Goal: Information Seeking & Learning: Find specific fact

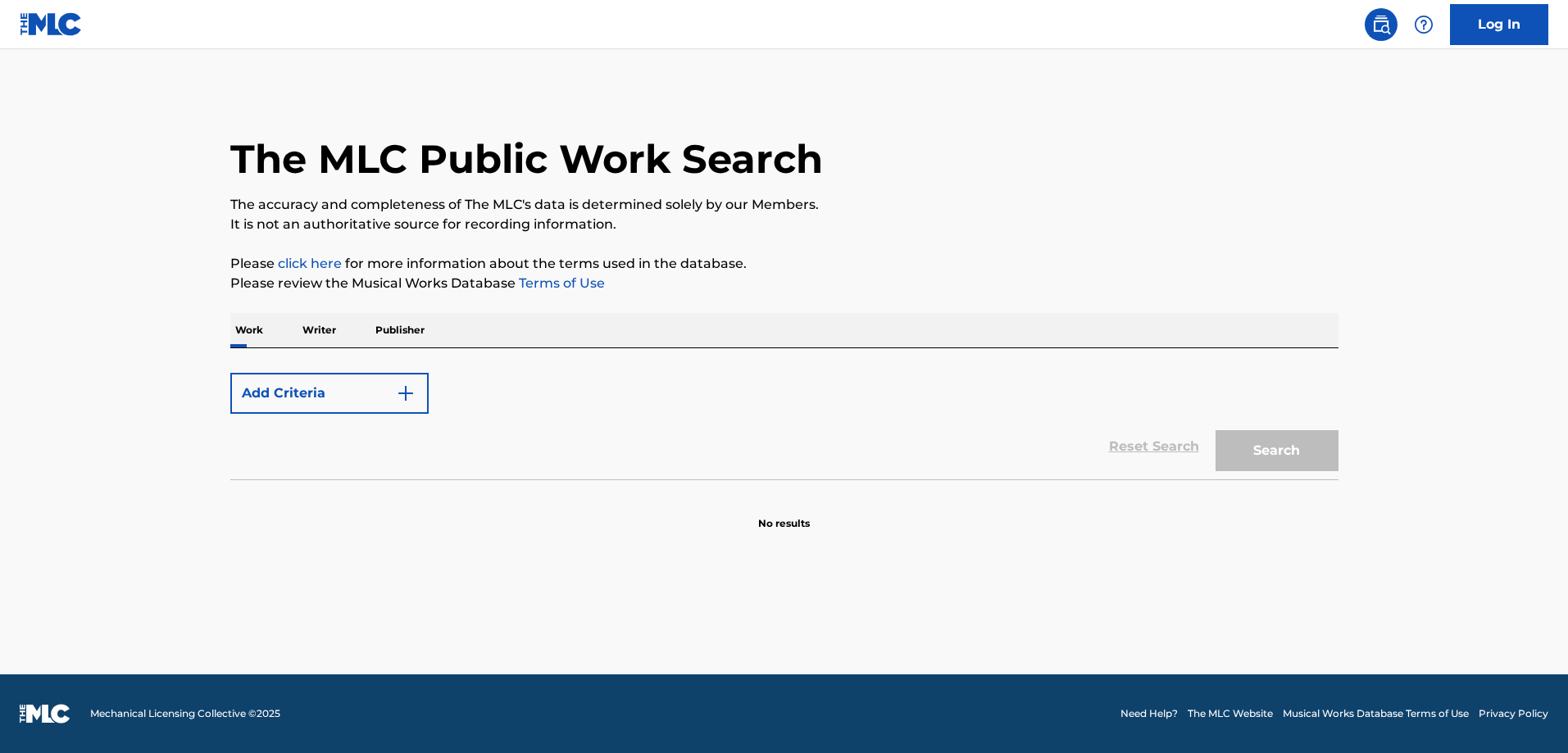
click at [255, 334] on p "Work" at bounding box center [250, 330] width 38 height 34
click at [1244, 458] on div "Search" at bounding box center [1273, 447] width 131 height 65
click at [306, 328] on p "Writer" at bounding box center [319, 330] width 44 height 34
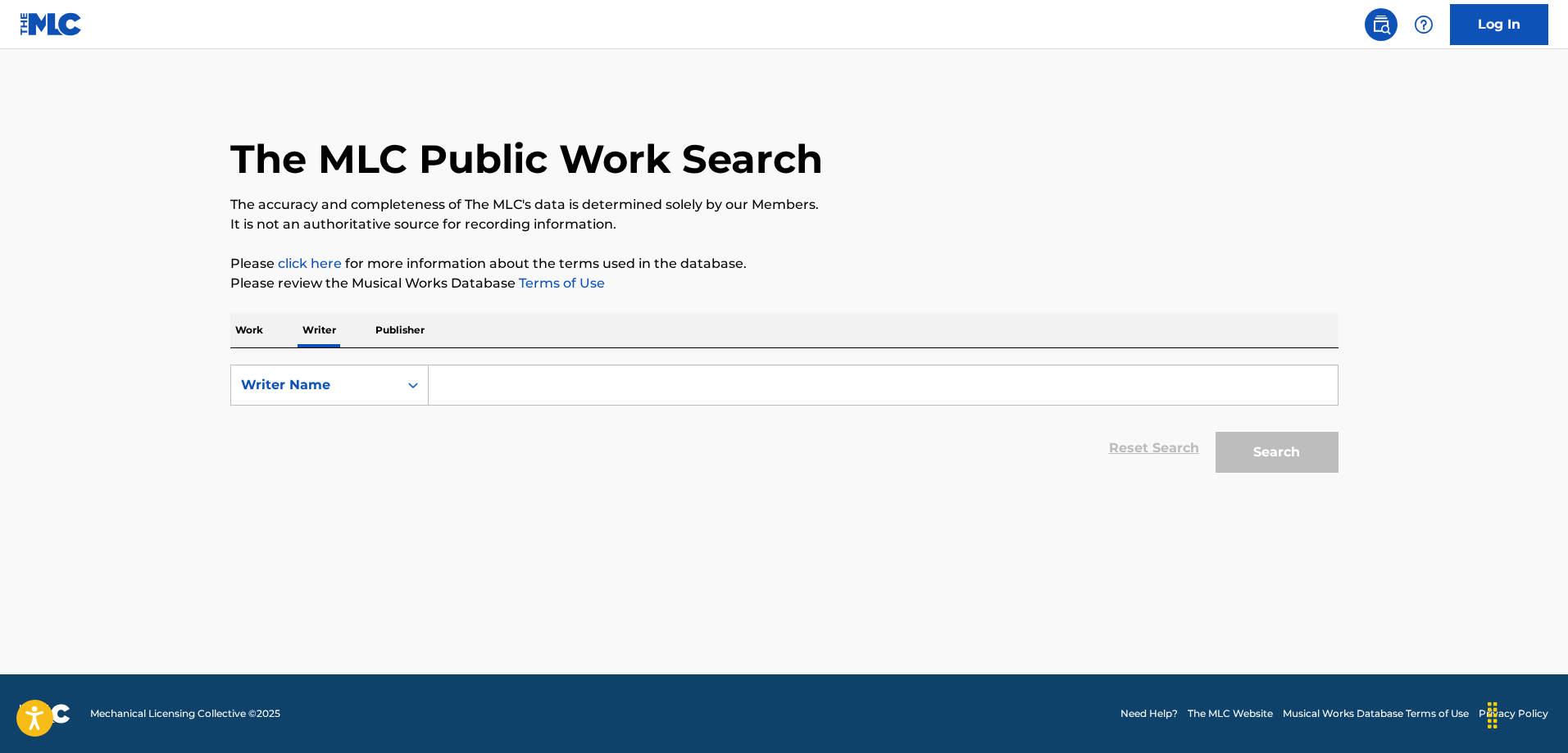
click at [250, 336] on p "Work" at bounding box center [250, 330] width 38 height 34
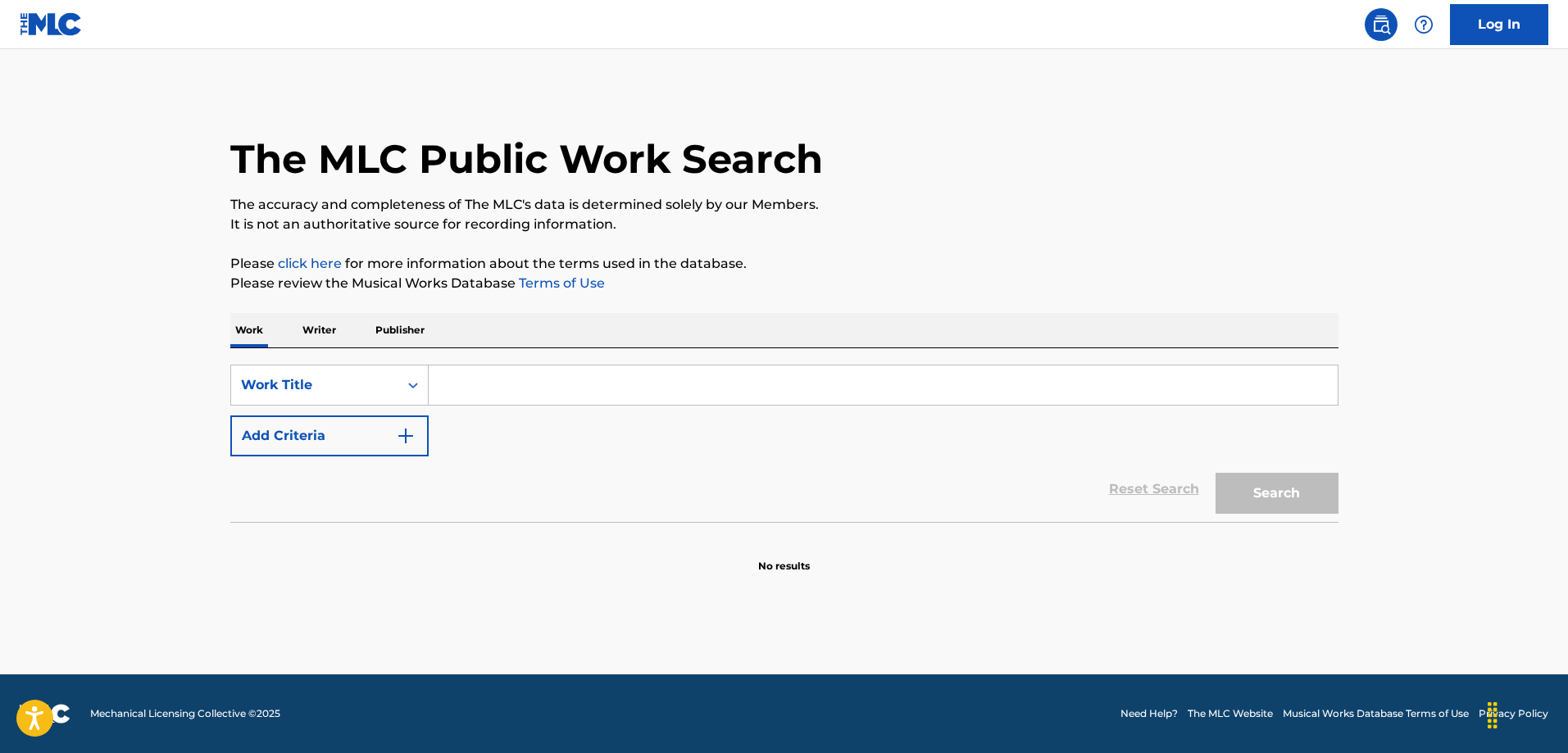
click at [459, 383] on input "Search Form" at bounding box center [884, 385] width 909 height 39
type input "all that she wants"
click at [1318, 497] on button "Search" at bounding box center [1276, 494] width 123 height 41
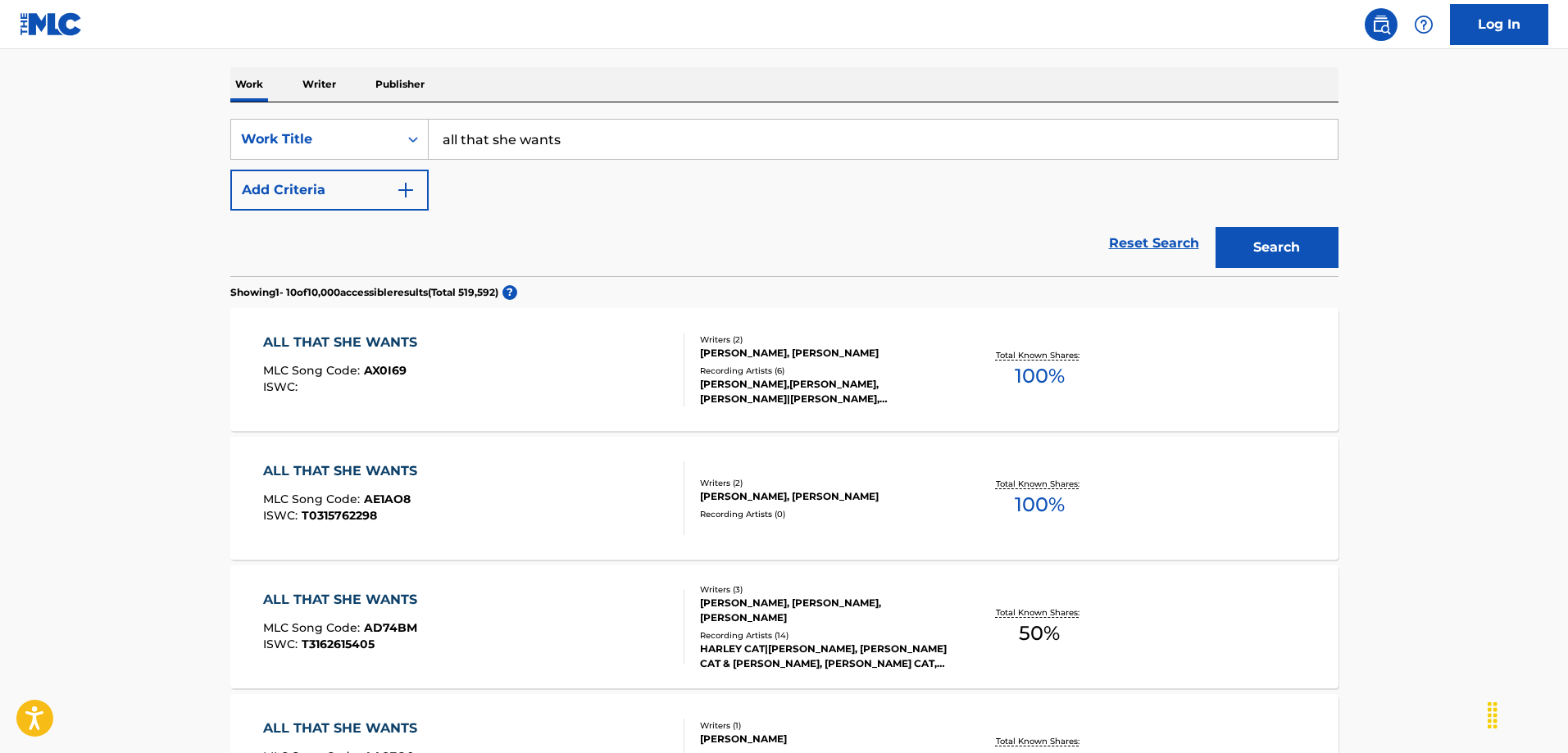
scroll to position [328, 0]
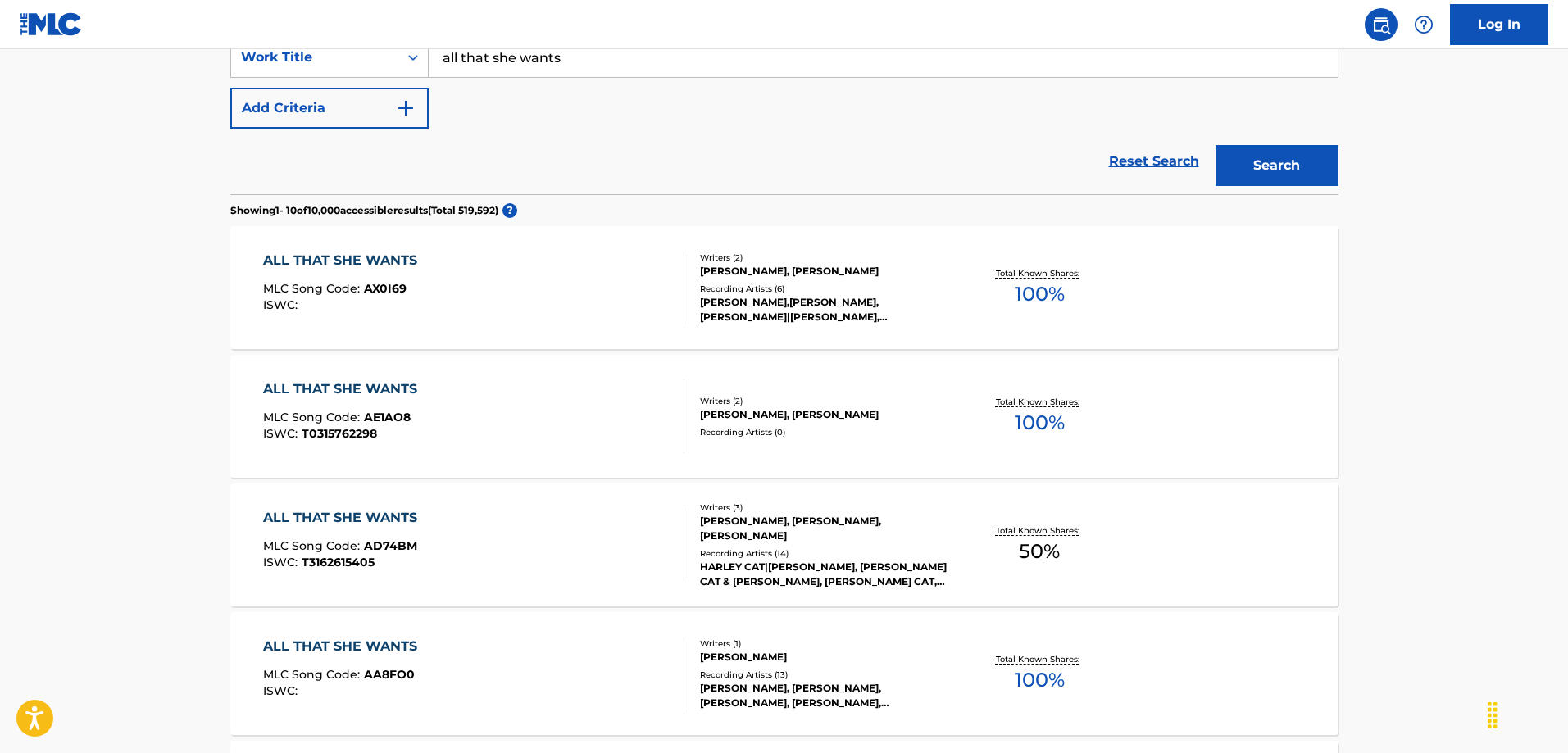
click at [352, 392] on div "ALL THAT SHE WANTS" at bounding box center [344, 389] width 162 height 20
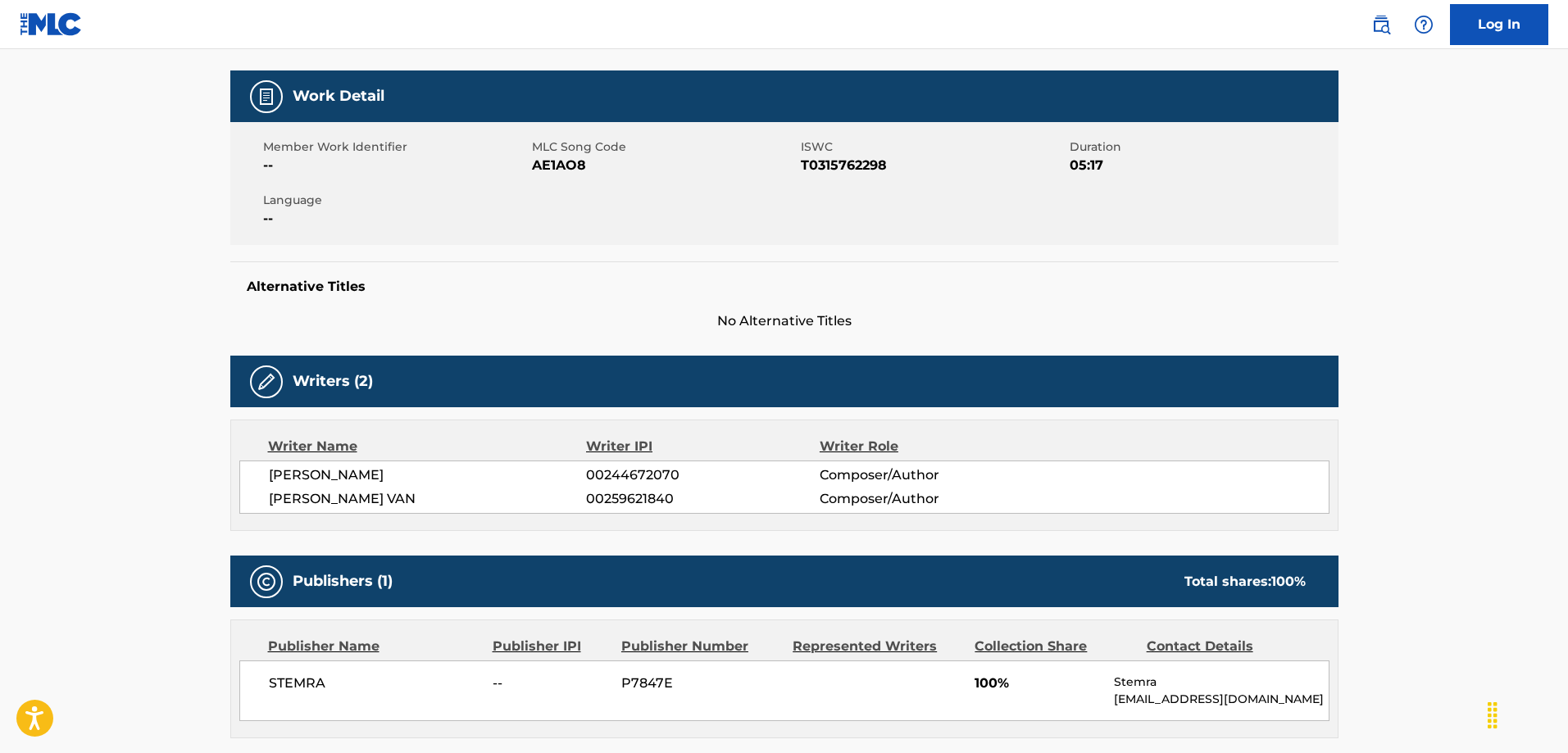
scroll to position [111, 0]
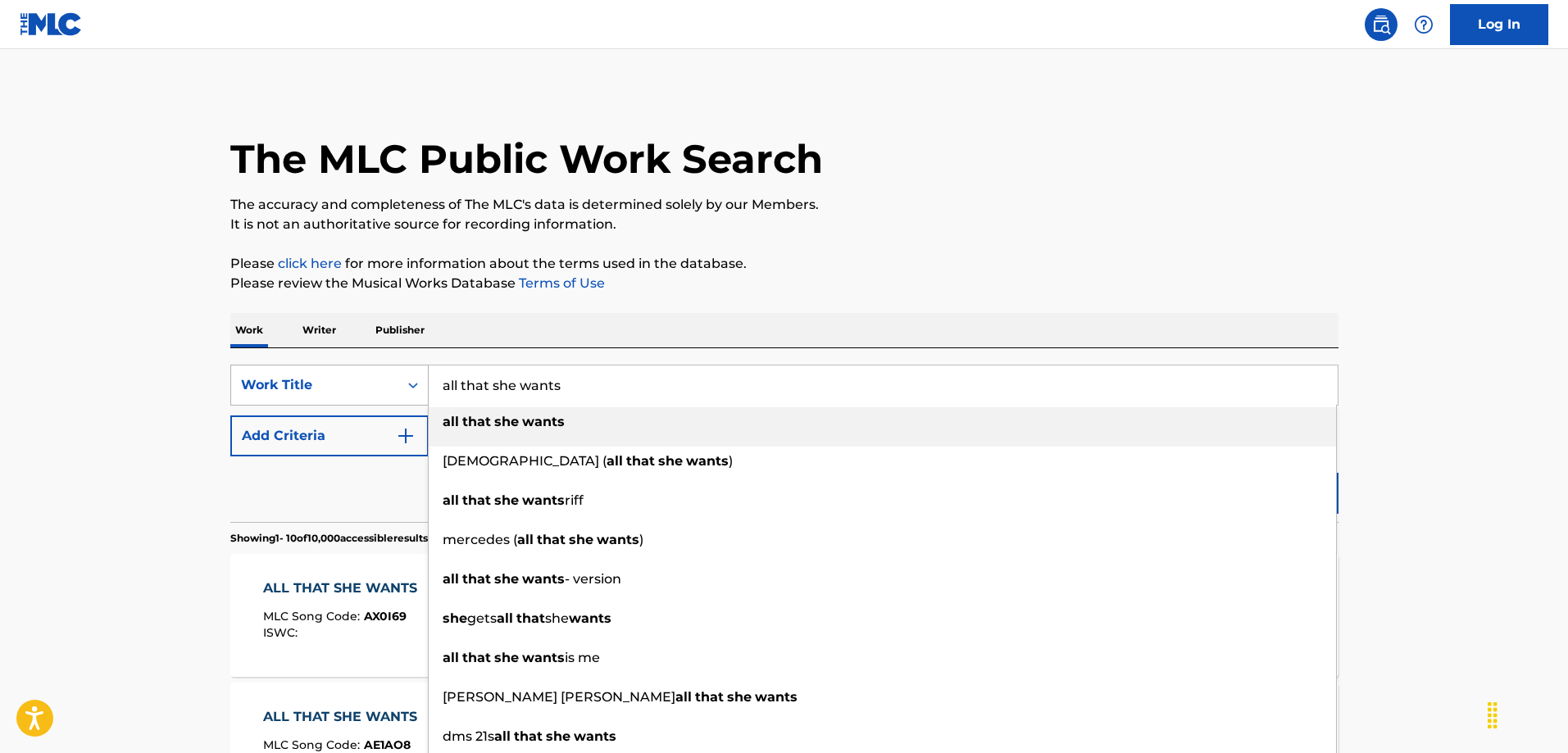
drag, startPoint x: 575, startPoint y: 375, endPoint x: 326, endPoint y: 384, distance: 249.2
click at [326, 384] on div "SearchWithCriteriaabfe2f71-7e76-4d62-9421-e7cd79c9d624 Work Title all that she …" at bounding box center [785, 385] width 1108 height 41
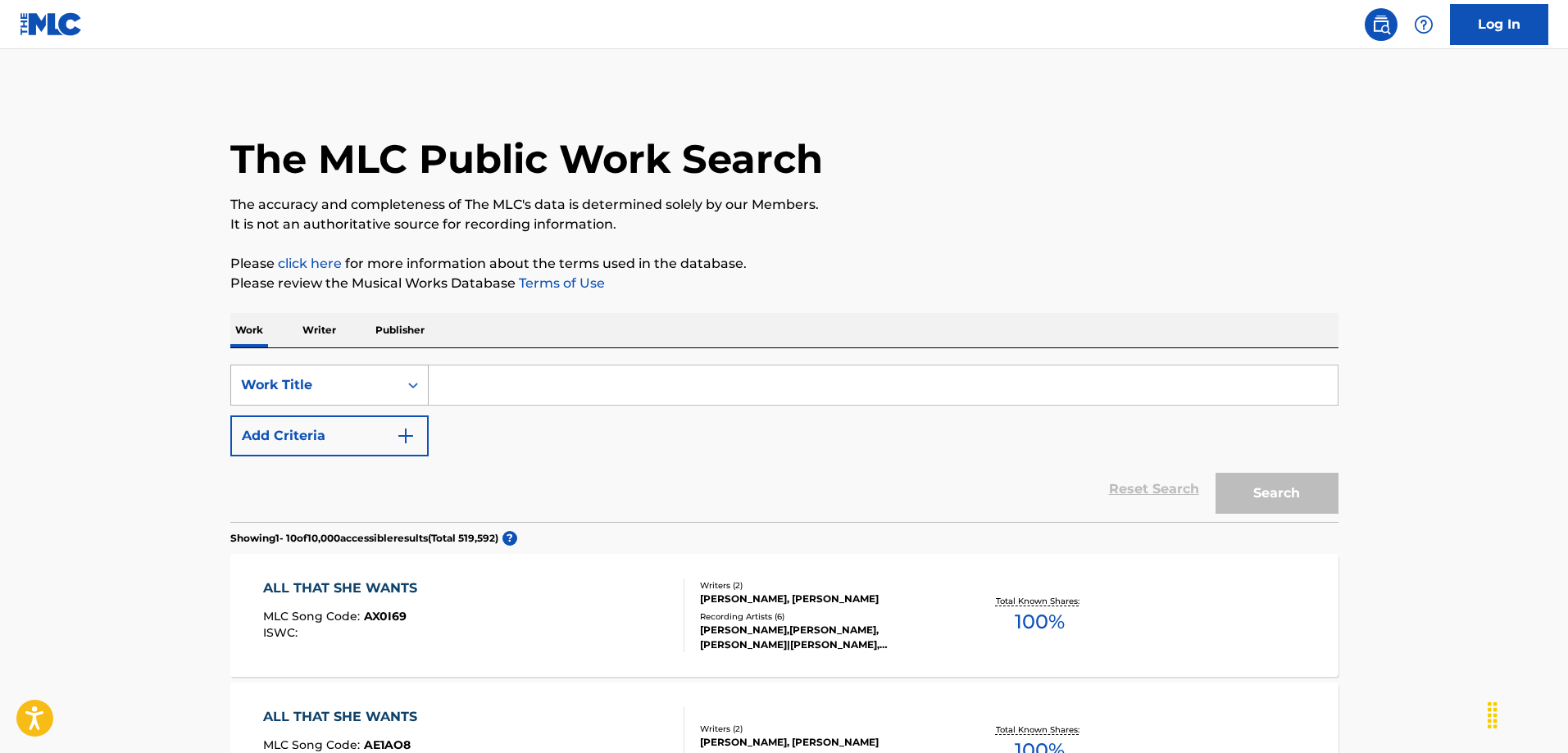
paste input "Alejandro"
type input "saturn (feat. christian alejandro herz)"
drag, startPoint x: 719, startPoint y: 389, endPoint x: 383, endPoint y: 394, distance: 336.0
click at [383, 394] on div "SearchWithCriteriaabfe2f71-7e76-4d62-9421-e7cd79c9d624 Work Title saturn (feat.…" at bounding box center [785, 385] width 1108 height 41
paste input "Alejandro"
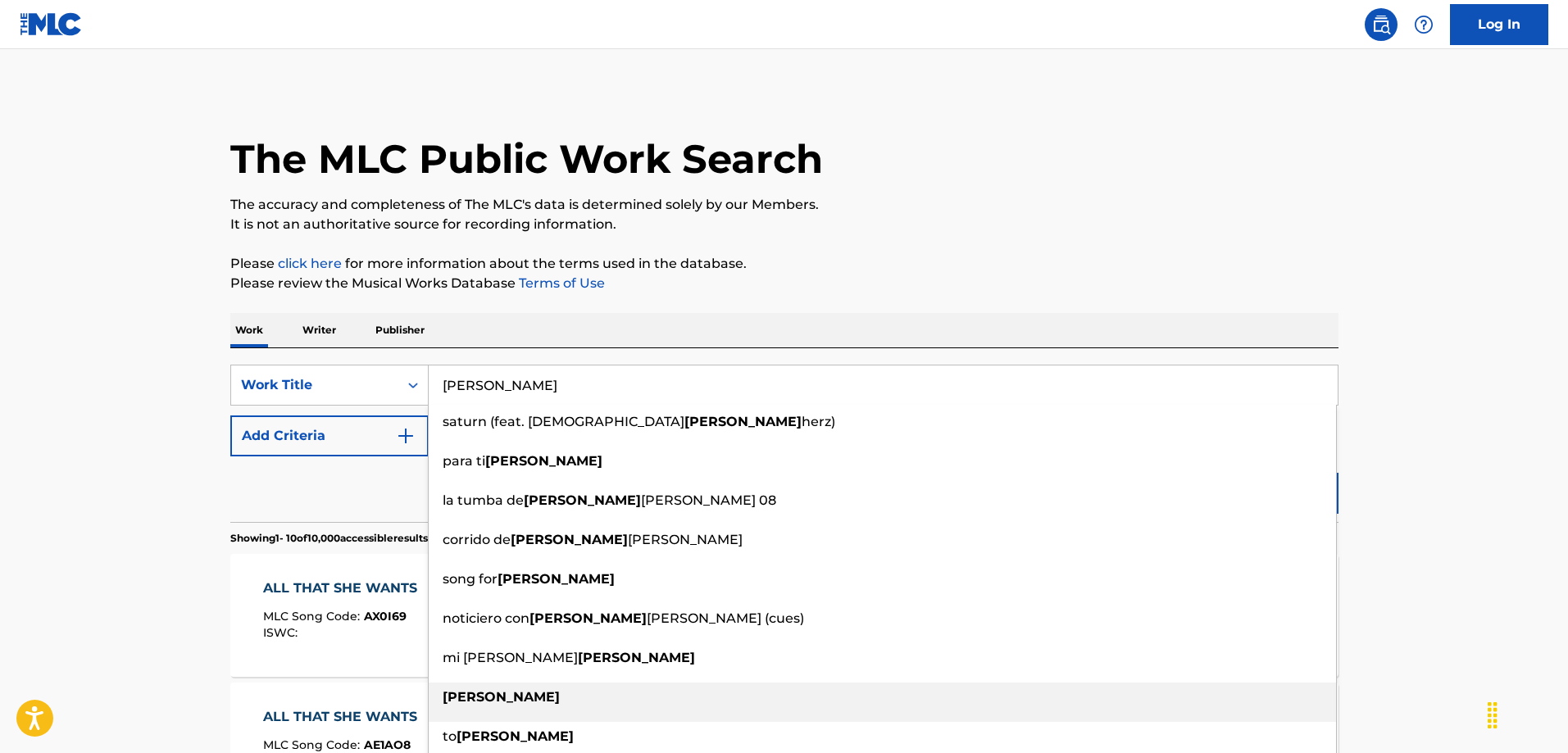
click at [489, 691] on strong "alejandro" at bounding box center [501, 697] width 118 height 15
type input "alejandro"
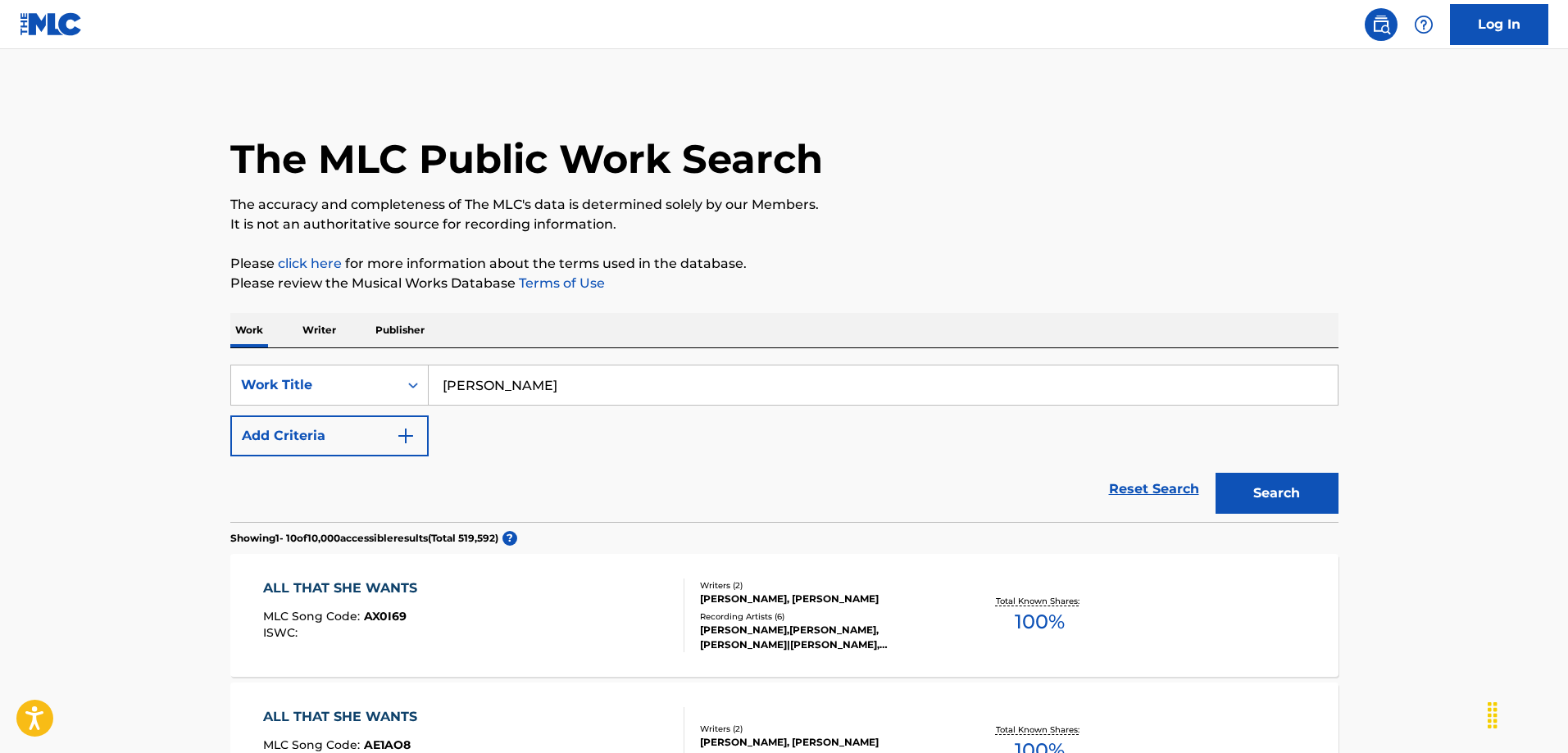
drag, startPoint x: 1290, startPoint y: 494, endPoint x: 1262, endPoint y: 482, distance: 30.5
click at [1290, 494] on button "Search" at bounding box center [1276, 494] width 123 height 41
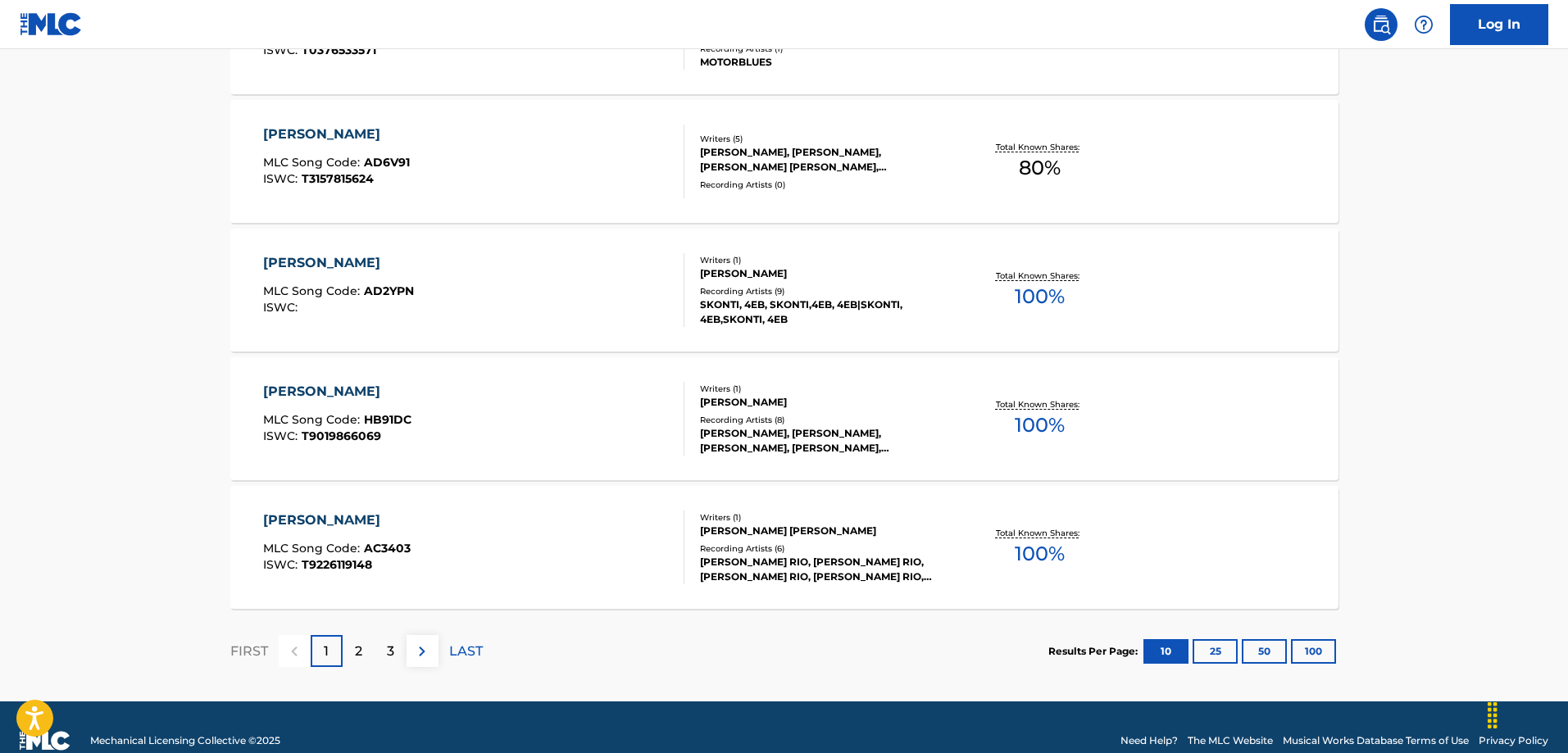
scroll to position [1253, 0]
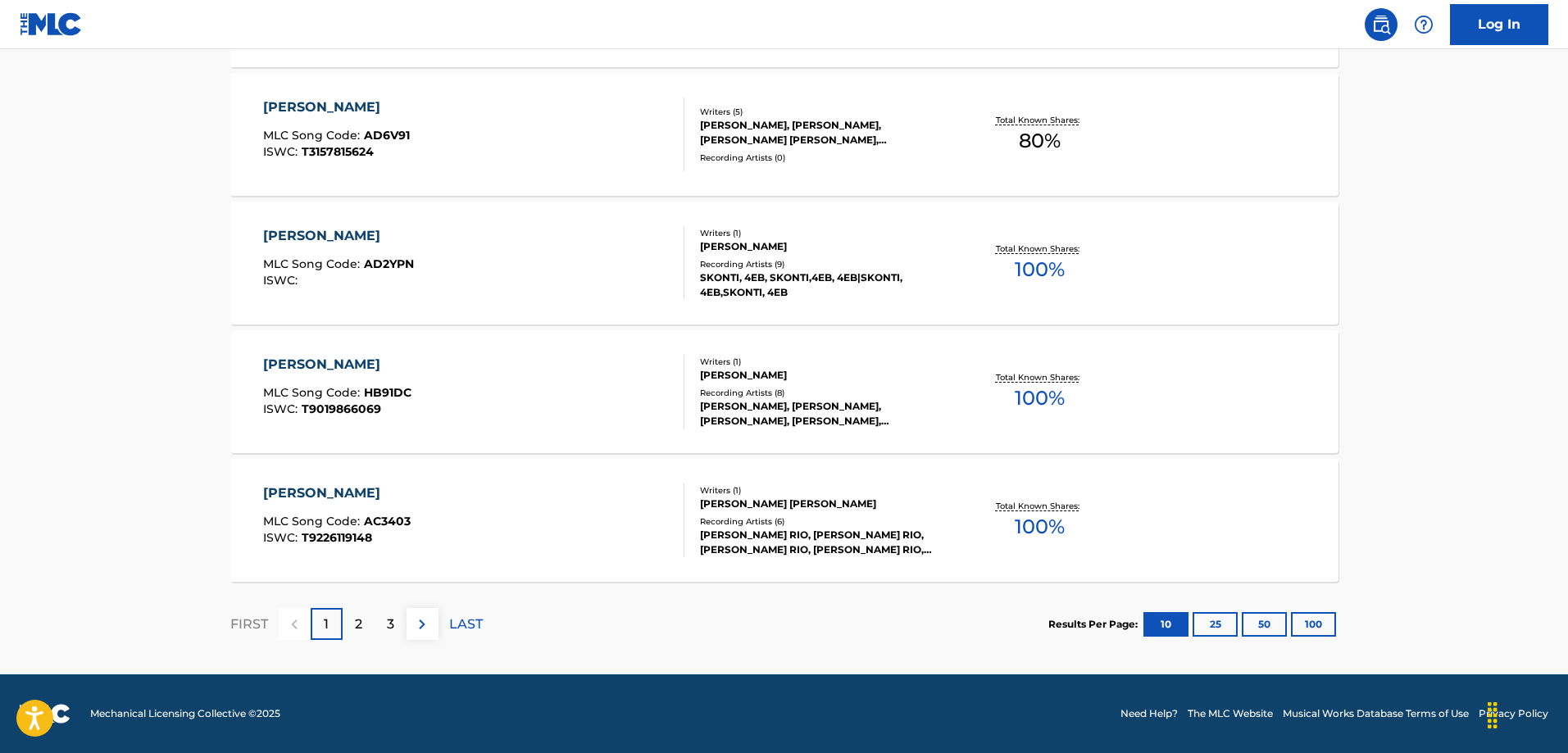
click at [1223, 628] on button "25" at bounding box center [1215, 624] width 45 height 25
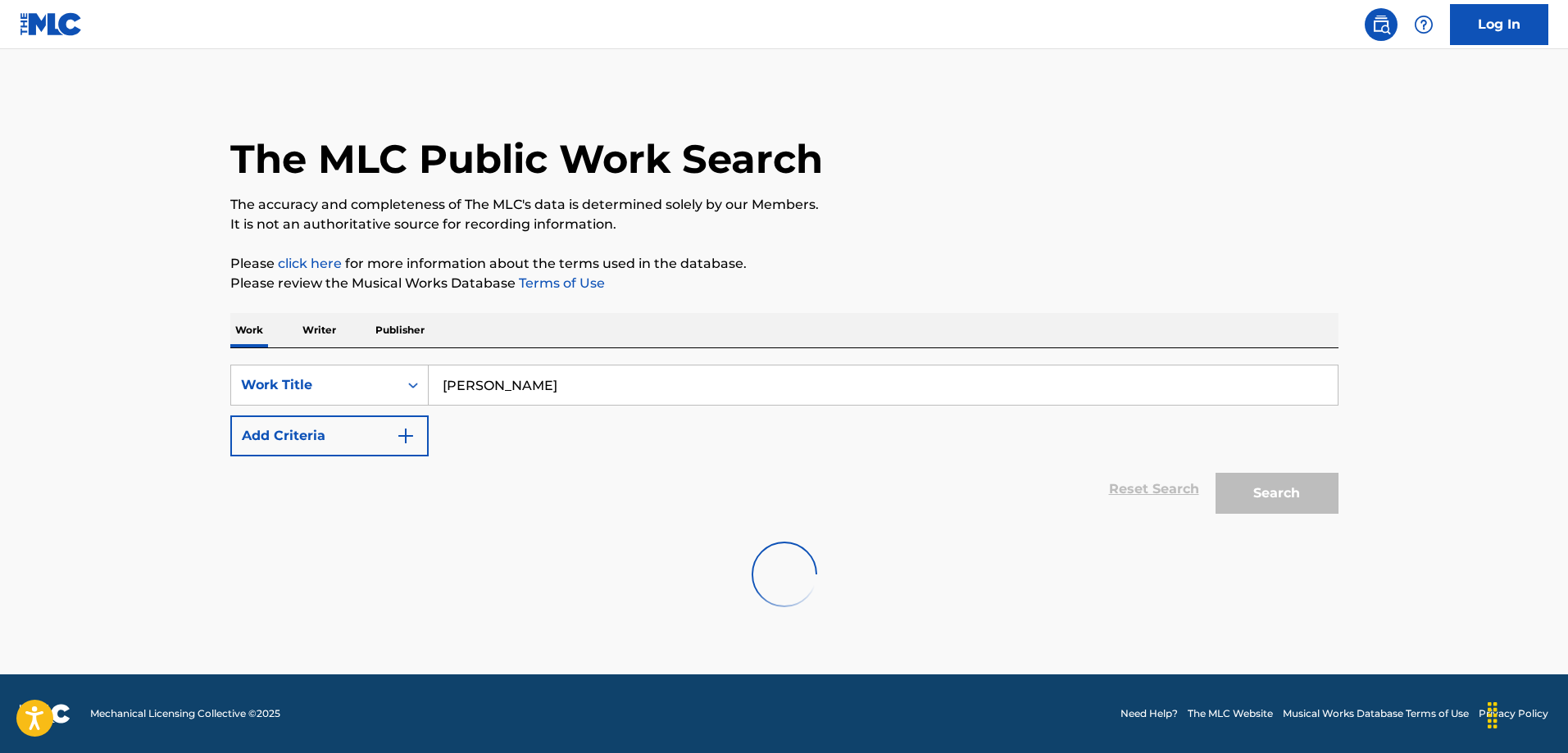
scroll to position [0, 0]
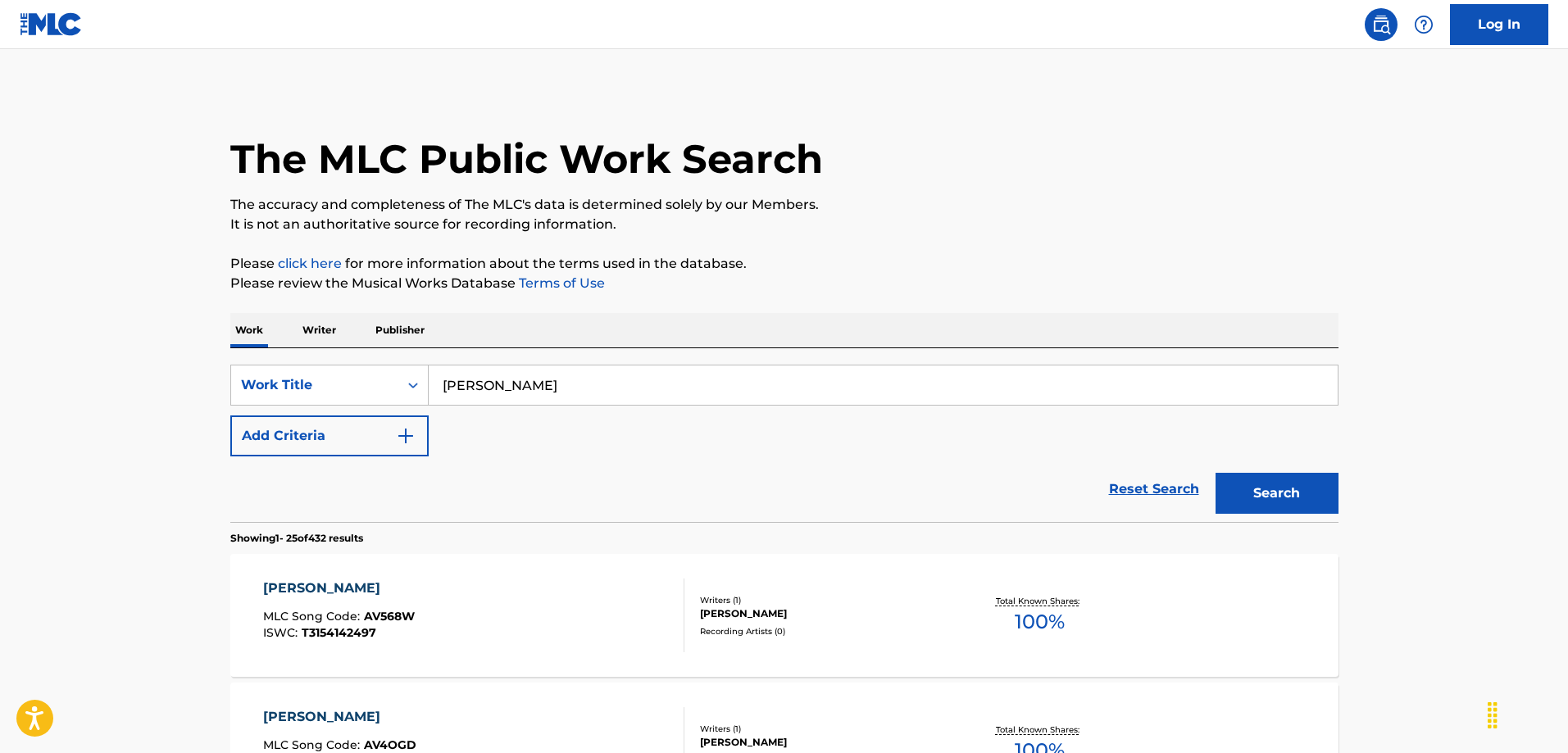
click at [408, 437] on img "Search Form" at bounding box center [406, 436] width 20 height 20
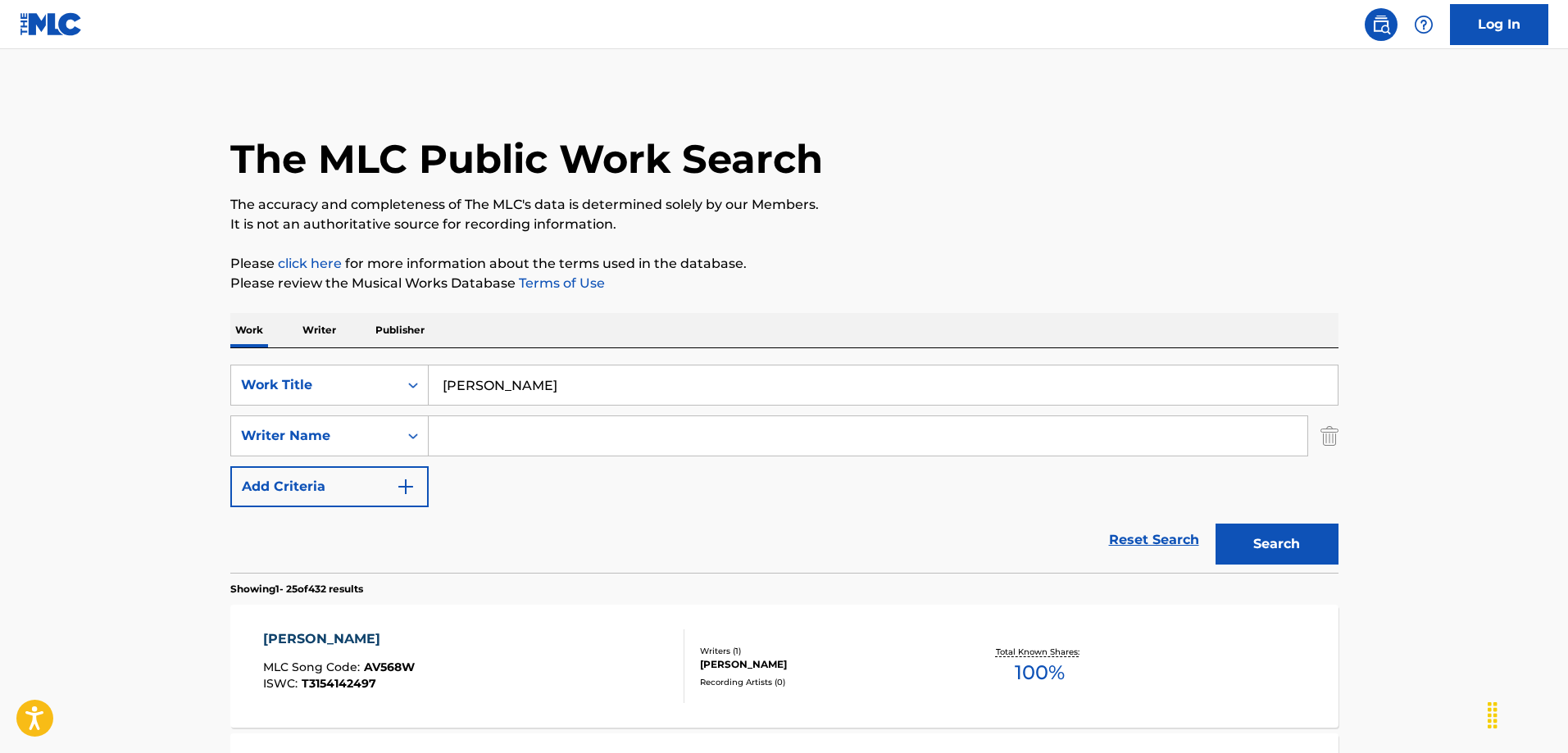
click at [408, 437] on icon "Search Form" at bounding box center [413, 436] width 16 height 16
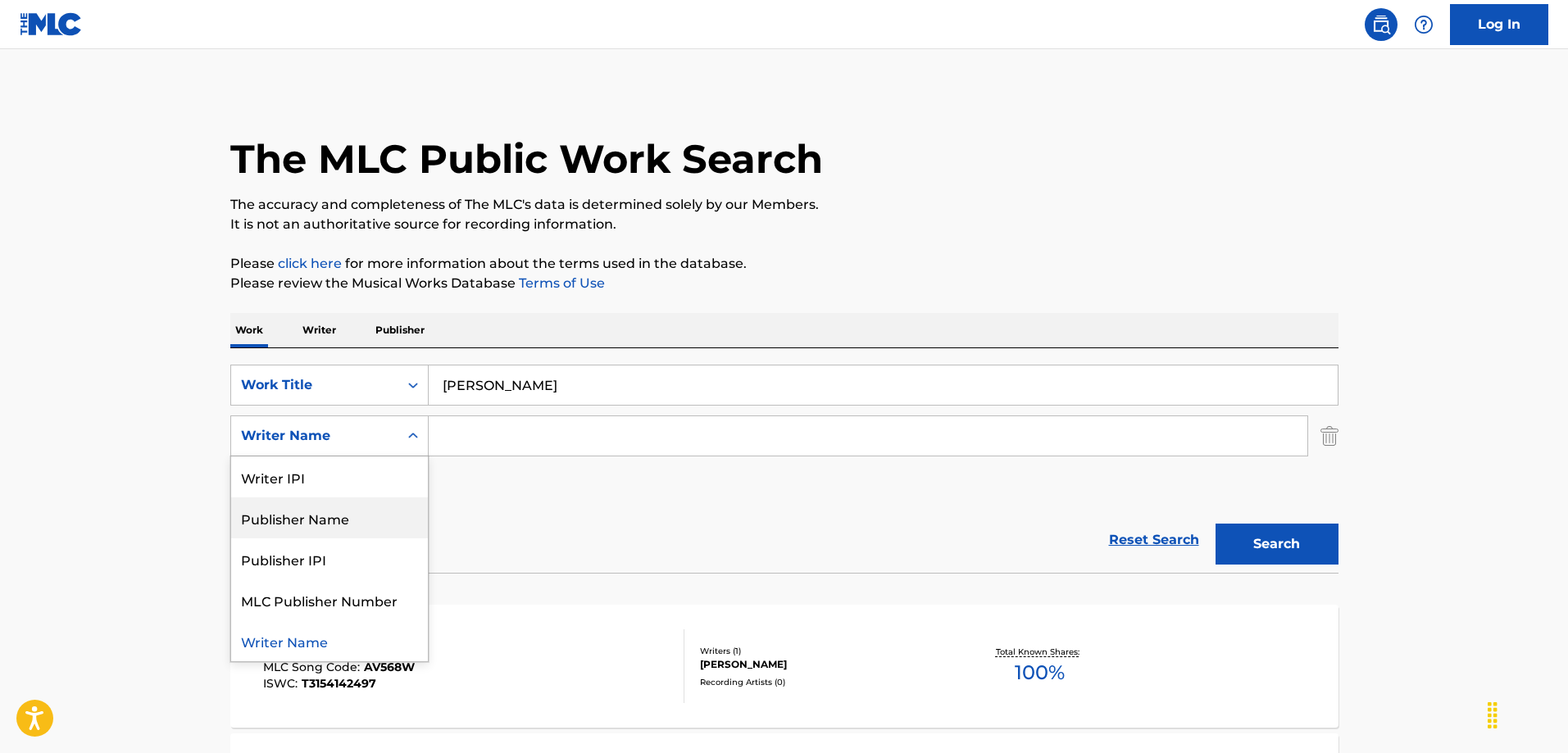
click at [275, 520] on div "Publisher Name" at bounding box center [329, 518] width 196 height 41
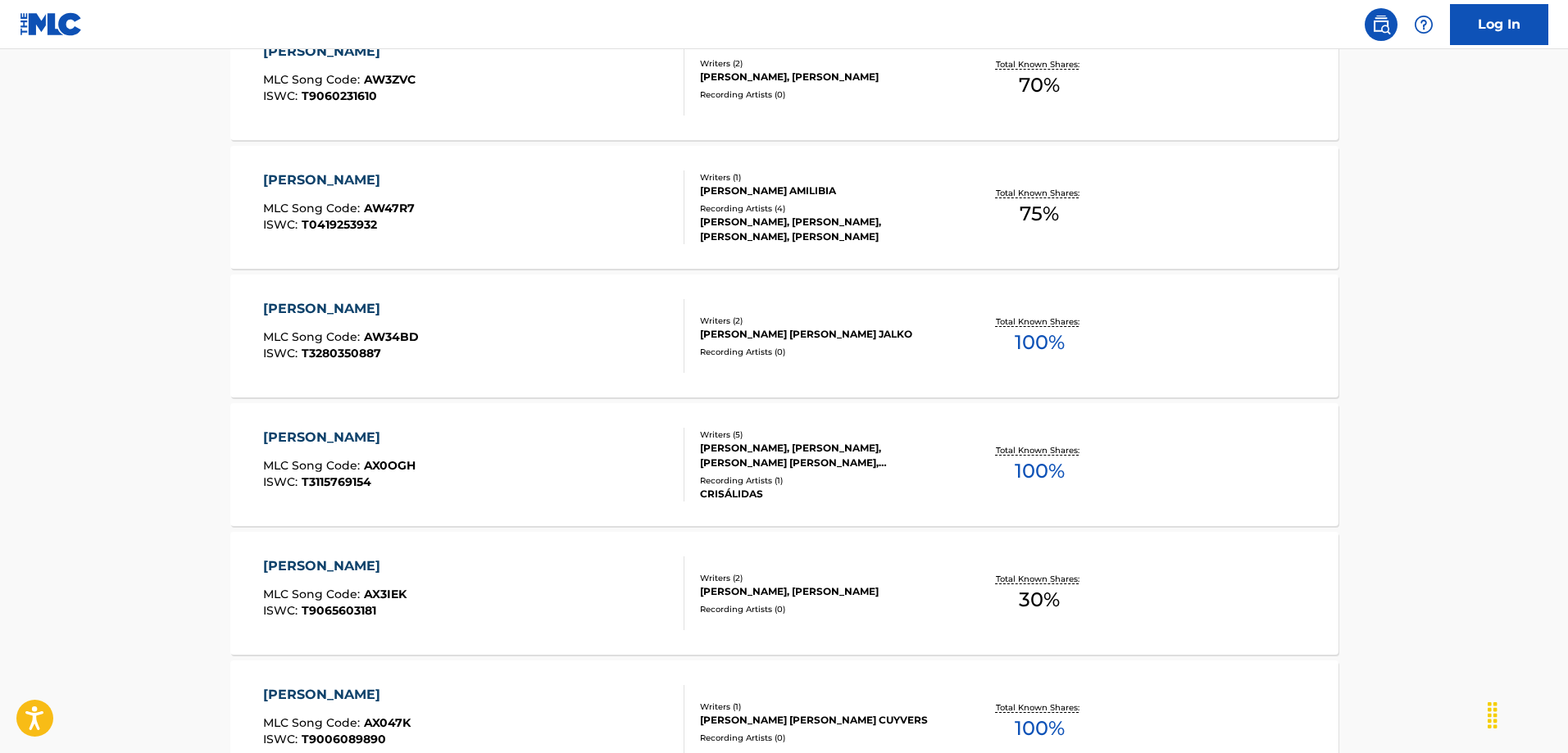
scroll to position [3197, 0]
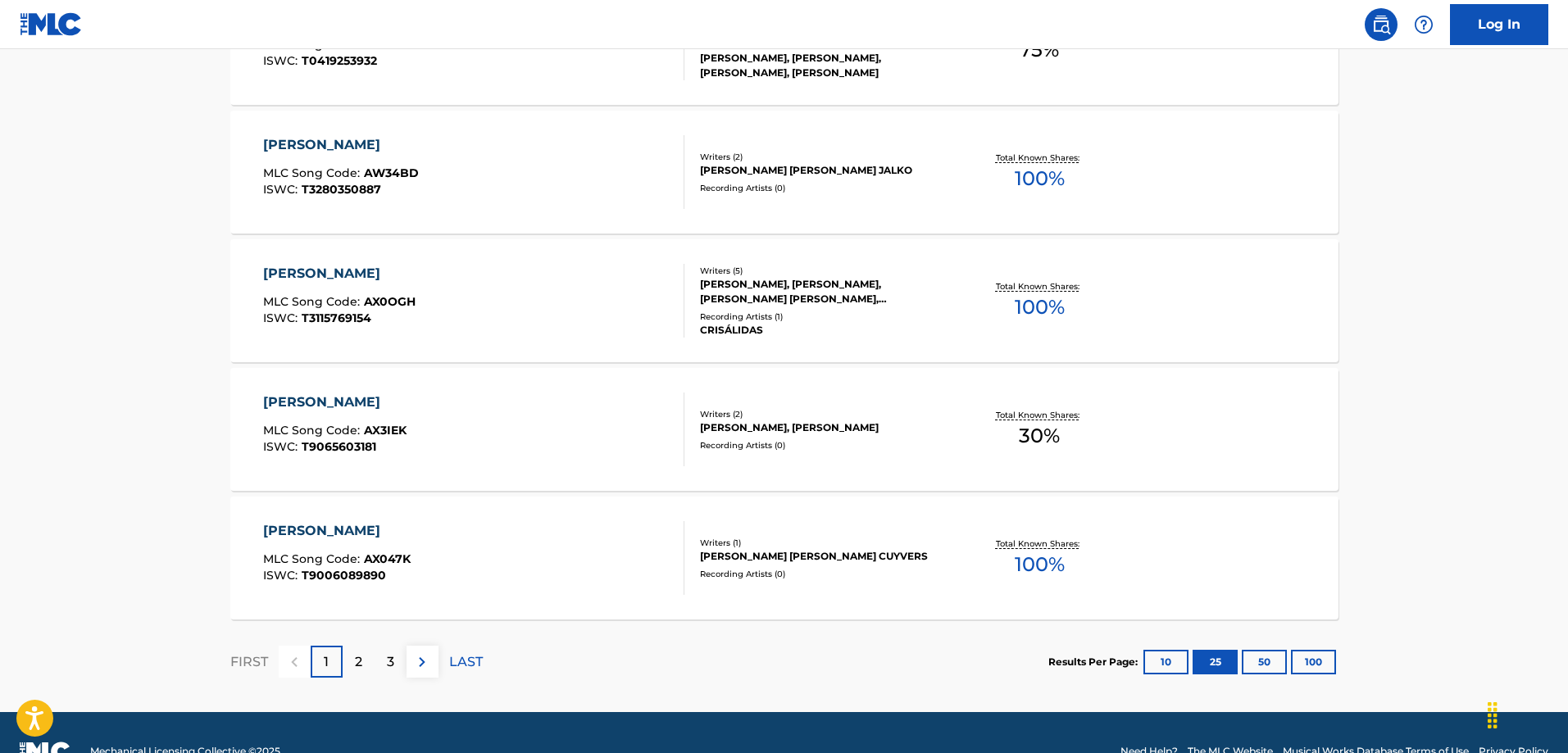
click at [353, 662] on div "2" at bounding box center [359, 661] width 32 height 32
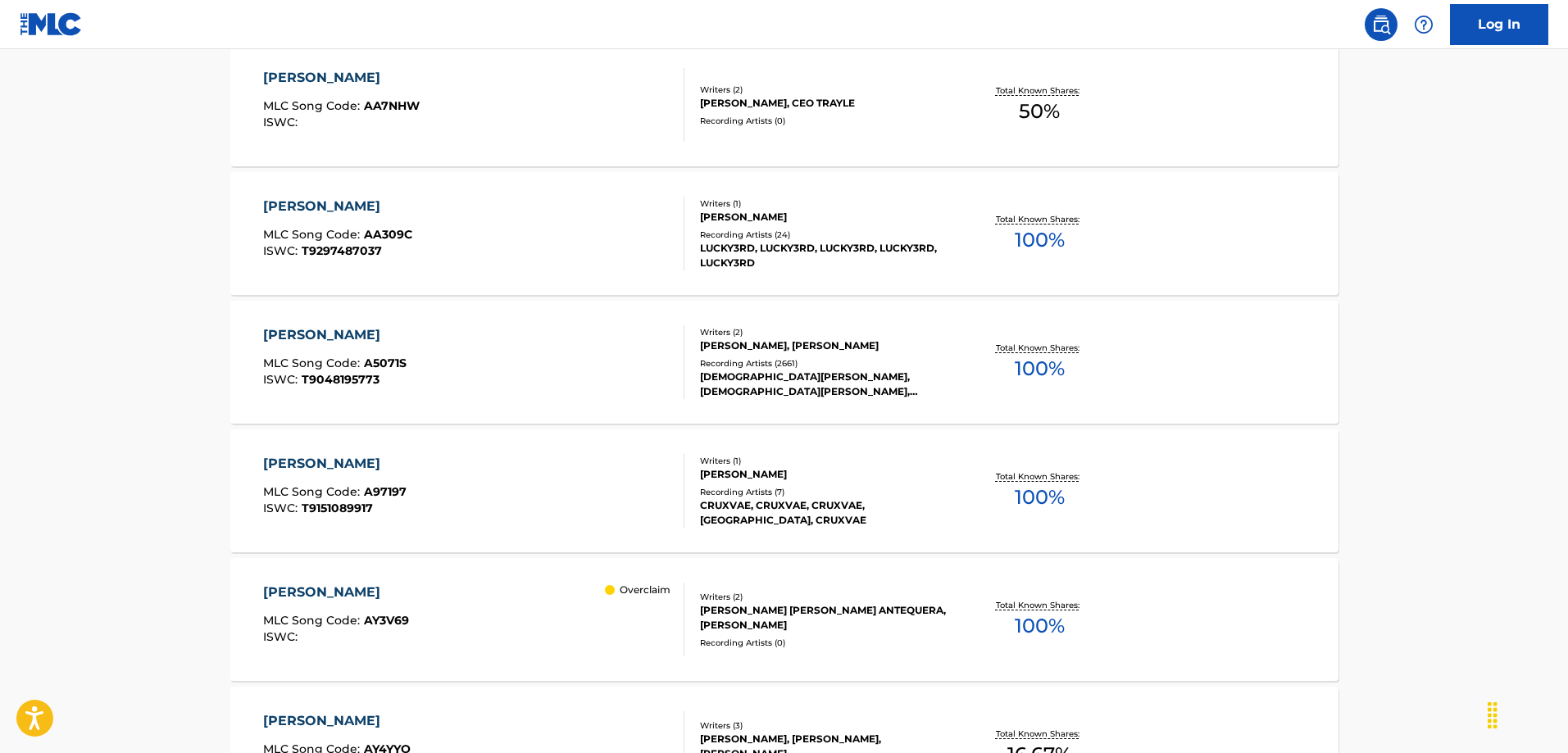
scroll to position [1885, 0]
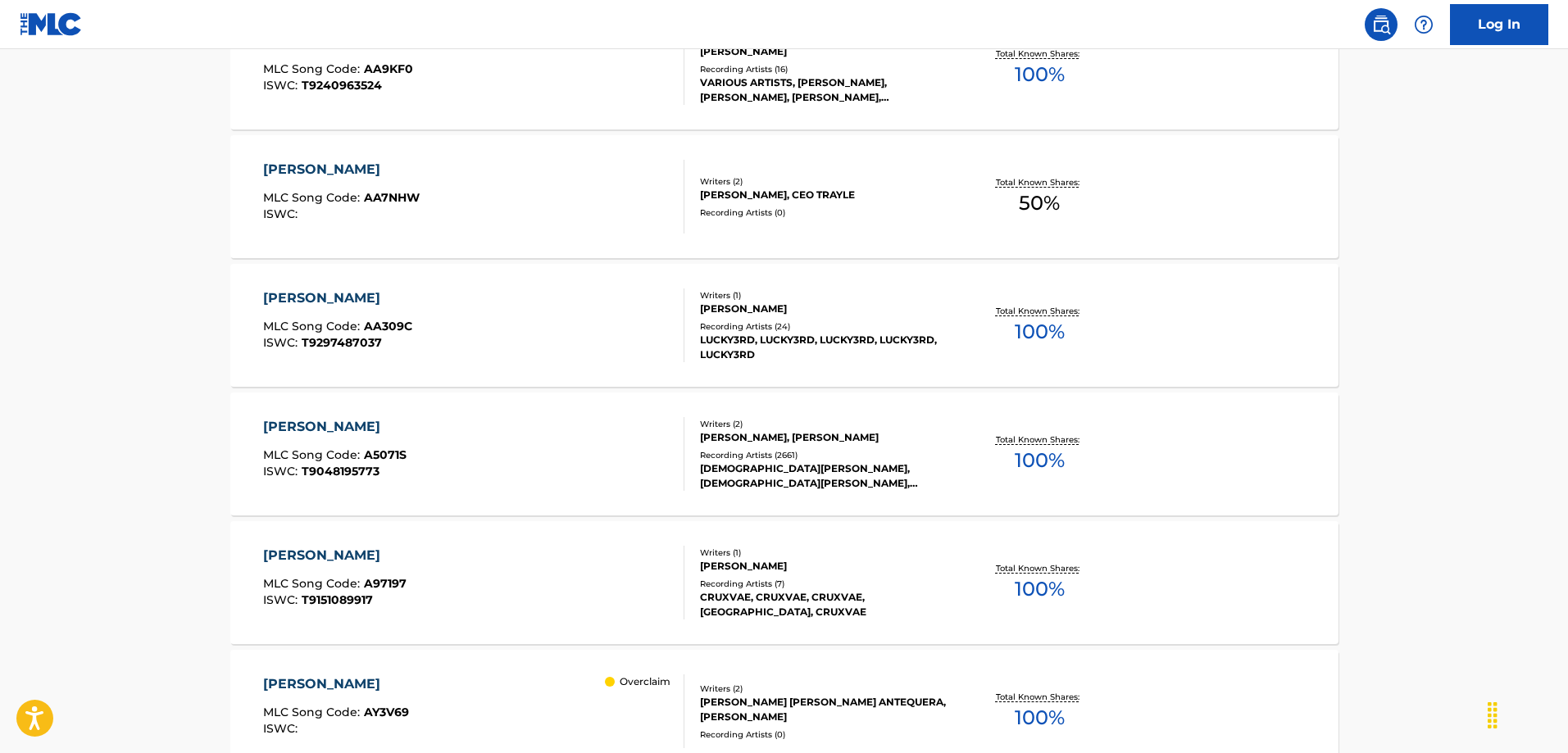
click at [288, 421] on div "ALEJANDRO" at bounding box center [335, 427] width 143 height 20
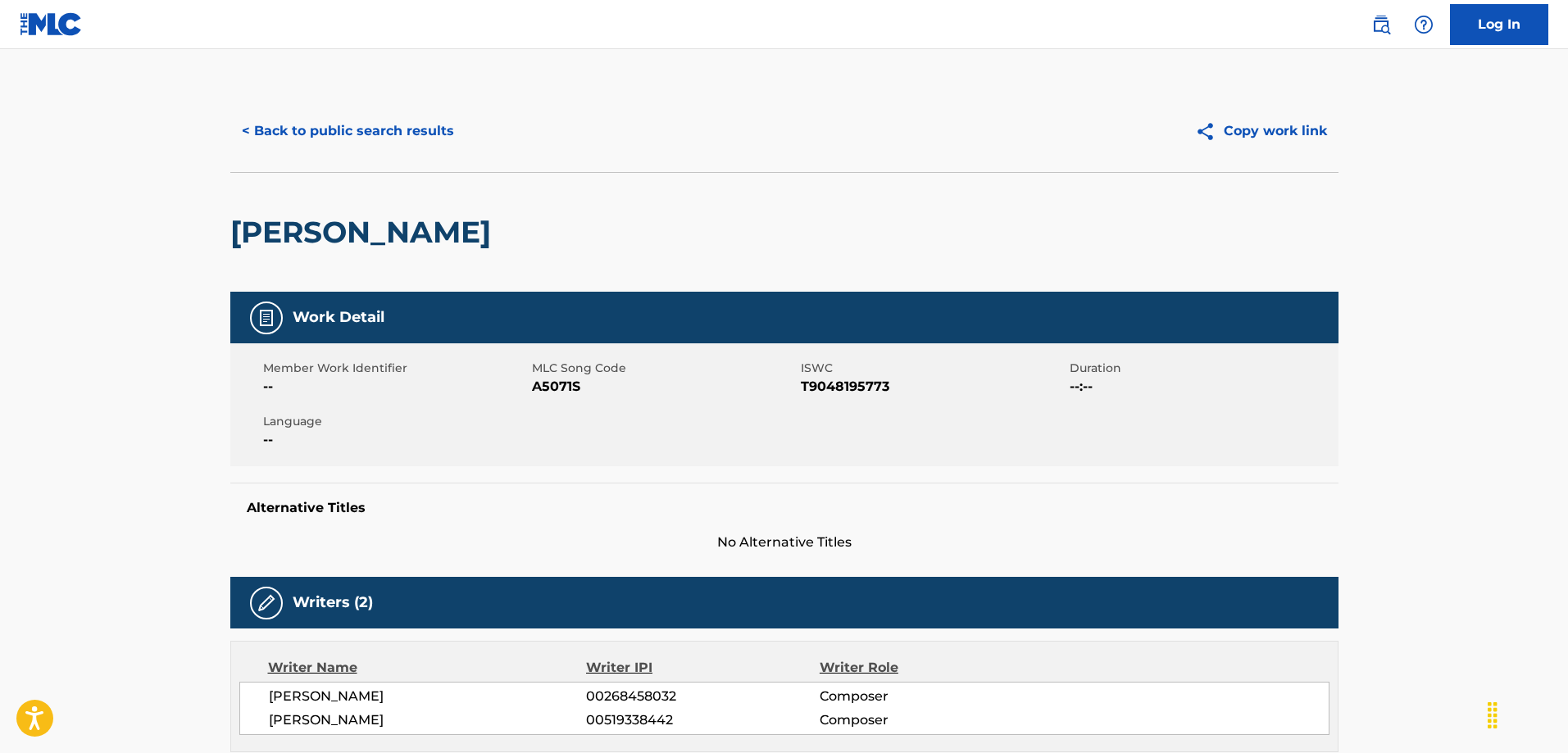
click at [368, 122] on button "< Back to public search results" at bounding box center [348, 131] width 235 height 41
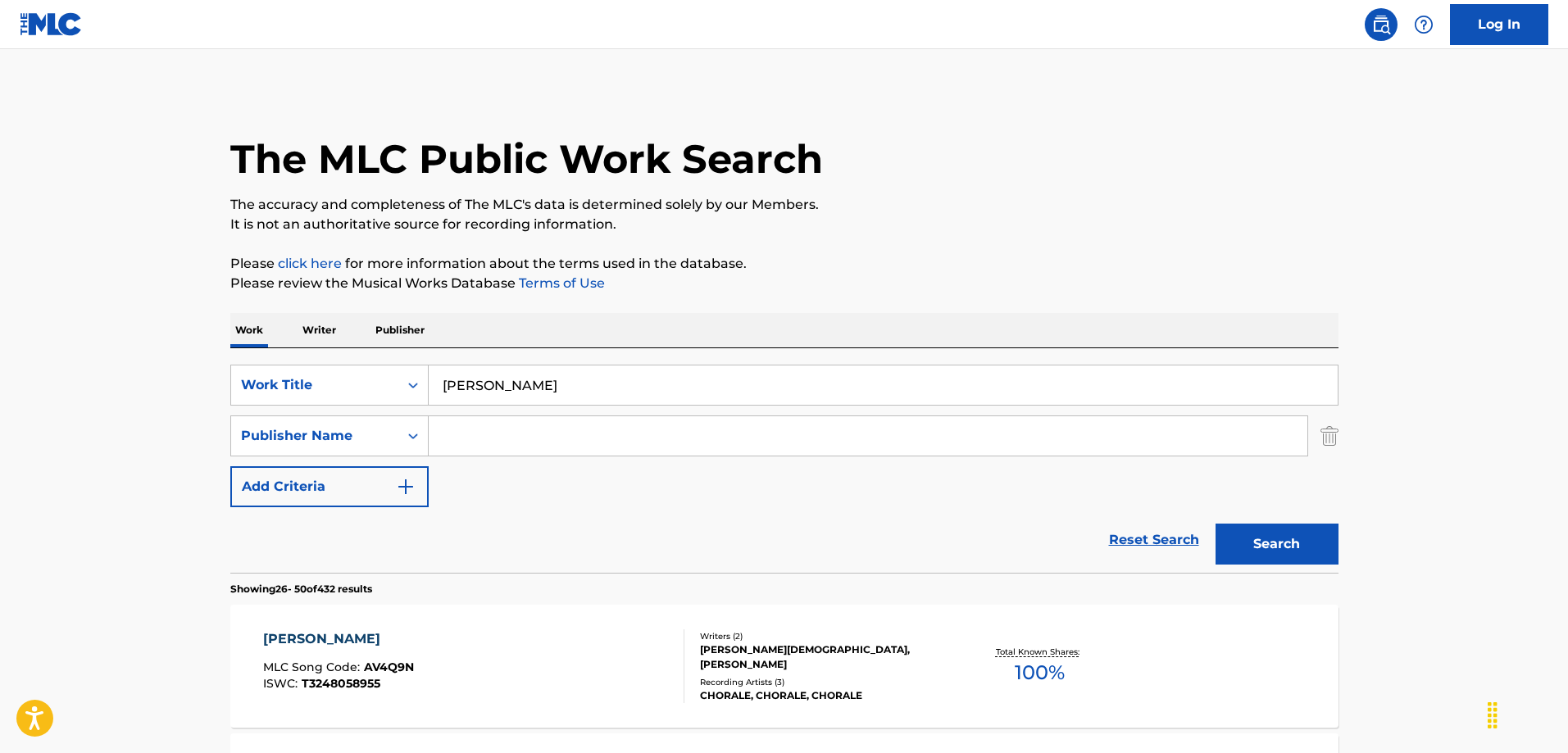
click at [551, 392] on input "alejandro" at bounding box center [884, 385] width 909 height 39
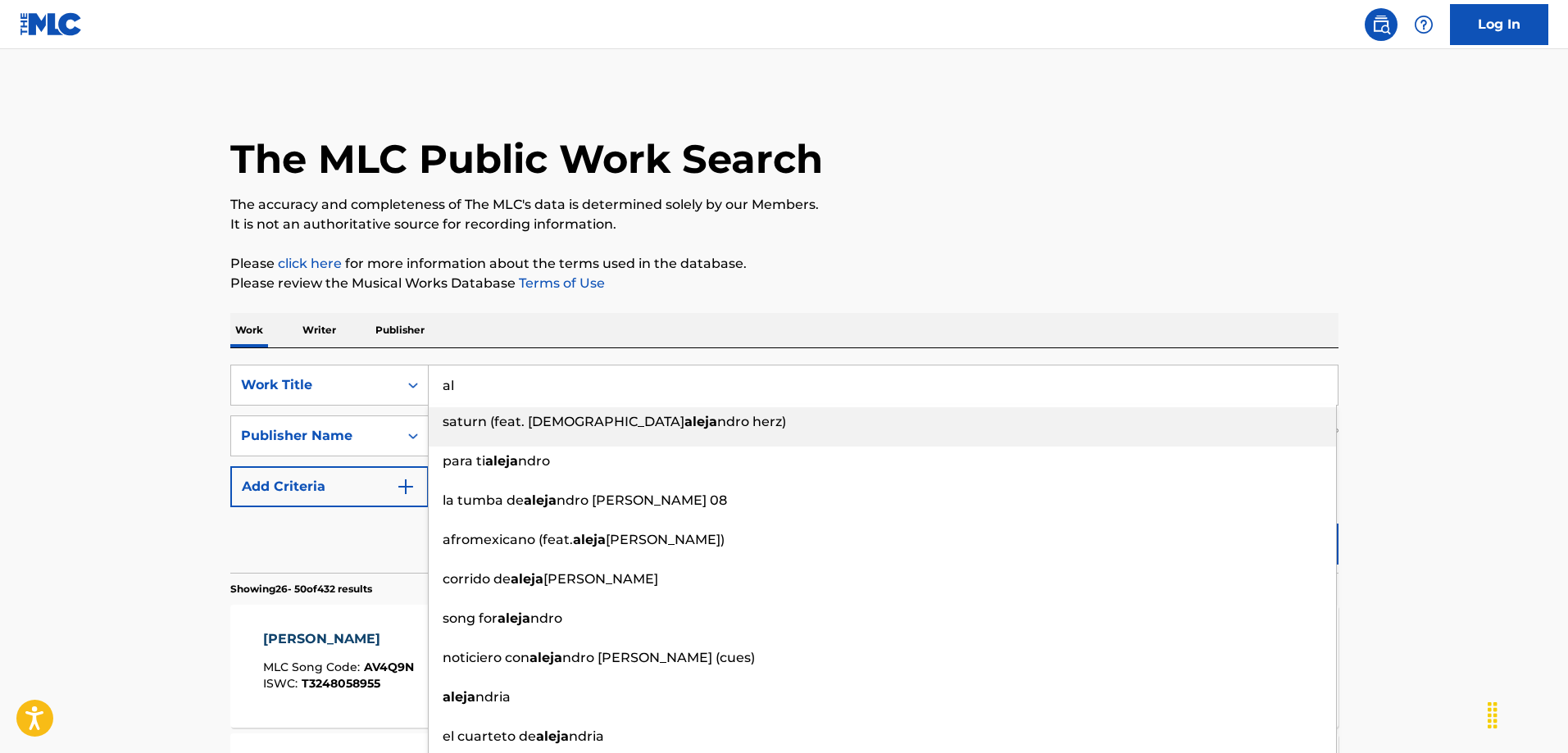
type input "a"
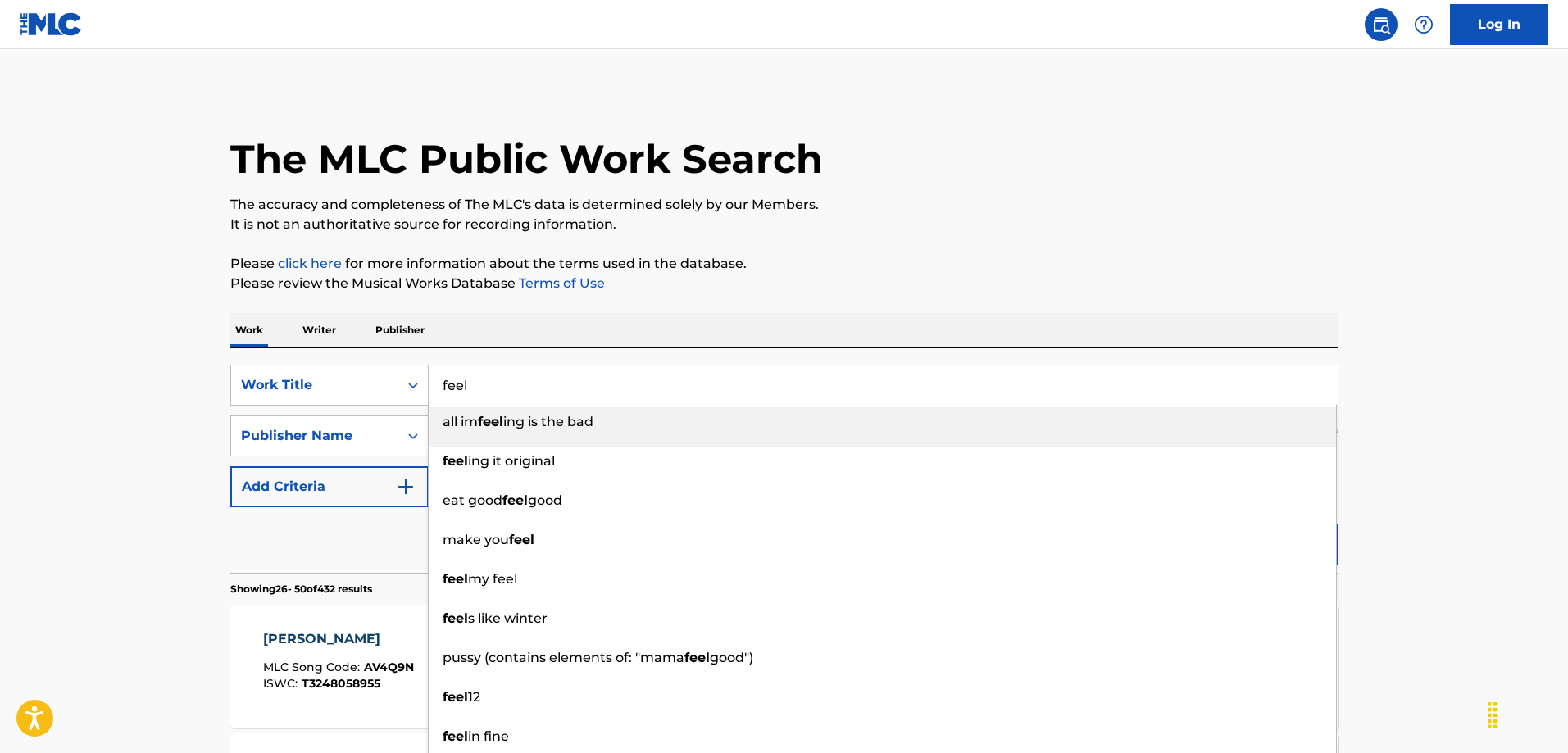
type input "all im feeling is the bad"
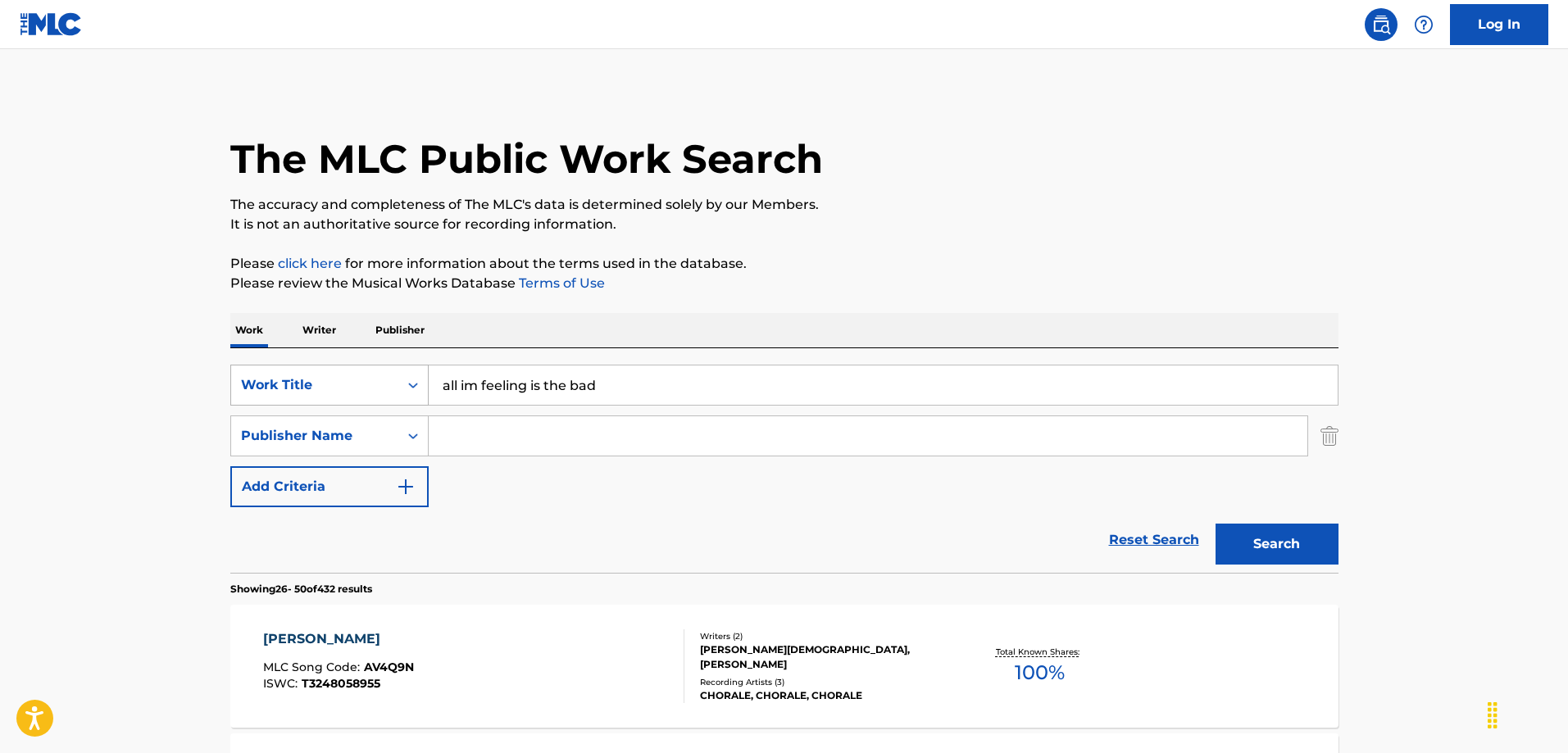
drag, startPoint x: 612, startPoint y: 380, endPoint x: 423, endPoint y: 378, distance: 189.0
click at [423, 378] on div "SearchWithCriteriaabfe2f71-7e76-4d62-9421-e7cd79c9d624 Work Title all im feelin…" at bounding box center [785, 385] width 1108 height 41
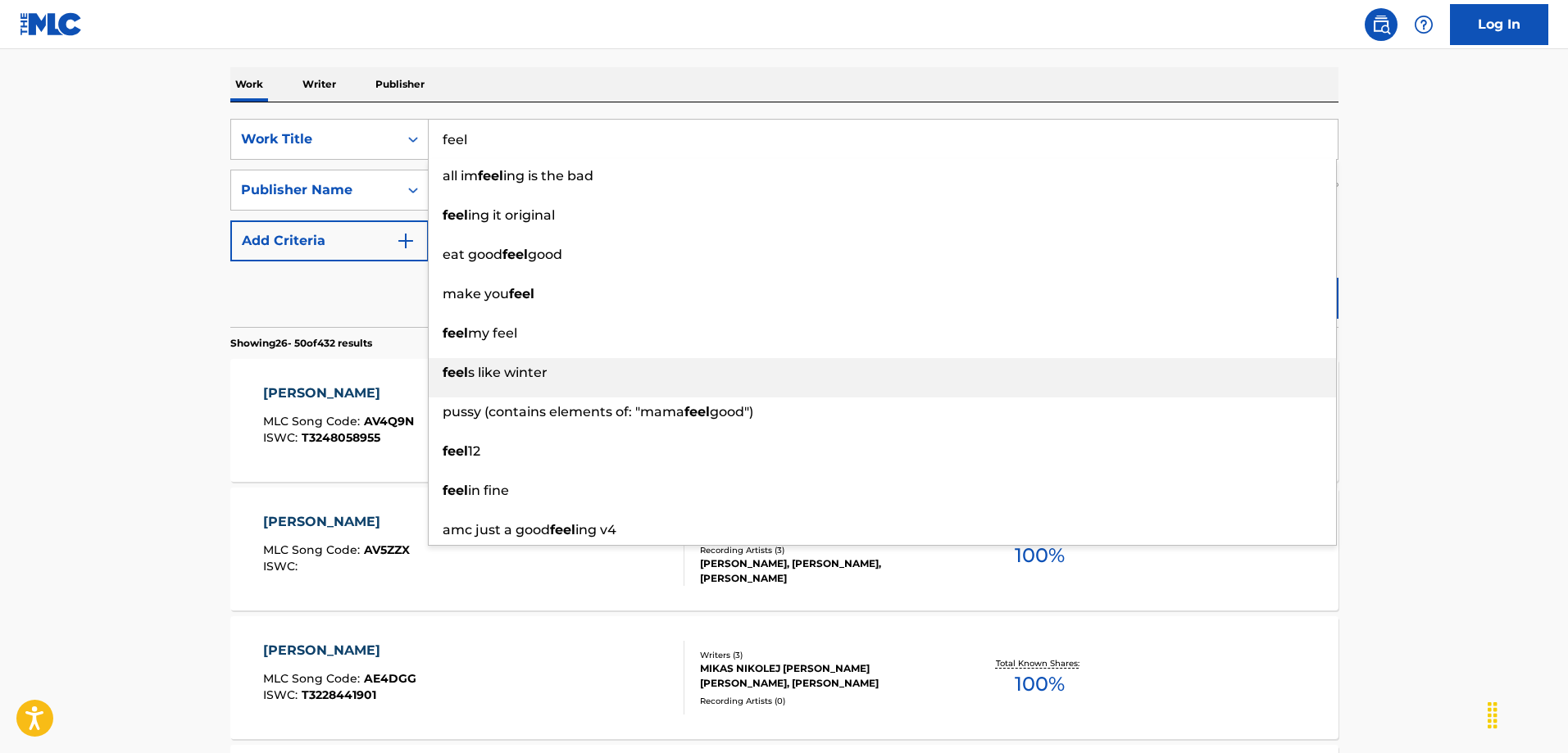
scroll to position [164, 0]
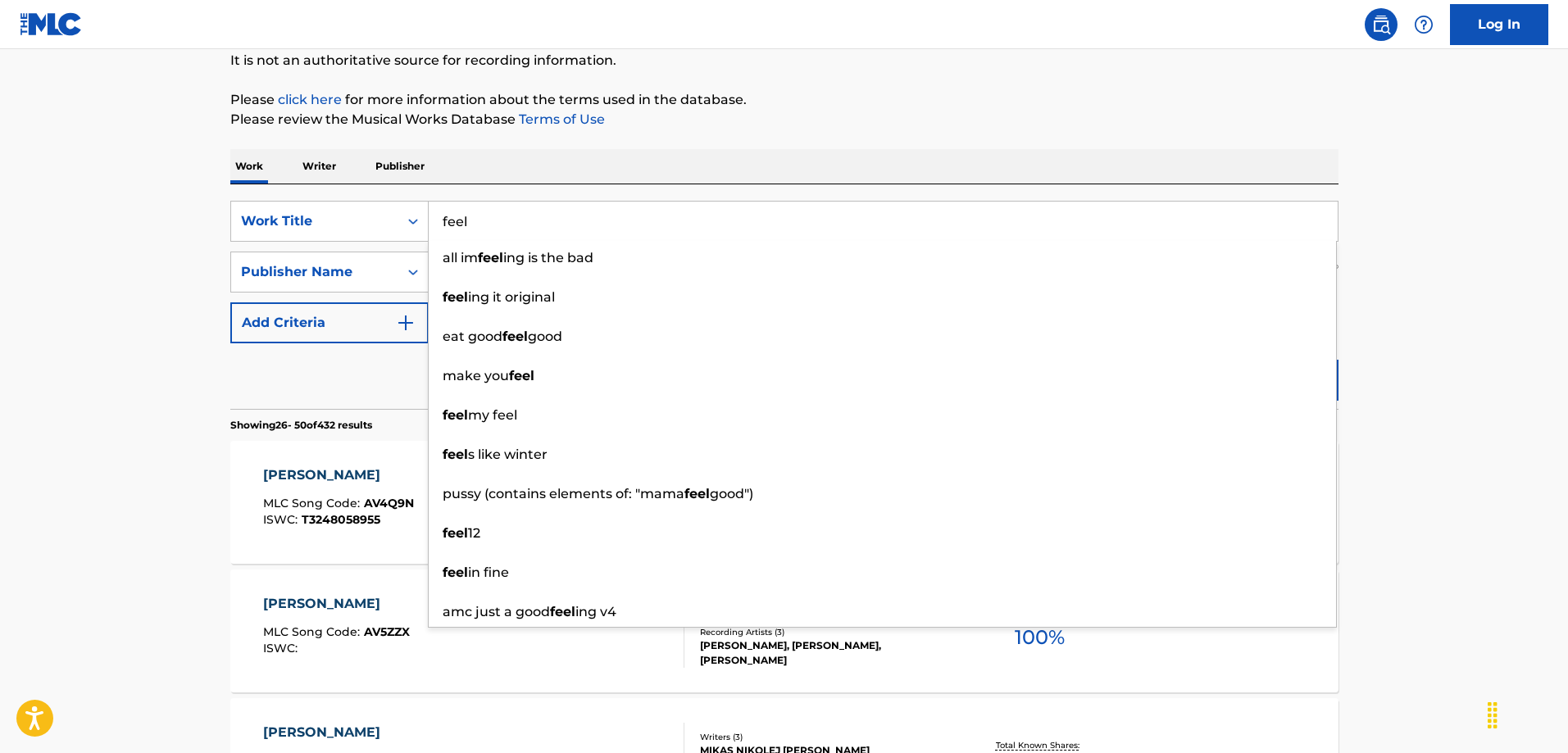
click at [681, 214] on input "feel" at bounding box center [884, 221] width 909 height 39
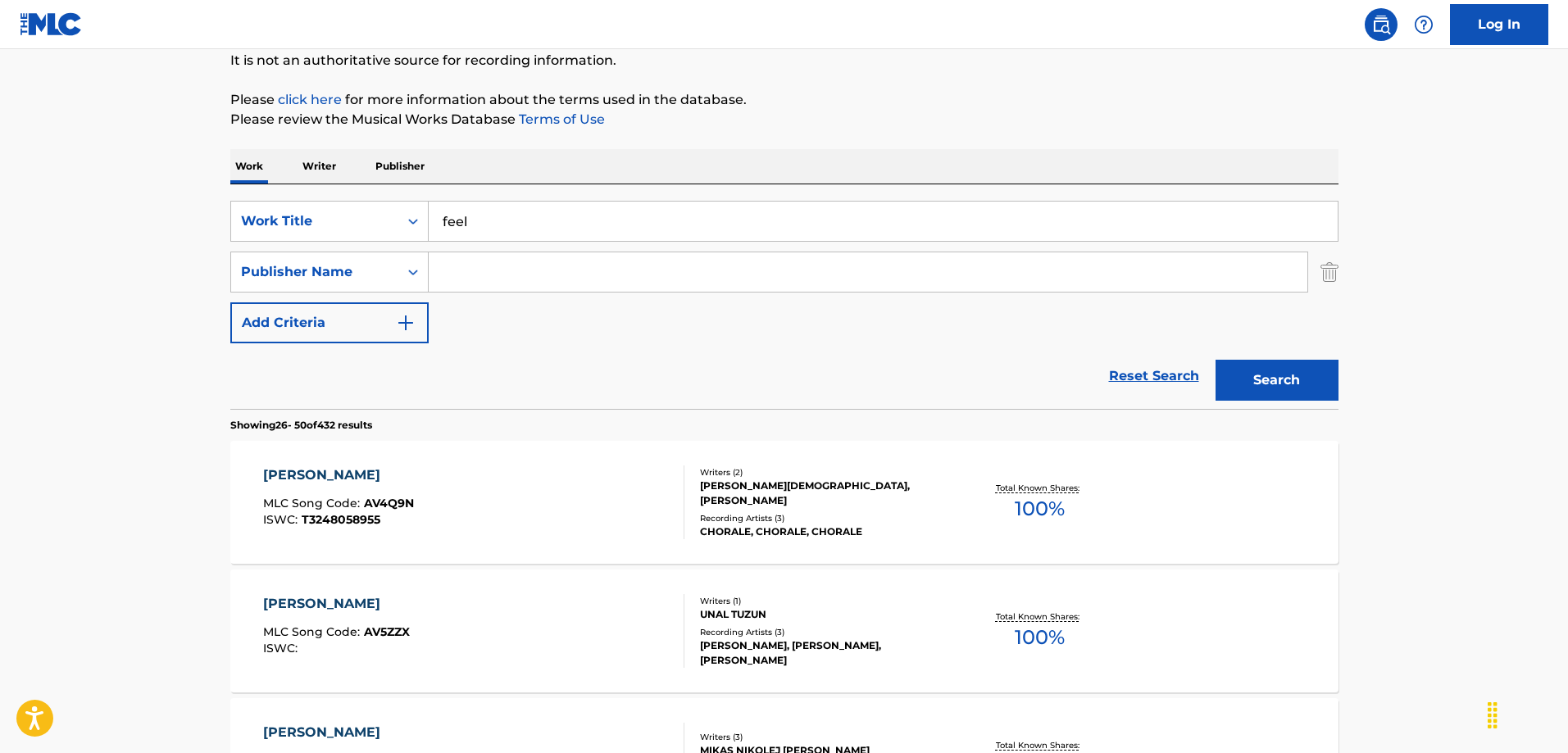
click at [1300, 376] on button "Search" at bounding box center [1276, 381] width 123 height 41
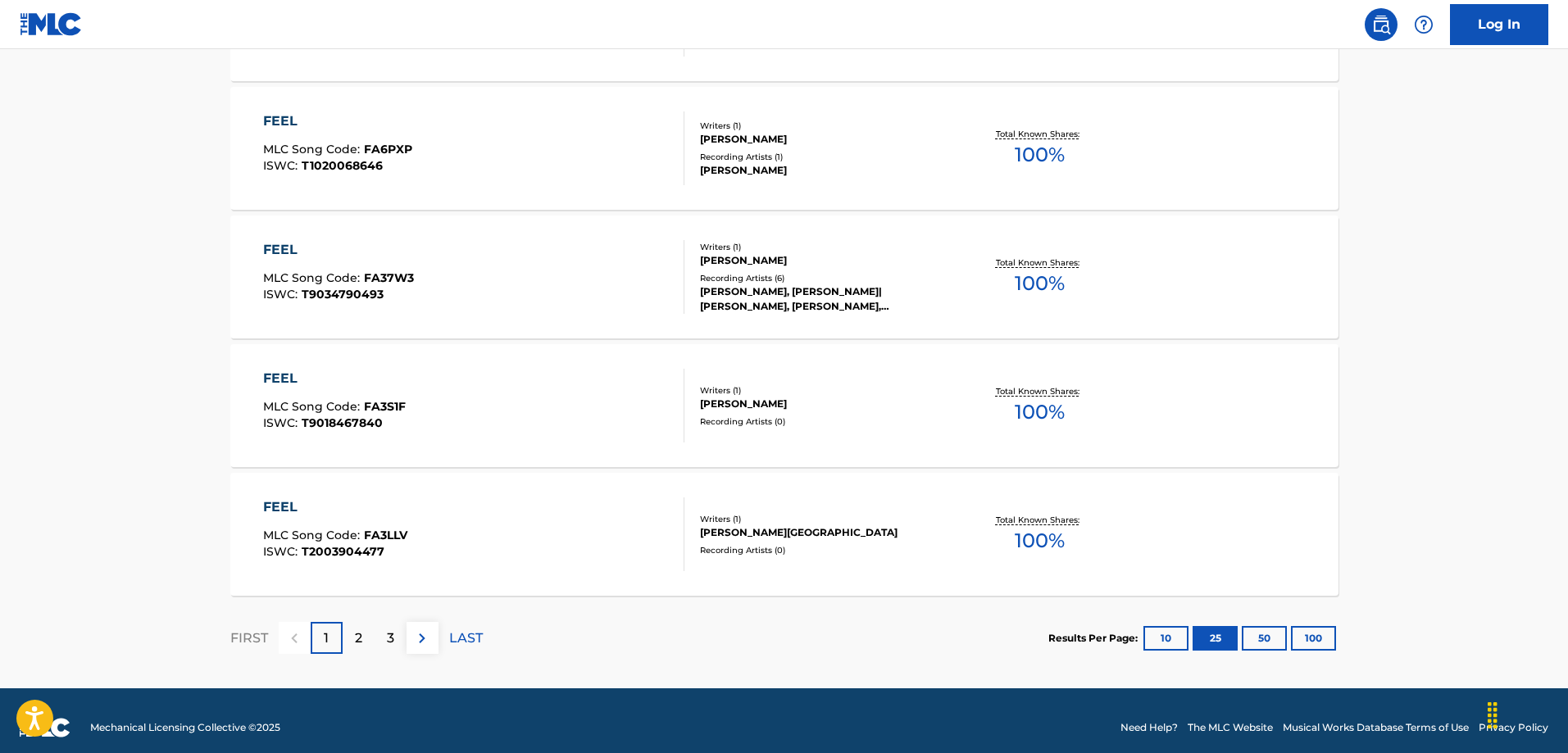
scroll to position [3235, 0]
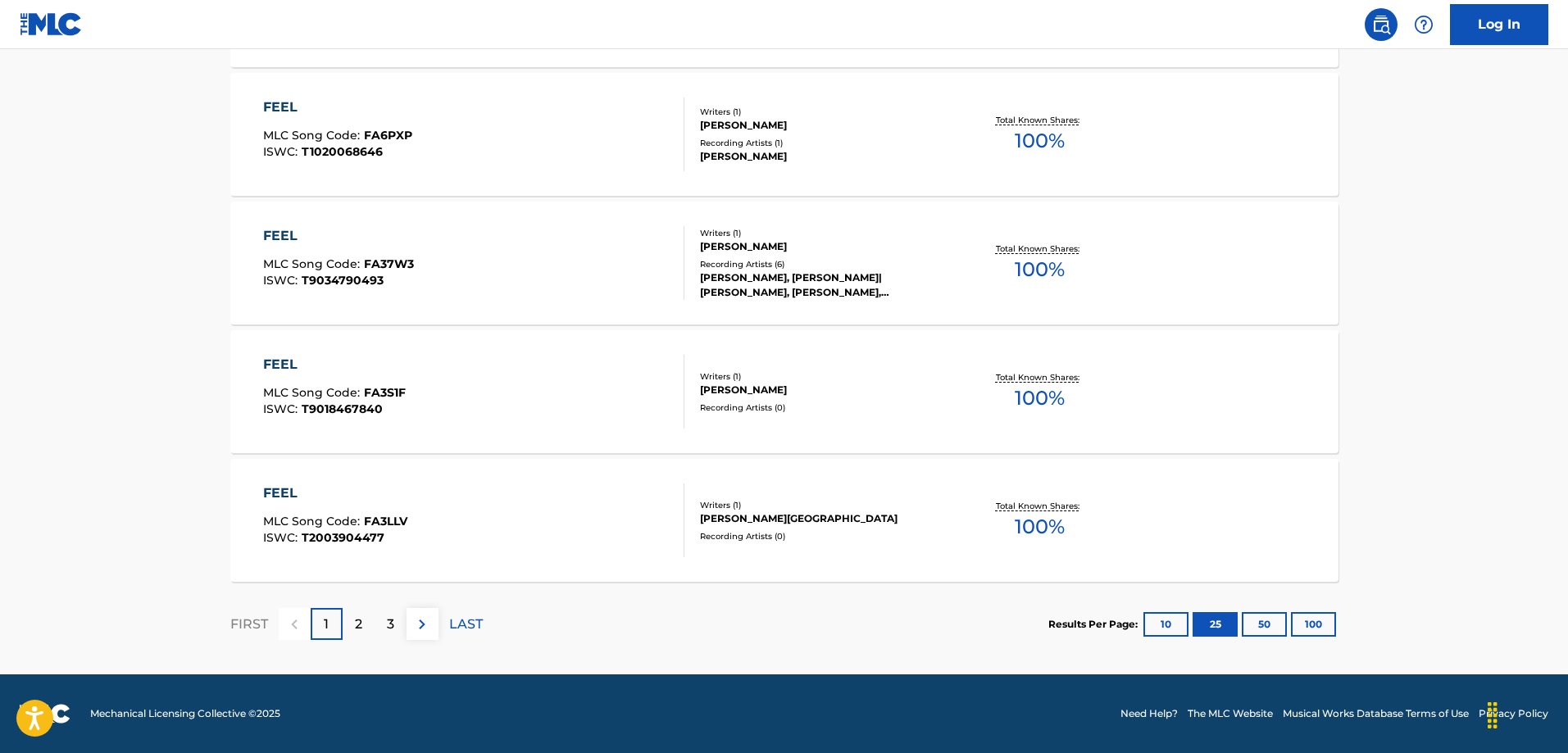
click at [366, 630] on div "2" at bounding box center [359, 623] width 32 height 32
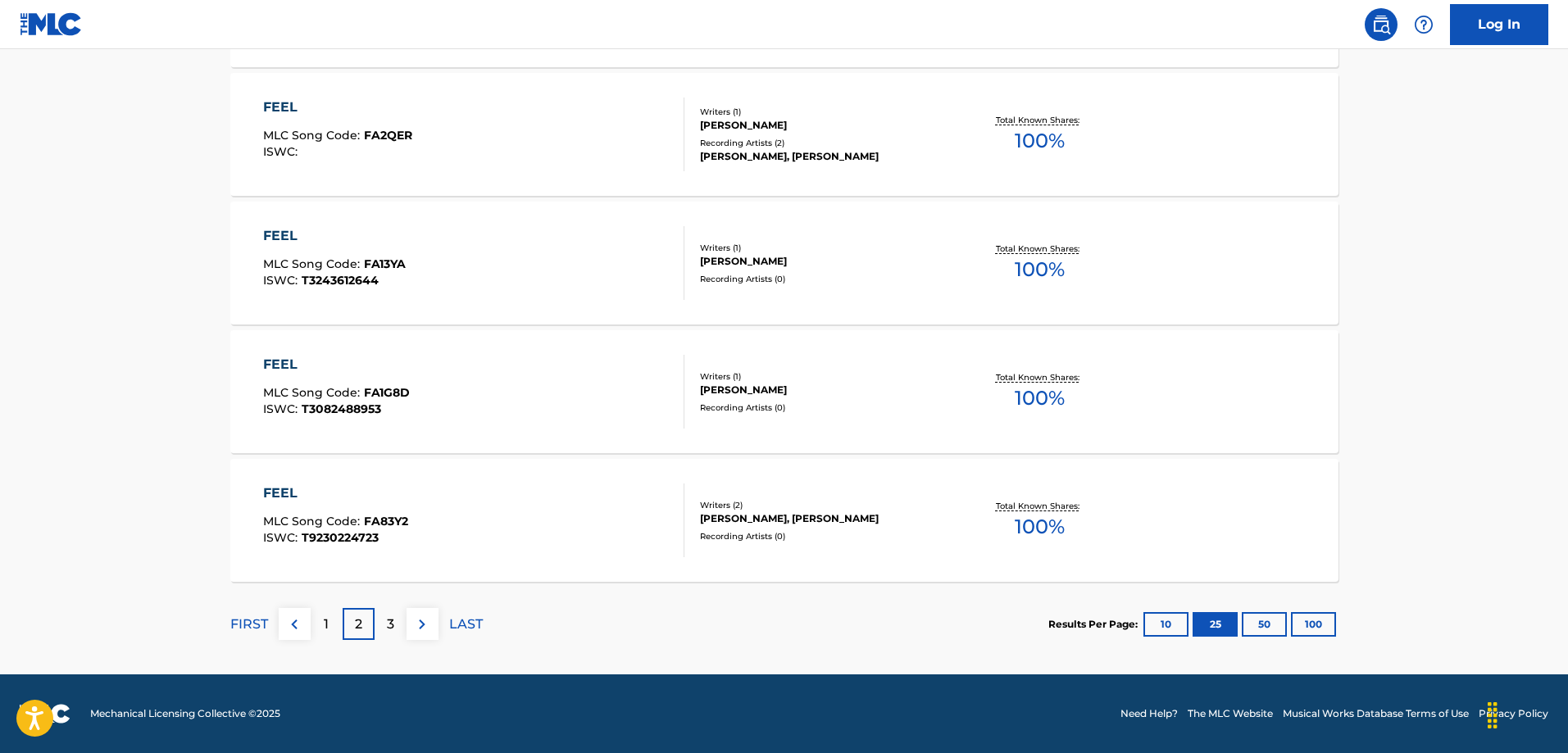
click at [382, 626] on div "3" at bounding box center [390, 623] width 32 height 32
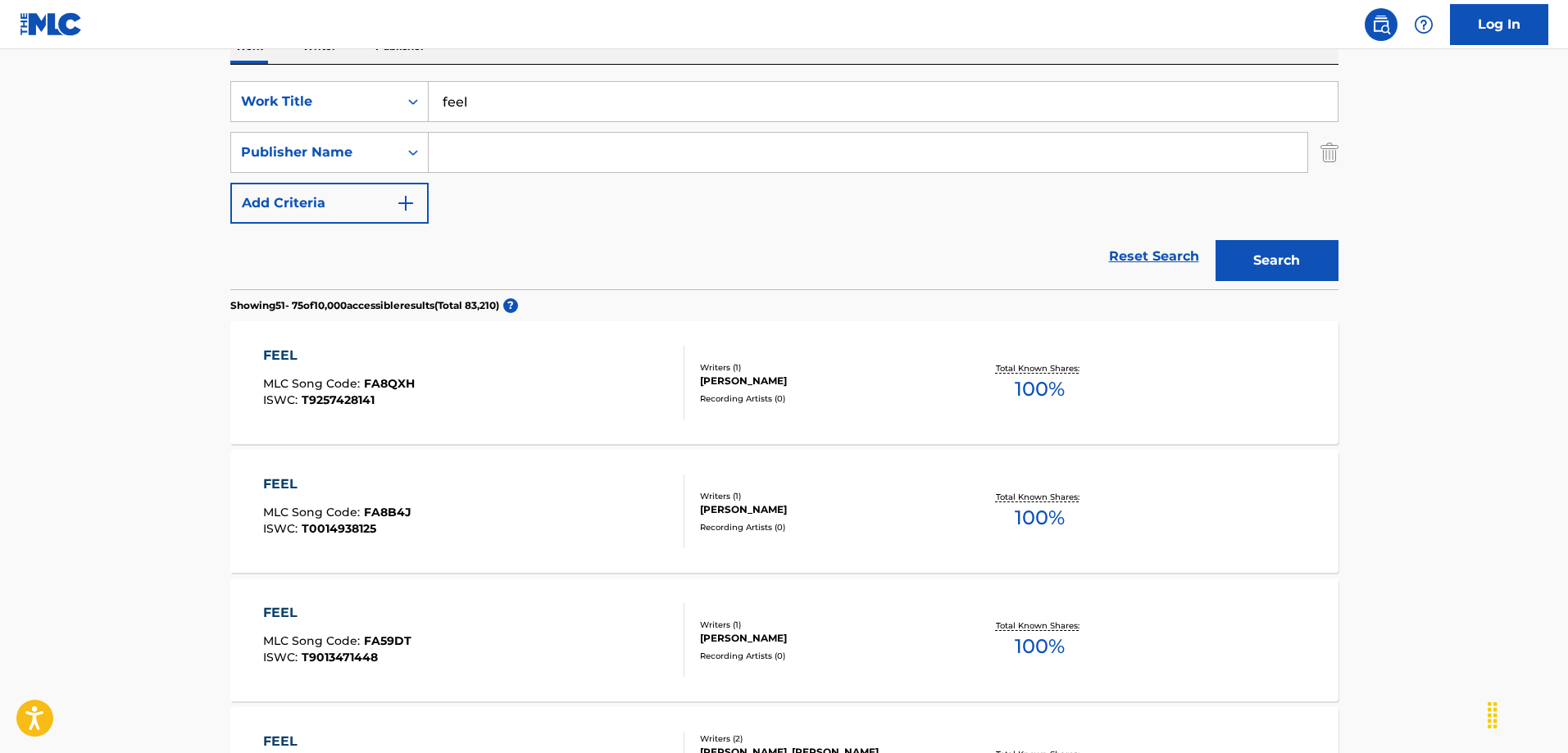
scroll to position [120, 0]
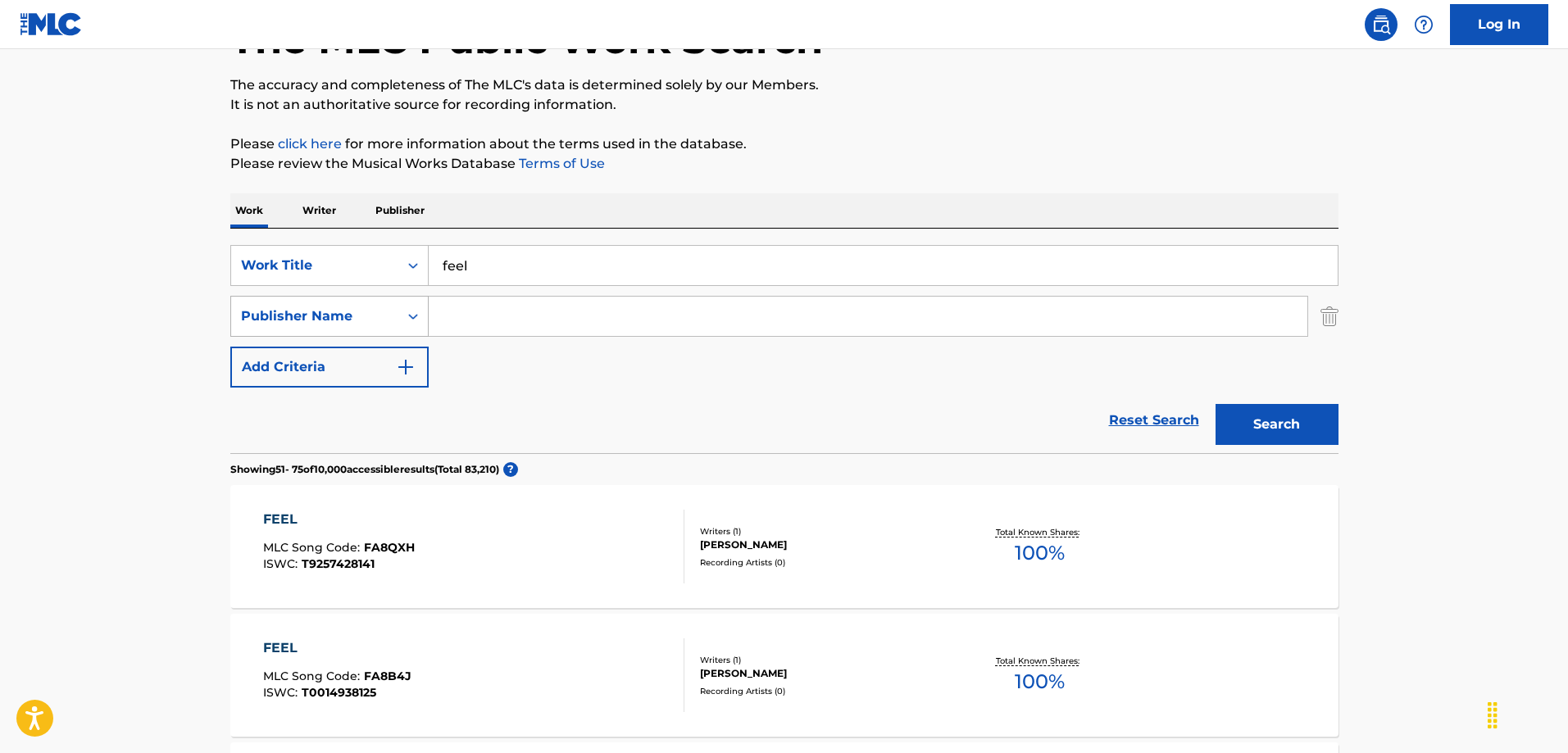
click at [410, 315] on icon "Search Form" at bounding box center [413, 316] width 16 height 16
click at [511, 376] on div "SearchWithCriteriaabfe2f71-7e76-4d62-9421-e7cd79c9d624 Work Title feel SearchWi…" at bounding box center [785, 316] width 1108 height 142
click at [288, 370] on button "Add Criteria" at bounding box center [329, 367] width 198 height 41
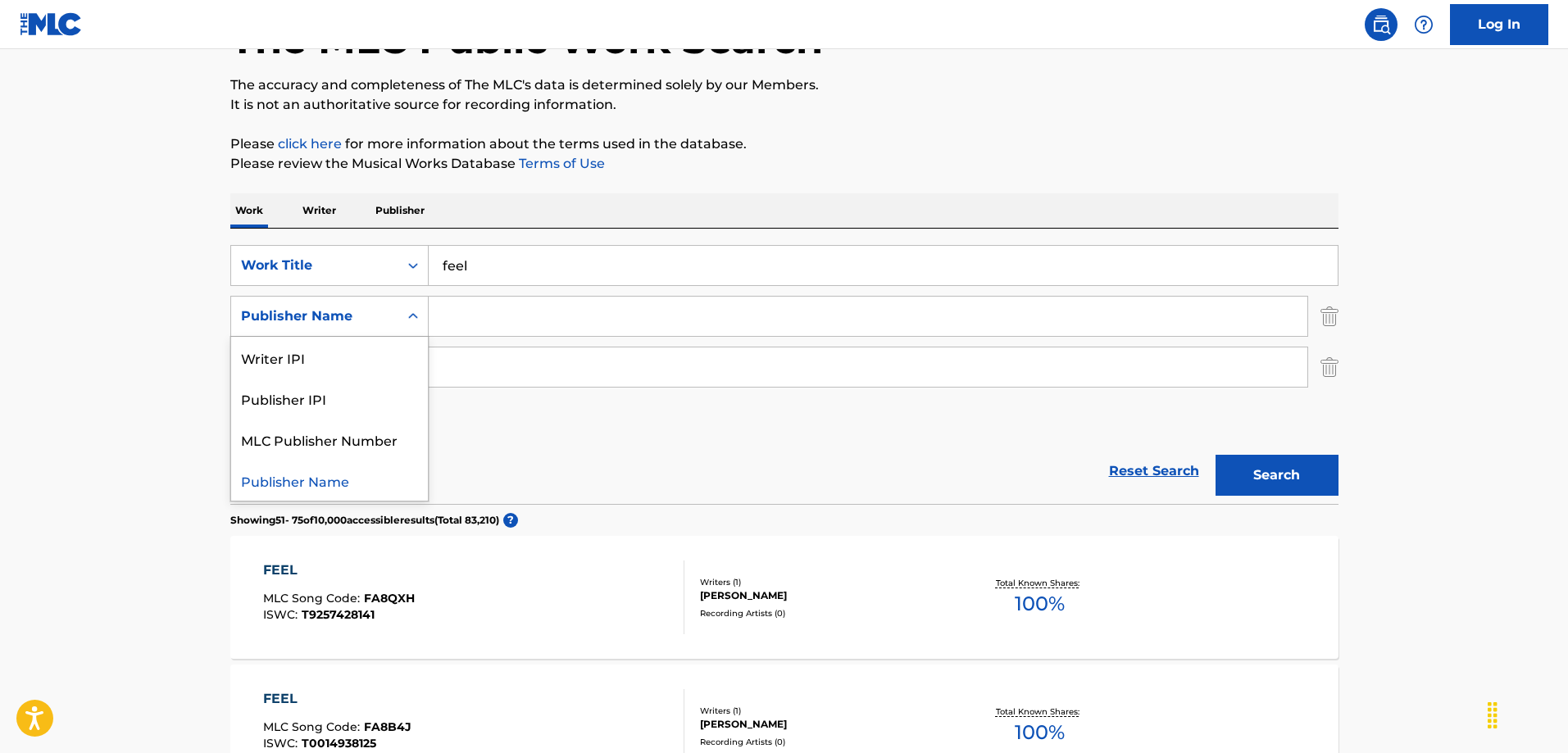
click at [413, 320] on icon "Search Form" at bounding box center [413, 316] width 16 height 16
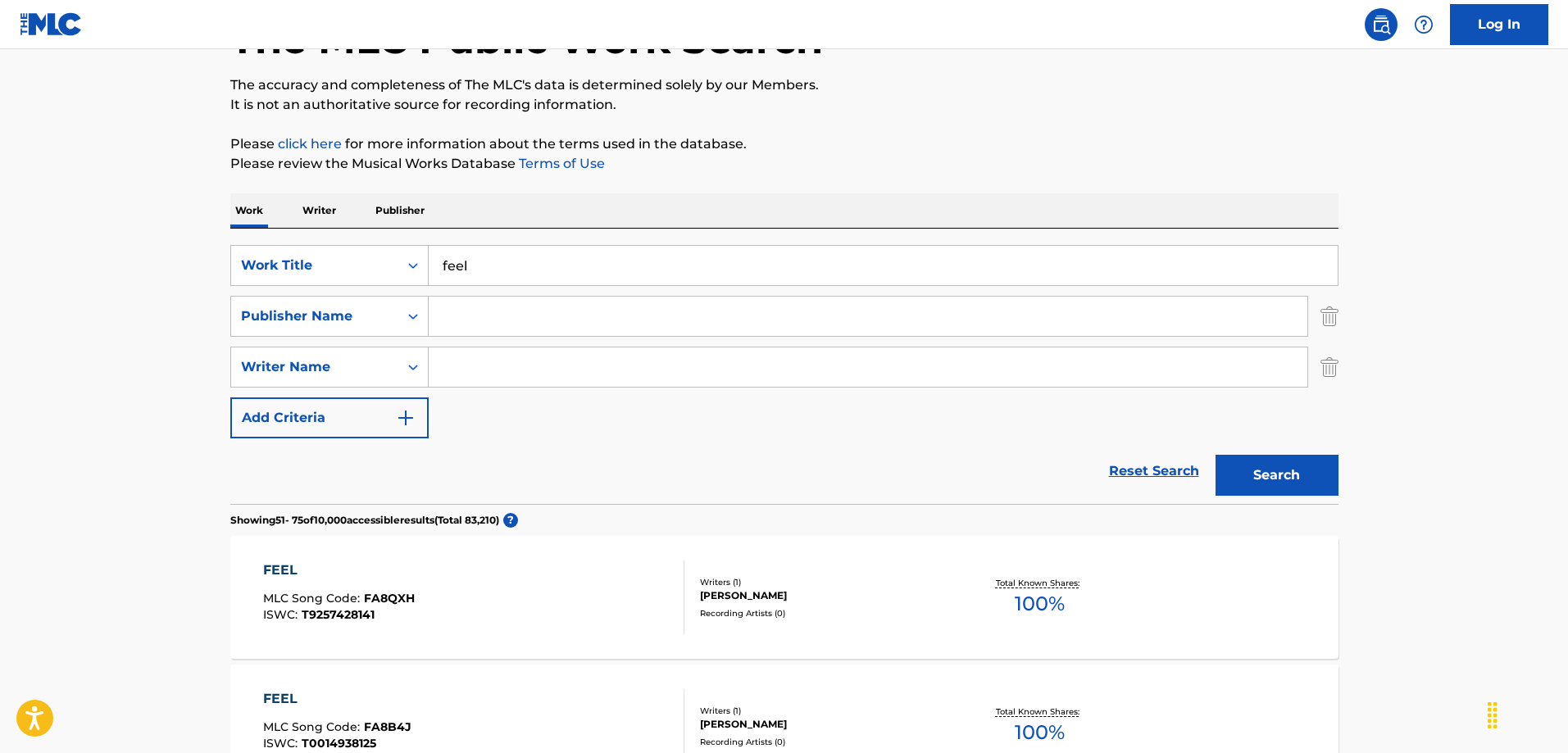
click at [1331, 319] on img "Search Form" at bounding box center [1330, 316] width 18 height 41
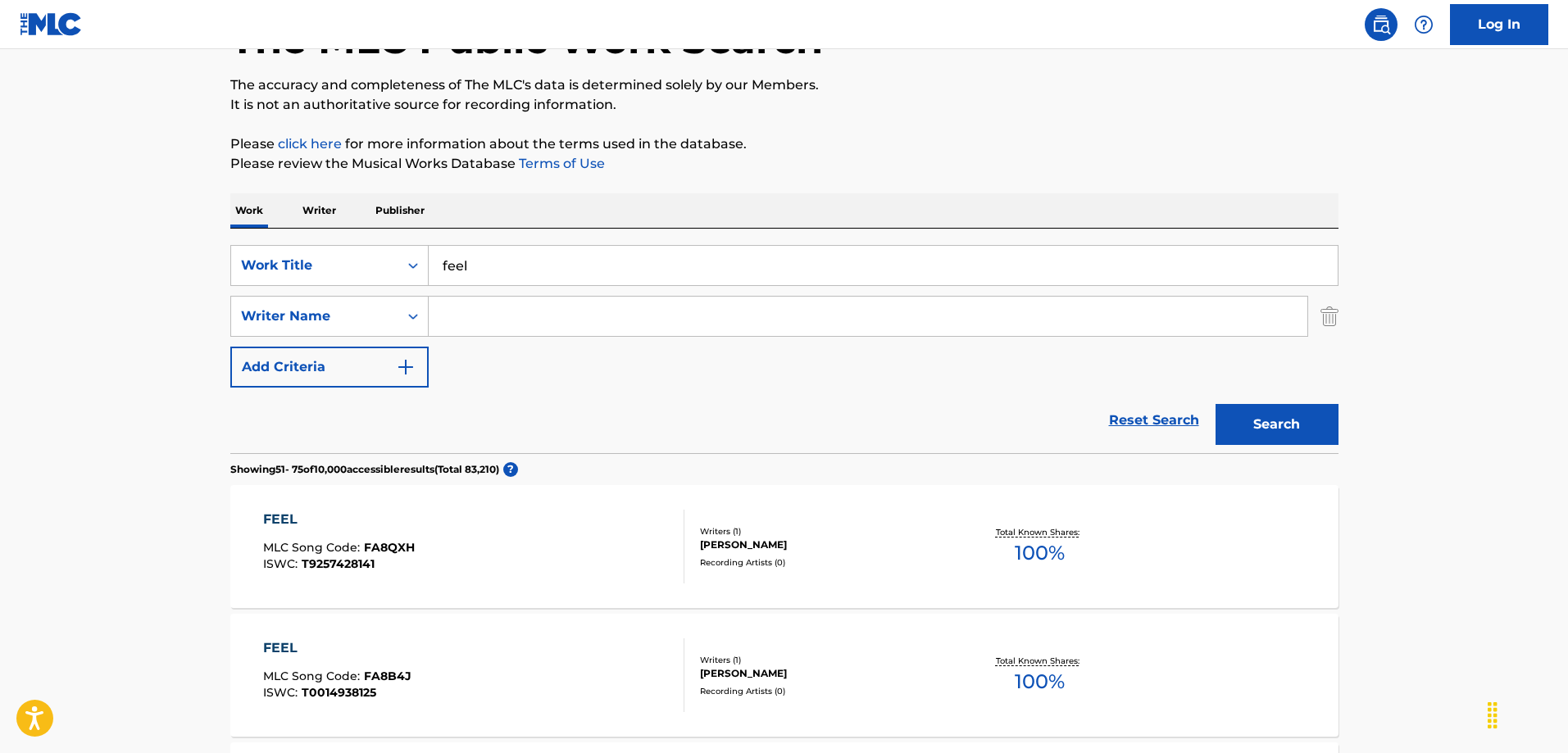
click at [1331, 319] on img "Search Form" at bounding box center [1330, 316] width 18 height 41
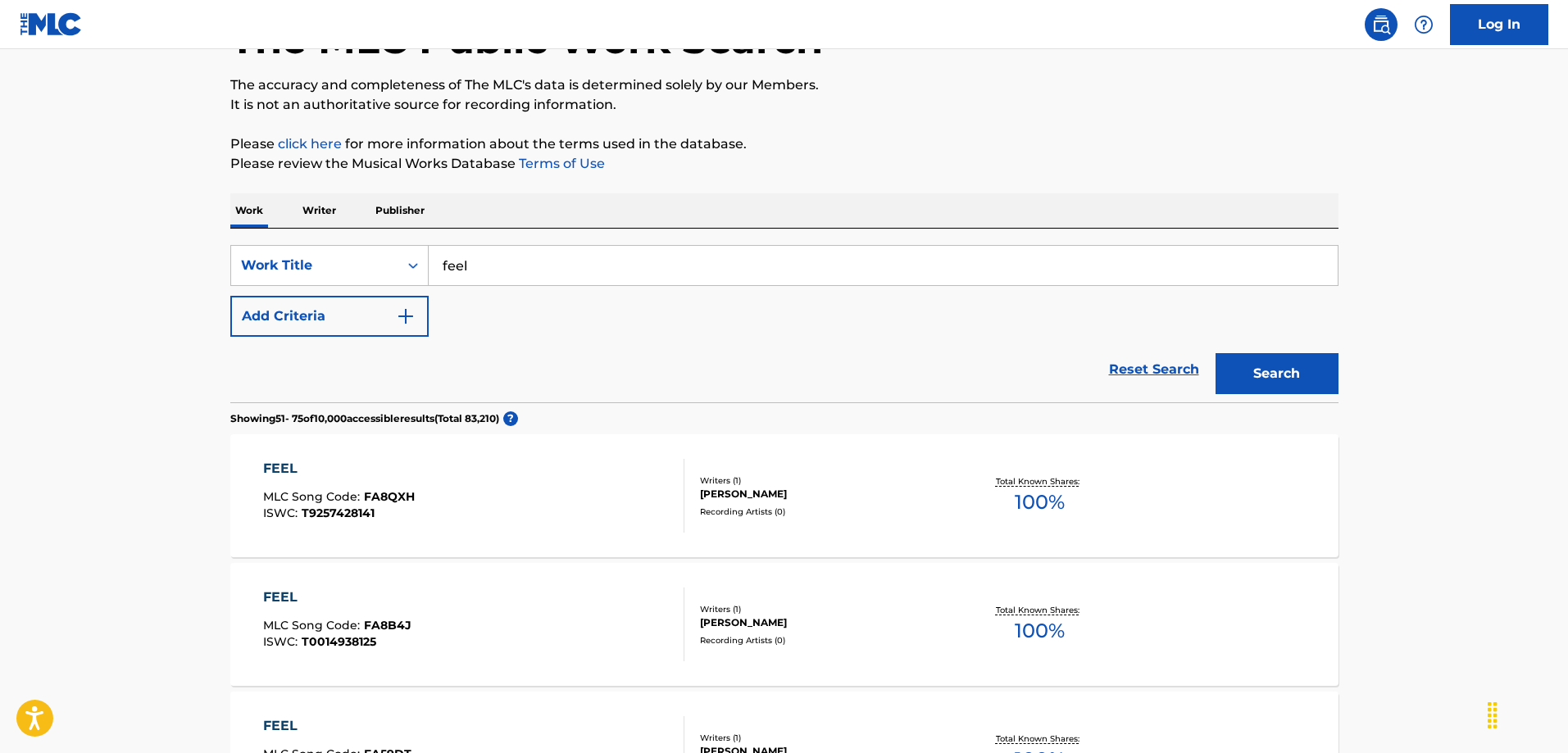
click at [413, 320] on img "Search Form" at bounding box center [406, 316] width 20 height 20
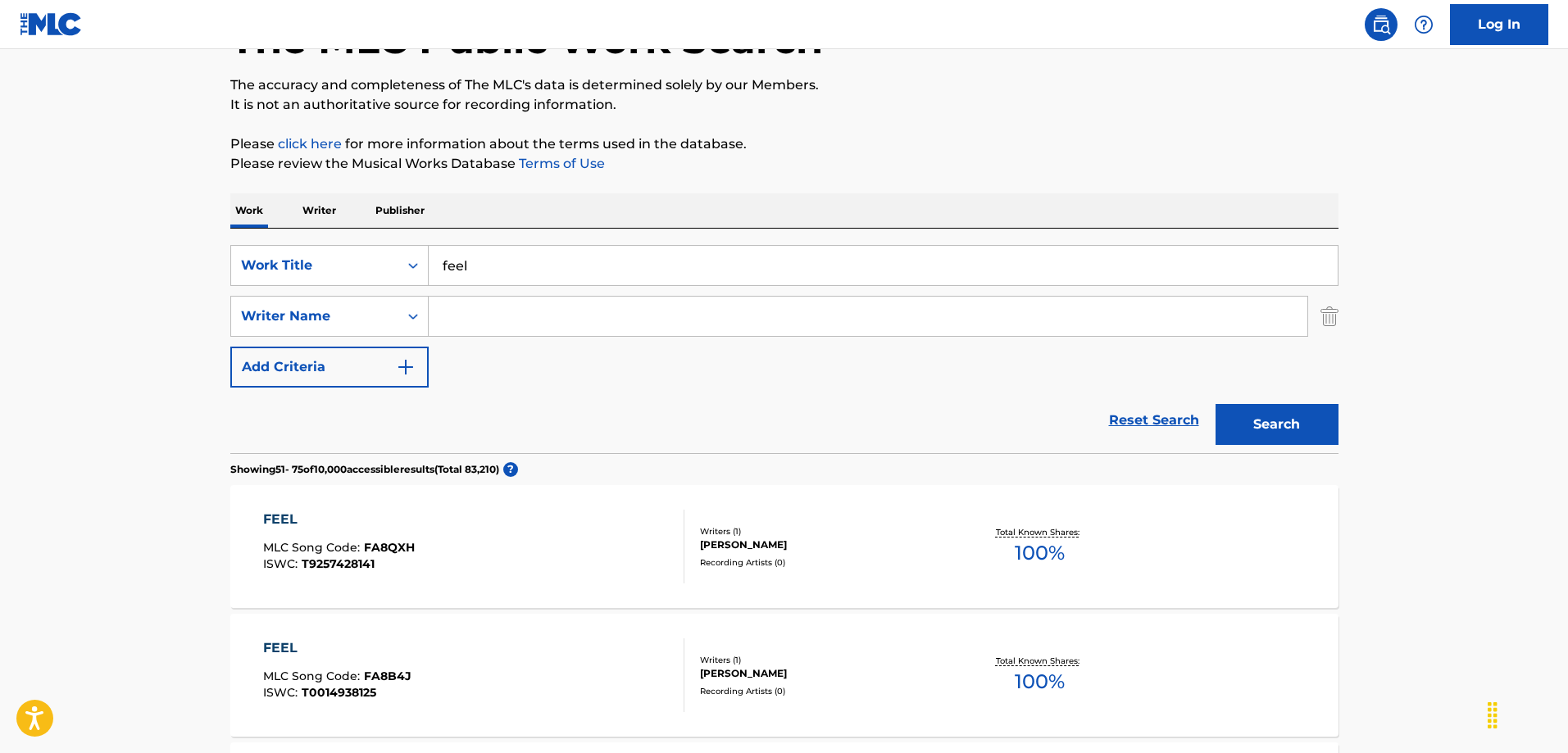
click at [1327, 314] on img "Search Form" at bounding box center [1330, 316] width 18 height 41
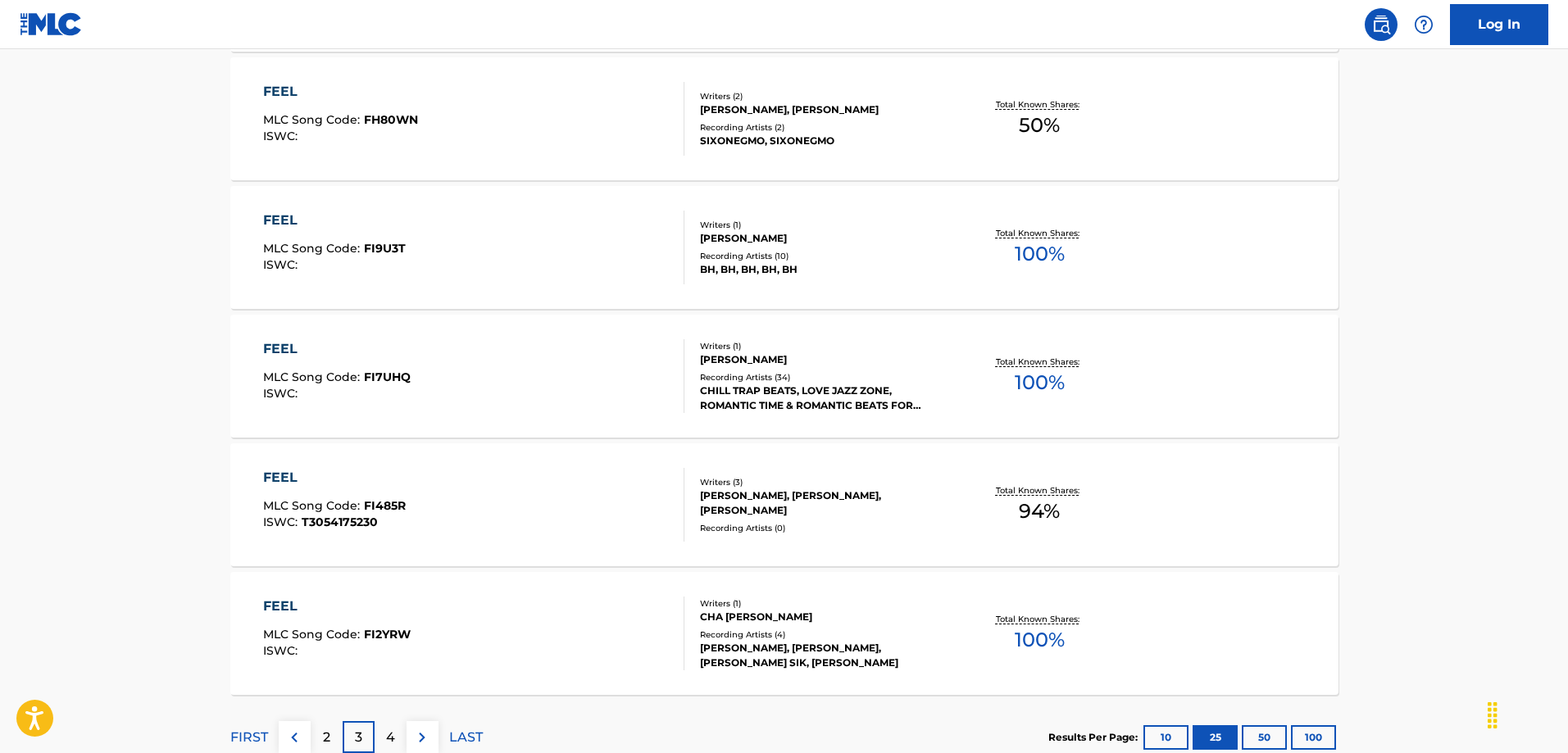
scroll to position [3184, 0]
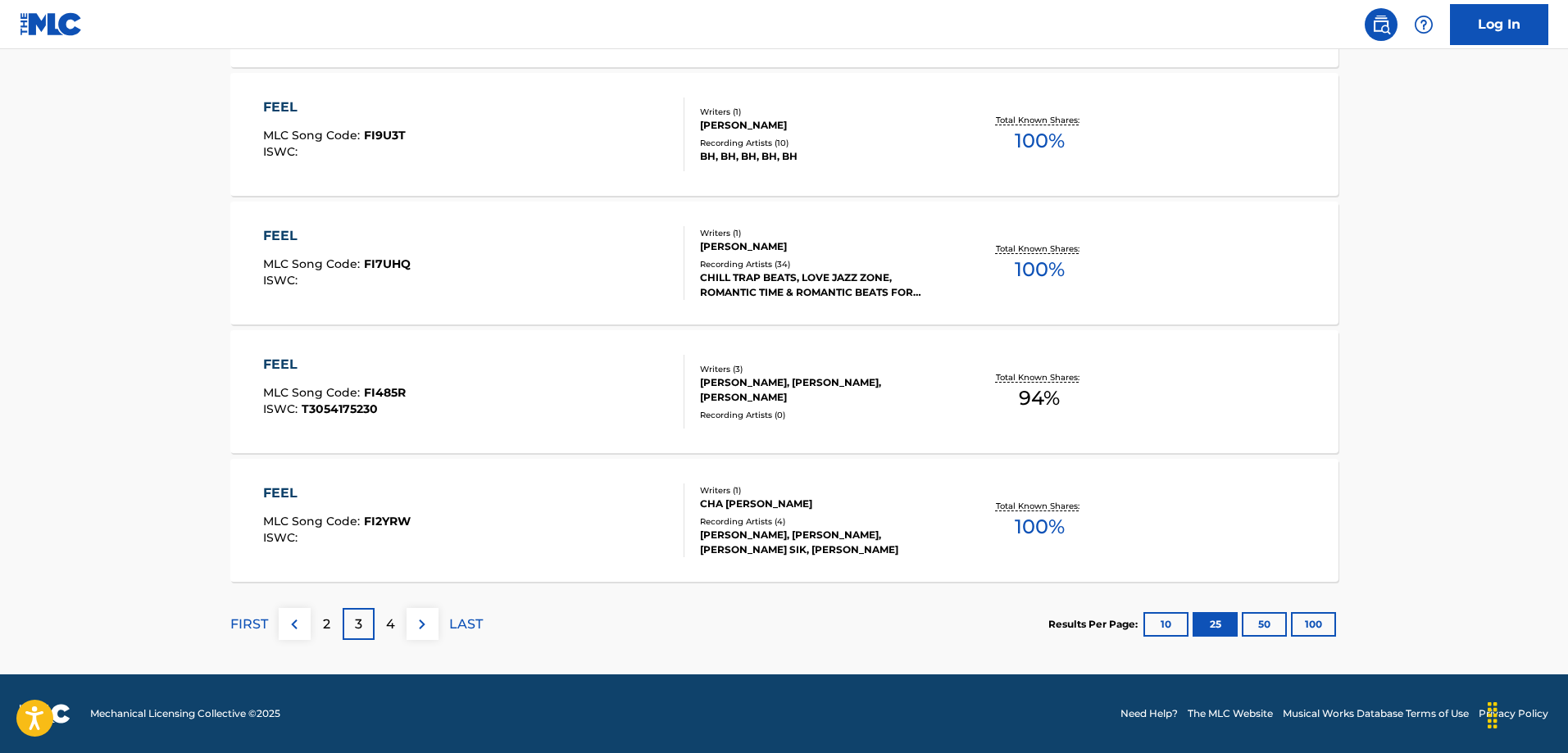
click at [395, 625] on p "4" at bounding box center [390, 624] width 9 height 20
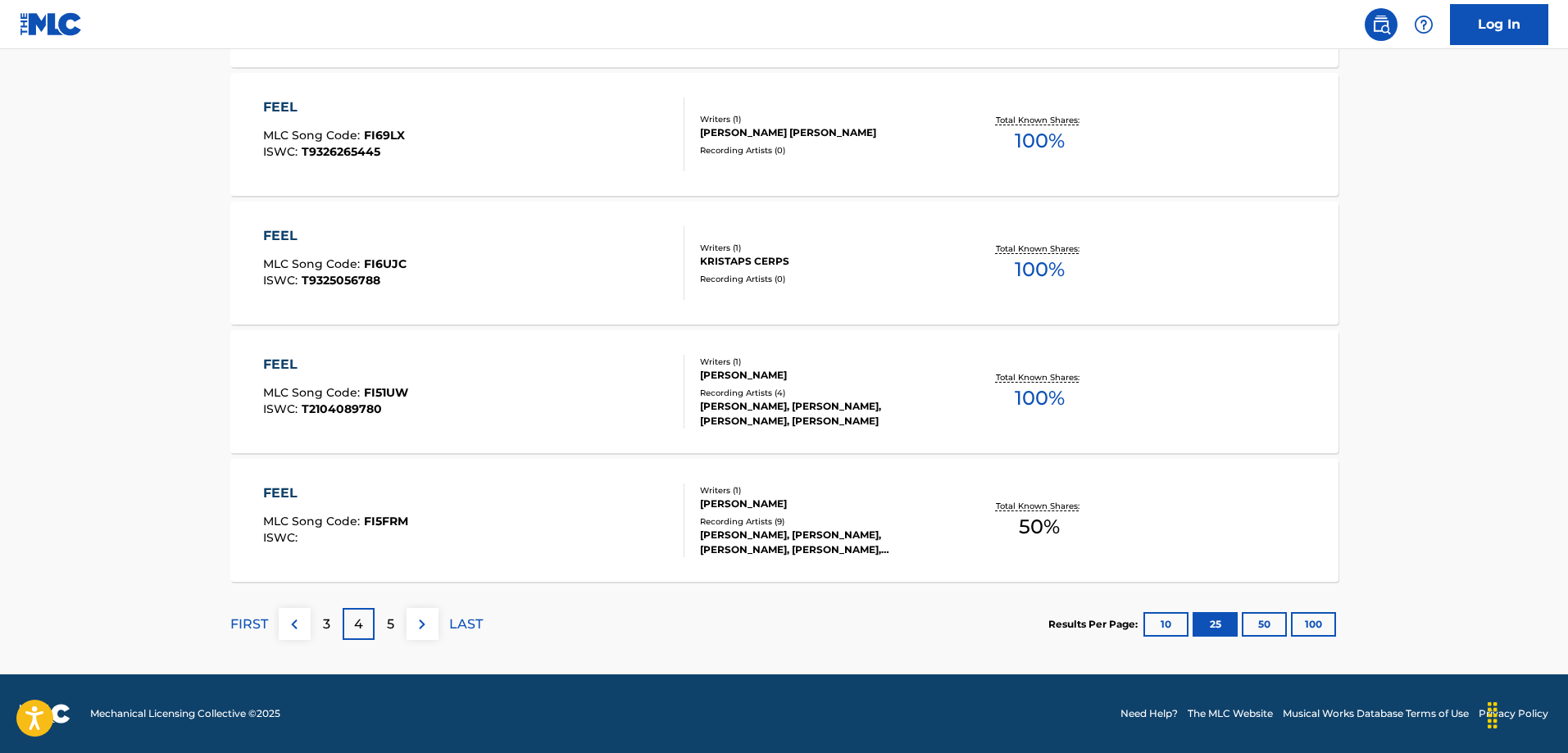
click at [394, 617] on p "5" at bounding box center [390, 624] width 8 height 20
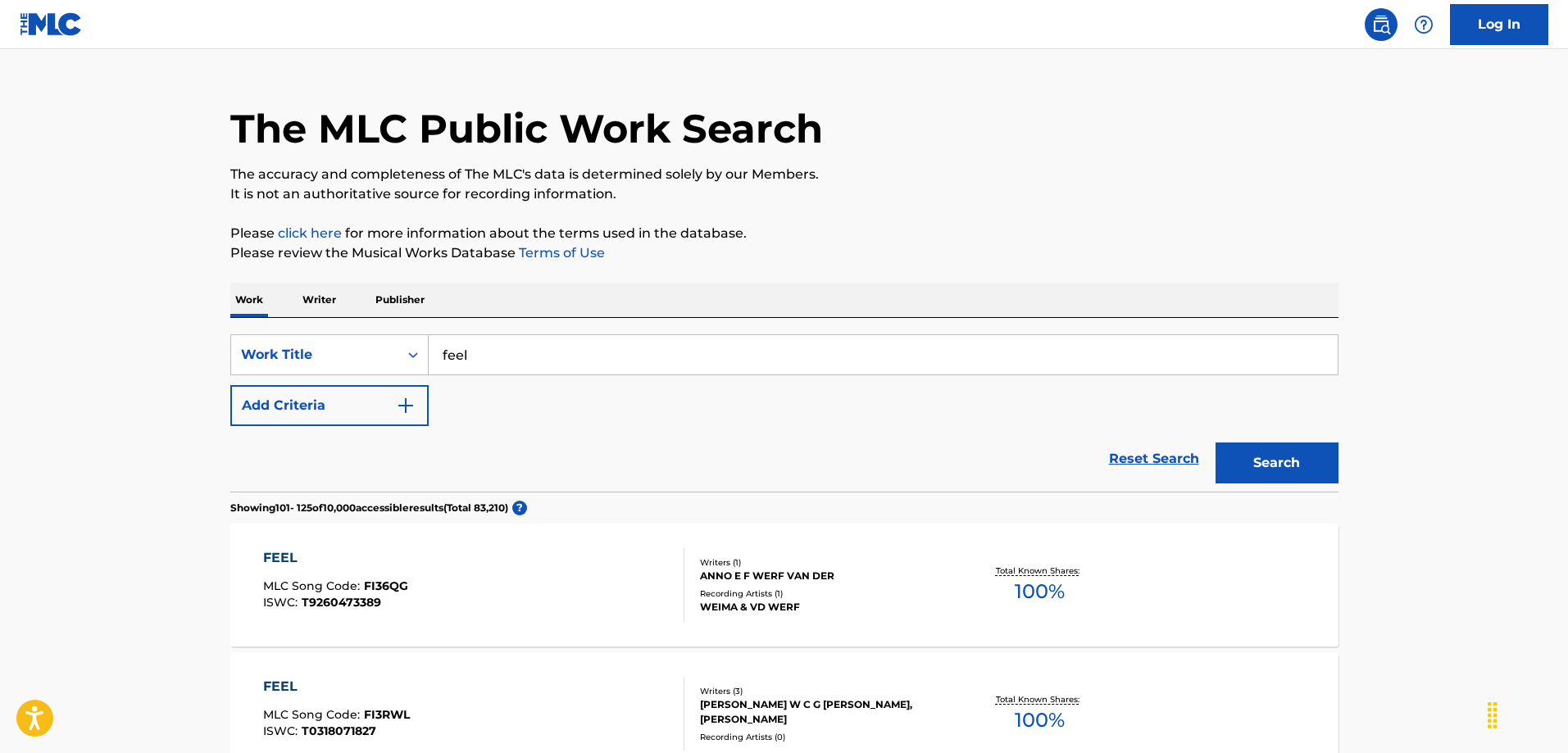
scroll to position [0, 0]
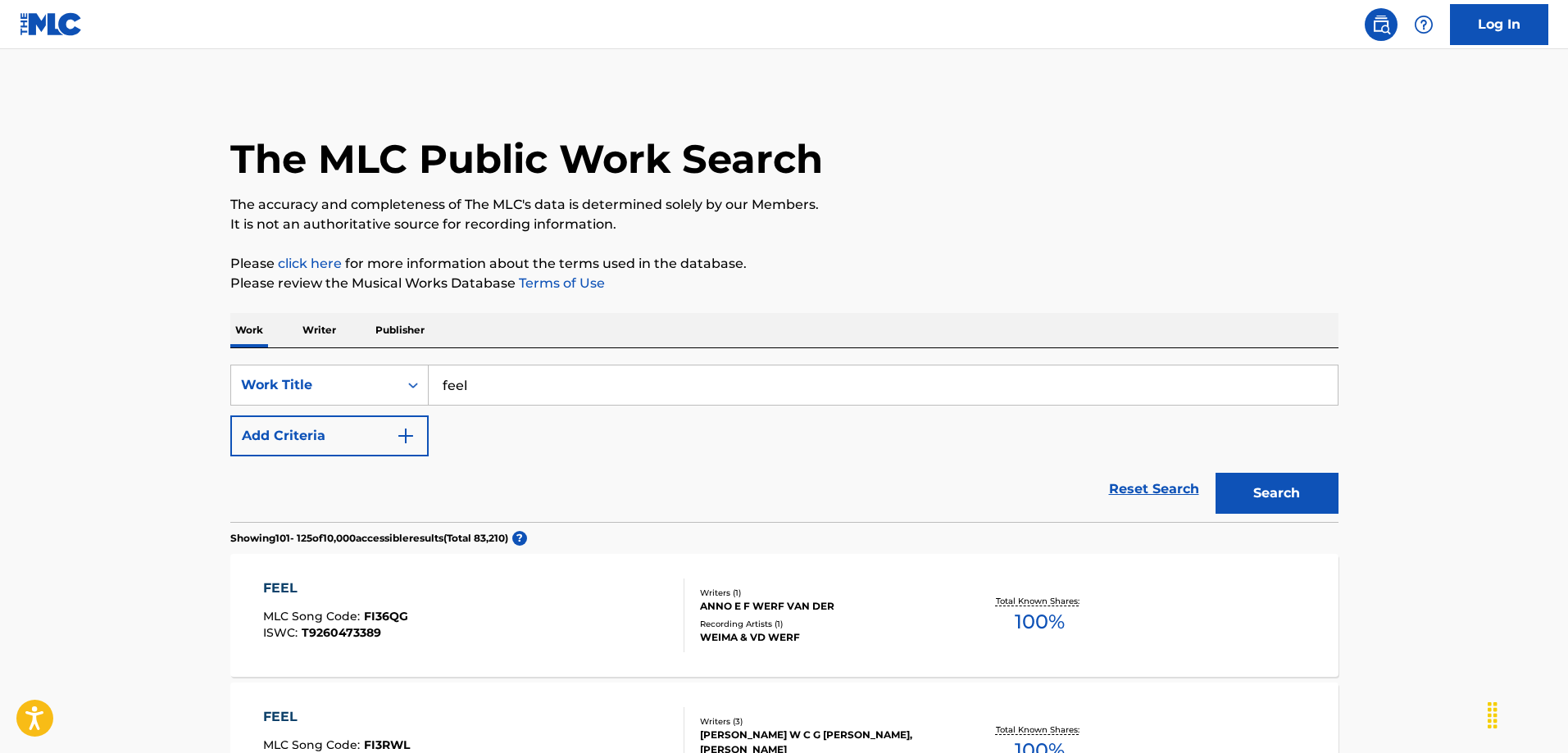
click at [505, 383] on input "feel" at bounding box center [884, 385] width 909 height 39
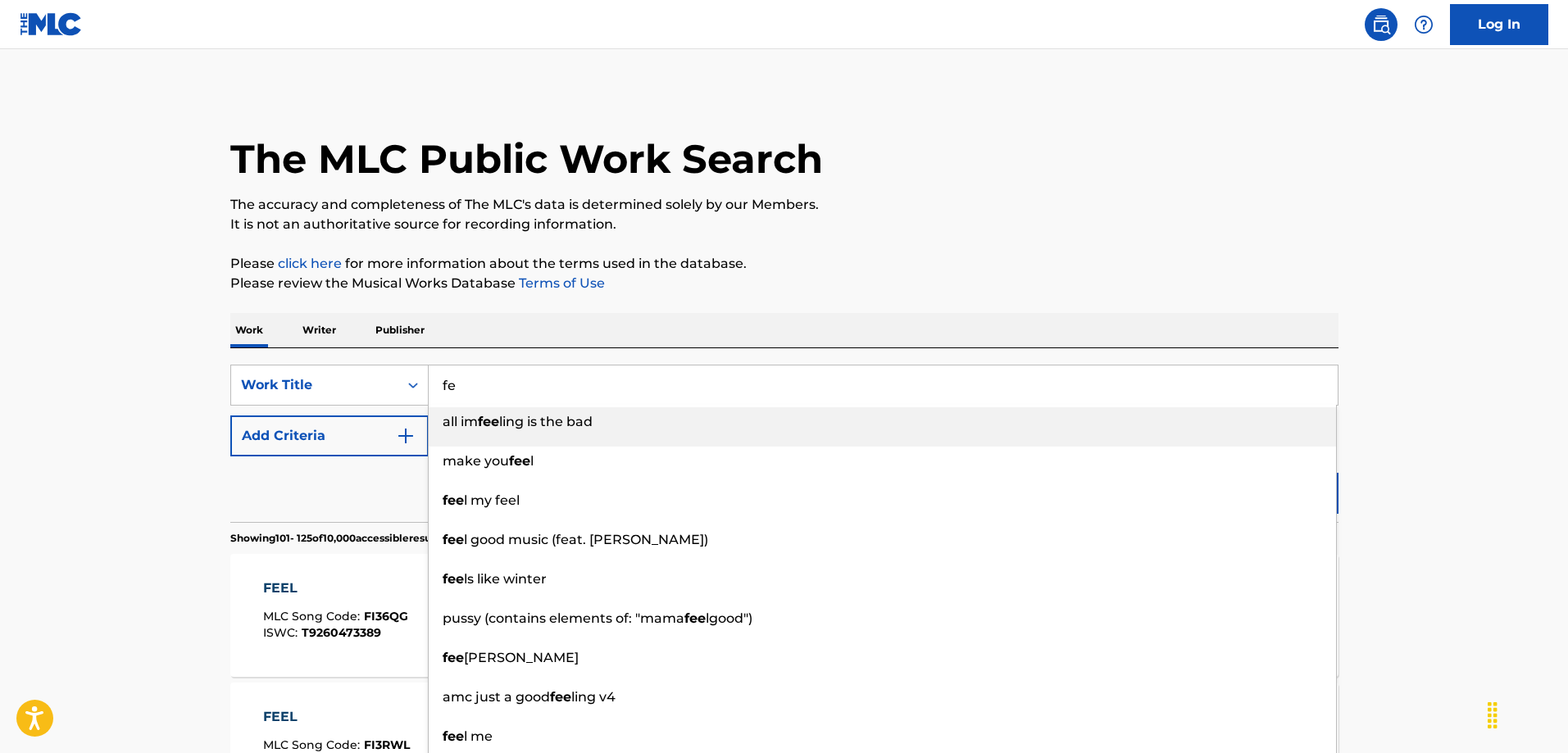
type input "f"
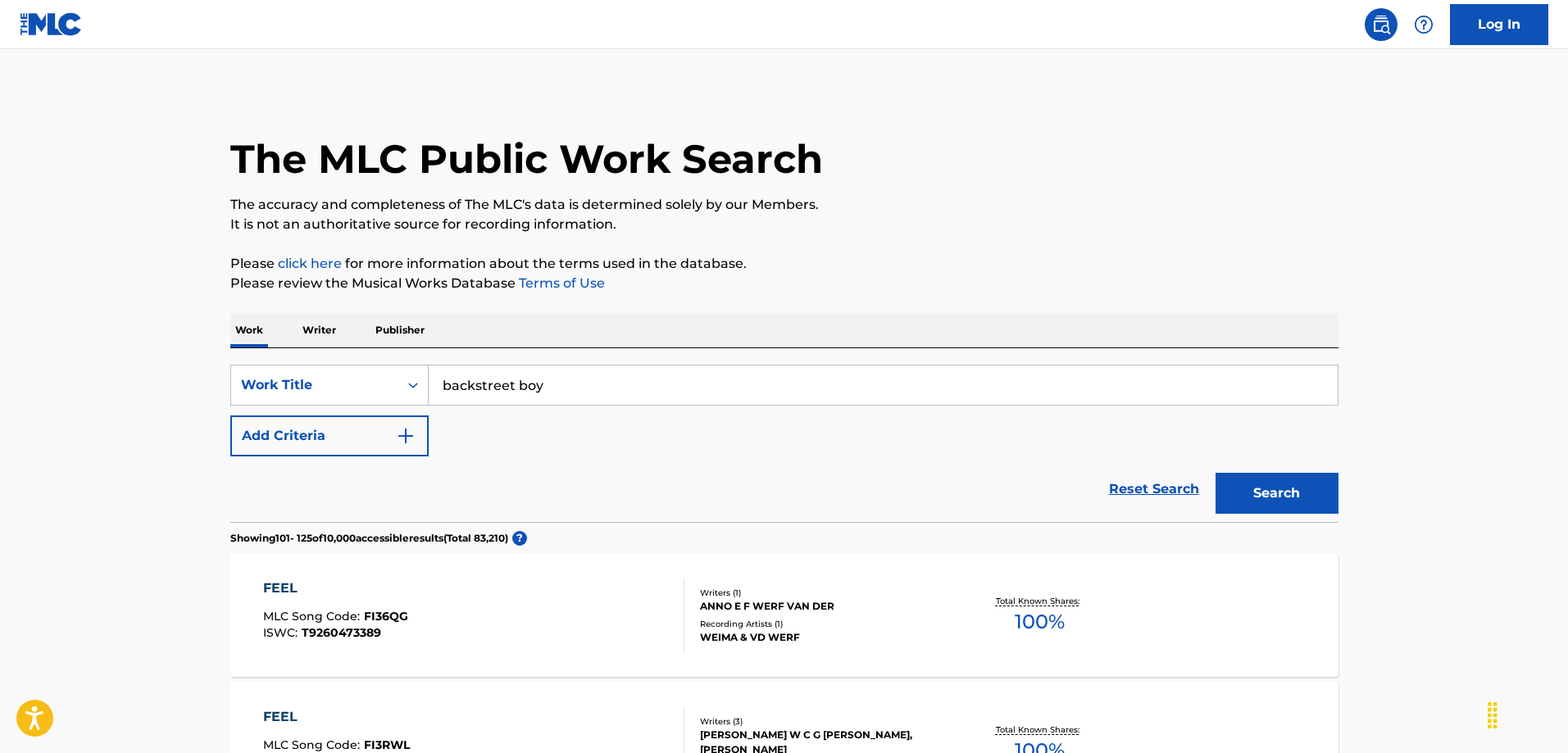
type input "backstreet boy"
click at [1306, 496] on button "Search" at bounding box center [1276, 494] width 123 height 41
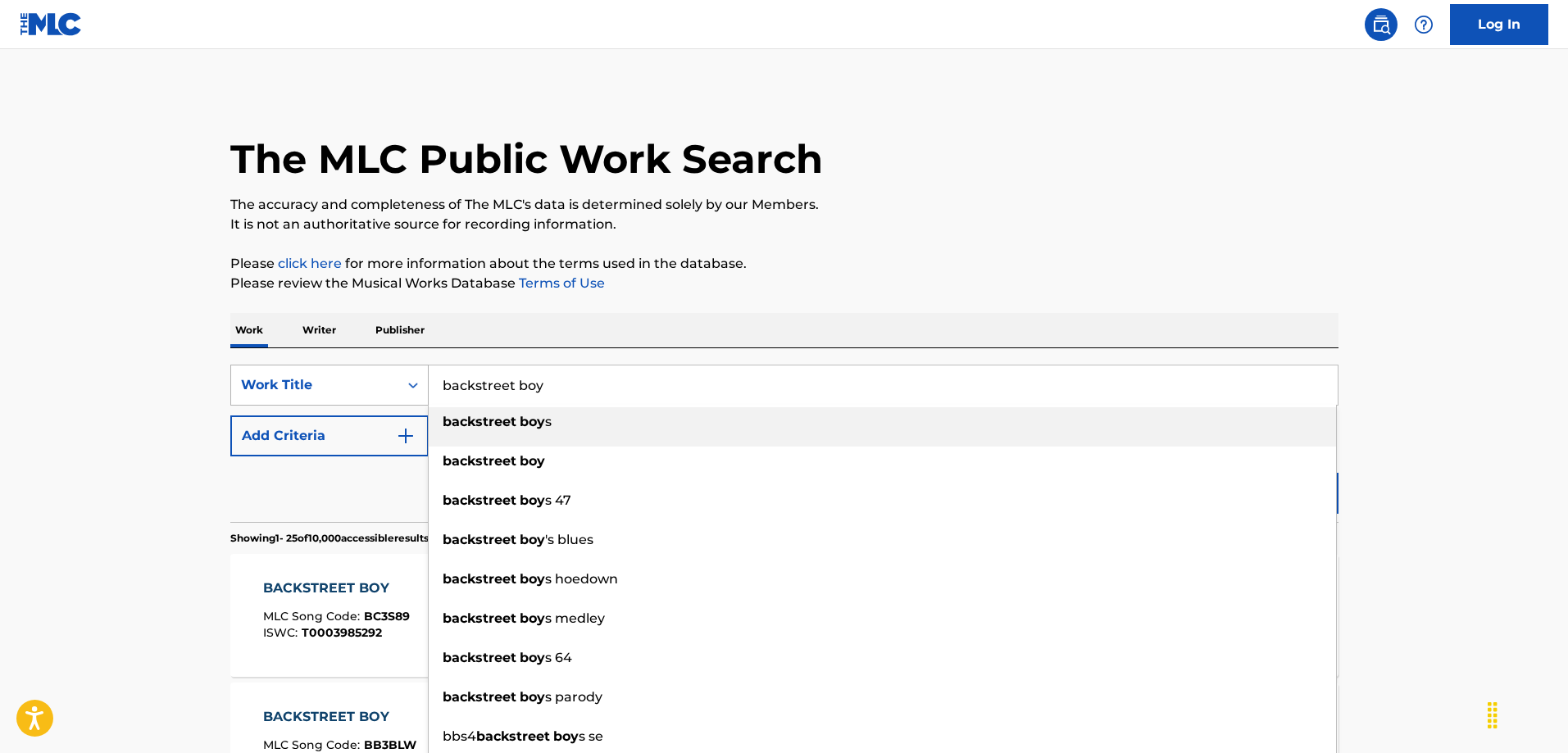
drag, startPoint x: 548, startPoint y: 390, endPoint x: 418, endPoint y: 389, distance: 130.0
click at [418, 389] on div "SearchWithCriteriaabfe2f71-7e76-4d62-9421-e7cd79c9d624 Work Title backstreet bo…" at bounding box center [785, 385] width 1108 height 41
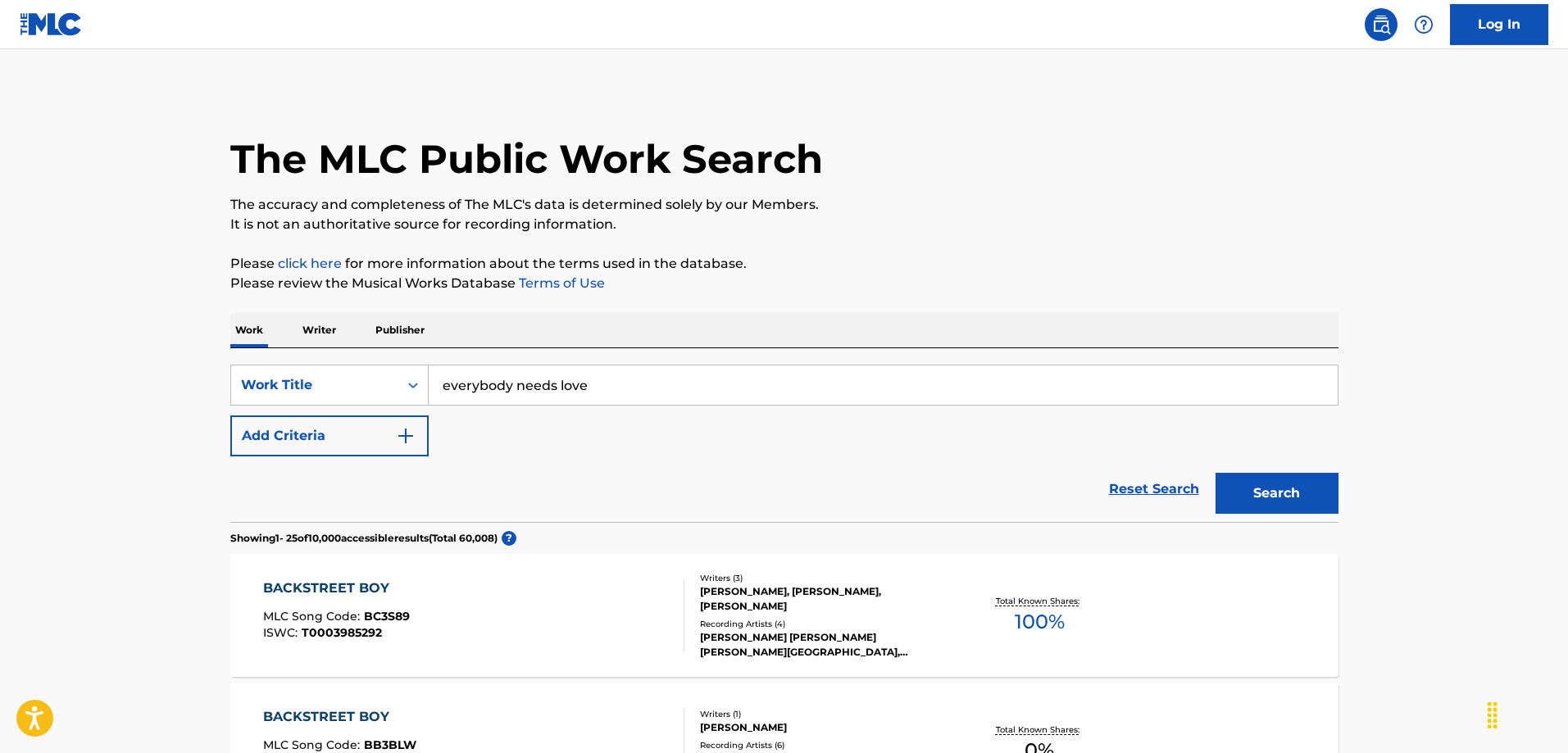
click at [592, 382] on input "everybody needs love" at bounding box center [884, 385] width 909 height 39
type input "e"
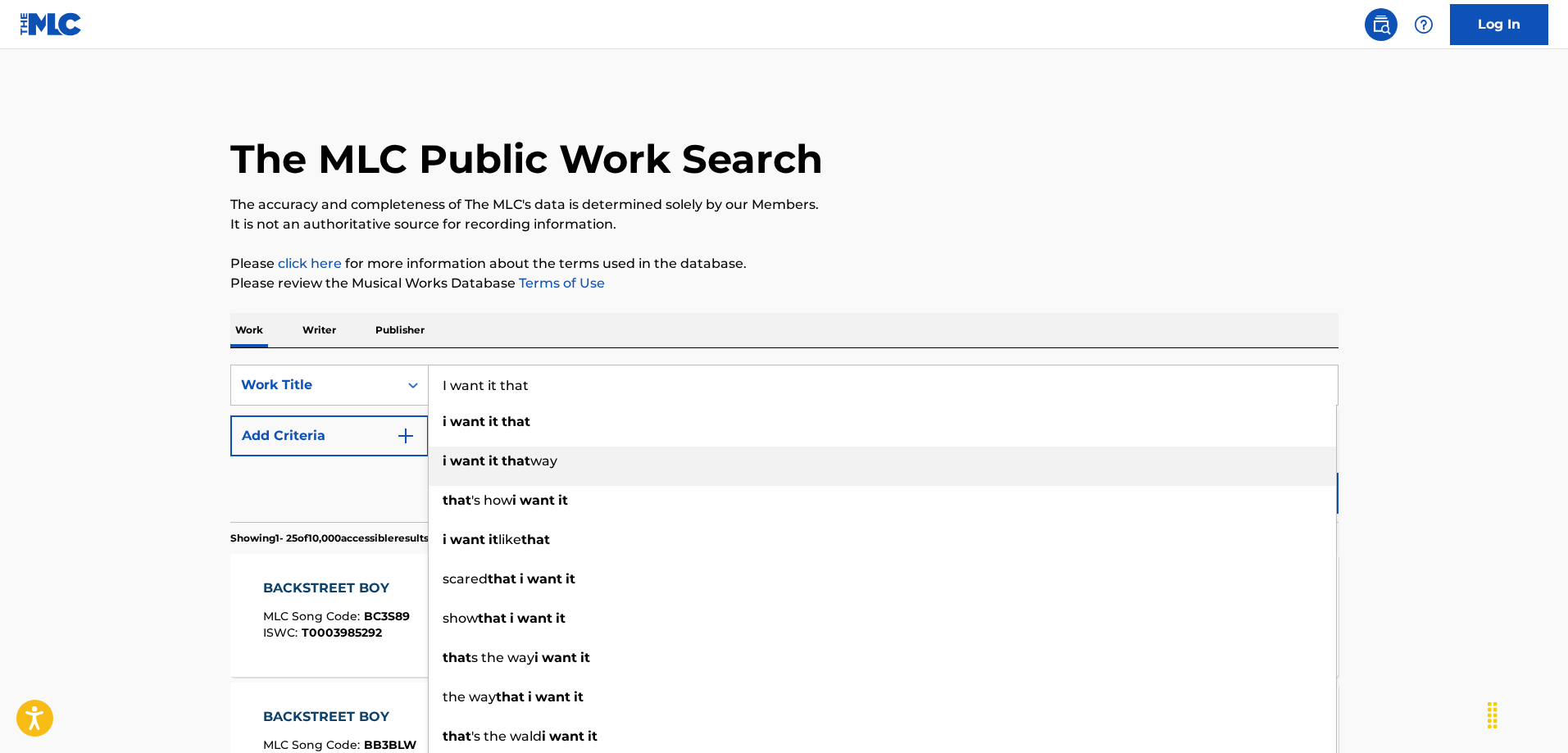
click at [543, 455] on span "way" at bounding box center [544, 461] width 27 height 15
type input "i want it that way"
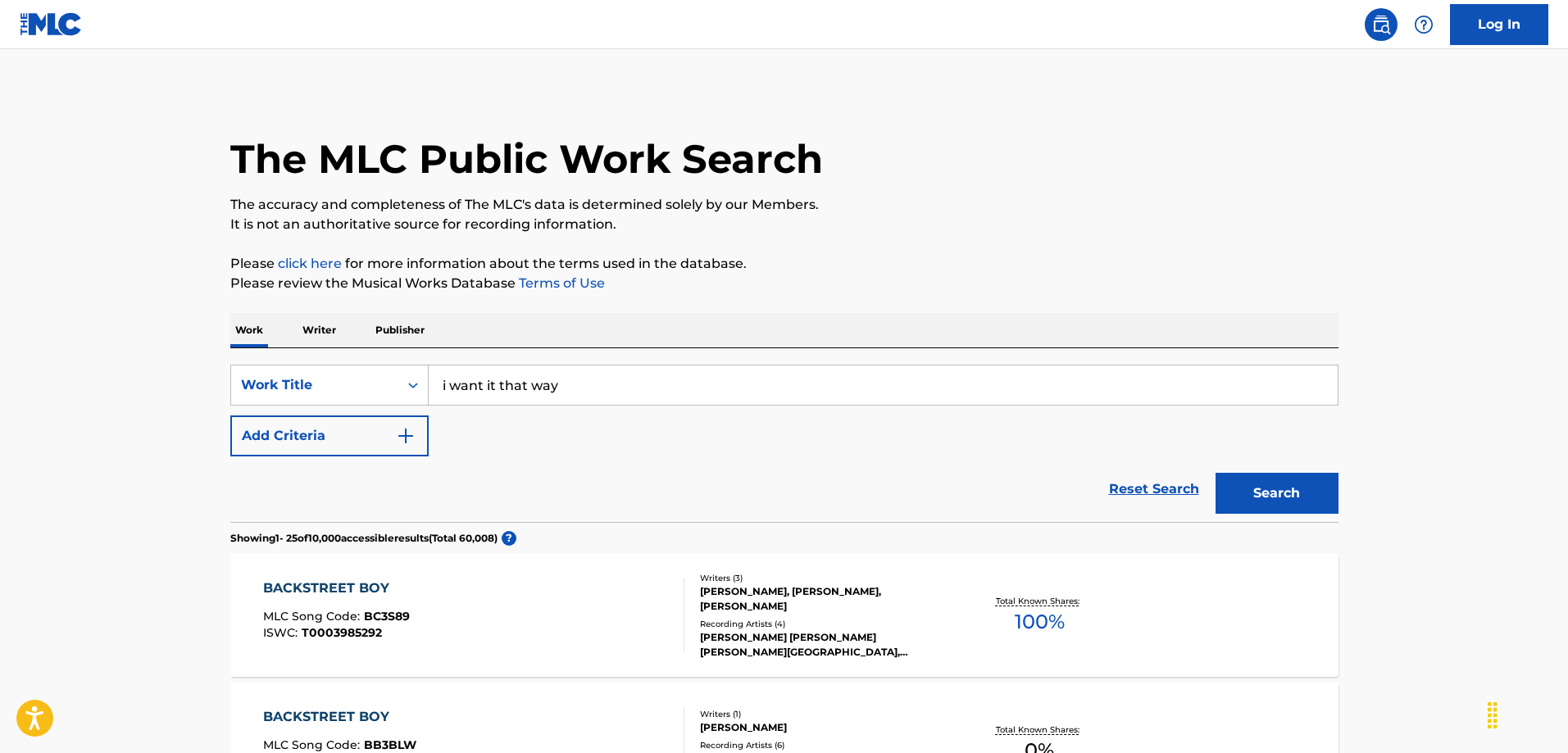
click at [1280, 487] on button "Search" at bounding box center [1276, 494] width 123 height 41
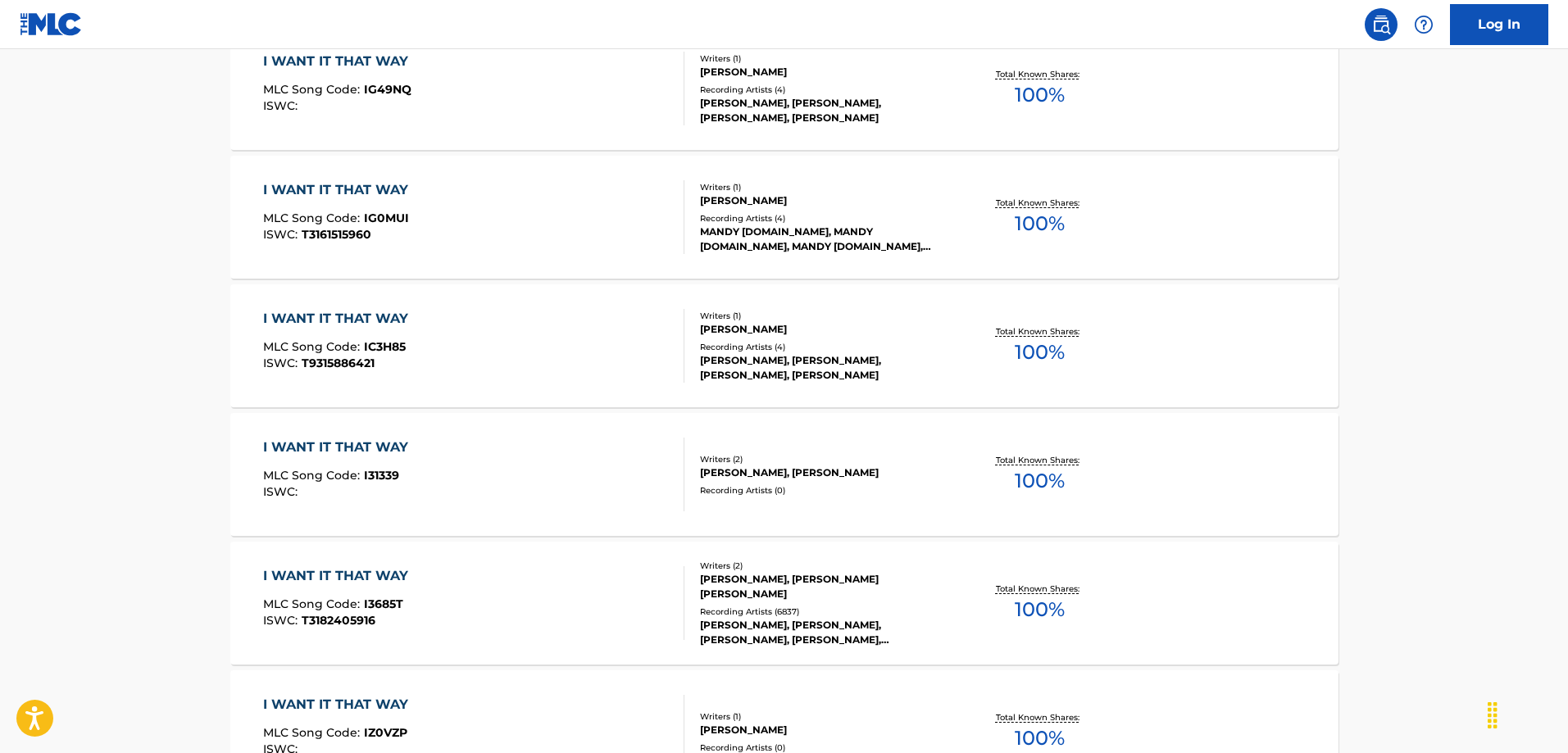
scroll to position [738, 0]
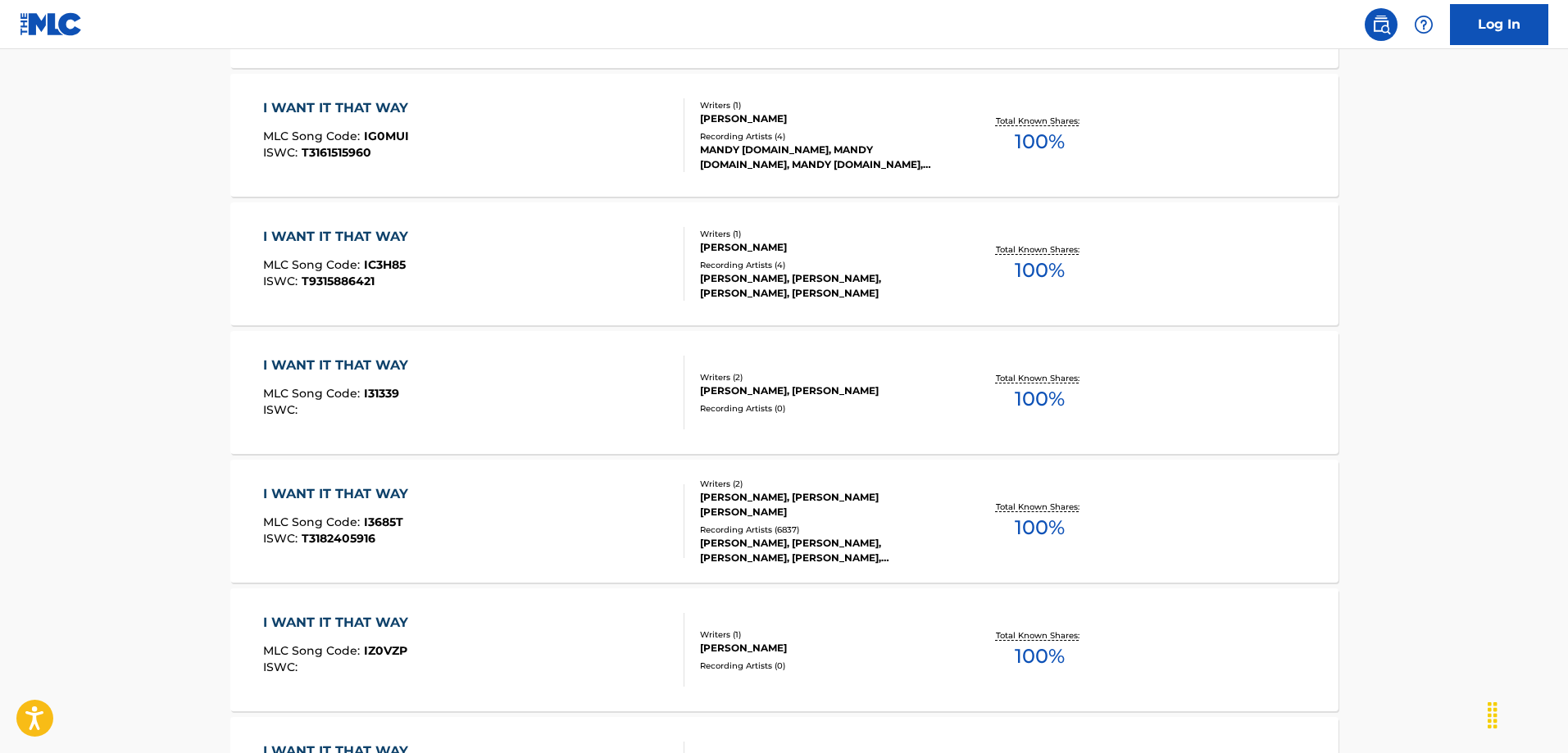
click at [329, 489] on div "I WANT IT THAT WAY" at bounding box center [340, 494] width 154 height 20
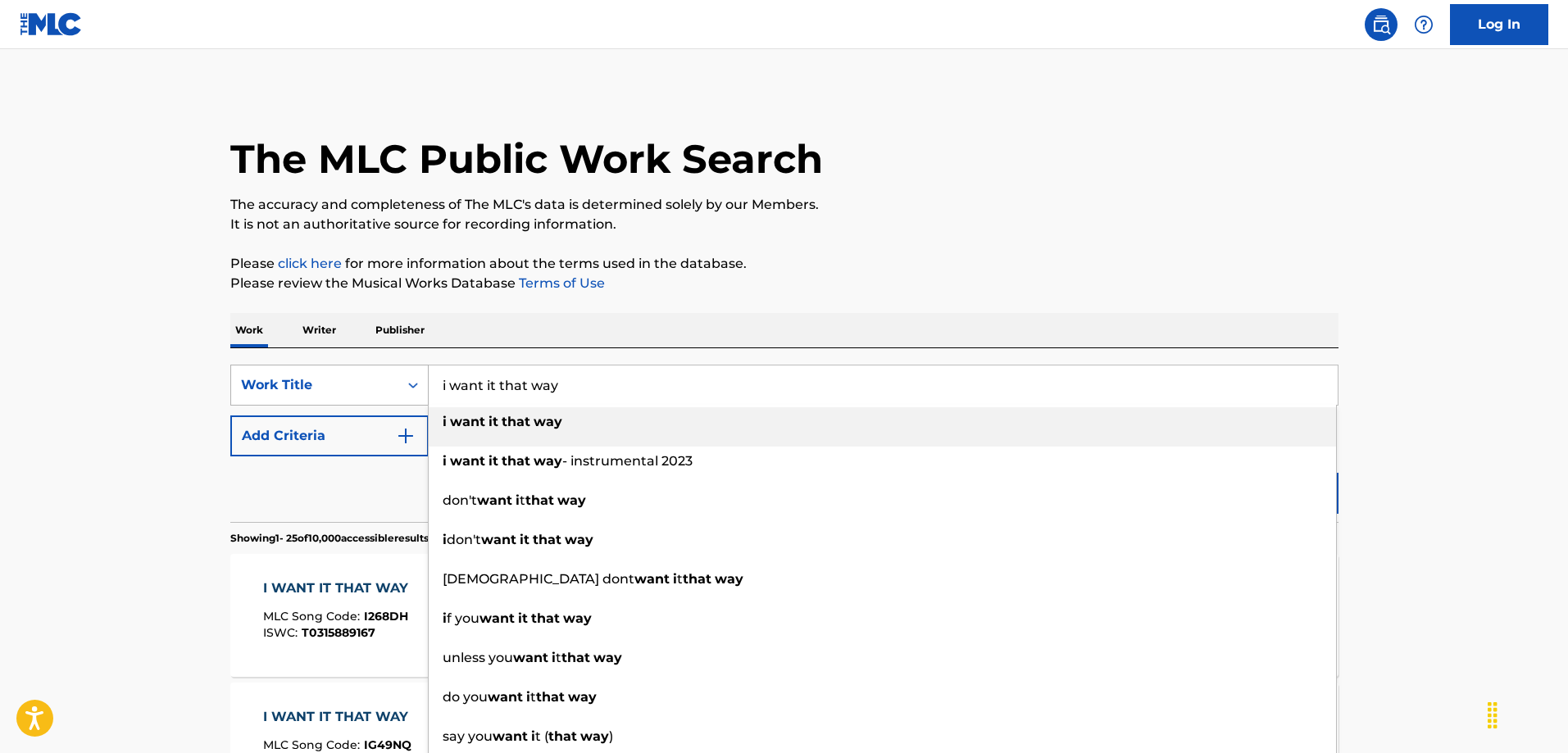
drag, startPoint x: 570, startPoint y: 389, endPoint x: 404, endPoint y: 380, distance: 166.2
click at [404, 380] on div "SearchWithCriteriaabfe2f71-7e76-4d62-9421-e7cd79c9d624 Work Title i want it tha…" at bounding box center [785, 385] width 1108 height 41
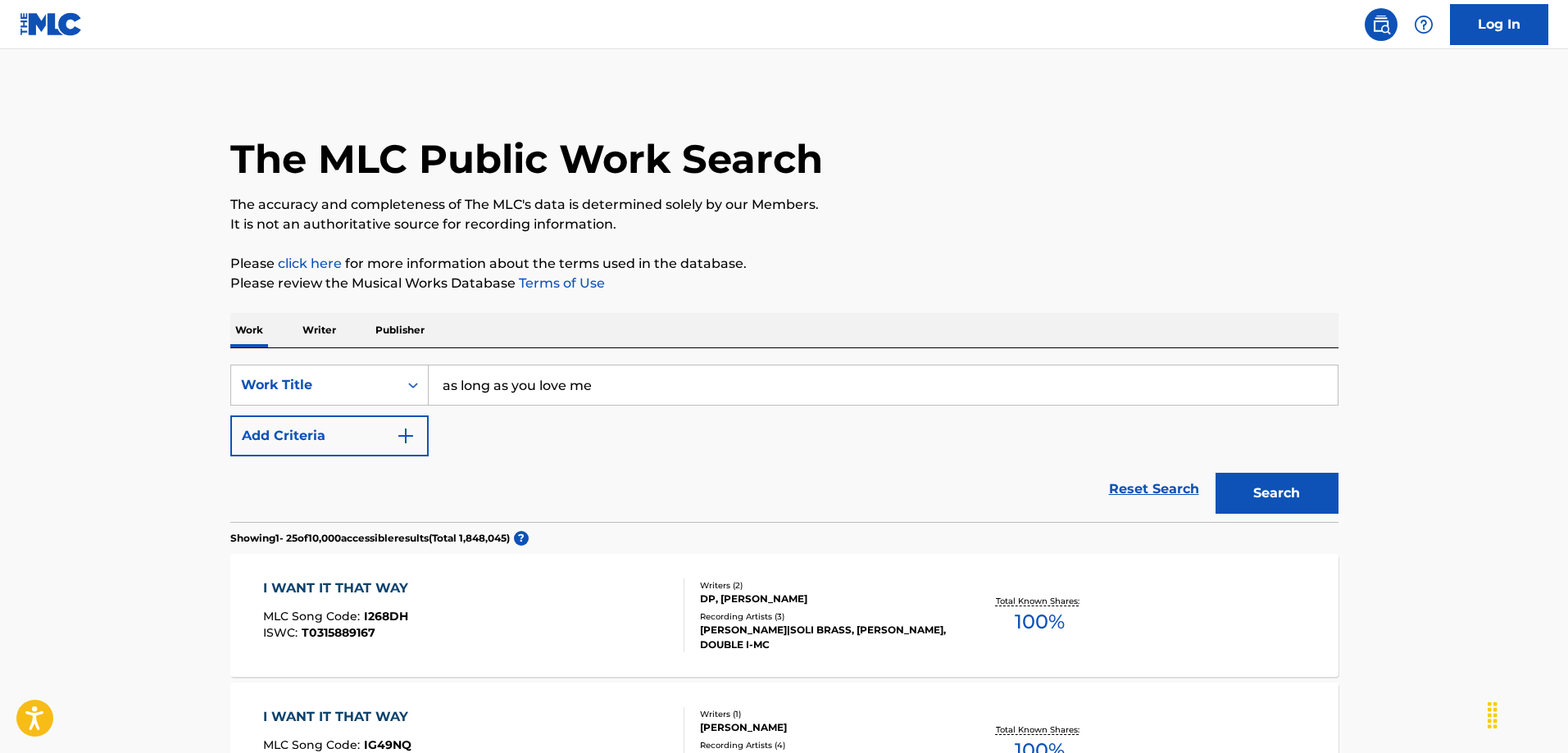
click at [1294, 486] on button "Search" at bounding box center [1276, 494] width 123 height 41
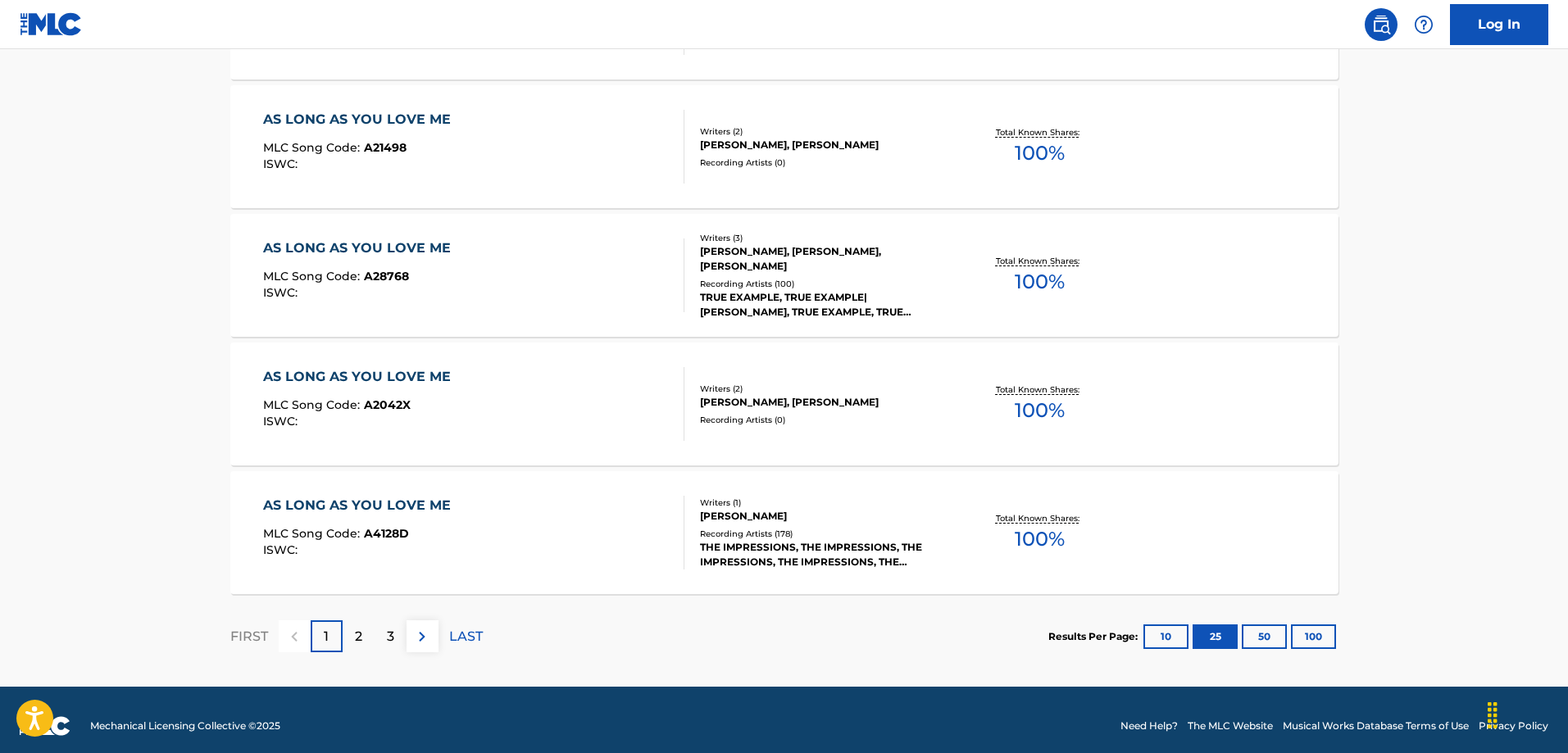
scroll to position [3184, 0]
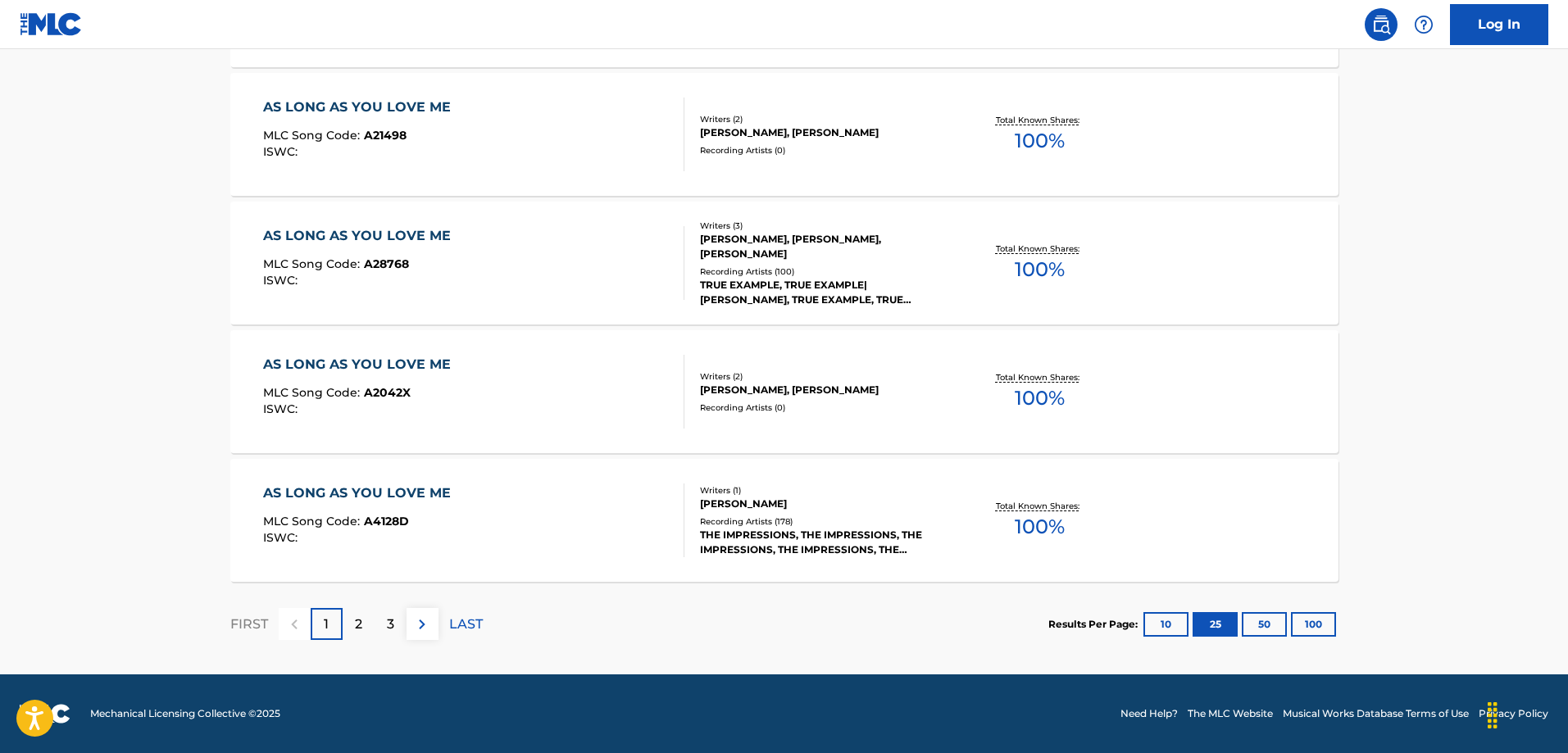
click at [365, 623] on div "2" at bounding box center [359, 623] width 32 height 32
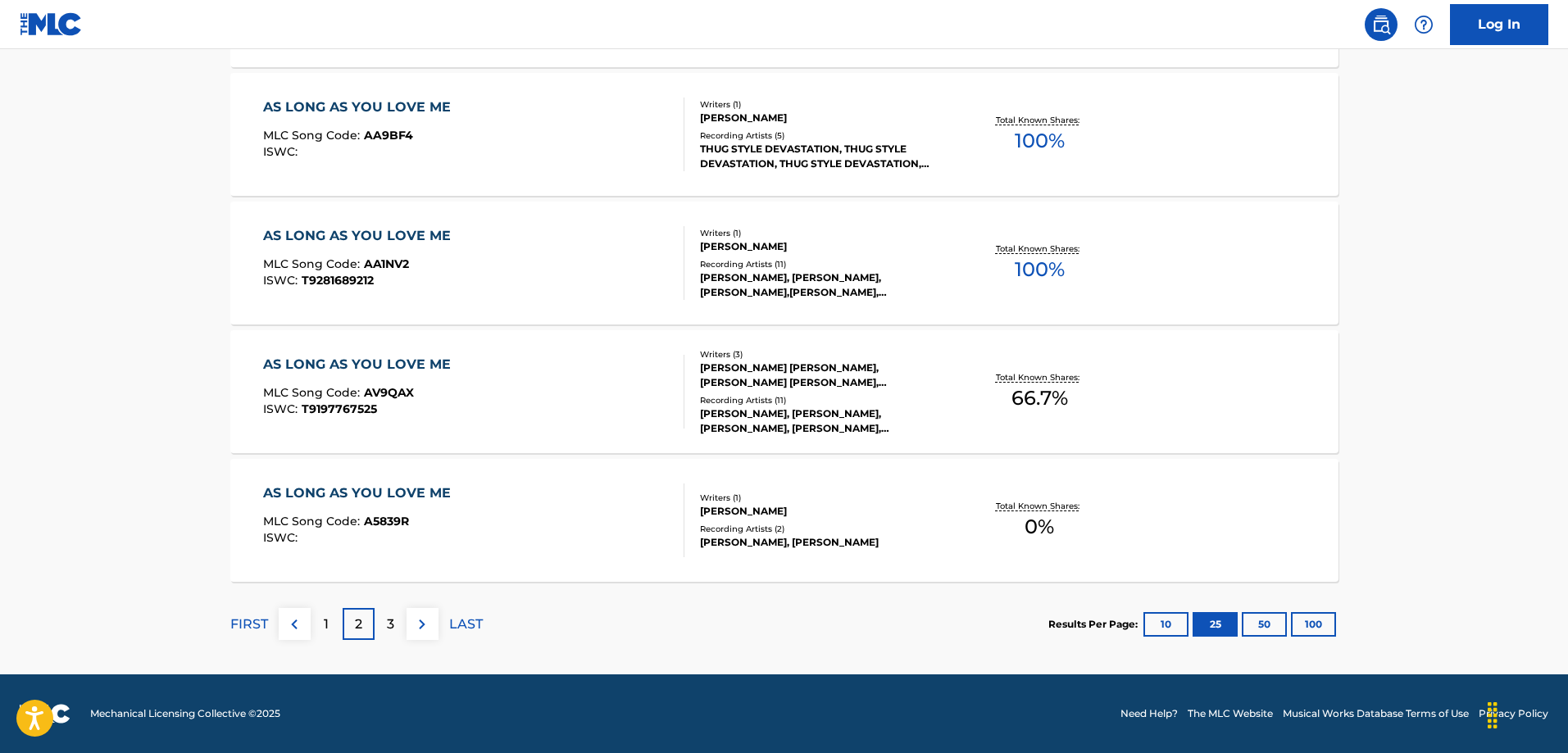
click at [397, 622] on div "3" at bounding box center [390, 623] width 32 height 32
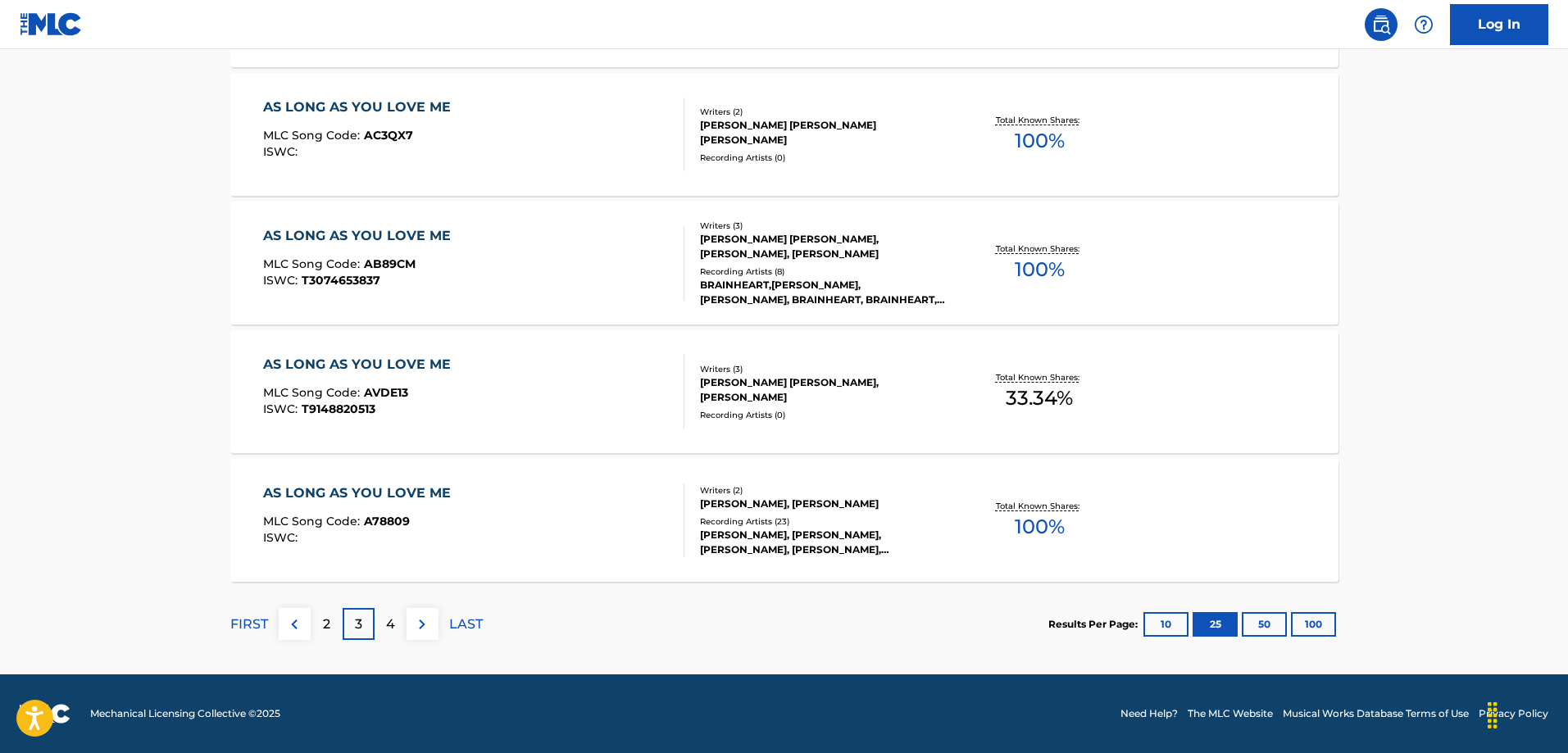
click at [398, 622] on div "4" at bounding box center [390, 623] width 32 height 32
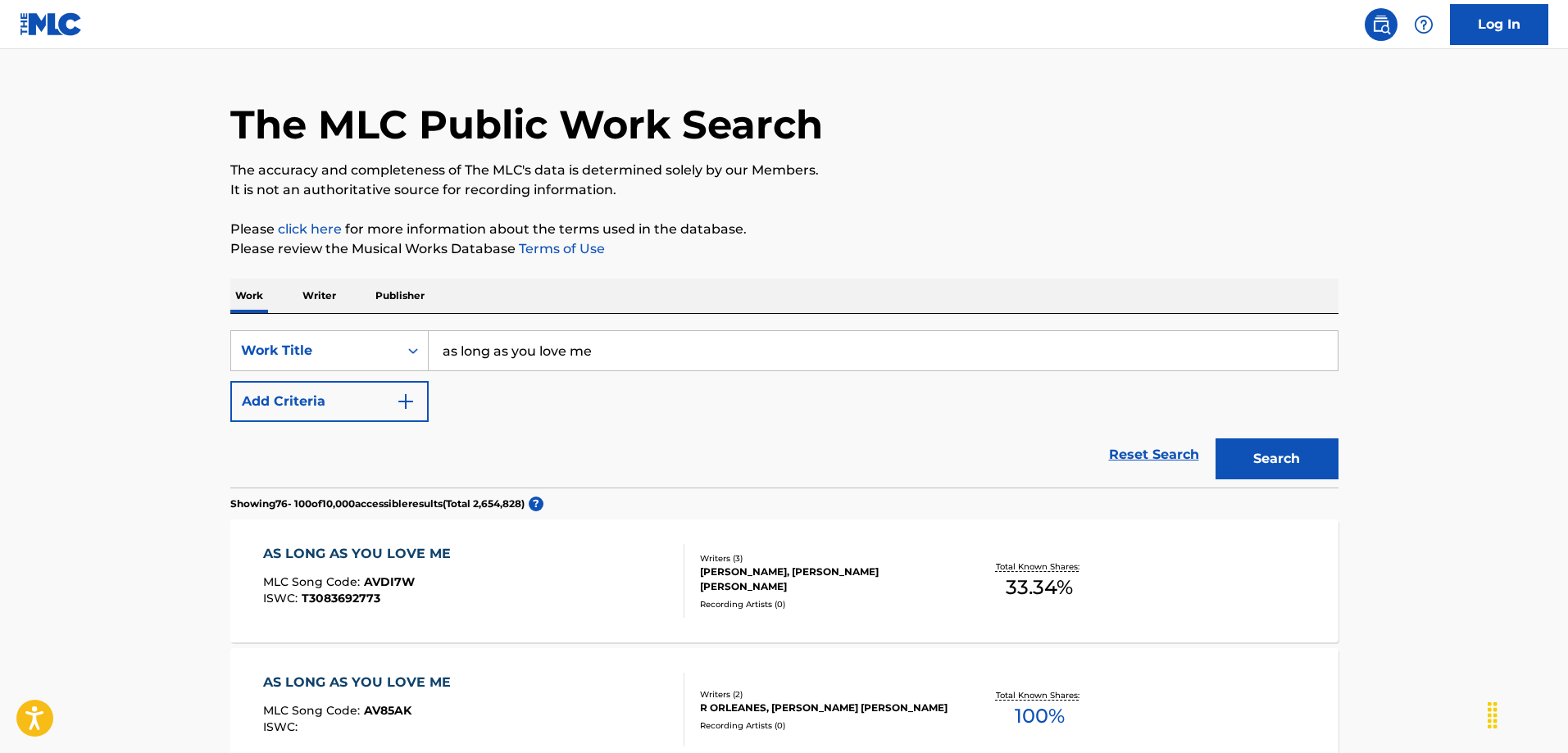
scroll to position [26, 0]
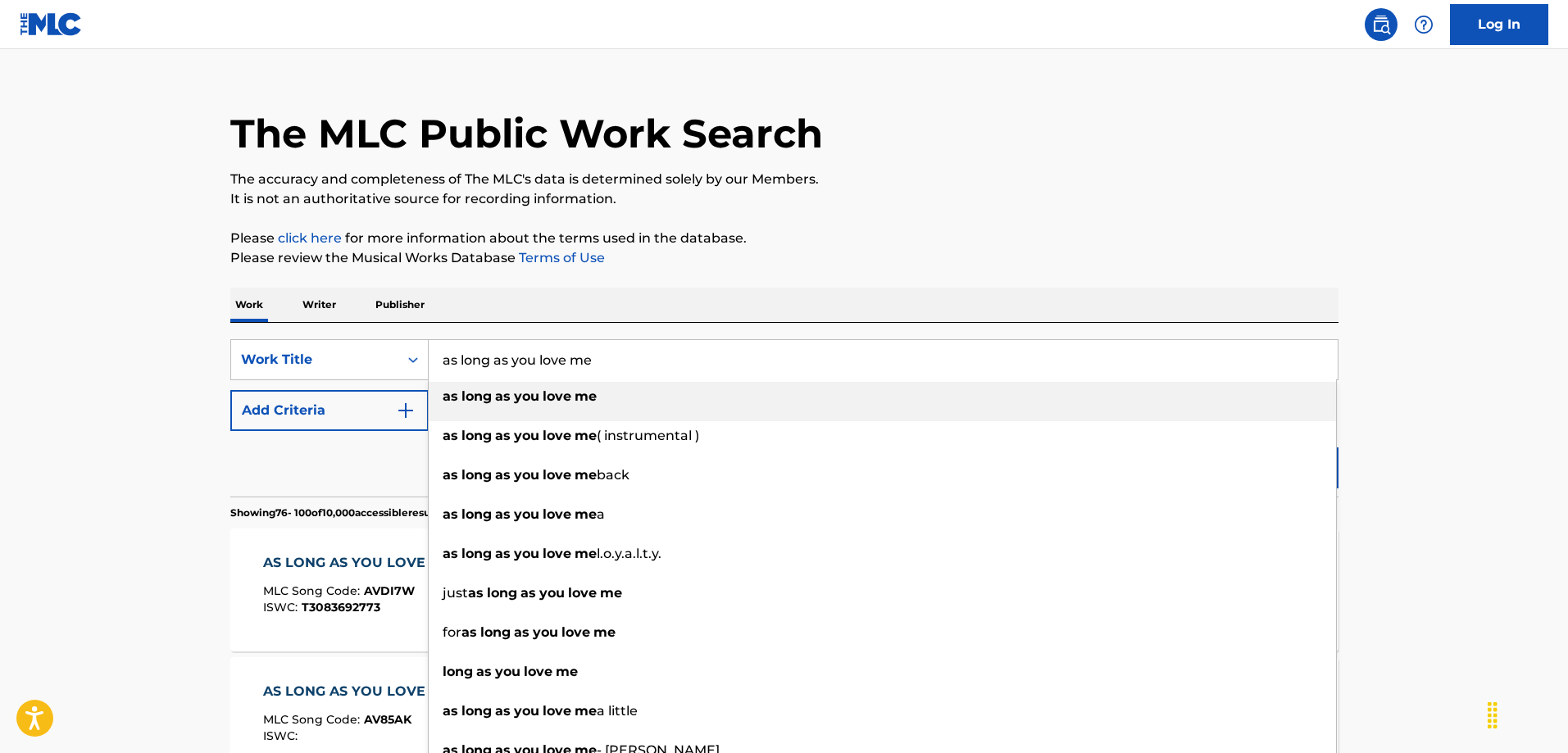
drag, startPoint x: 604, startPoint y: 362, endPoint x: 480, endPoint y: 359, distance: 124.0
click at [480, 359] on input "as long as you love me" at bounding box center [884, 360] width 909 height 39
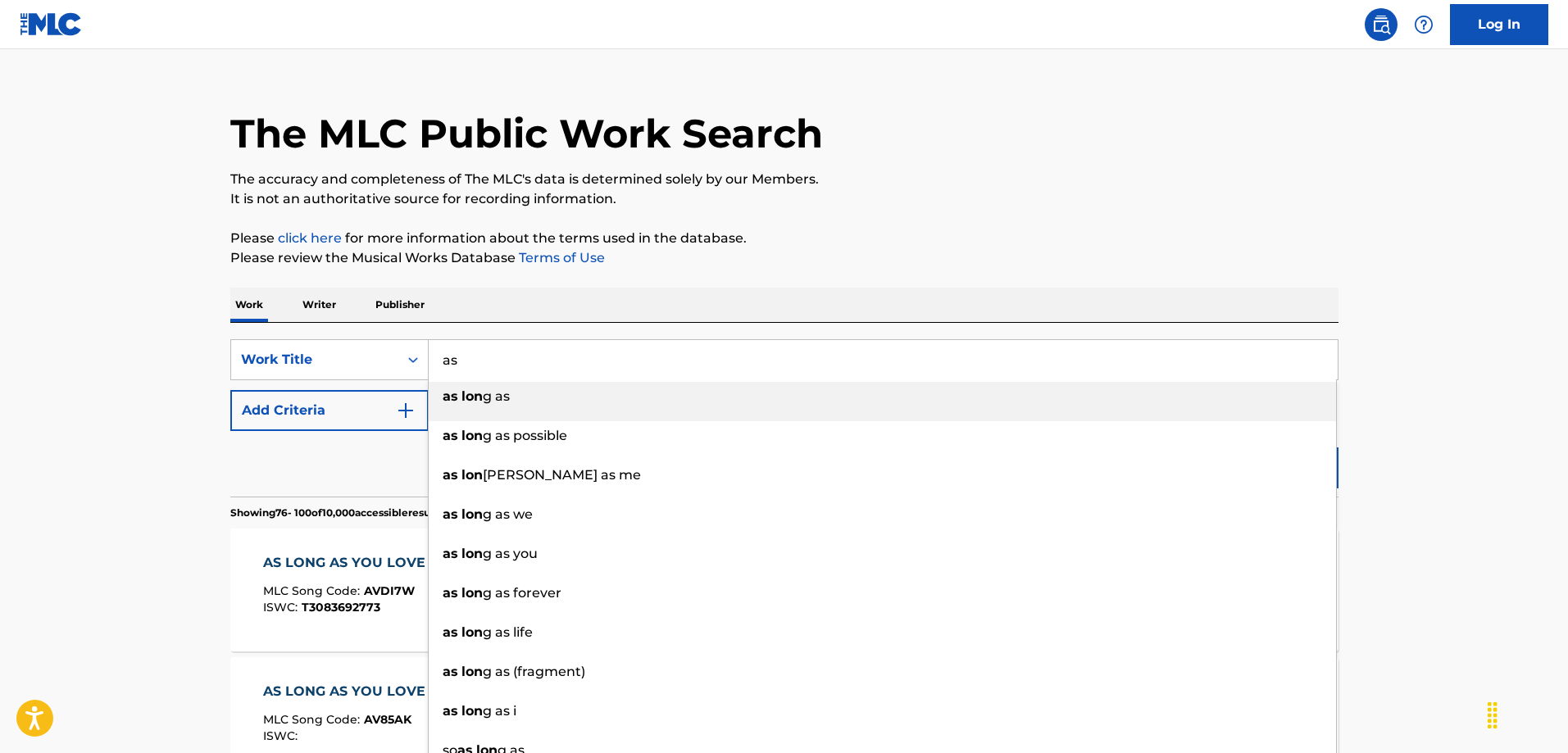
type input "a"
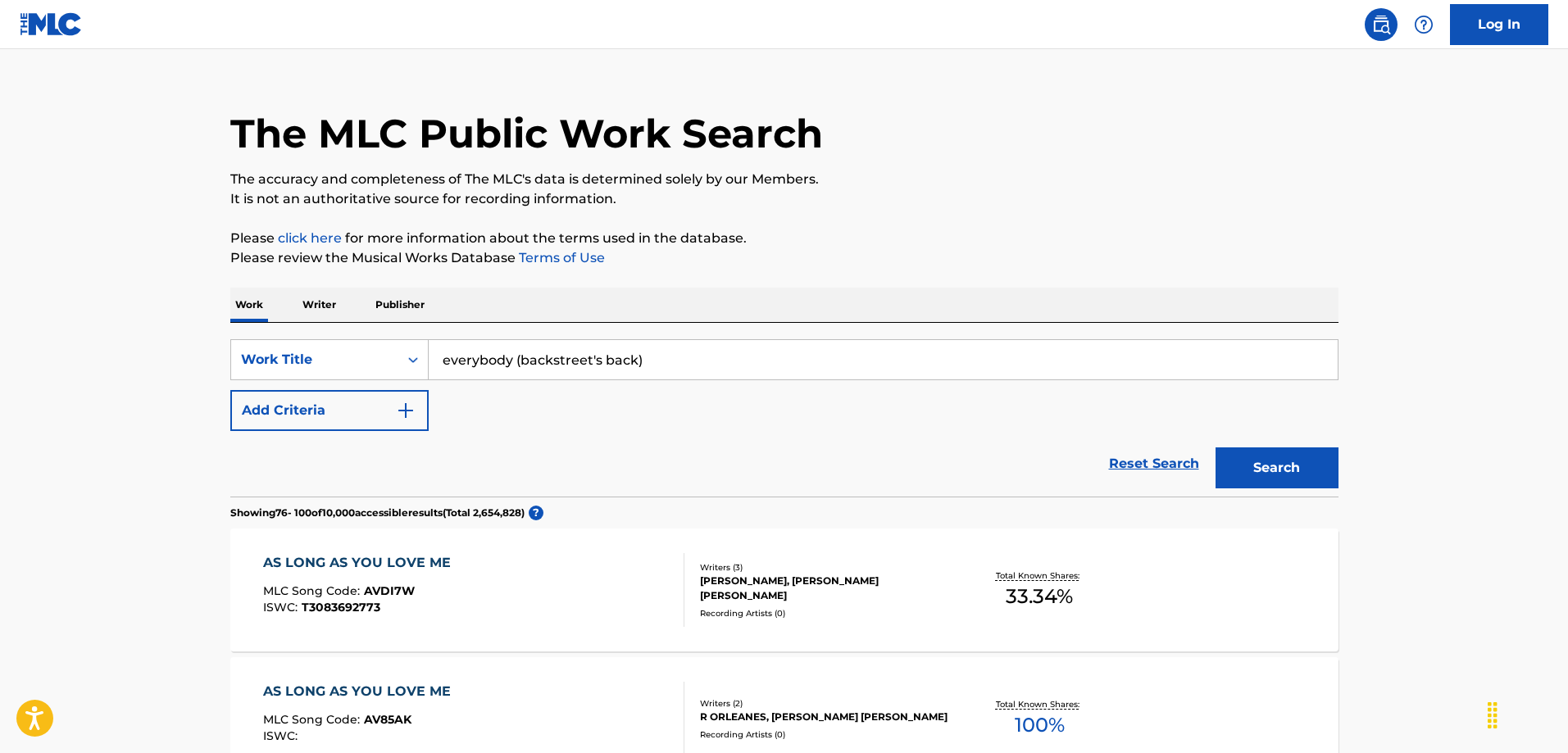
type input "everybody (backstreet's back)"
click at [1215, 448] on button "Search" at bounding box center [1276, 468] width 123 height 41
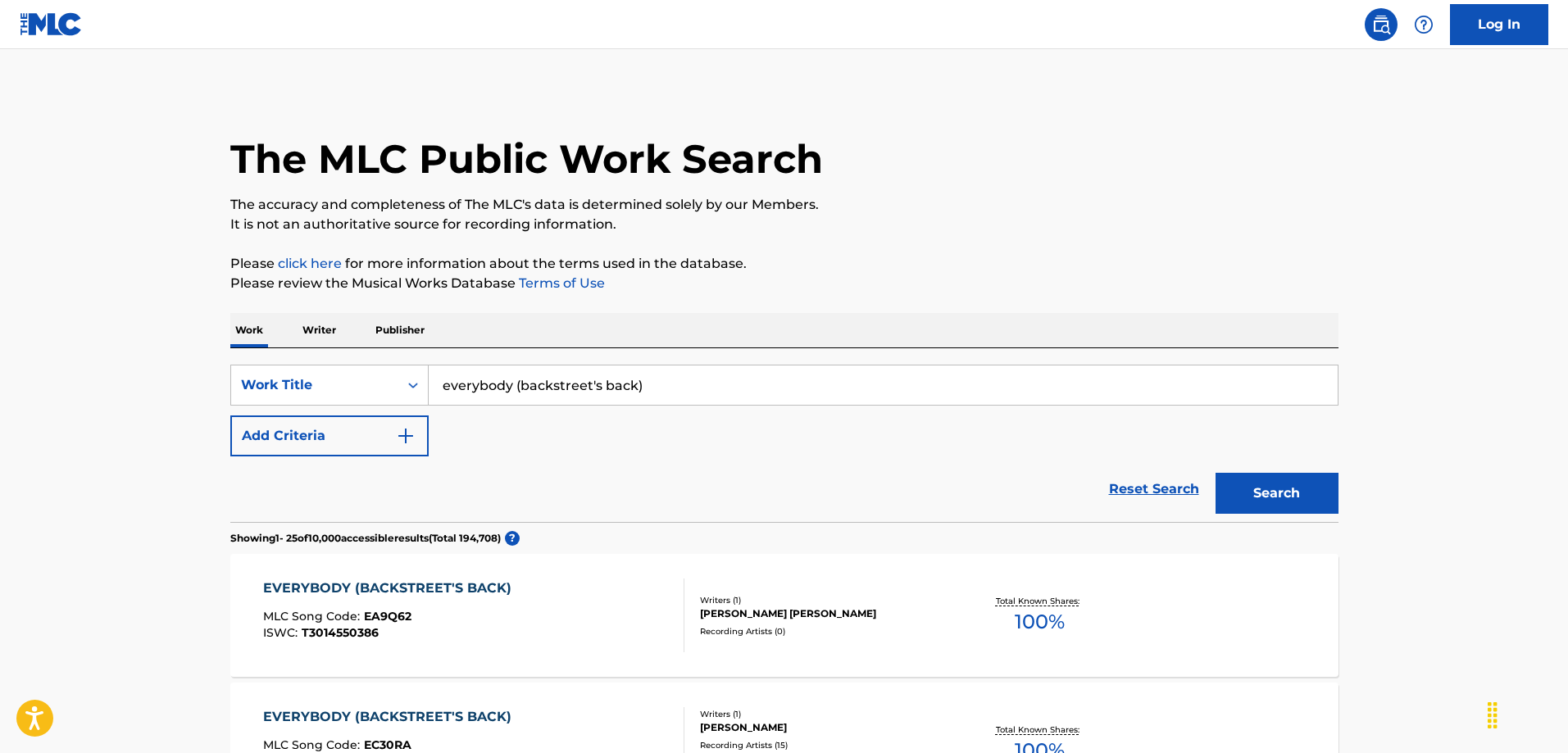
click at [398, 585] on div "EVERYBODY (BACKSTREET'S BACK)" at bounding box center [391, 588] width 256 height 20
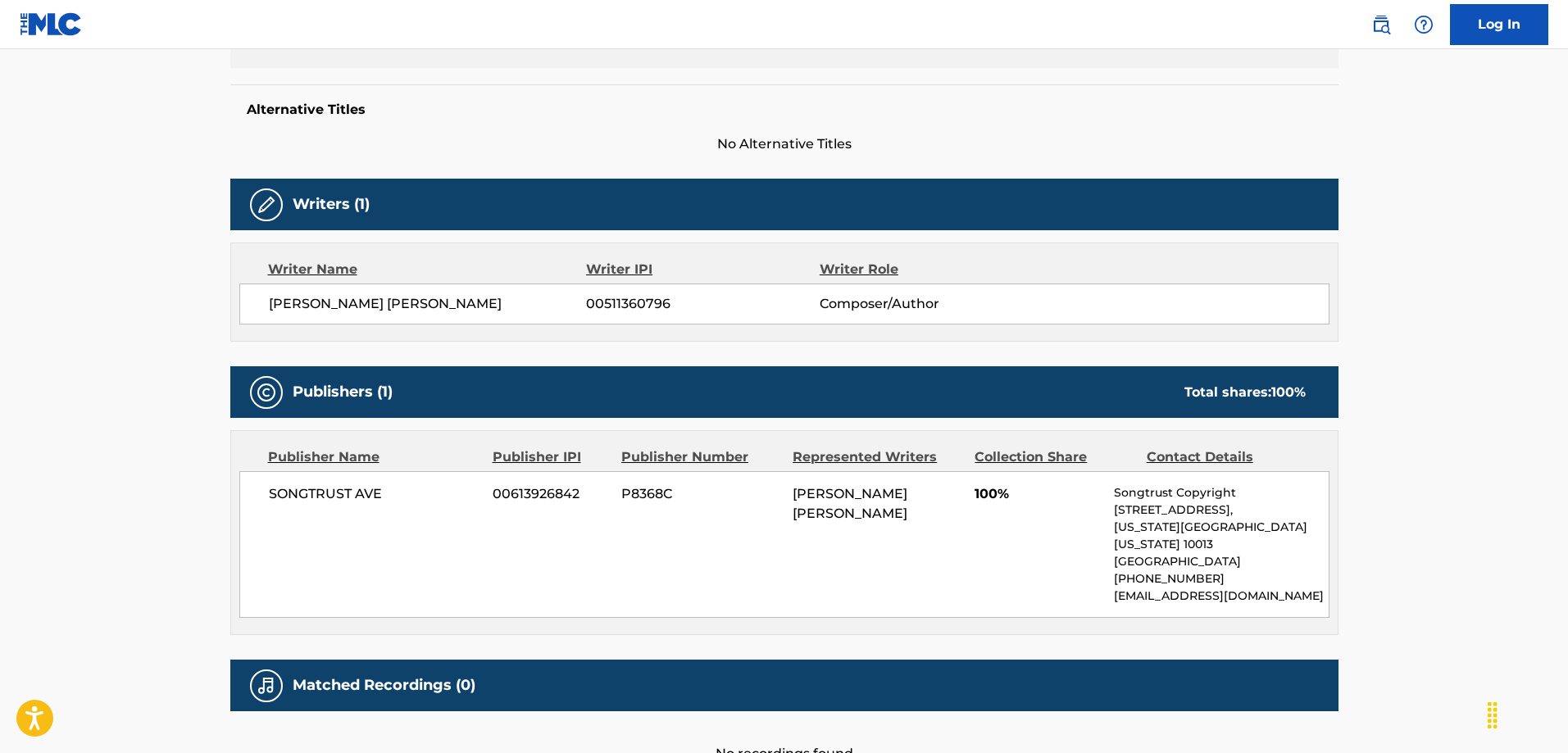
scroll to position [250, 0]
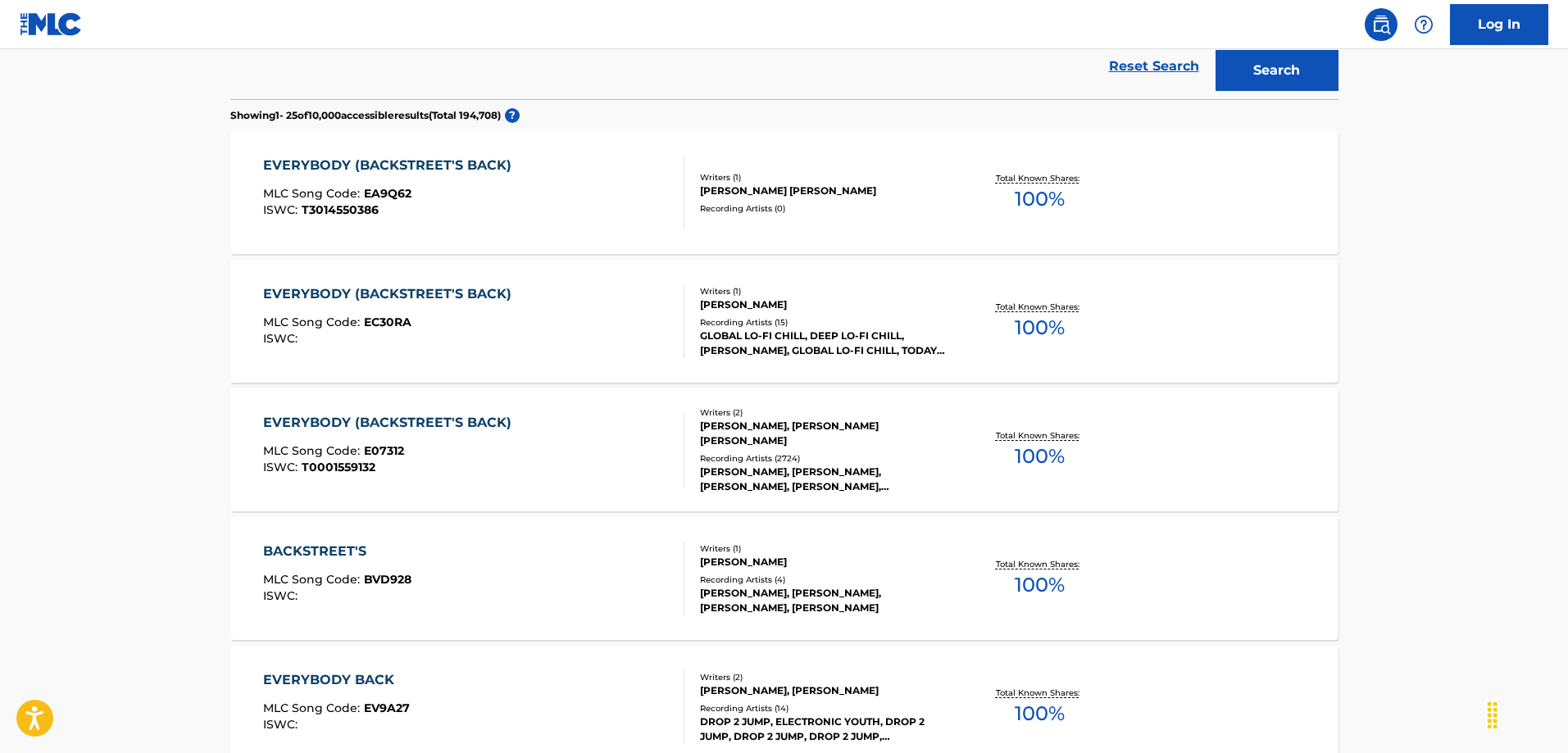
scroll to position [491, 0]
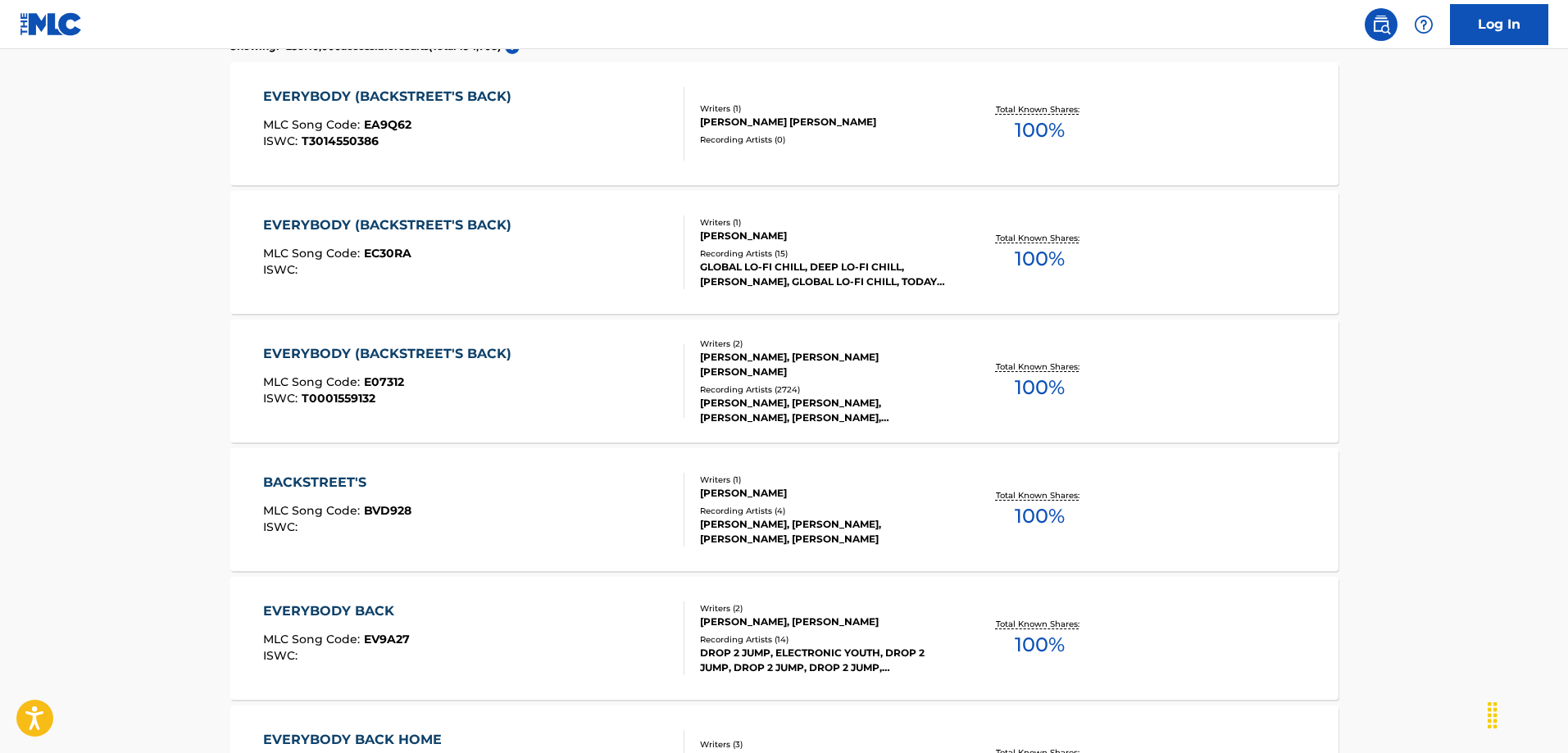
click at [348, 355] on div "EVERYBODY (BACKSTREET'S BACK)" at bounding box center [391, 353] width 256 height 20
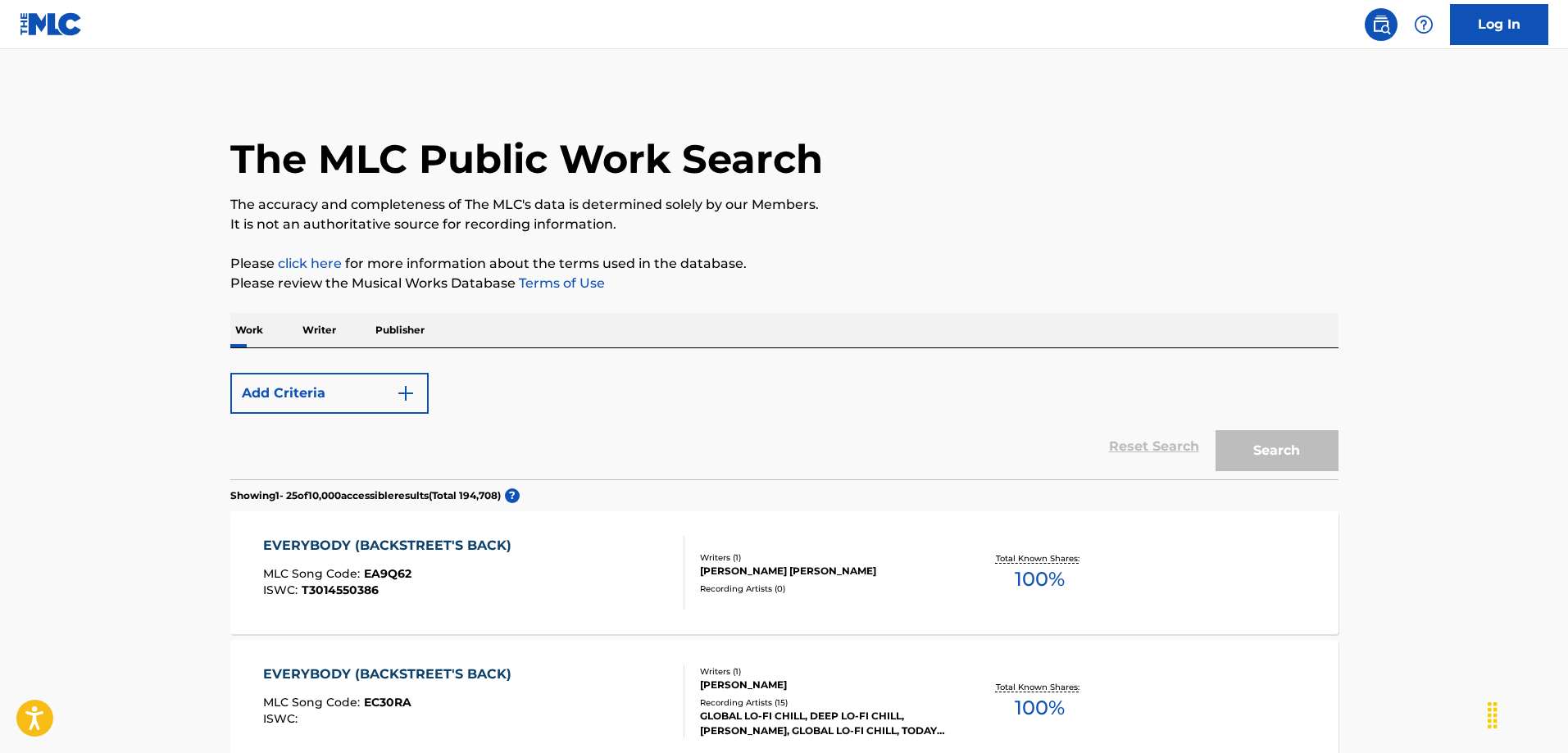
scroll to position [534, 0]
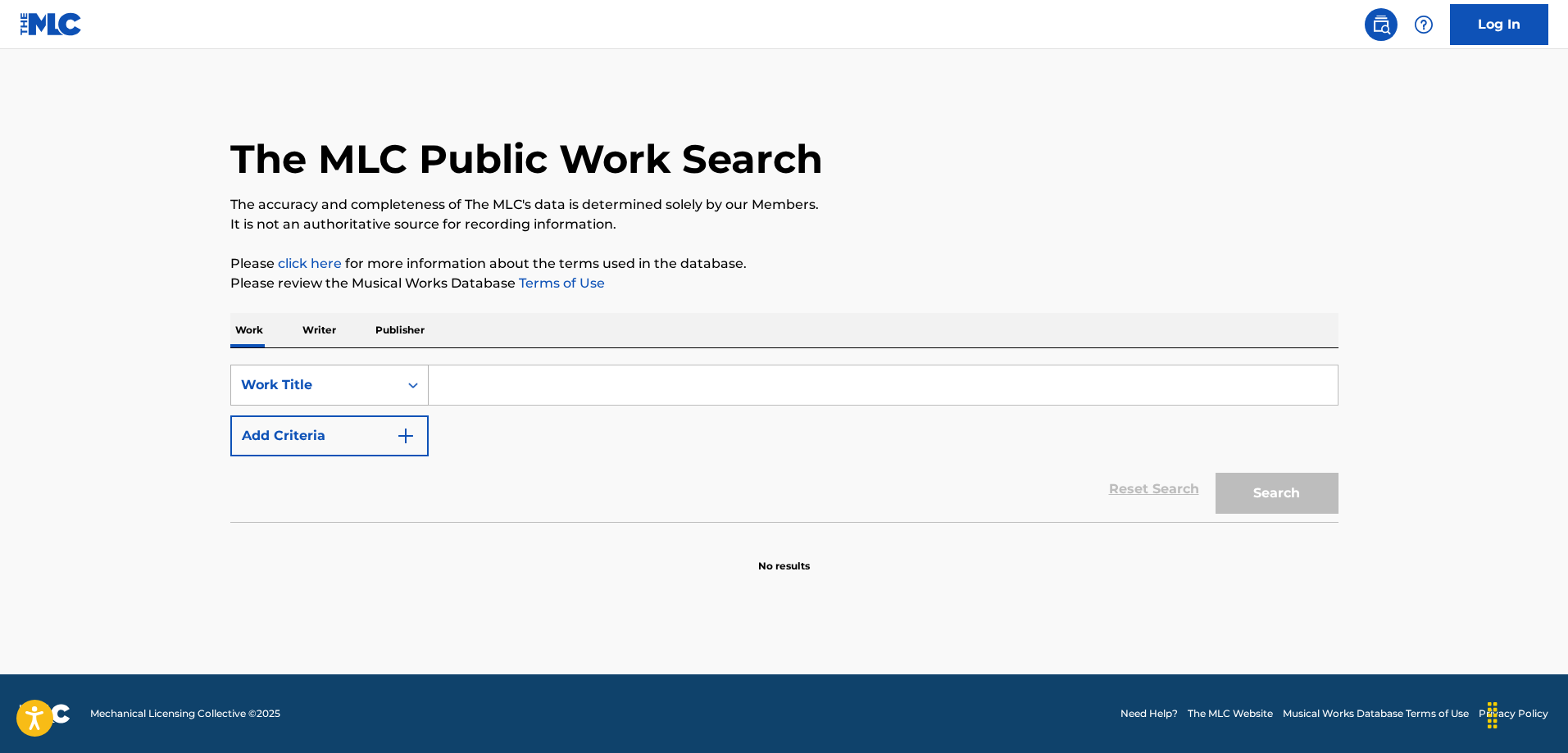
click at [415, 384] on icon "Search Form" at bounding box center [413, 385] width 9 height 6
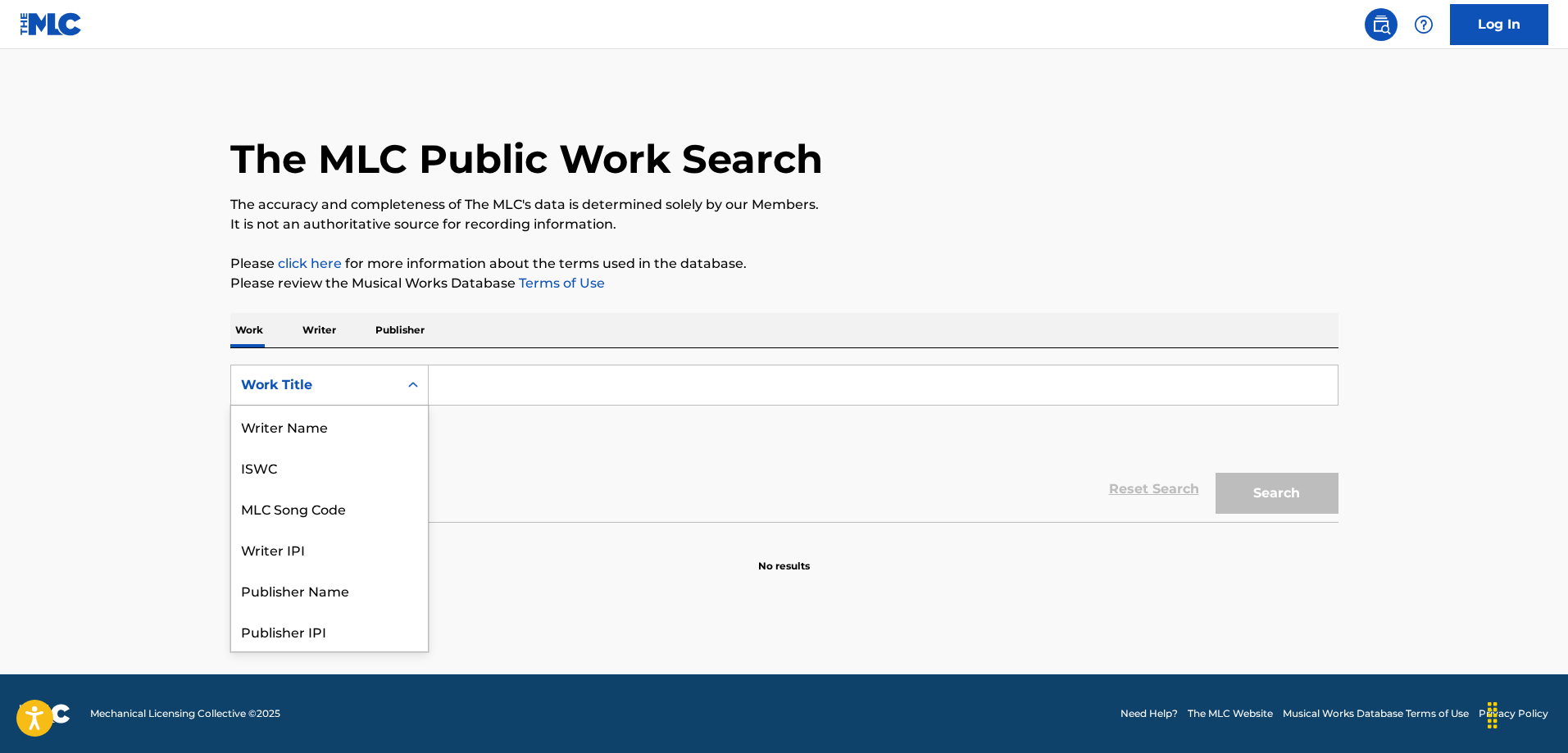
scroll to position [82, 0]
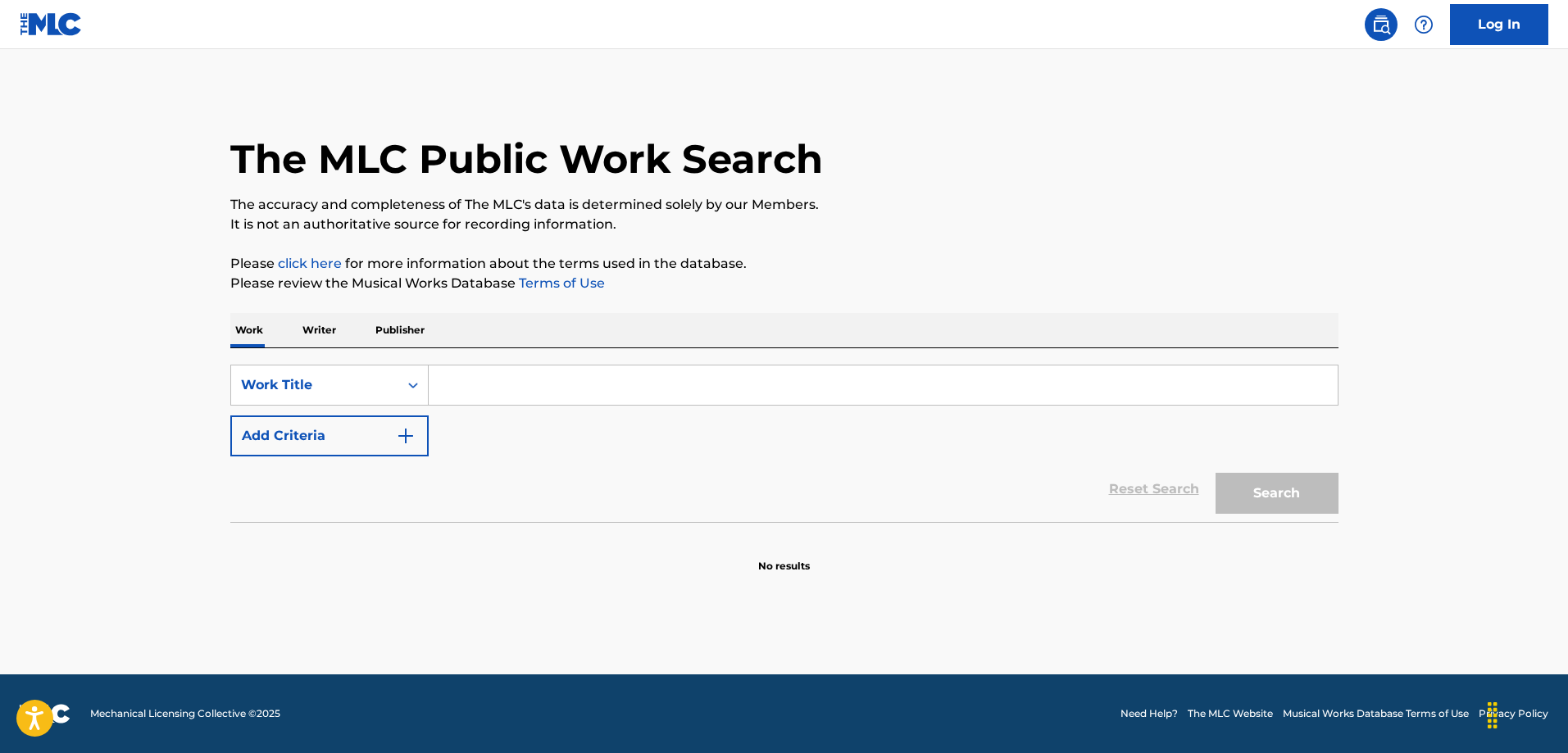
click at [409, 334] on p "Publisher" at bounding box center [400, 330] width 59 height 34
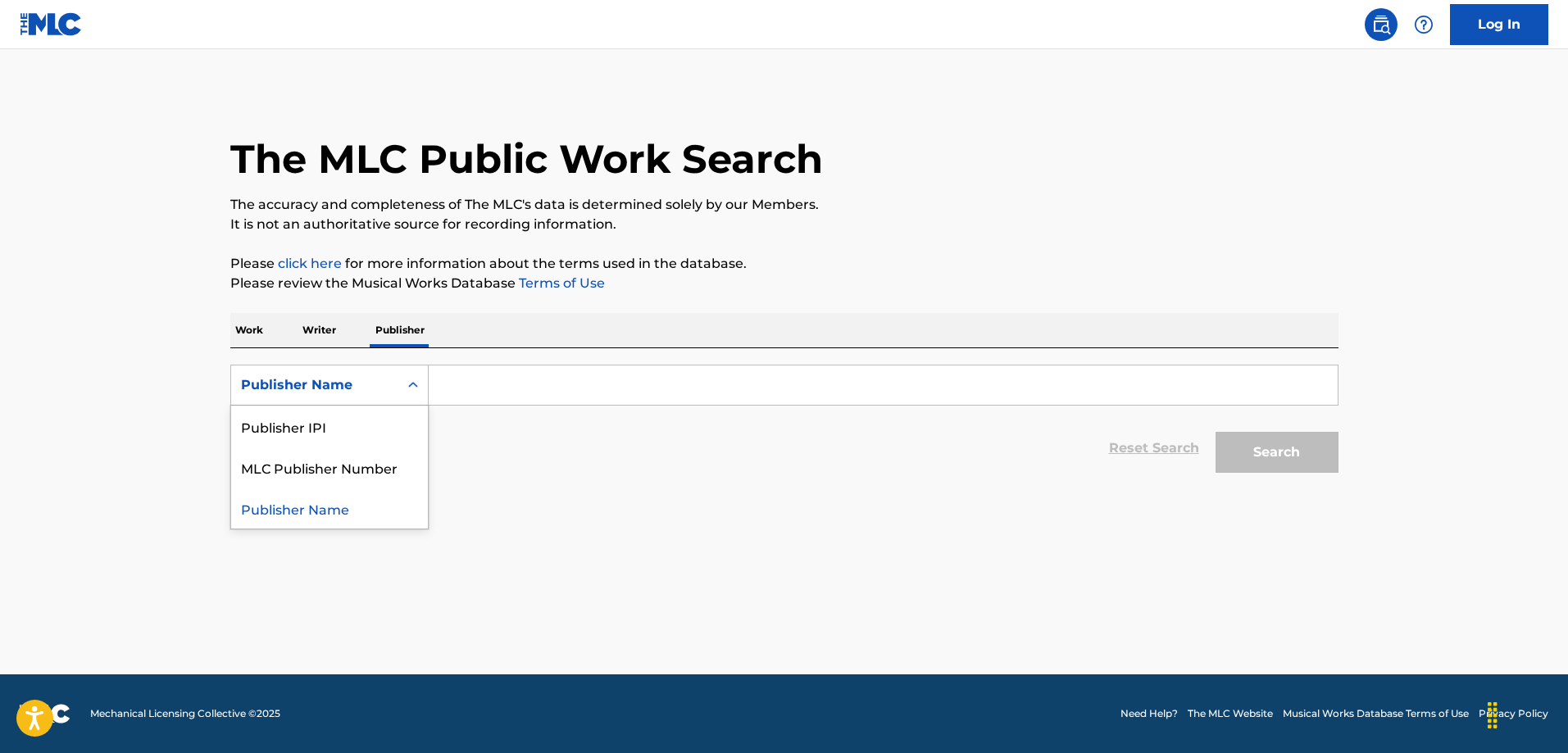
click at [410, 383] on icon "Search Form" at bounding box center [413, 385] width 16 height 16
click at [464, 384] on input "Search Form" at bounding box center [884, 385] width 909 height 39
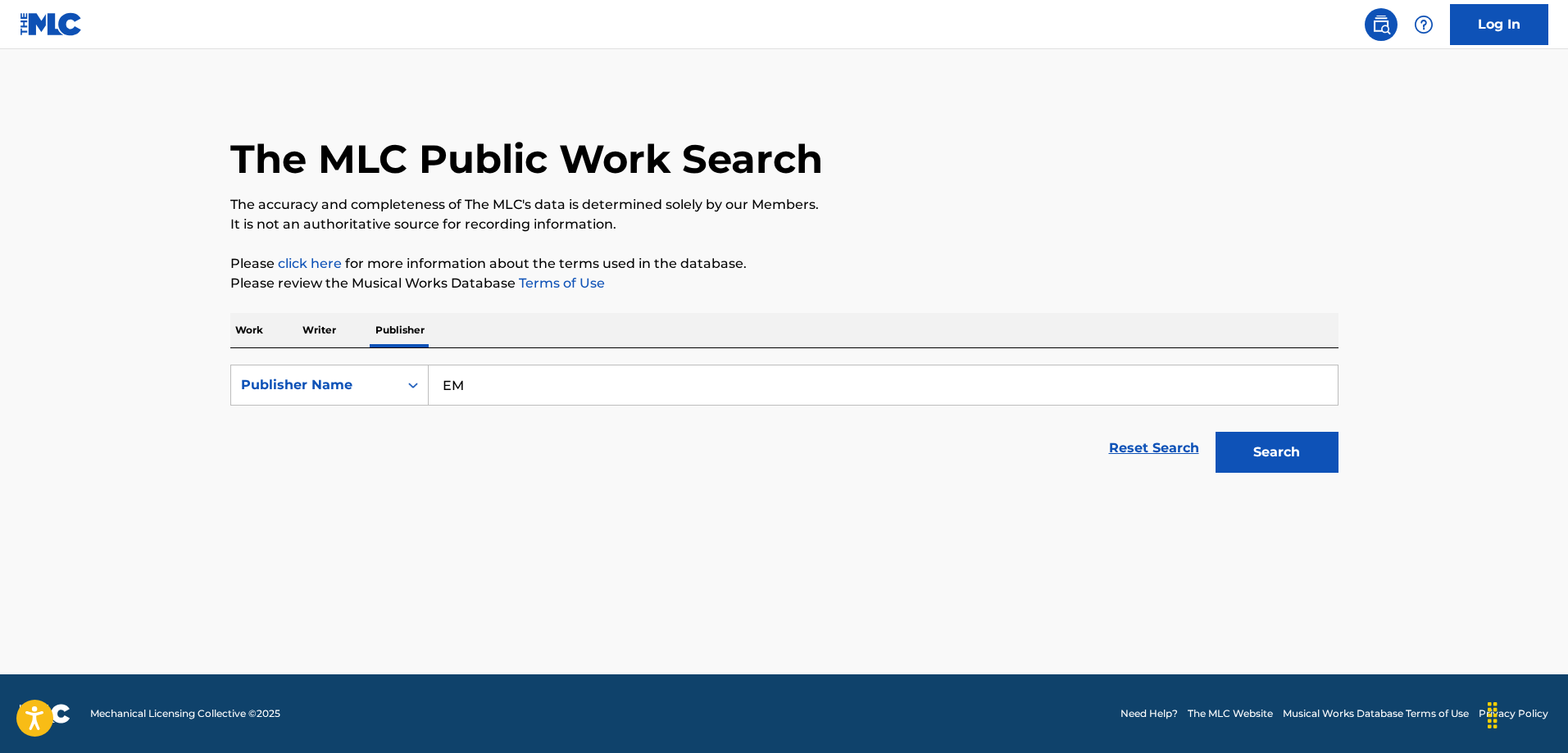
type input "E"
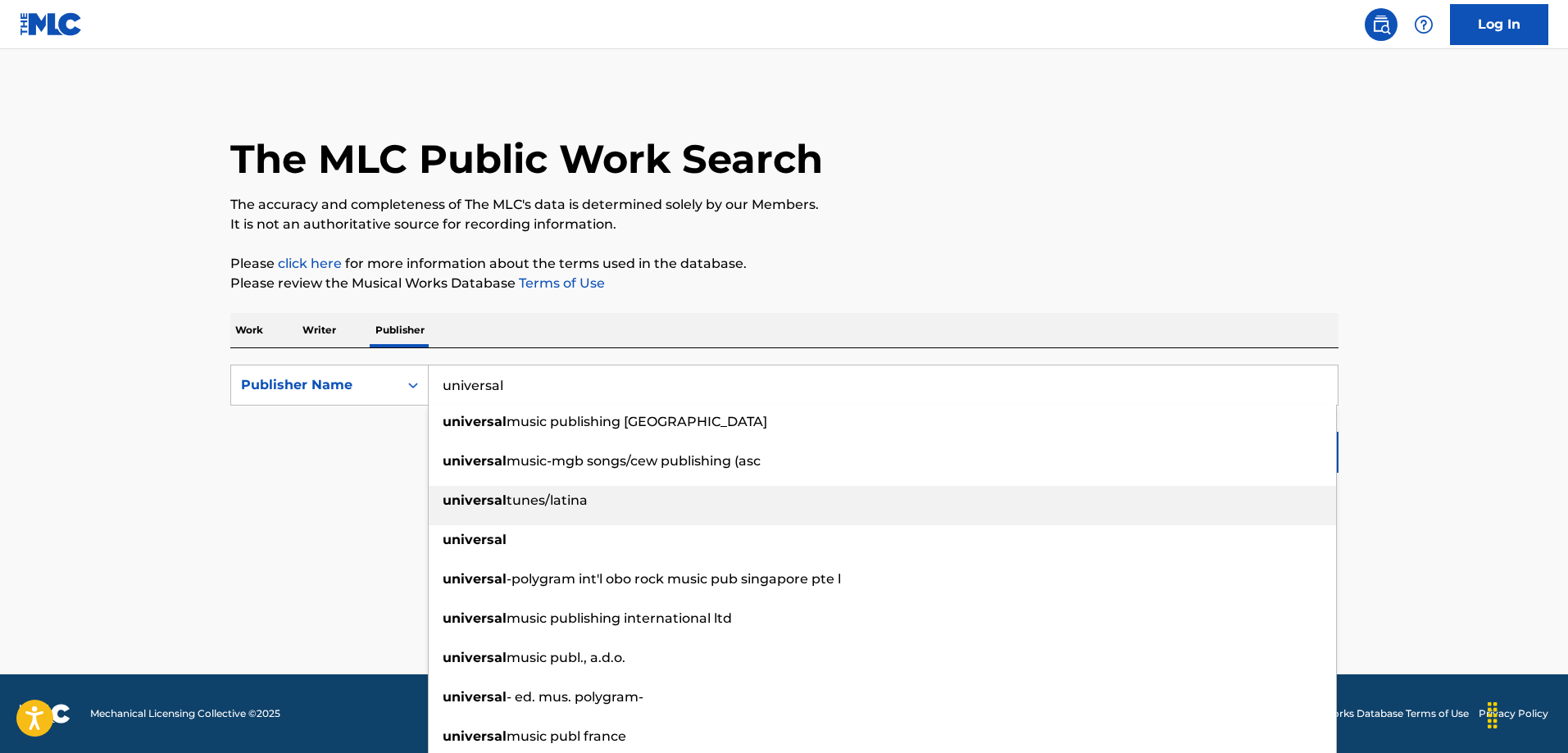
click at [517, 496] on span "tunes/latina" at bounding box center [547, 500] width 81 height 15
type input "universal tunes/latina"
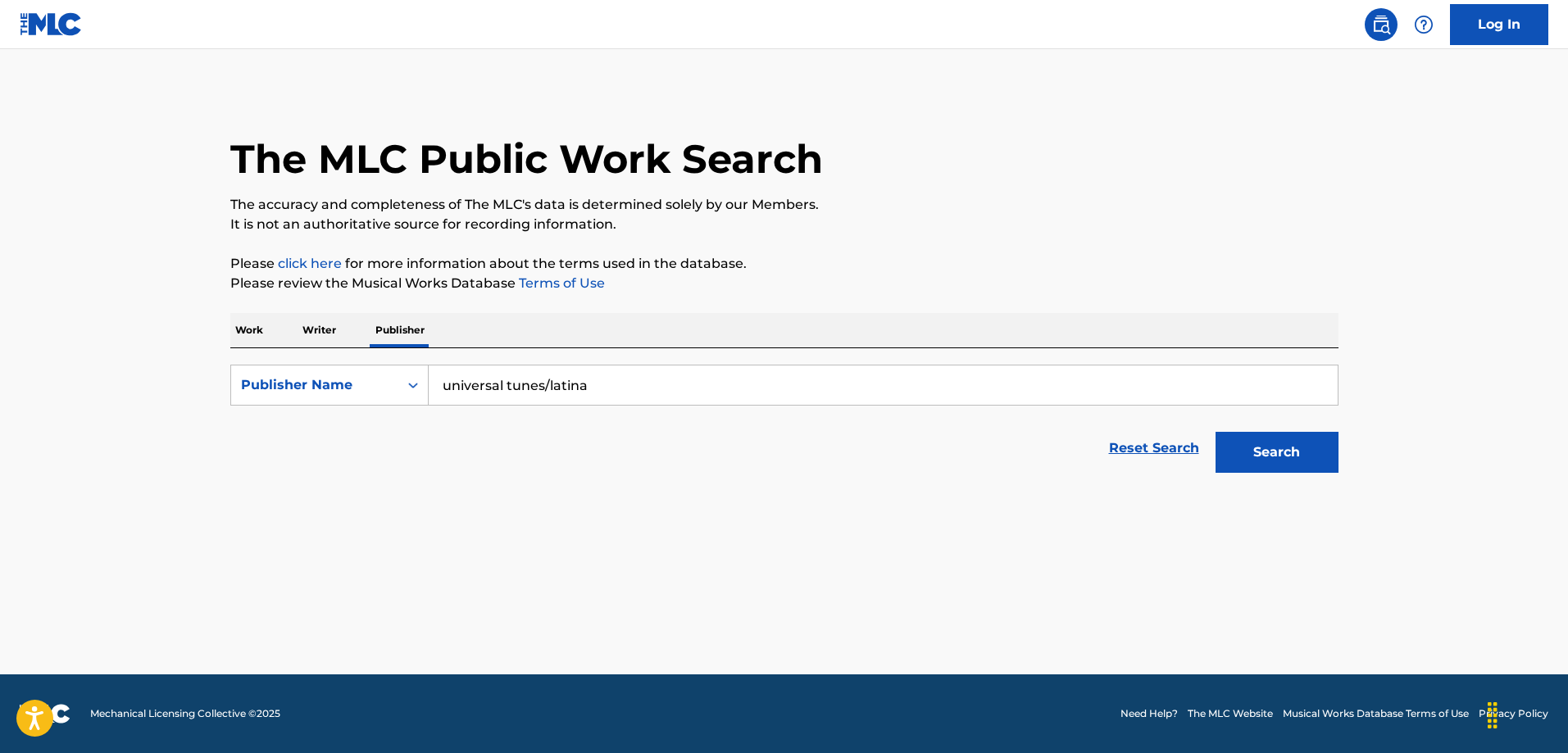
click at [1287, 459] on button "Search" at bounding box center [1276, 453] width 123 height 41
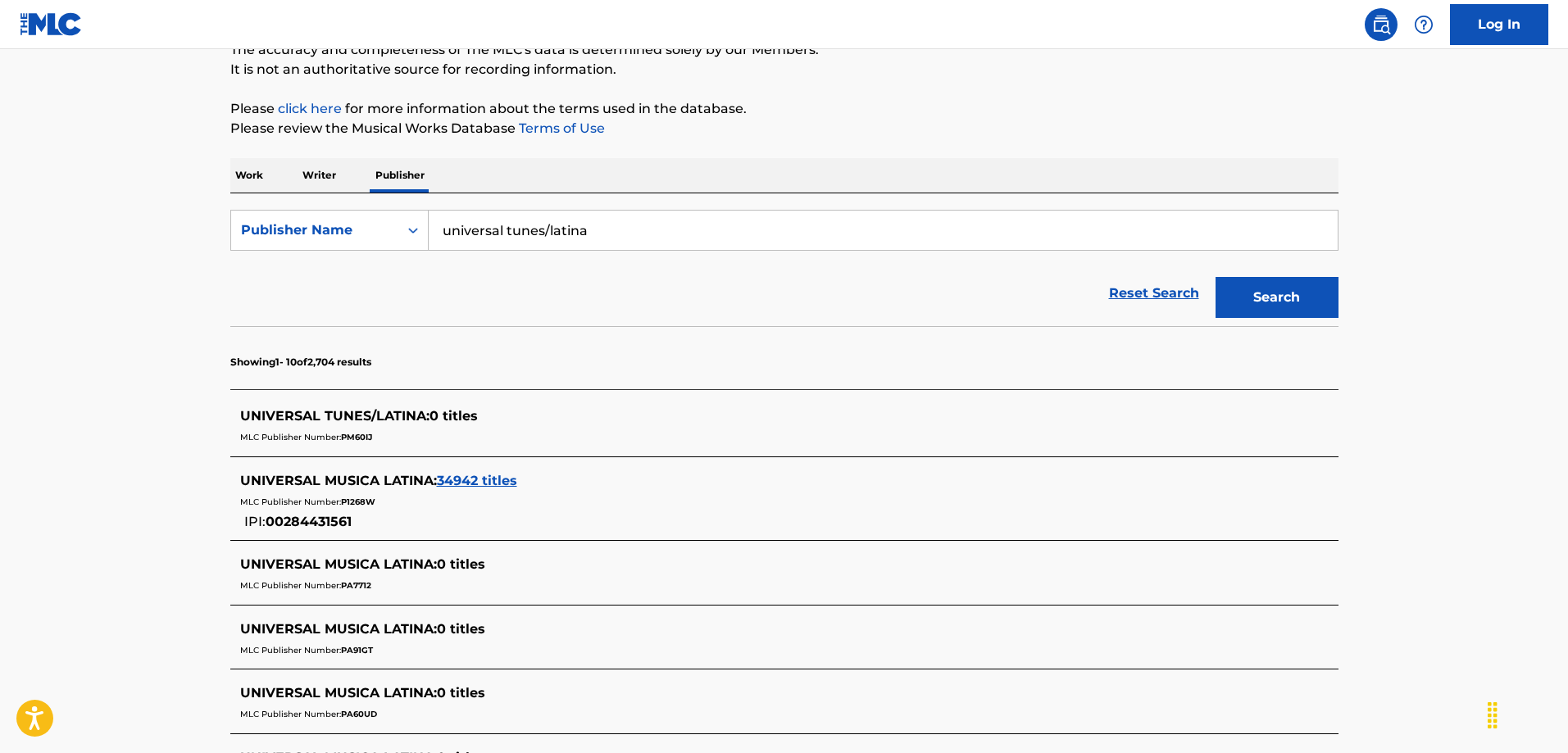
scroll to position [246, 0]
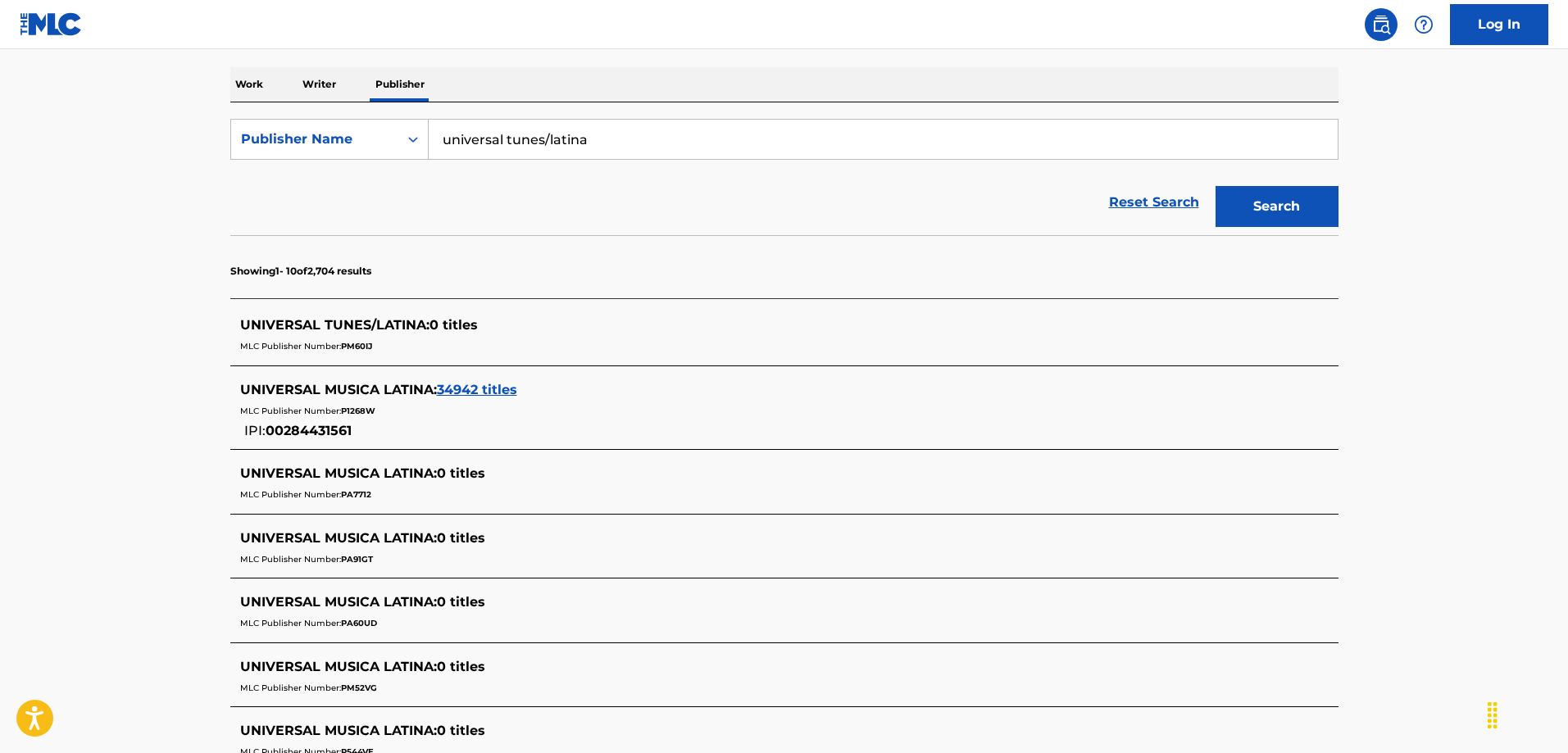
click at [365, 383] on span "UNIVERSAL MUSICA LATINA :" at bounding box center [338, 389] width 196 height 15
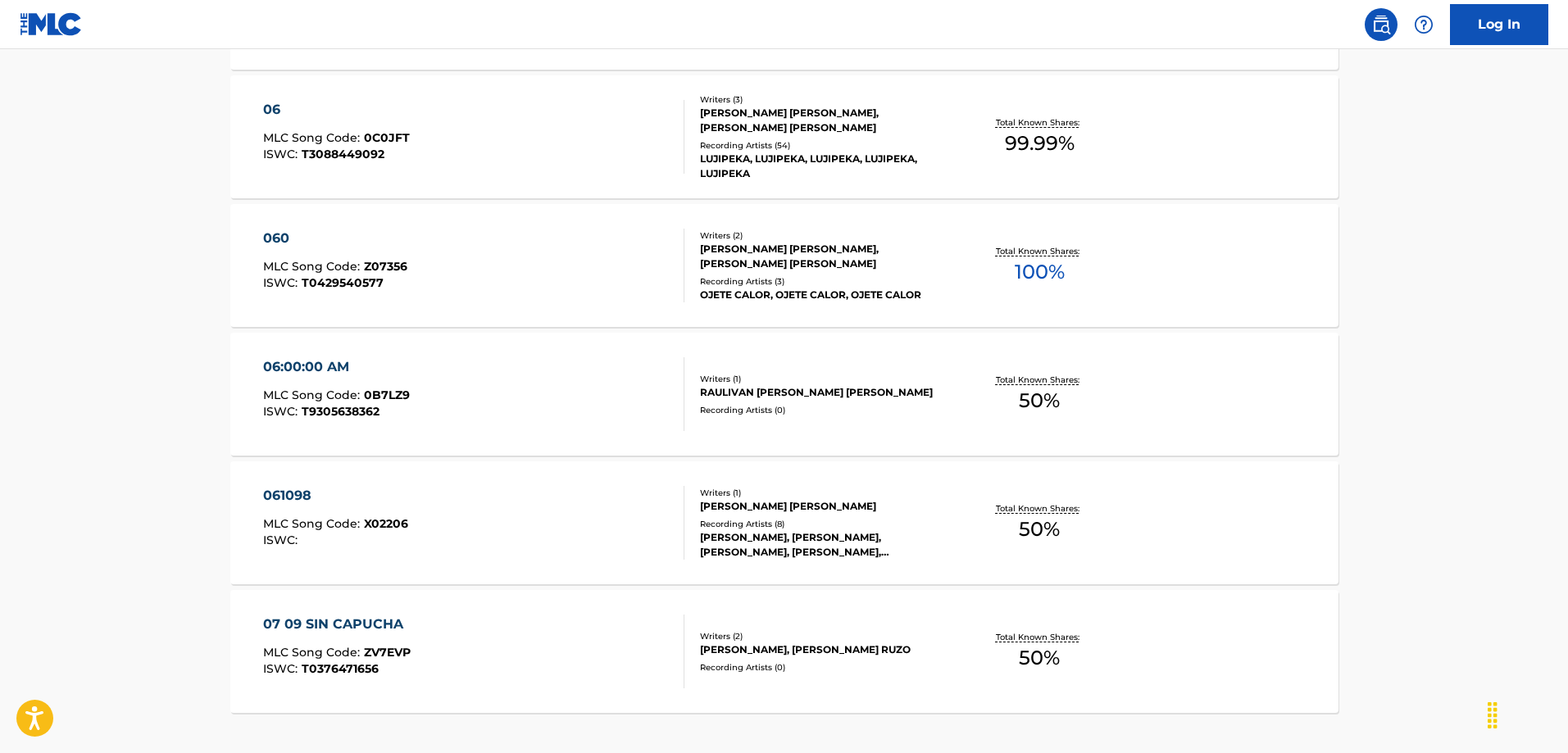
scroll to position [1320, 0]
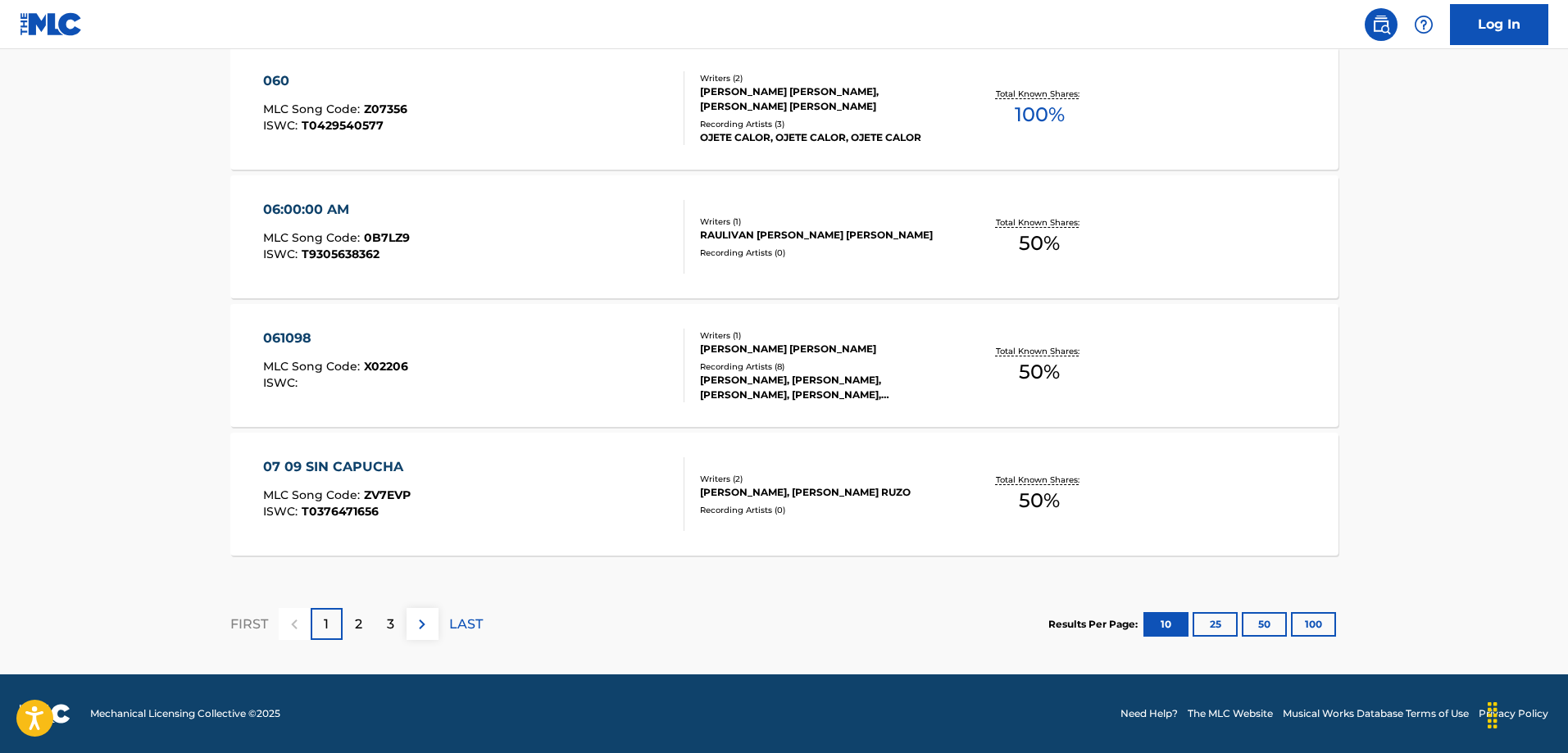
click at [359, 628] on p "2" at bounding box center [359, 624] width 8 height 20
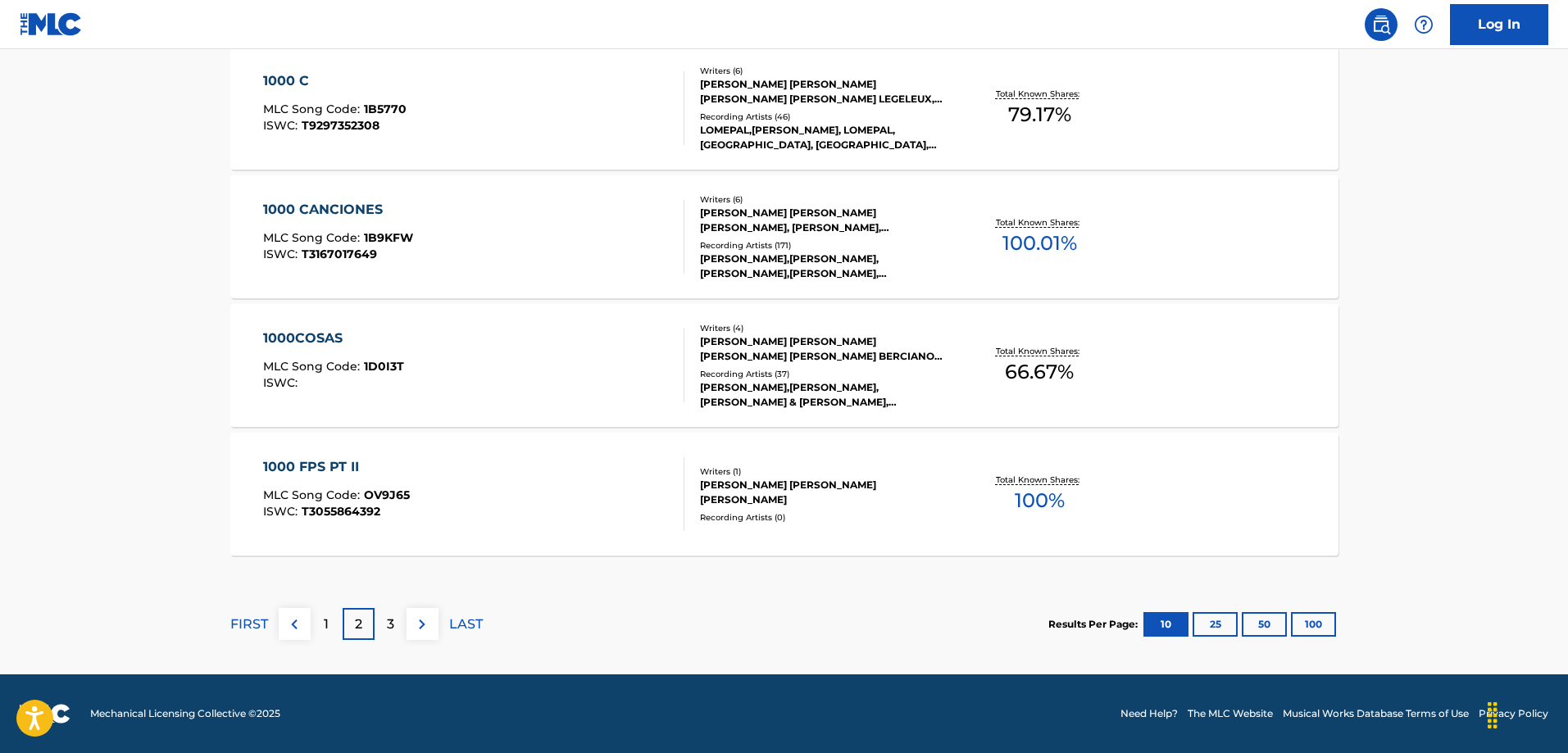
click at [393, 624] on p "3" at bounding box center [390, 624] width 8 height 20
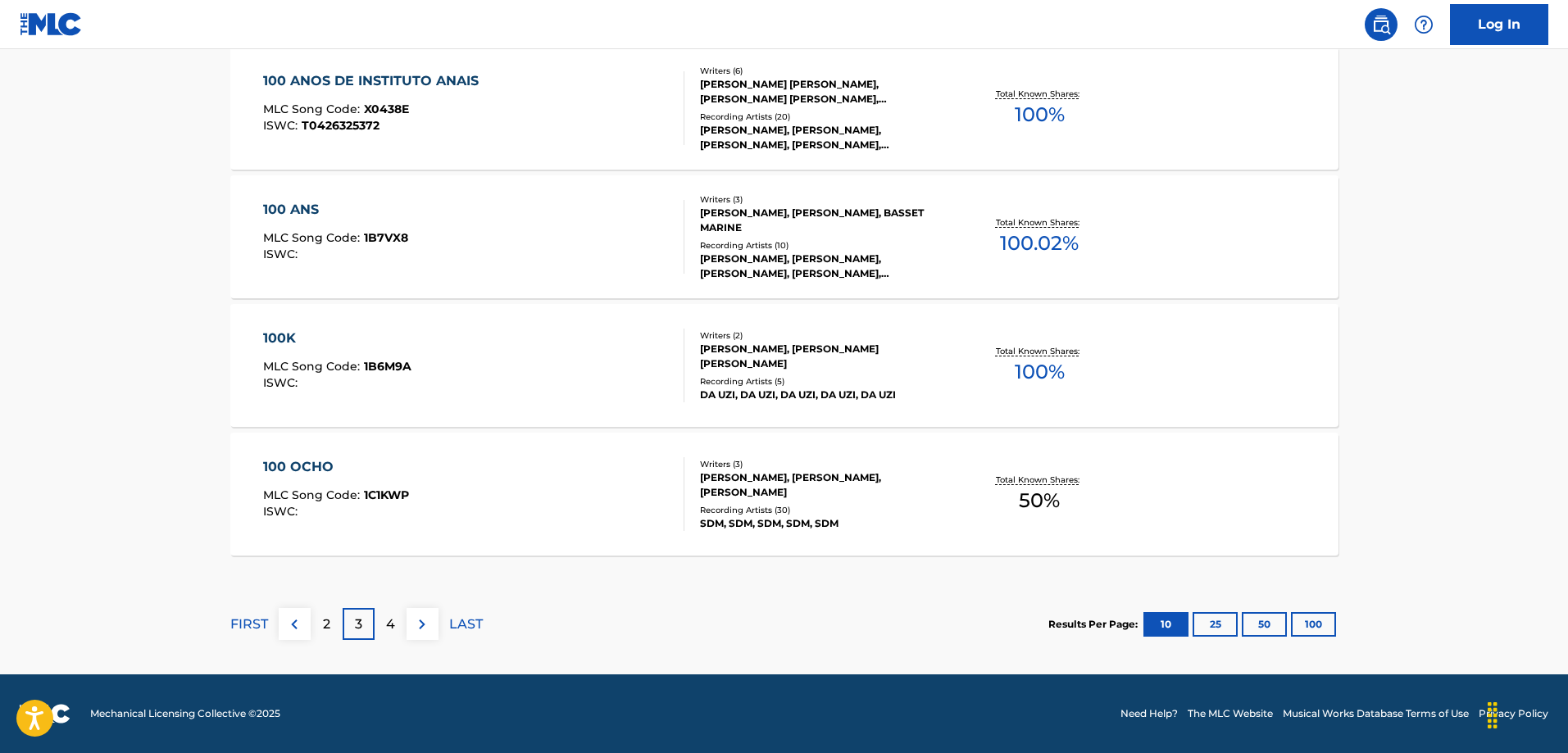
click at [399, 622] on div "4" at bounding box center [390, 623] width 32 height 32
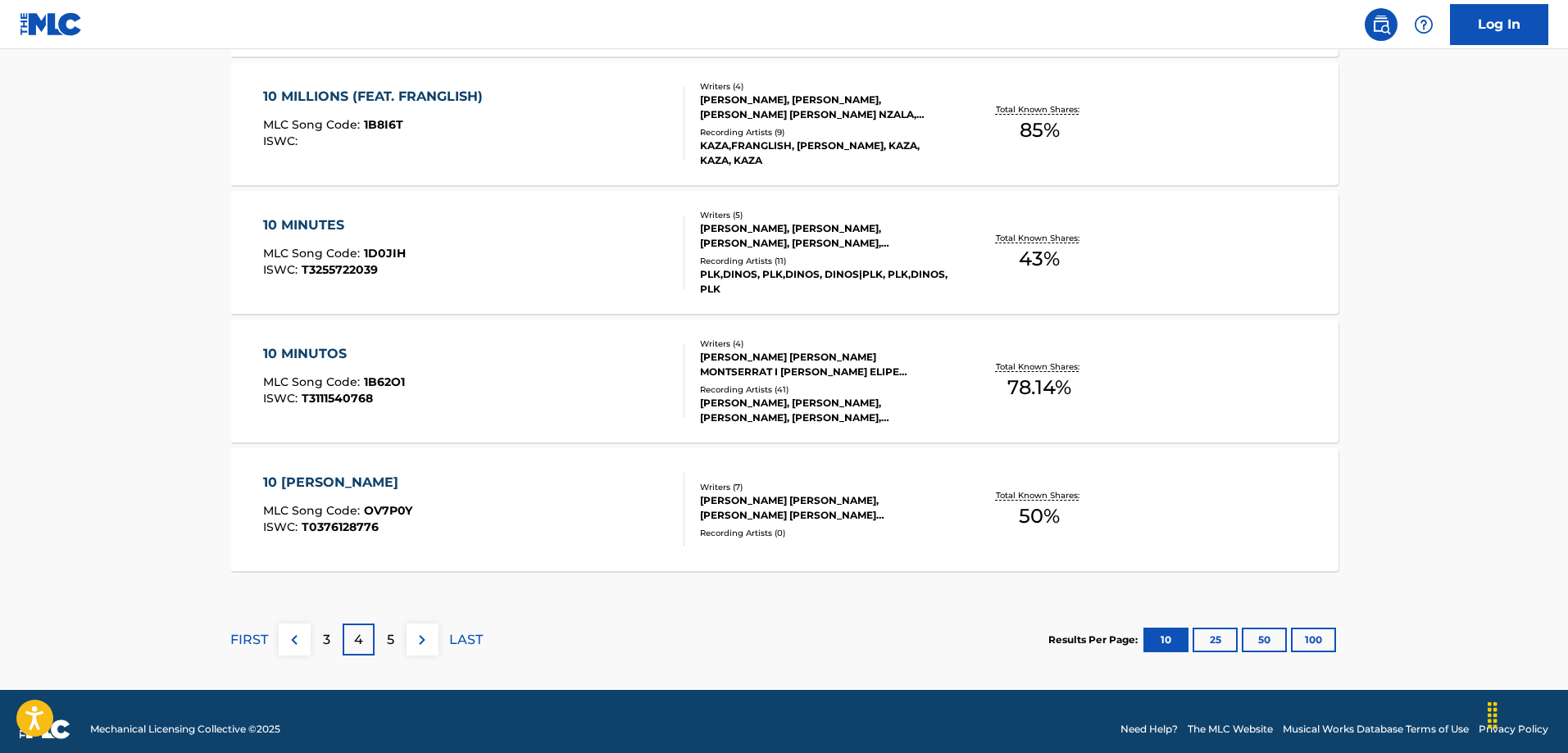
scroll to position [1311, 0]
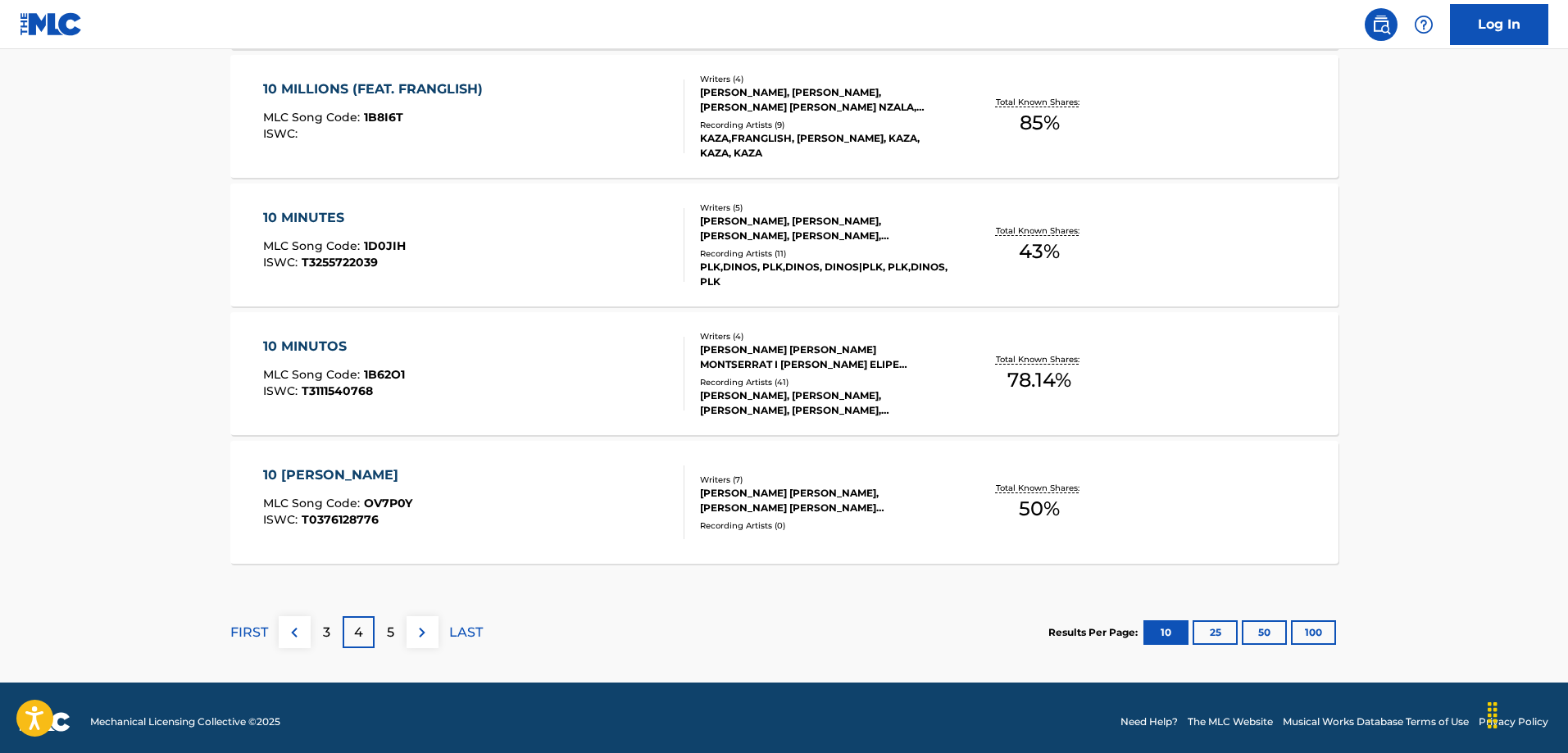
click at [296, 468] on div "10 VIDAS DE CARAVANA" at bounding box center [338, 475] width 149 height 20
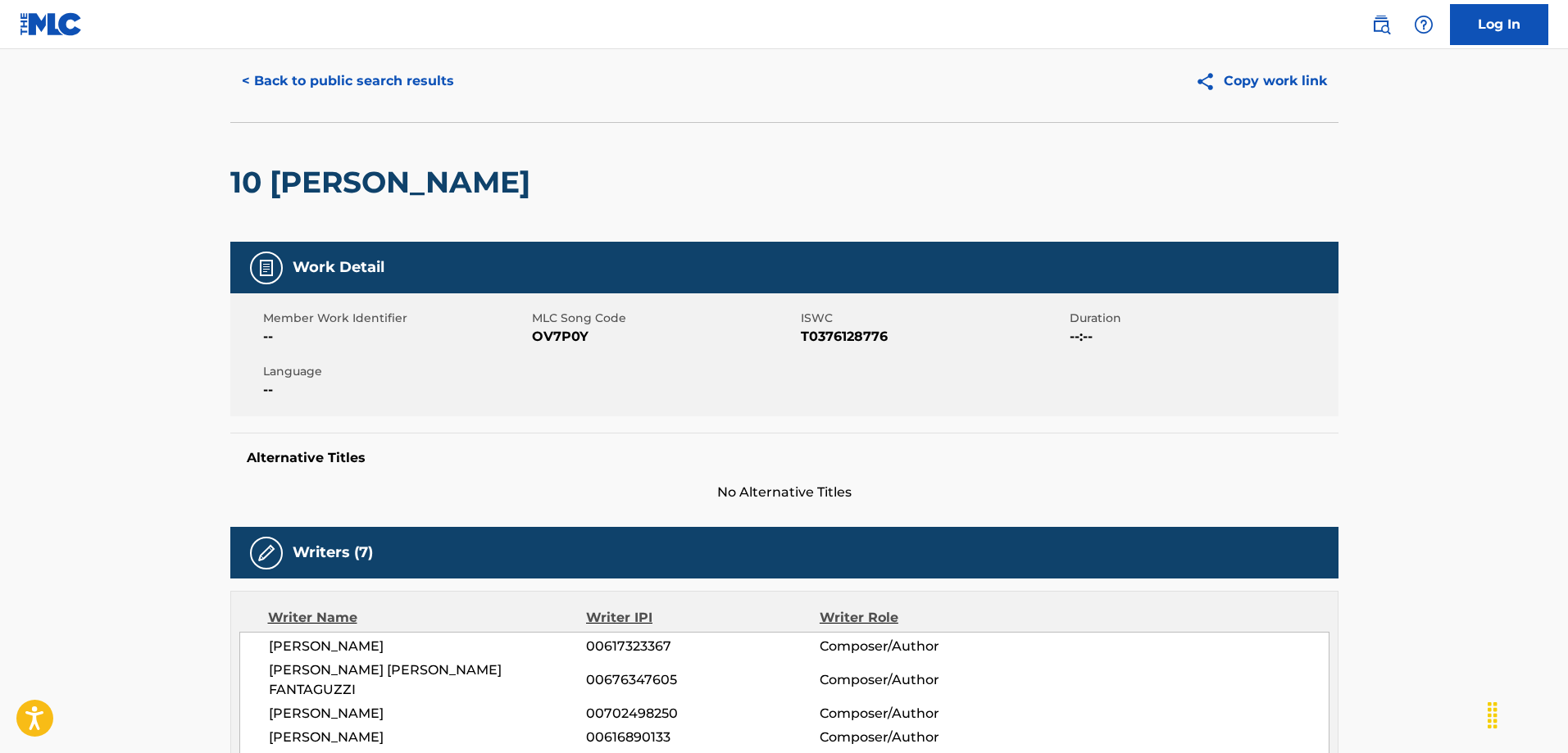
scroll to position [45, 0]
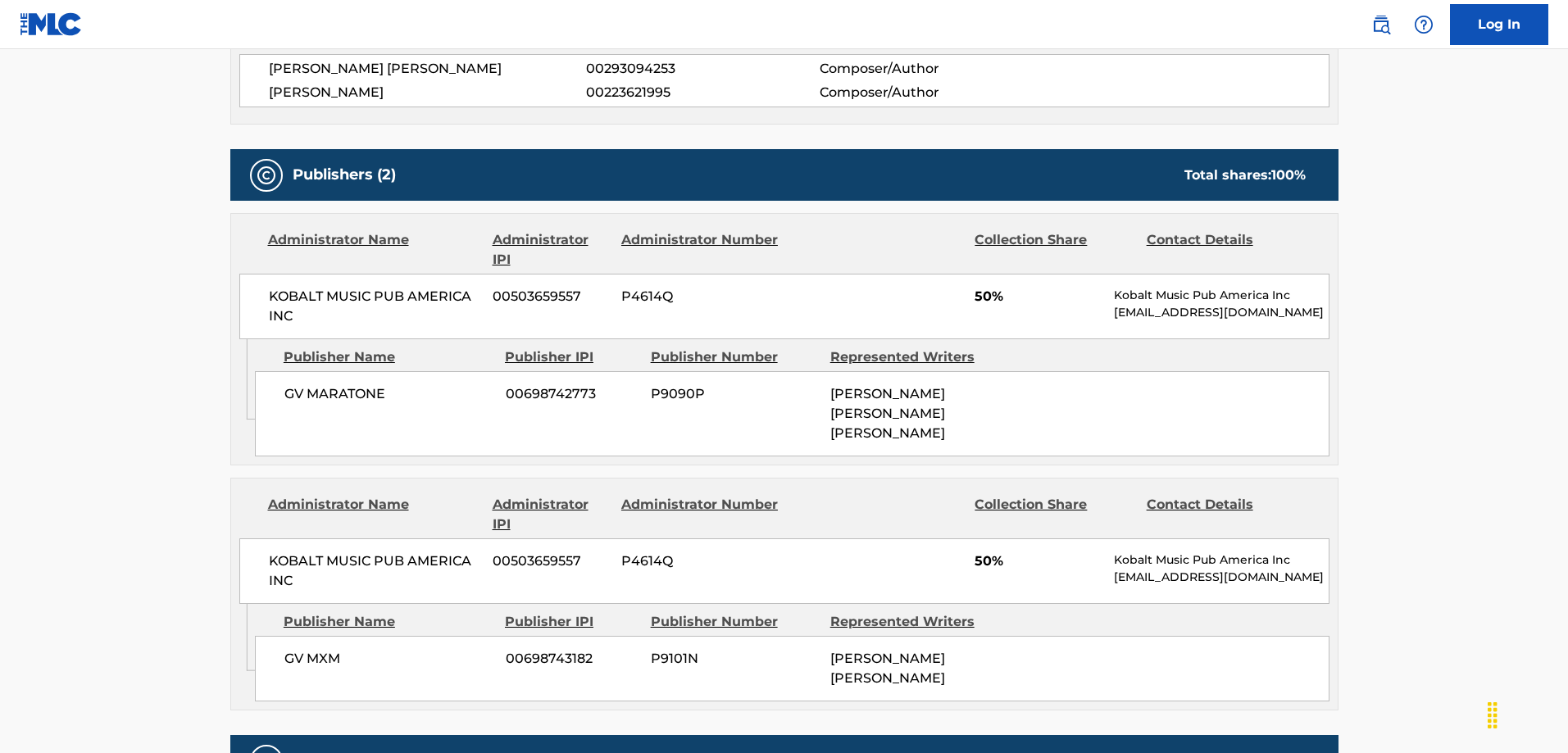
scroll to position [1148, 0]
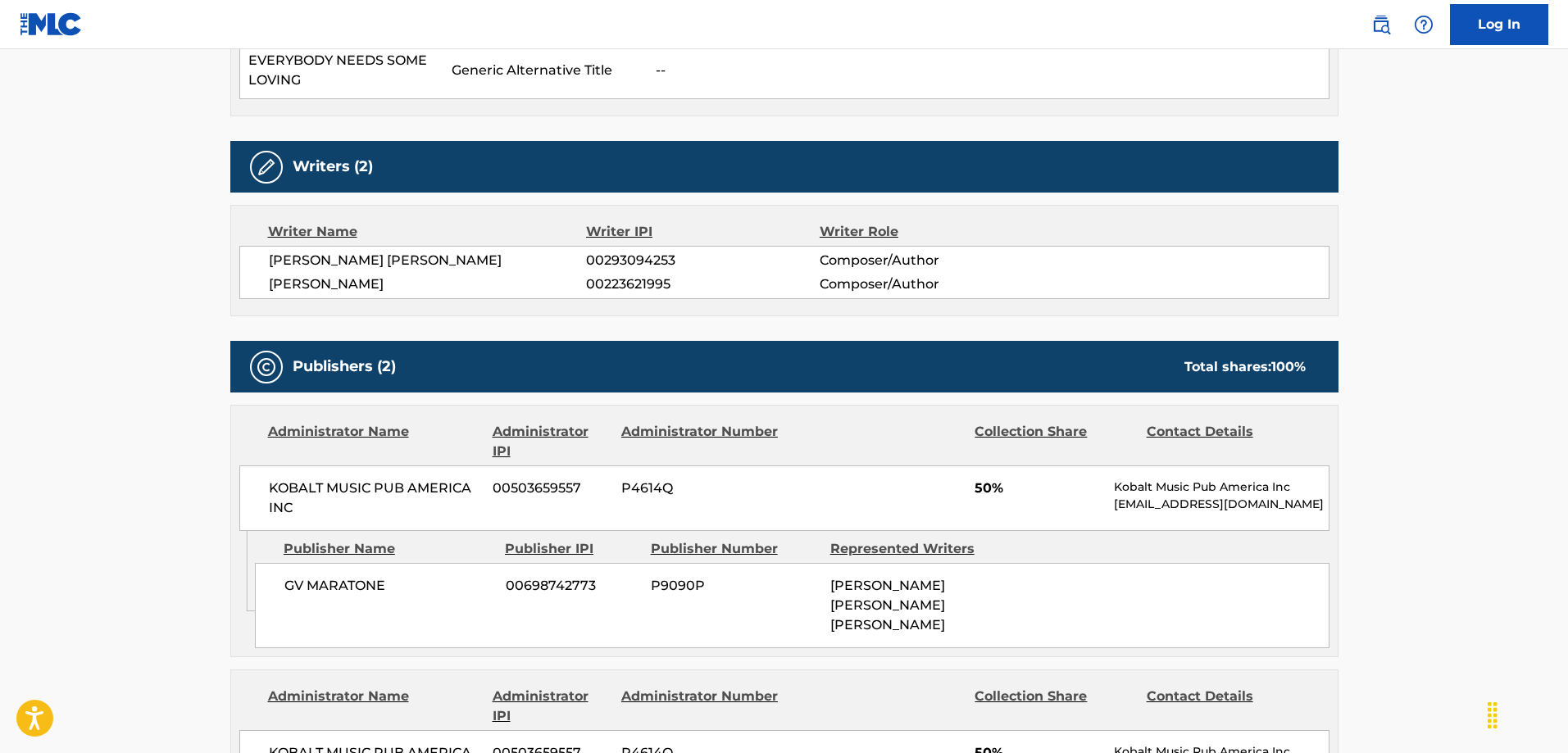
scroll to position [984, 0]
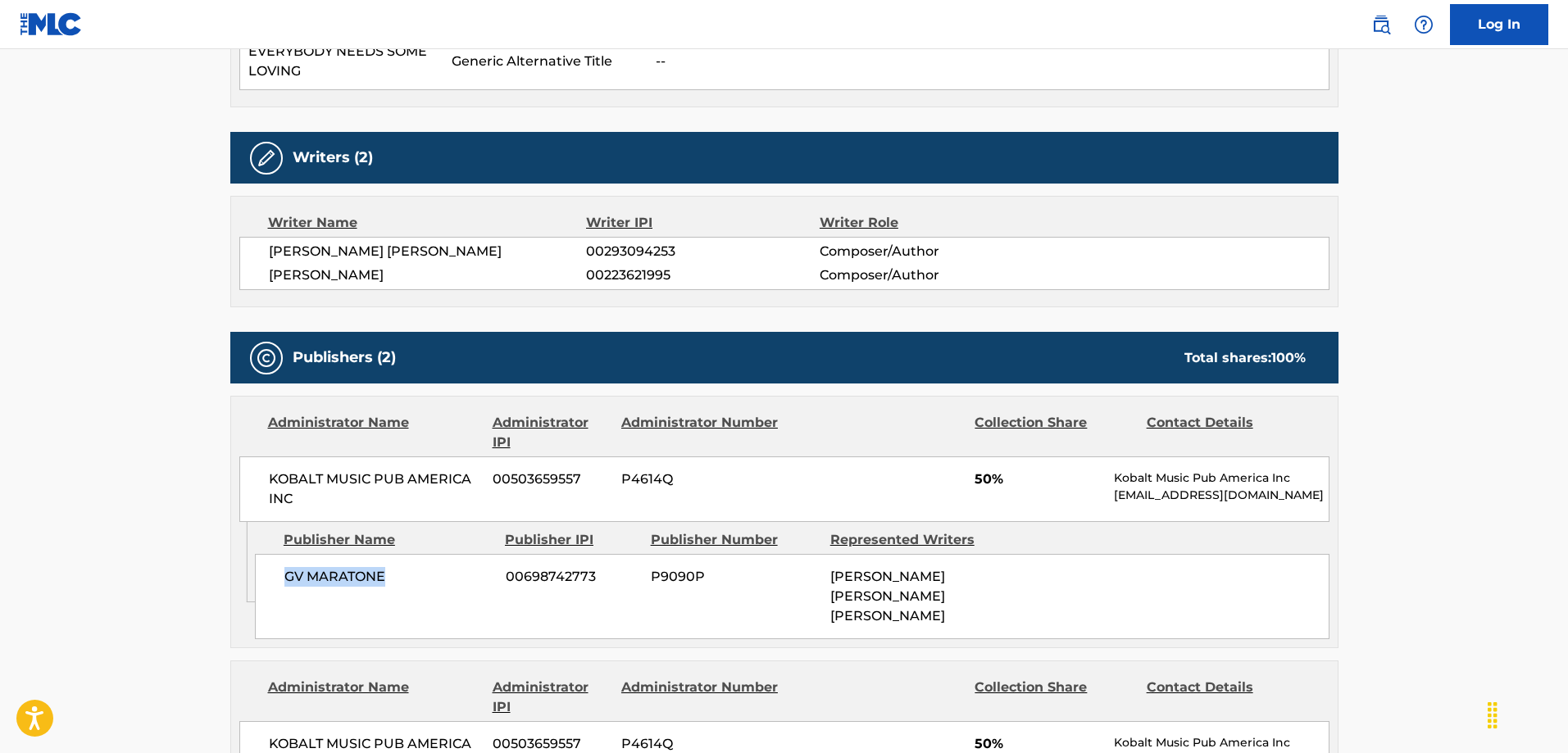
drag, startPoint x: 388, startPoint y: 577, endPoint x: 267, endPoint y: 569, distance: 121.3
click at [267, 569] on div "GV MARATONE 00698742773 P9090P MARTIN MAX SANDBERG, DAG KRISTER VOLLE" at bounding box center [792, 596] width 1075 height 85
copy span "GV MARATONE"
click at [149, 387] on main "Copy work link EVERYBODY (BACKSTREET'S BACK) Work Detail Member Work Identifier…" at bounding box center [784, 297] width 1568 height 2464
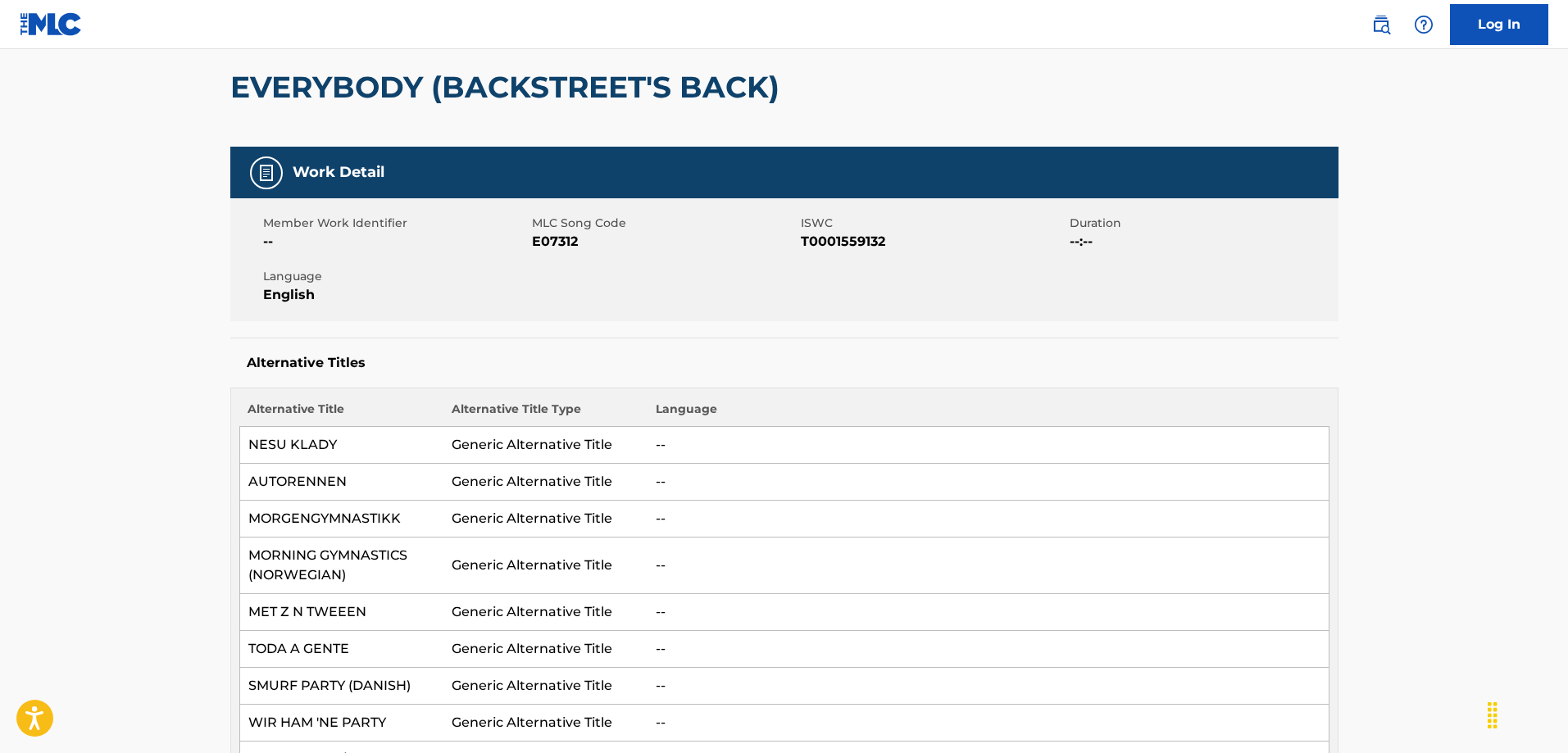
scroll to position [0, 0]
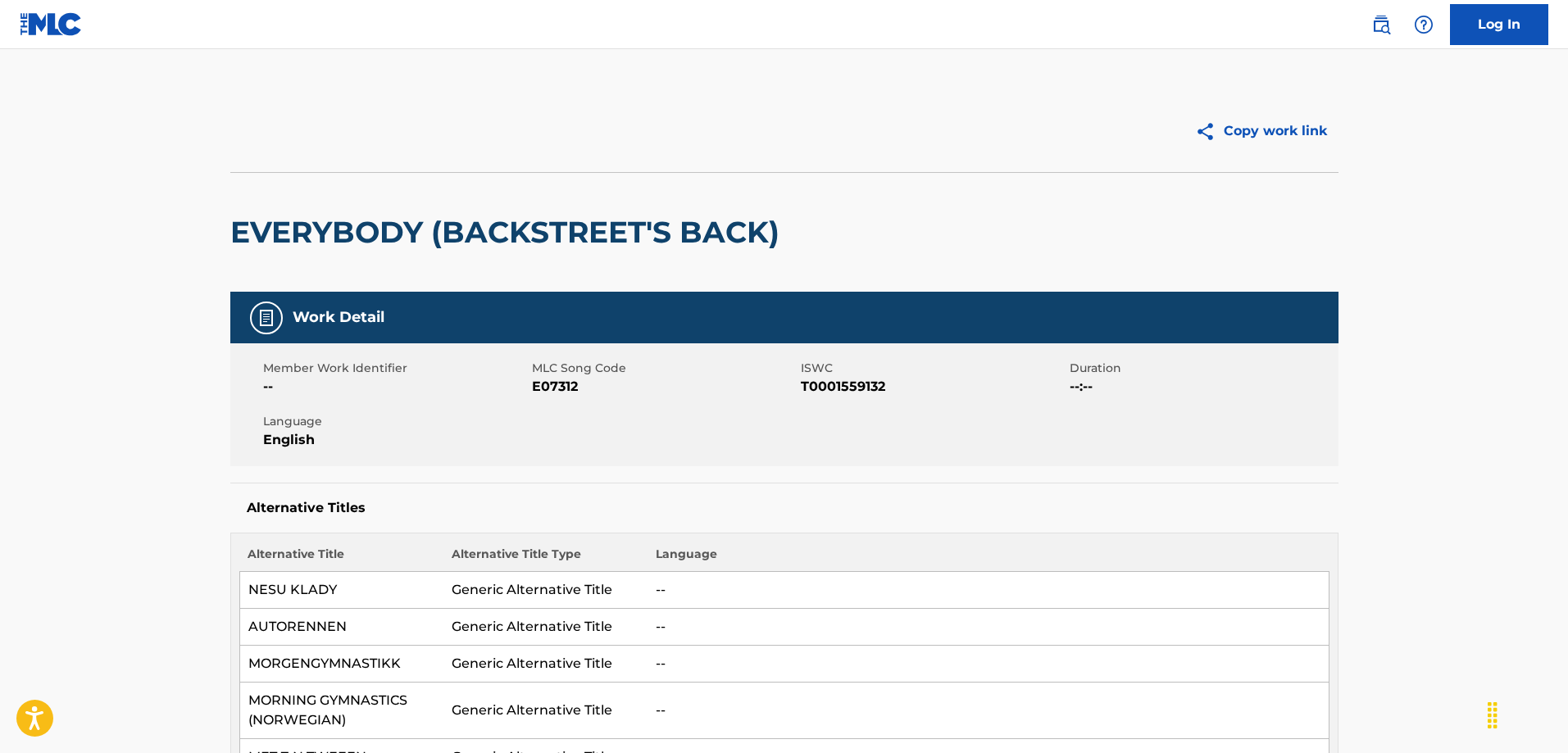
click at [71, 34] on img at bounding box center [51, 24] width 63 height 24
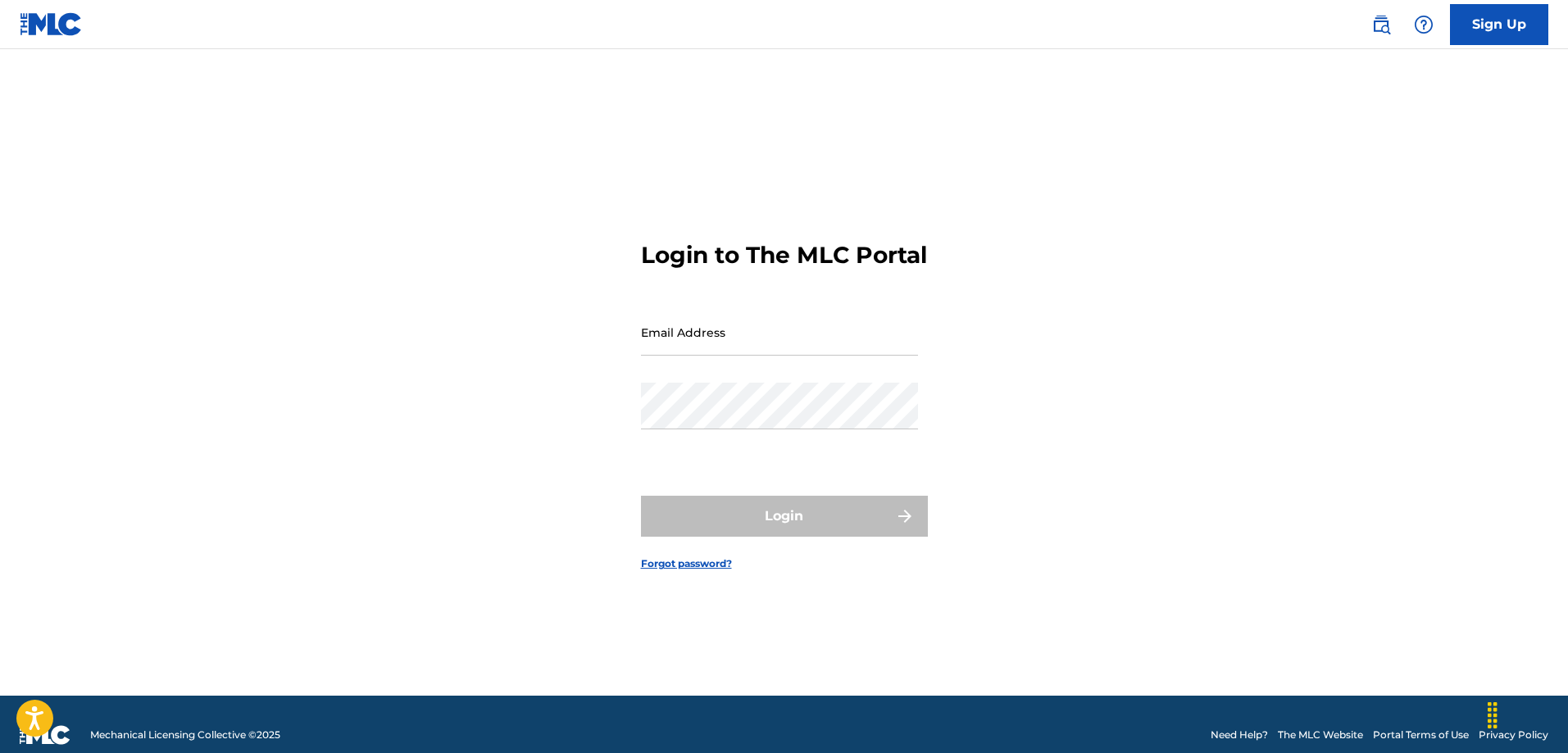
click at [17, 21] on nav "Sign Up" at bounding box center [784, 24] width 1568 height 49
click at [32, 26] on img at bounding box center [51, 24] width 63 height 24
click at [58, 23] on img at bounding box center [51, 24] width 63 height 24
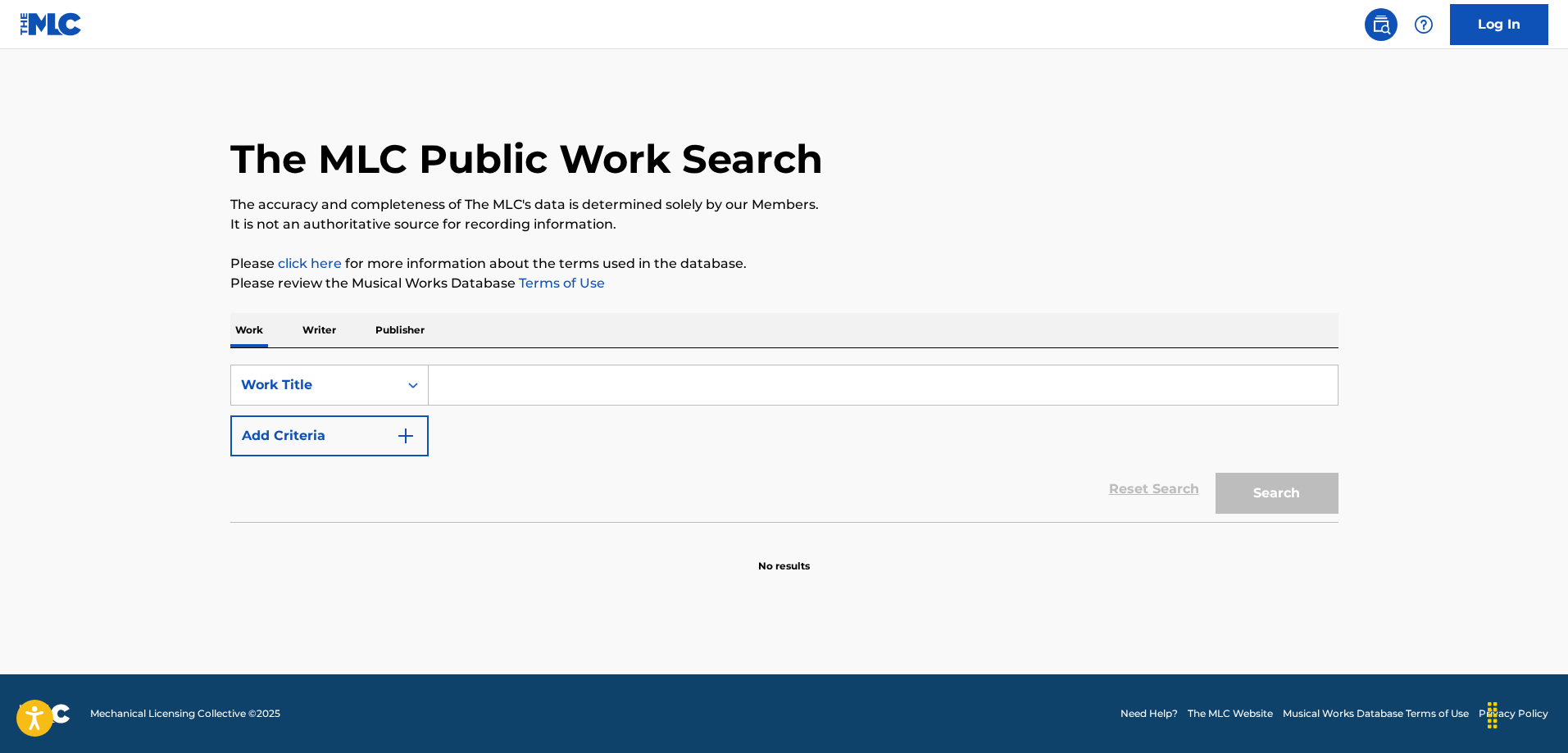
click at [525, 389] on input "Search Form" at bounding box center [884, 385] width 909 height 39
paste input "Can't Stop the Feeling!"
type input "Can't Stop the Feeling!"
click at [1255, 485] on button "Search" at bounding box center [1276, 494] width 123 height 41
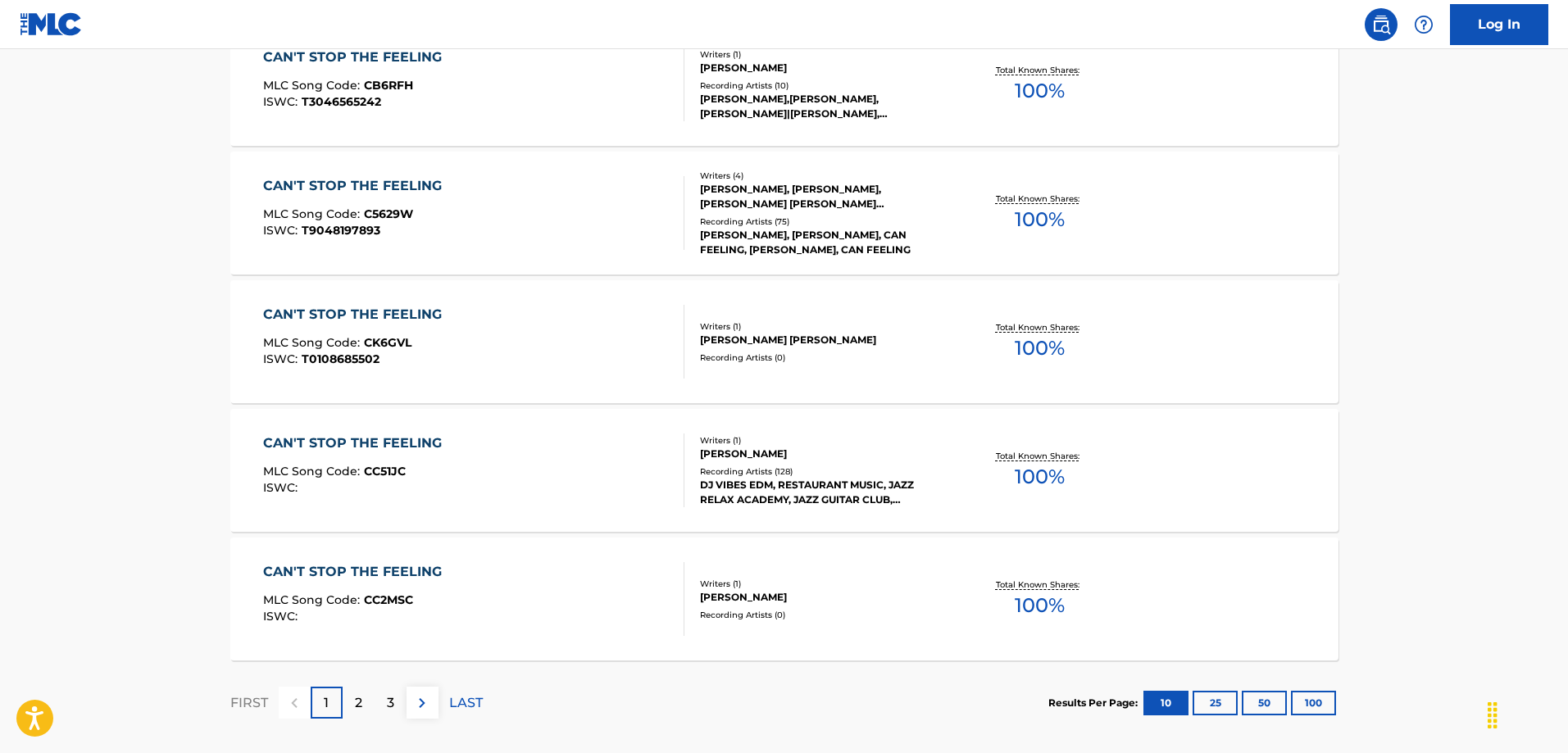
scroll to position [1230, 0]
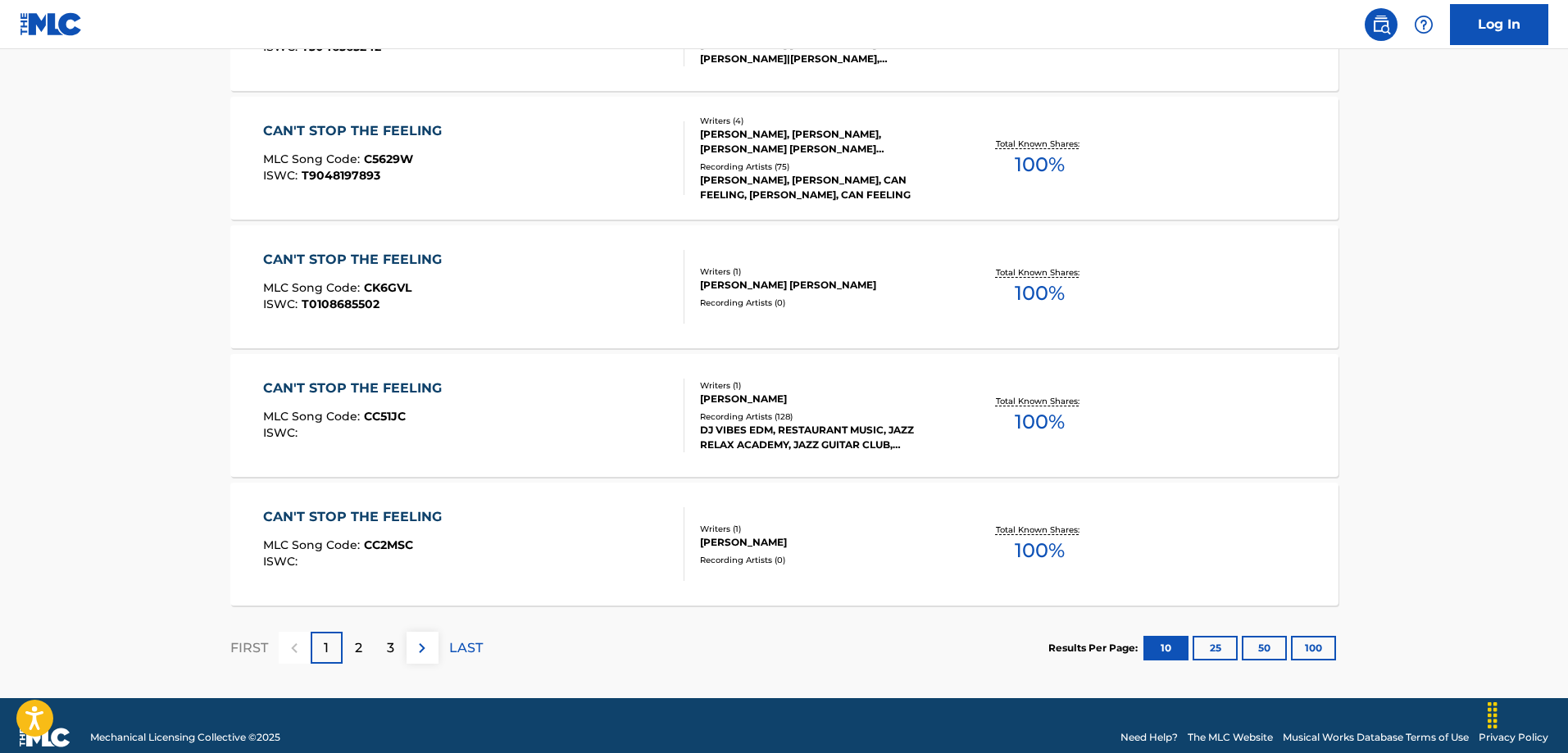
click at [359, 642] on p "2" at bounding box center [359, 648] width 8 height 20
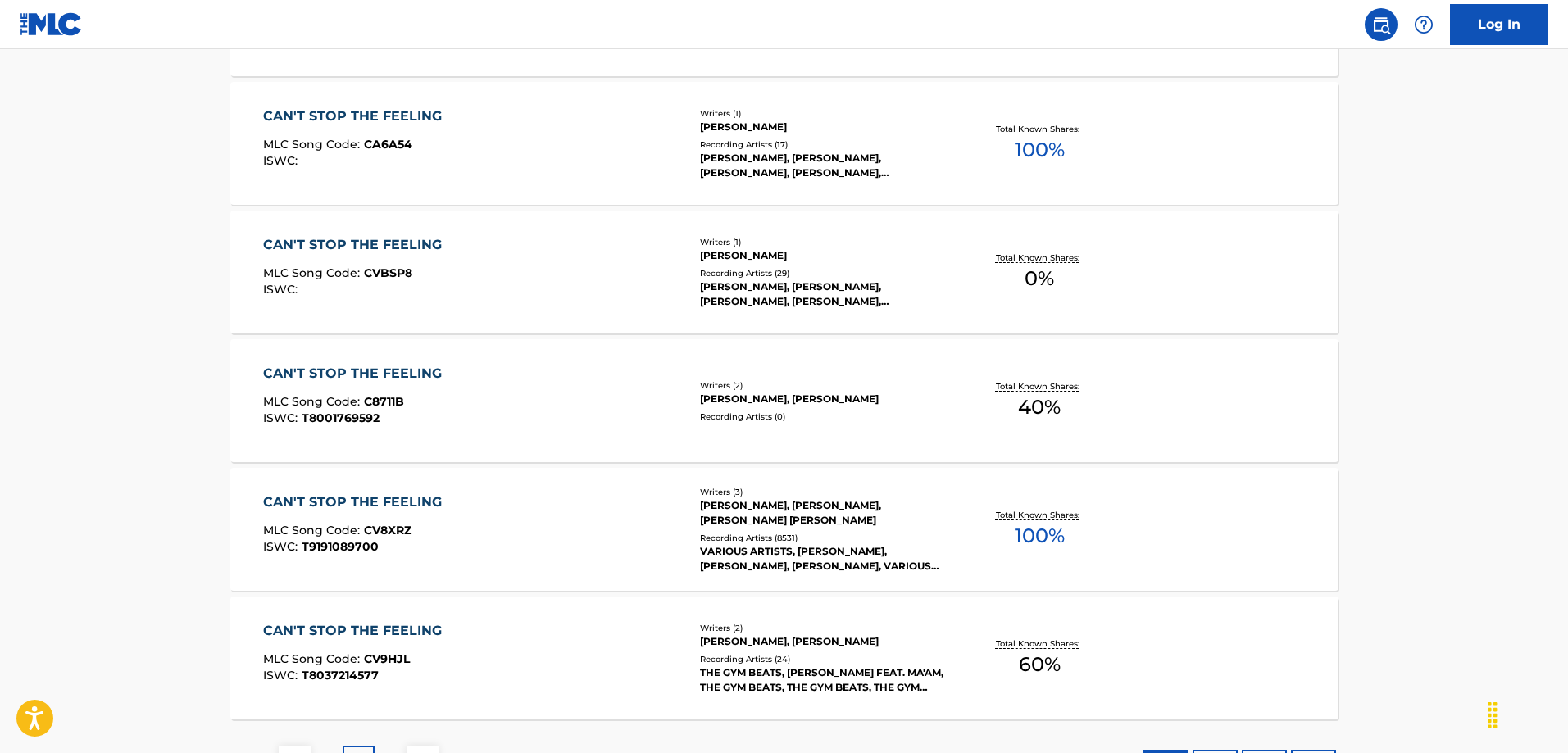
scroll to position [1148, 0]
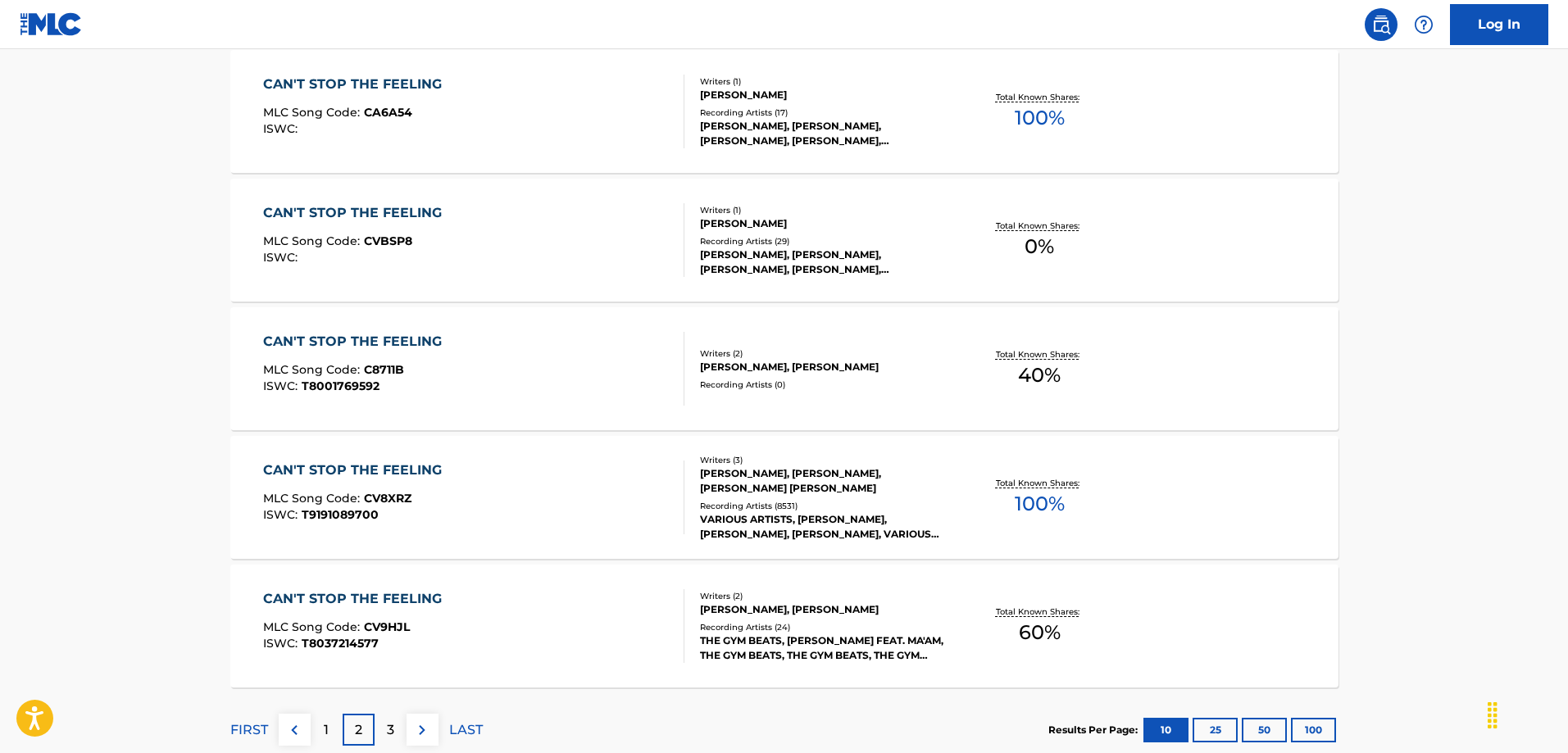
click at [337, 469] on div "CAN'T STOP THE FEELING" at bounding box center [357, 470] width 187 height 20
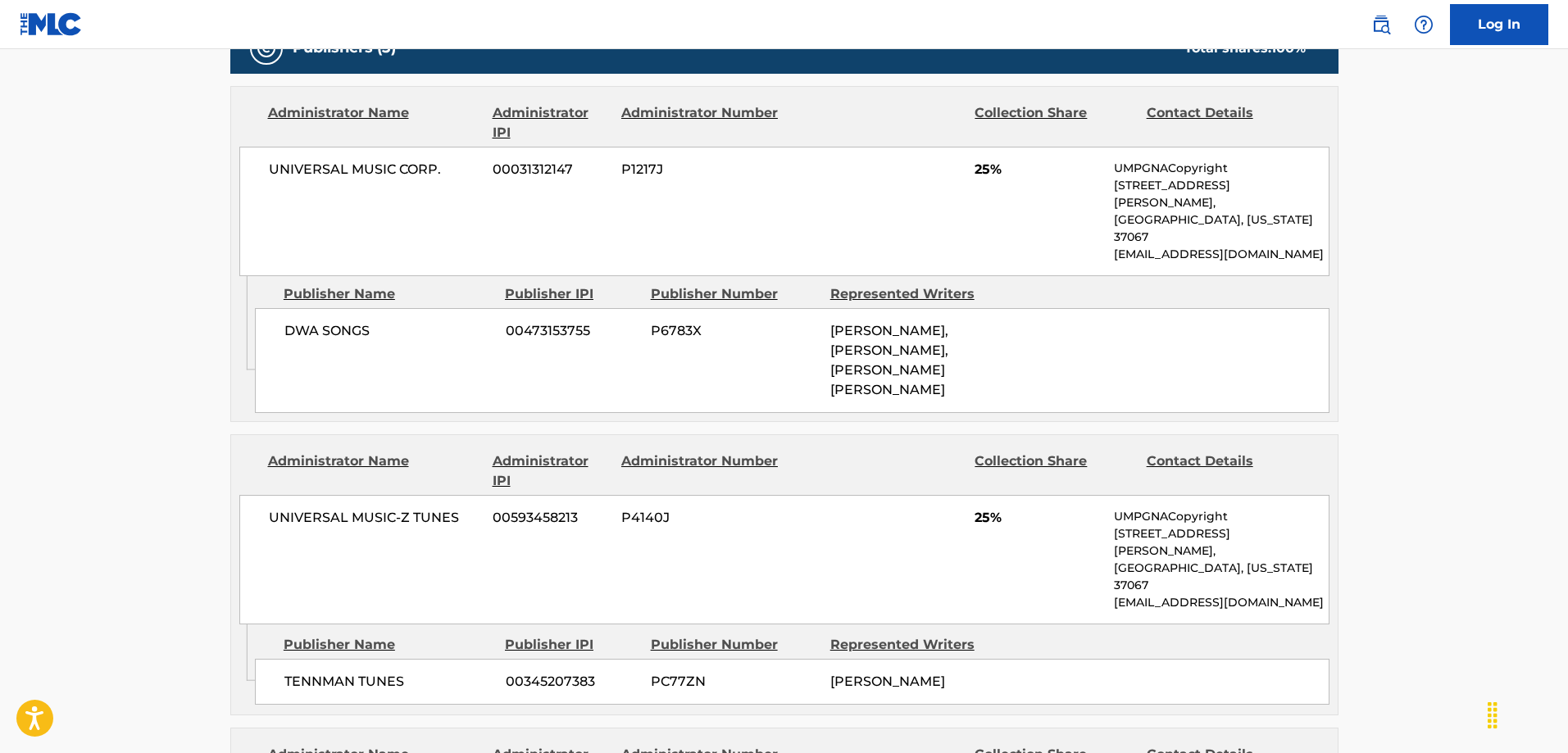
scroll to position [901, 0]
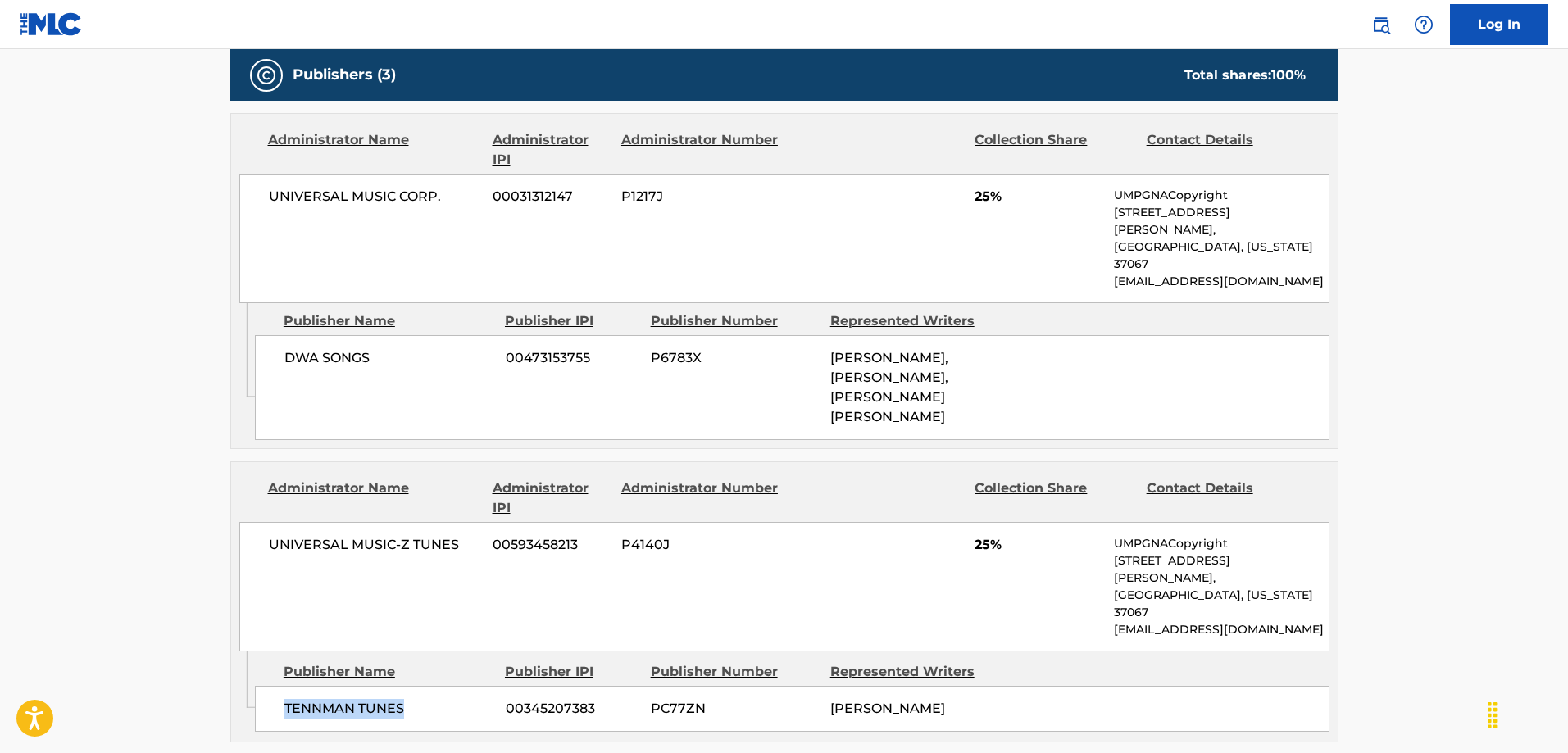
drag, startPoint x: 416, startPoint y: 637, endPoint x: 279, endPoint y: 640, distance: 137.0
click at [279, 686] on div "TENNMAN TUNES 00345207383 PC77ZN JUSTIN R TIMBERLAKE" at bounding box center [792, 709] width 1075 height 46
copy span "TENNMAN TUNES"
drag, startPoint x: 386, startPoint y: 324, endPoint x: 281, endPoint y: 326, distance: 105.0
click at [281, 335] on div "DWA SONGS 00473153755 P6783X JOHAN KARL SCHUSTER, JUSTIN R TIMBERLAKE, MARTIN M…" at bounding box center [792, 388] width 1075 height 105
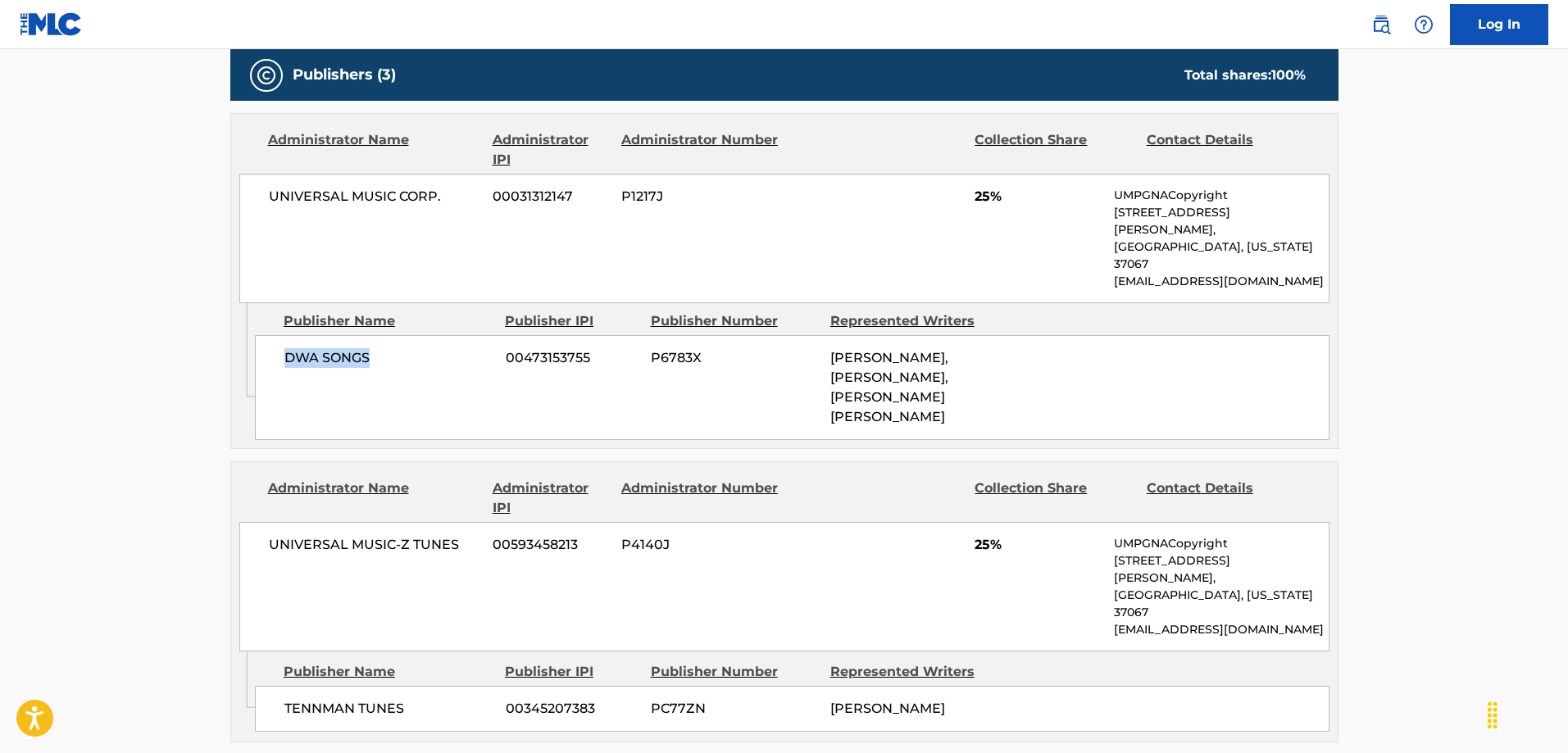
copy span "DWA SONGS"
click at [150, 416] on main "< Back to public search results Copy work link CAN'T STOP THE FEELING Work Deta…" at bounding box center [784, 599] width 1568 height 2903
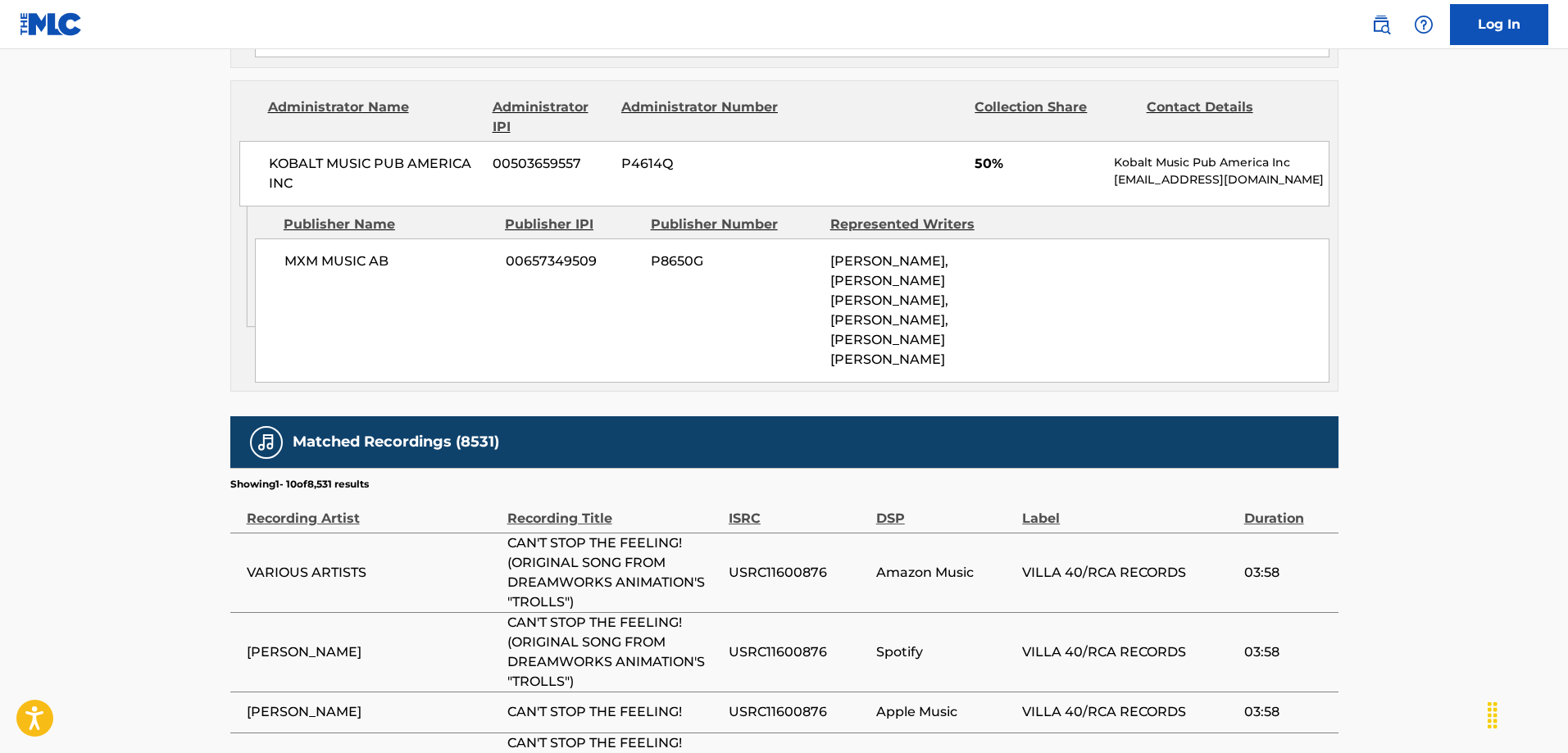
scroll to position [1640, 0]
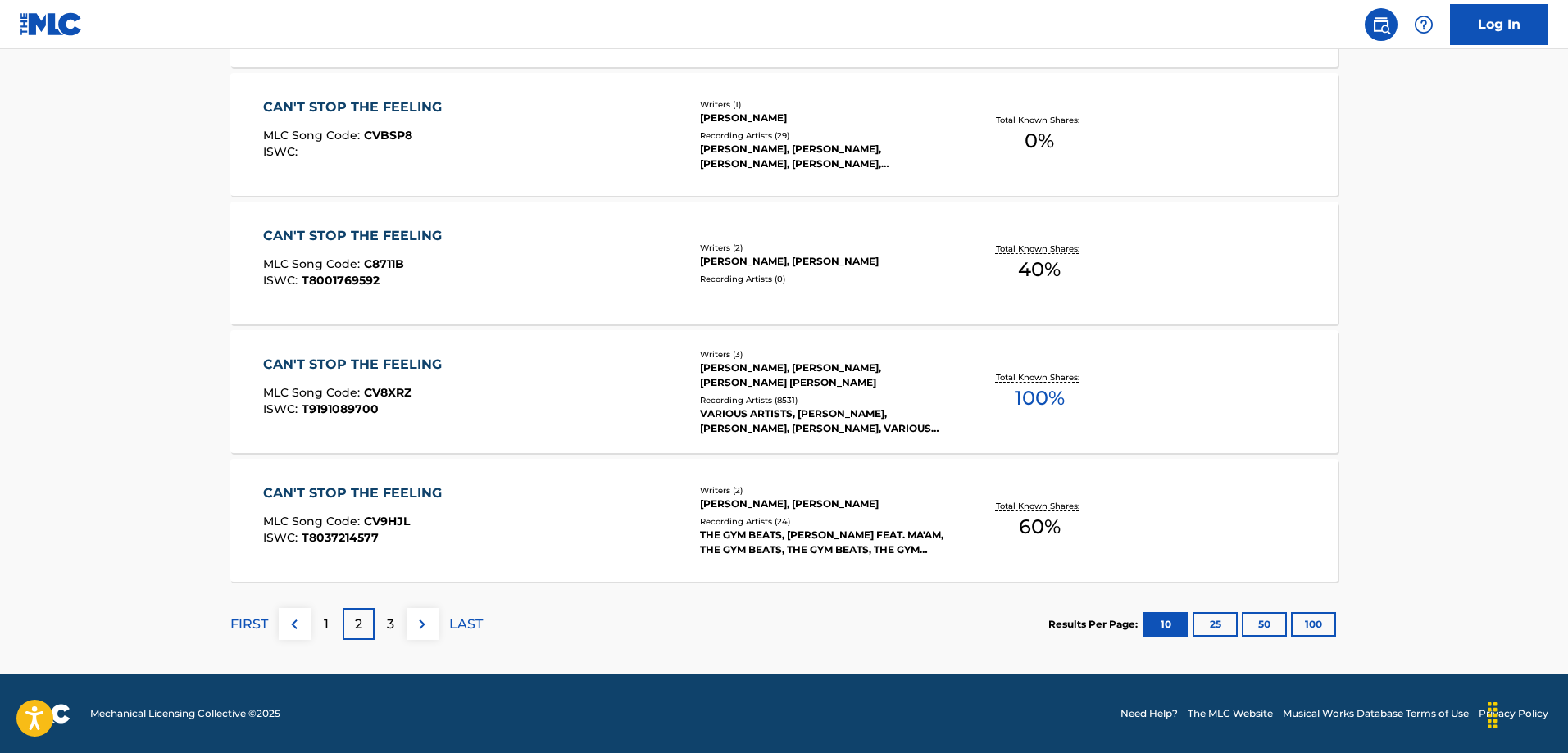
scroll to position [1190, 0]
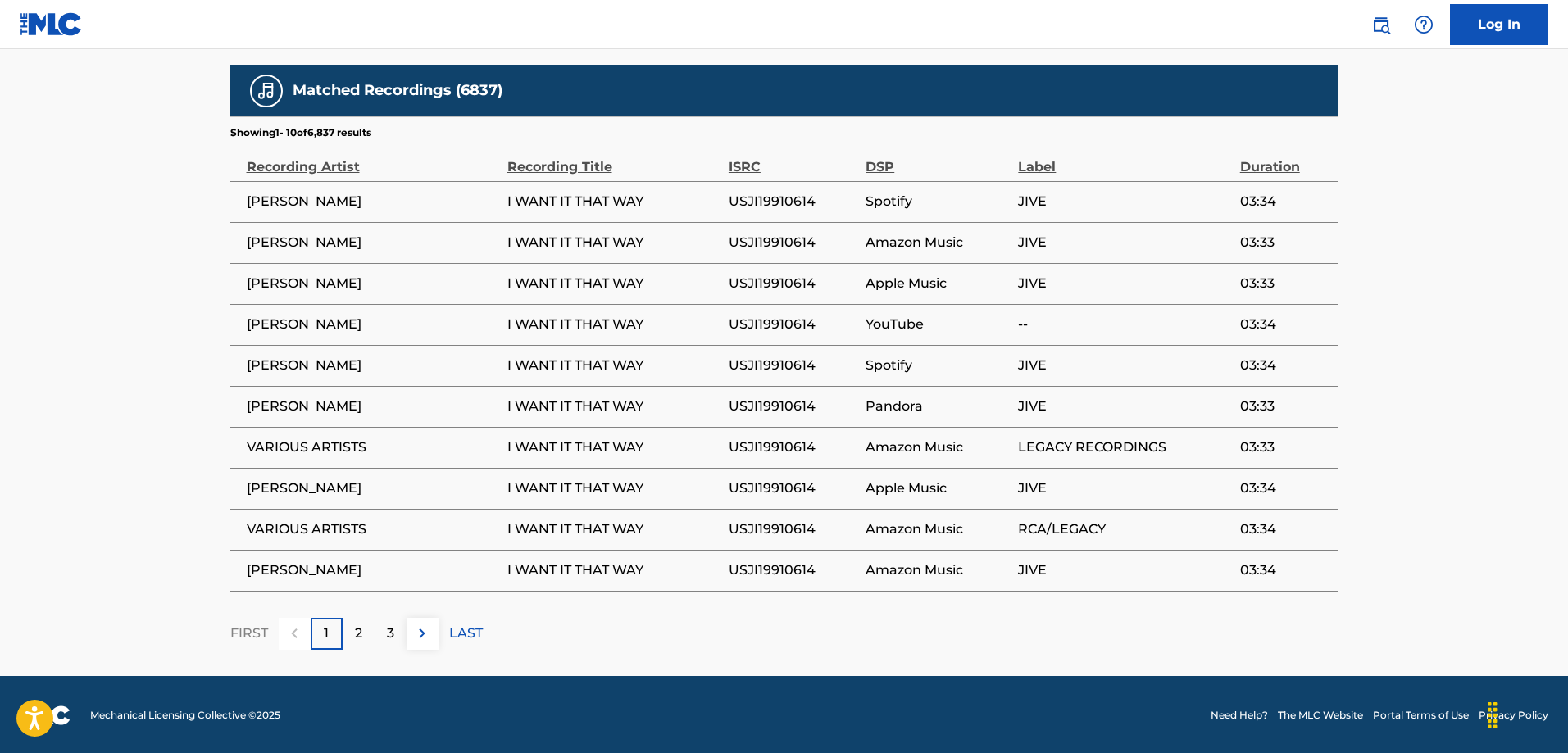
scroll to position [820, 0]
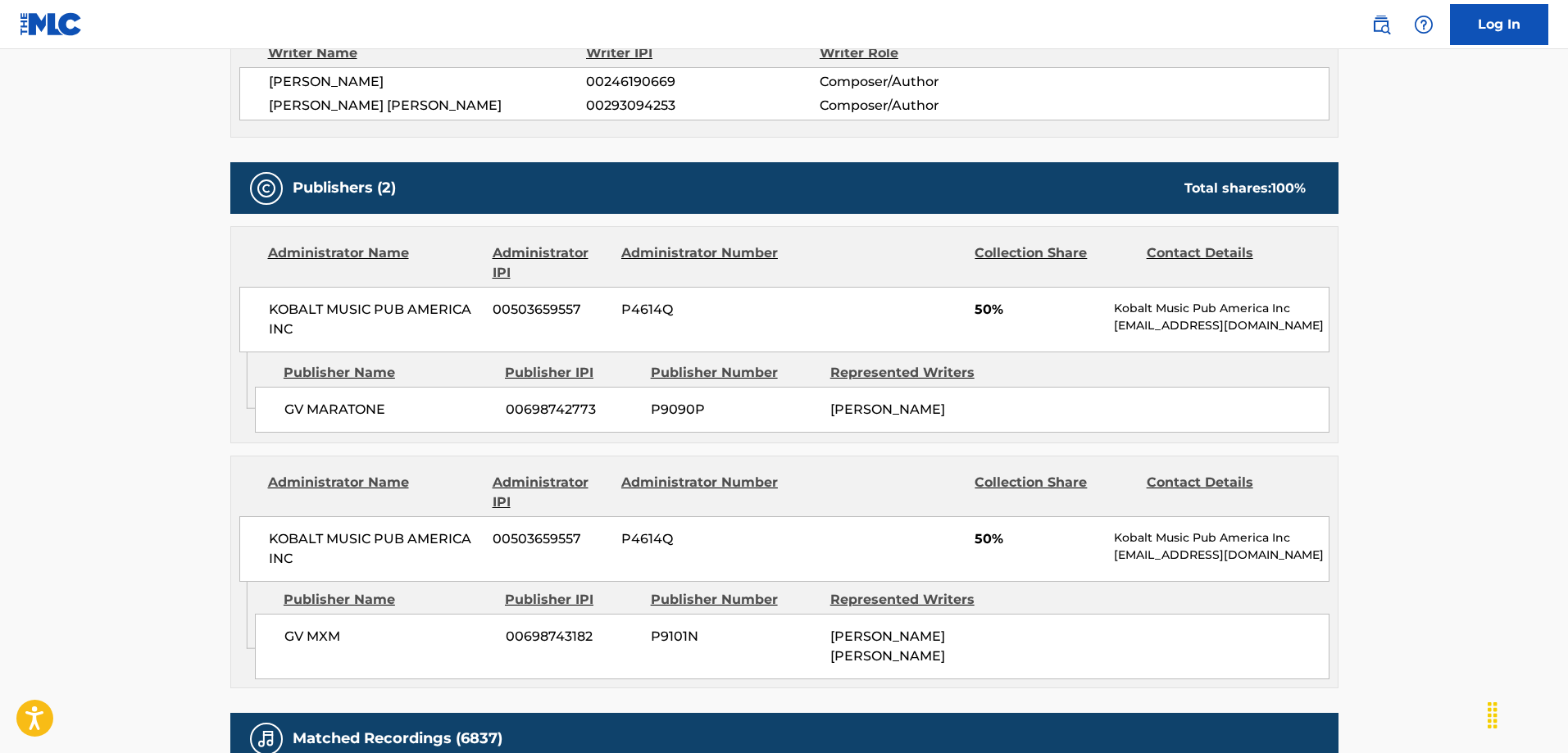
scroll to position [820, 0]
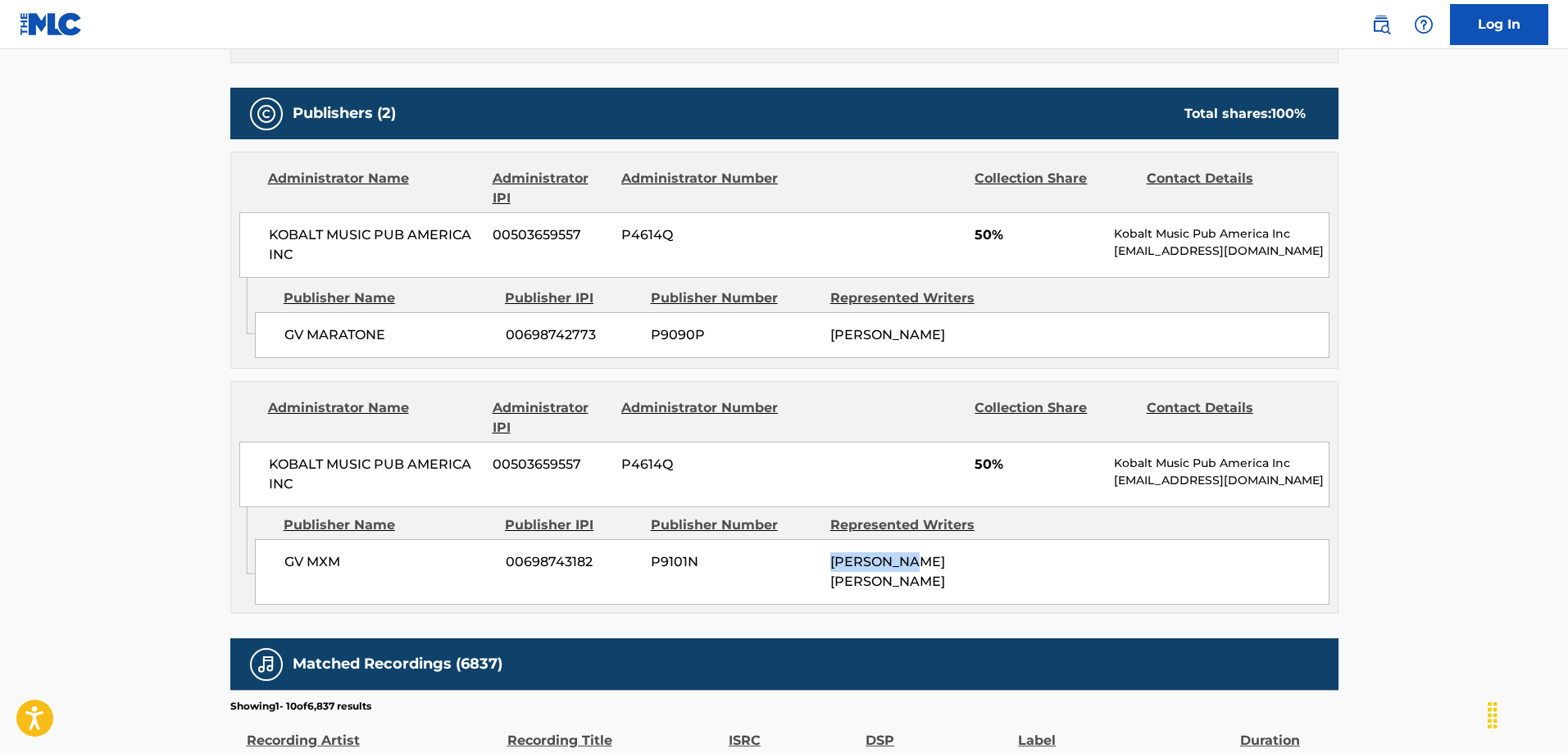
drag, startPoint x: 831, startPoint y: 579, endPoint x: 923, endPoint y: 584, distance: 92.1
click at [923, 584] on div "[PERSON_NAME] [PERSON_NAME]" at bounding box center [914, 572] width 167 height 39
drag, startPoint x: 281, startPoint y: 476, endPoint x: 477, endPoint y: 484, distance: 196.2
click at [477, 484] on div "KOBALT MUSIC PUB AMERICA INC 00503659557 P4614Q 50% Kobalt Music Pub America In…" at bounding box center [784, 474] width 1090 height 65
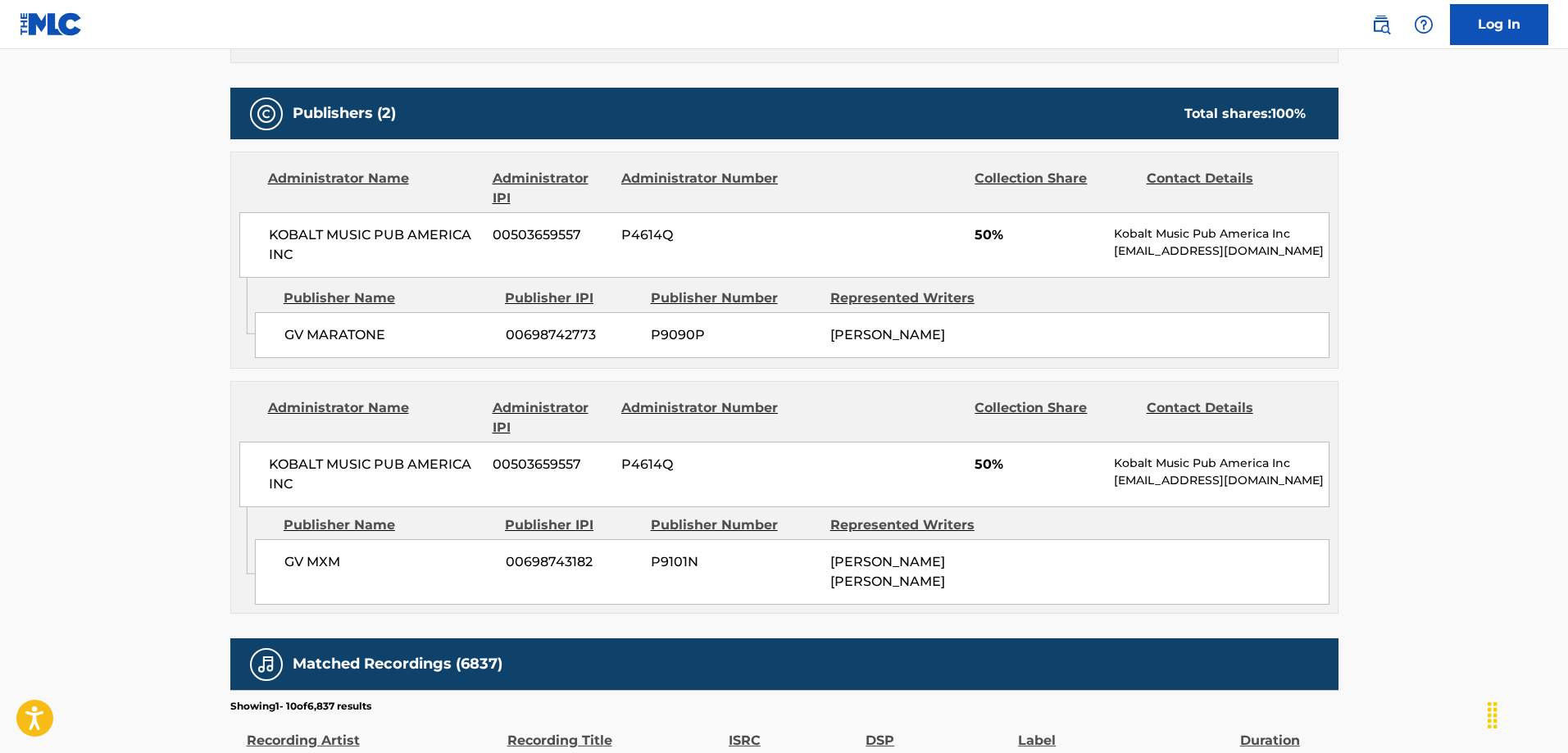
click at [413, 535] on div "Publisher Name" at bounding box center [389, 525] width 209 height 20
drag, startPoint x: 280, startPoint y: 576, endPoint x: 345, endPoint y: 581, distance: 65.2
click at [345, 581] on div "GV MXM 00698743182 P9101N MARTIN MAX SANDBERG" at bounding box center [792, 572] width 1075 height 65
click at [282, 345] on div "GV MARATONE 00698742773 P9090P ANDREAS MIKAEL CARLSSON" at bounding box center [792, 335] width 1075 height 46
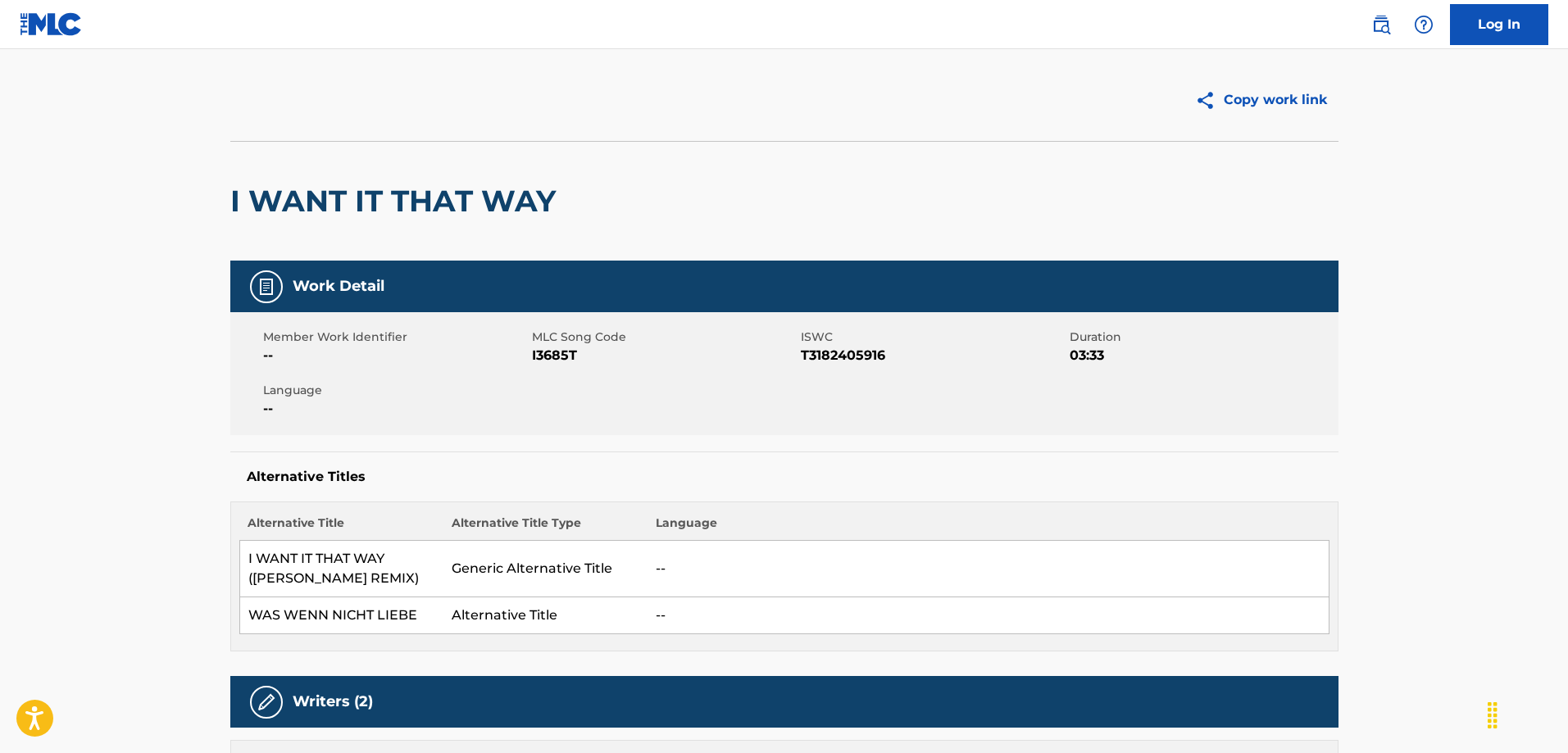
scroll to position [0, 0]
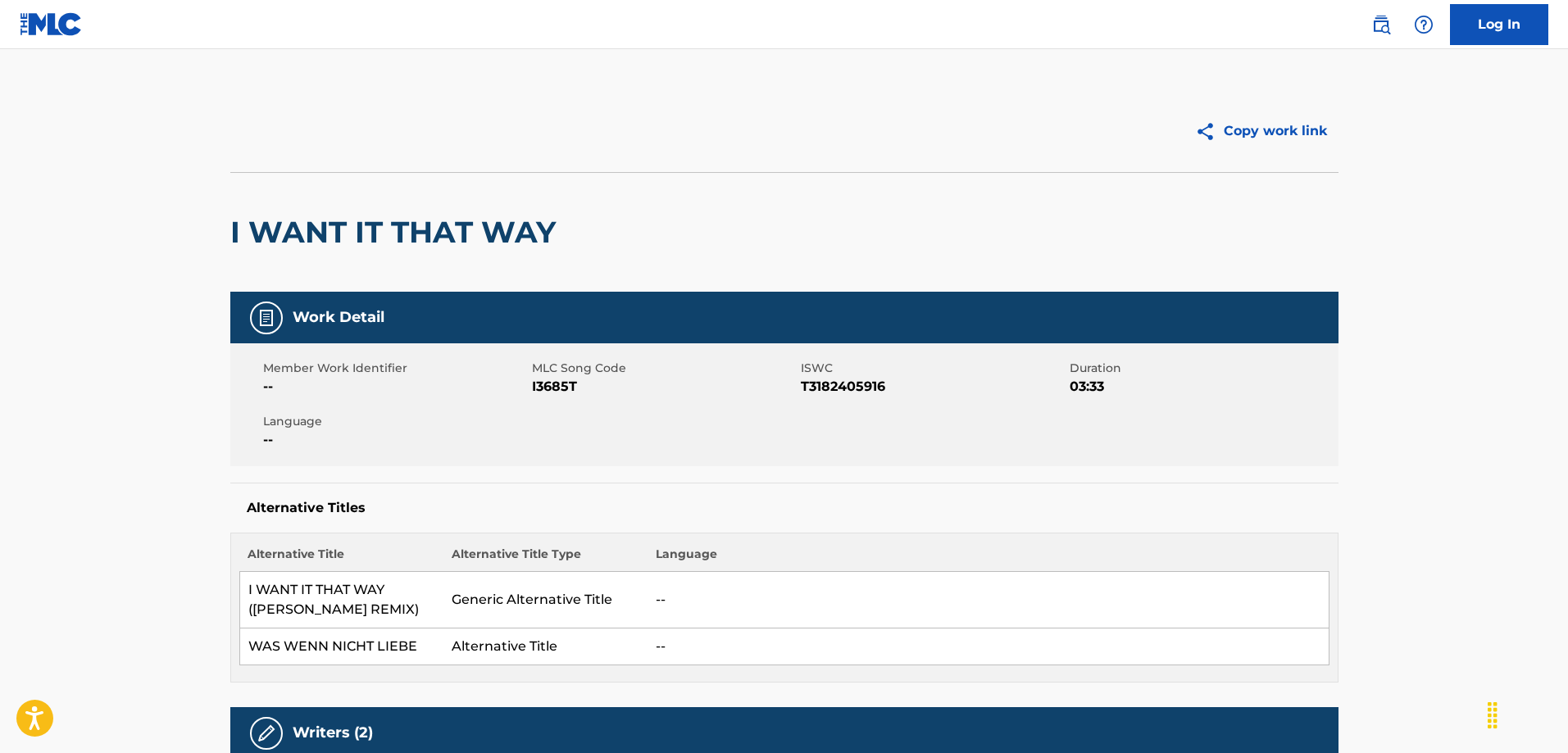
click at [63, 22] on img at bounding box center [51, 24] width 63 height 24
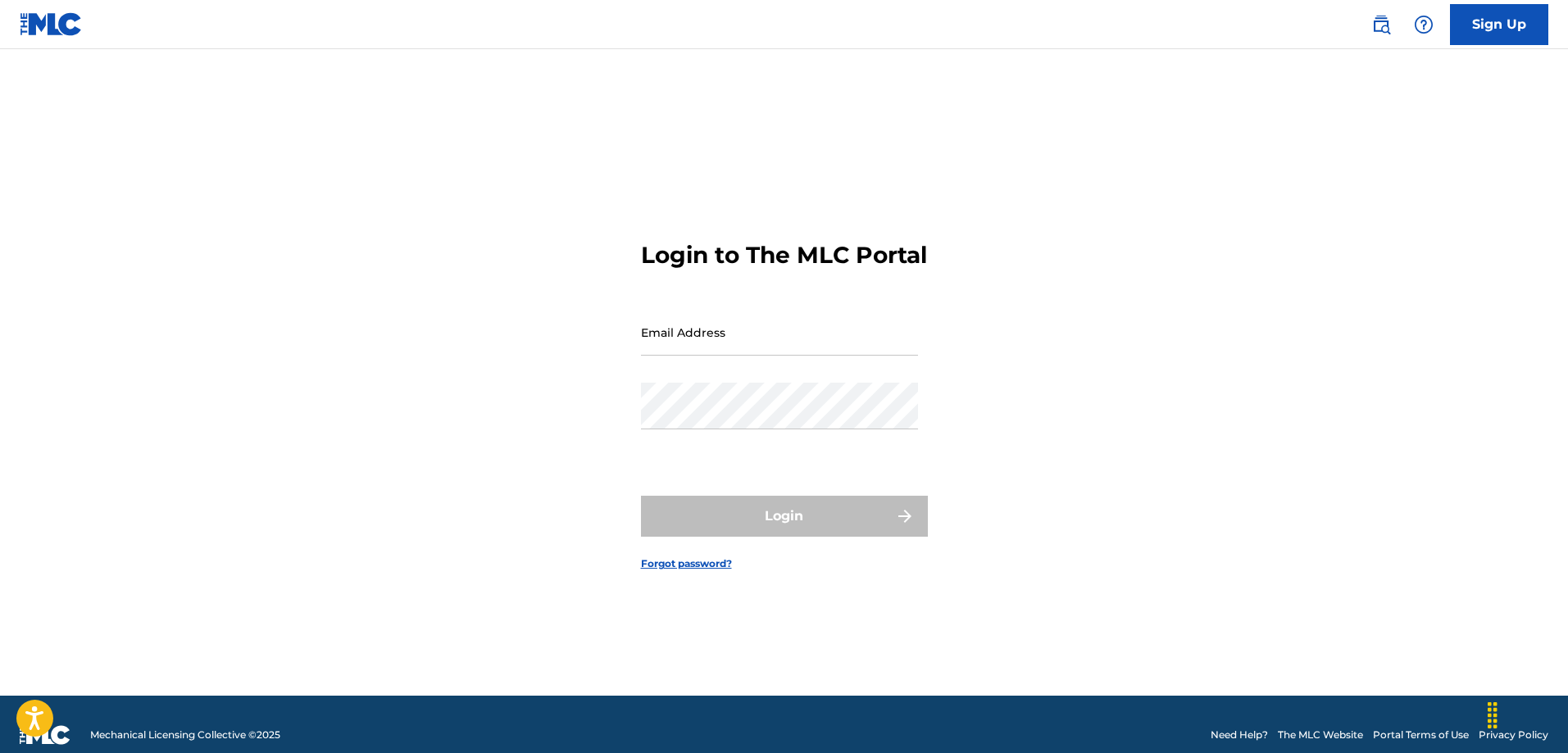
click at [56, 27] on img at bounding box center [51, 24] width 63 height 24
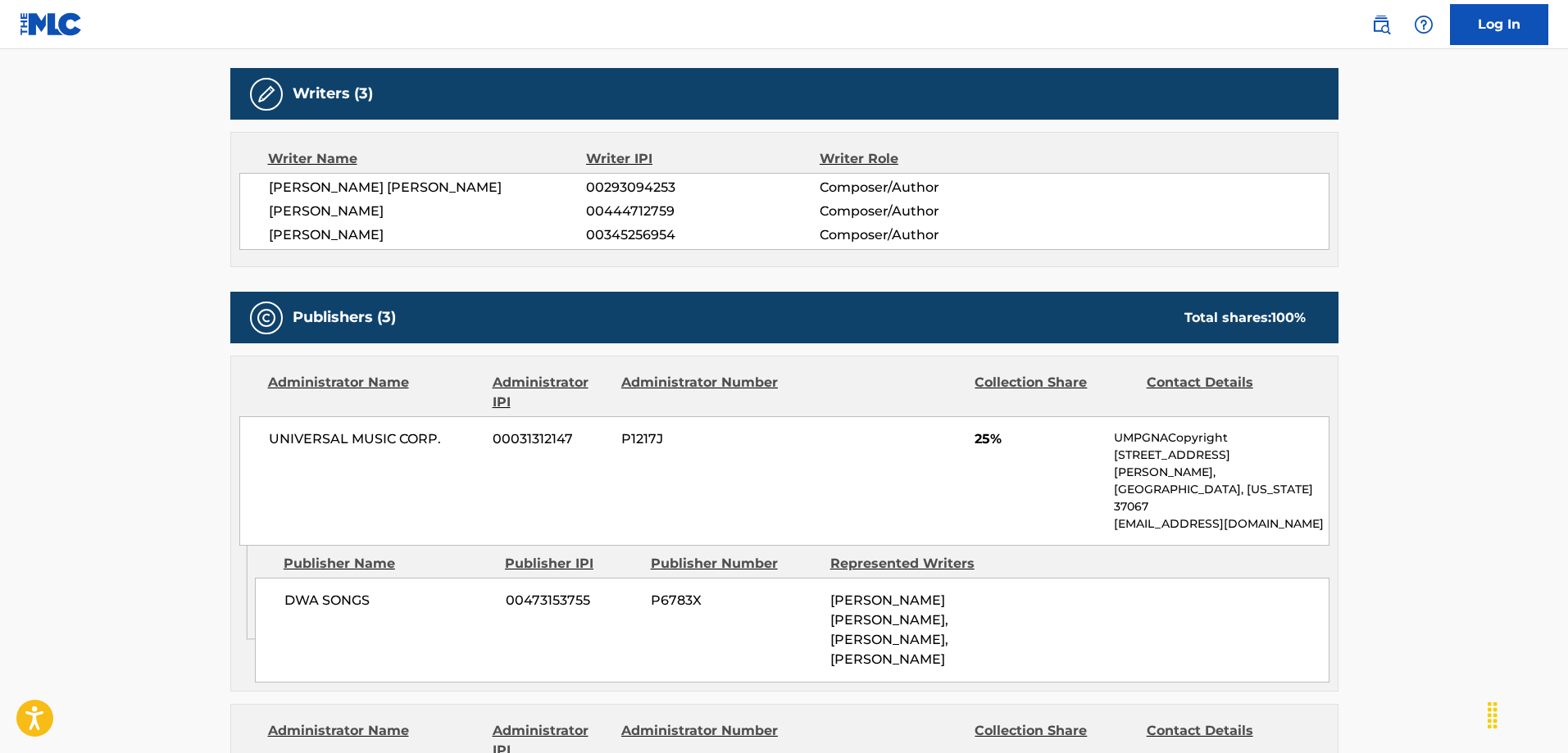
scroll to position [574, 0]
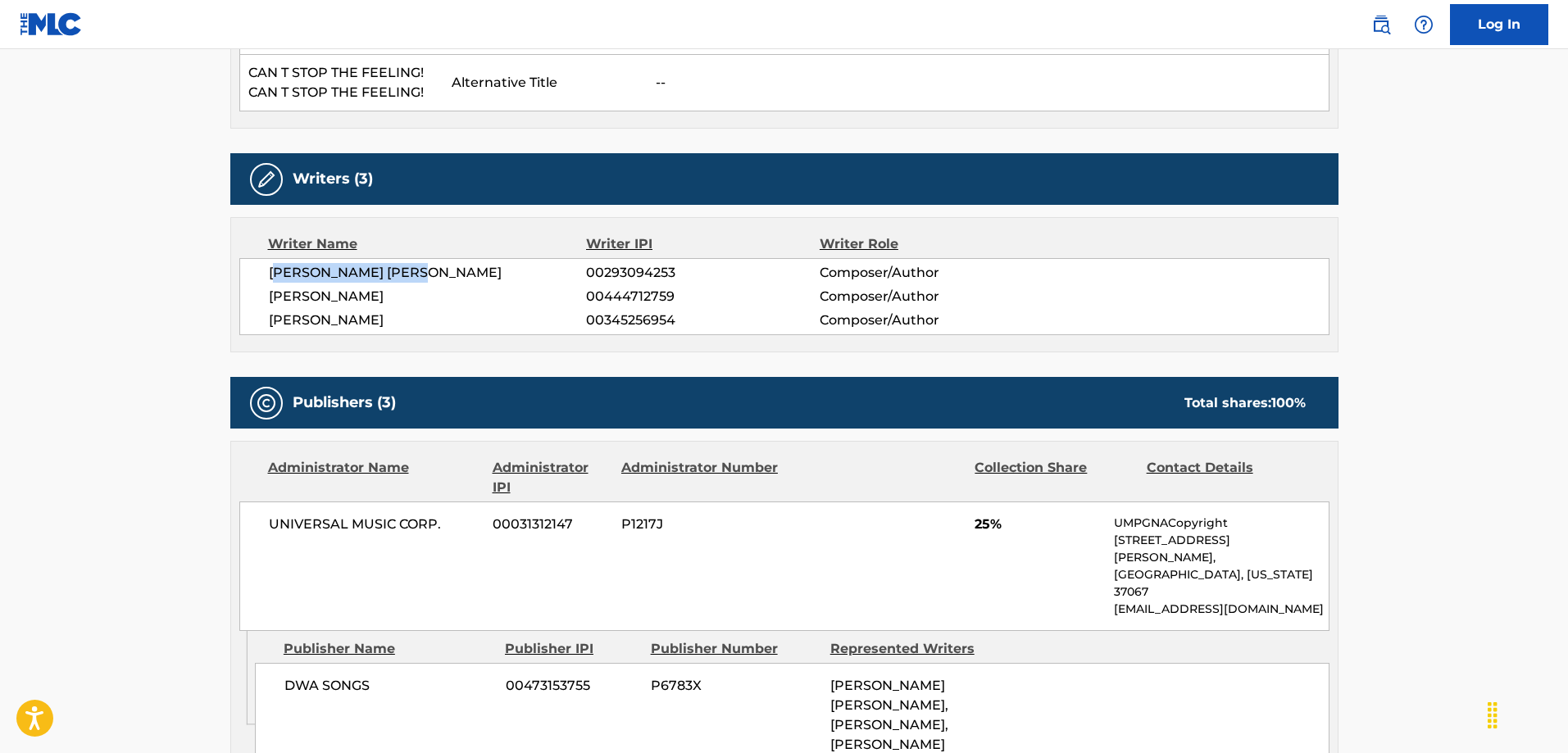
drag, startPoint x: 275, startPoint y: 271, endPoint x: 440, endPoint y: 272, distance: 165.0
click at [440, 272] on span "[PERSON_NAME] [PERSON_NAME]" at bounding box center [428, 273] width 318 height 20
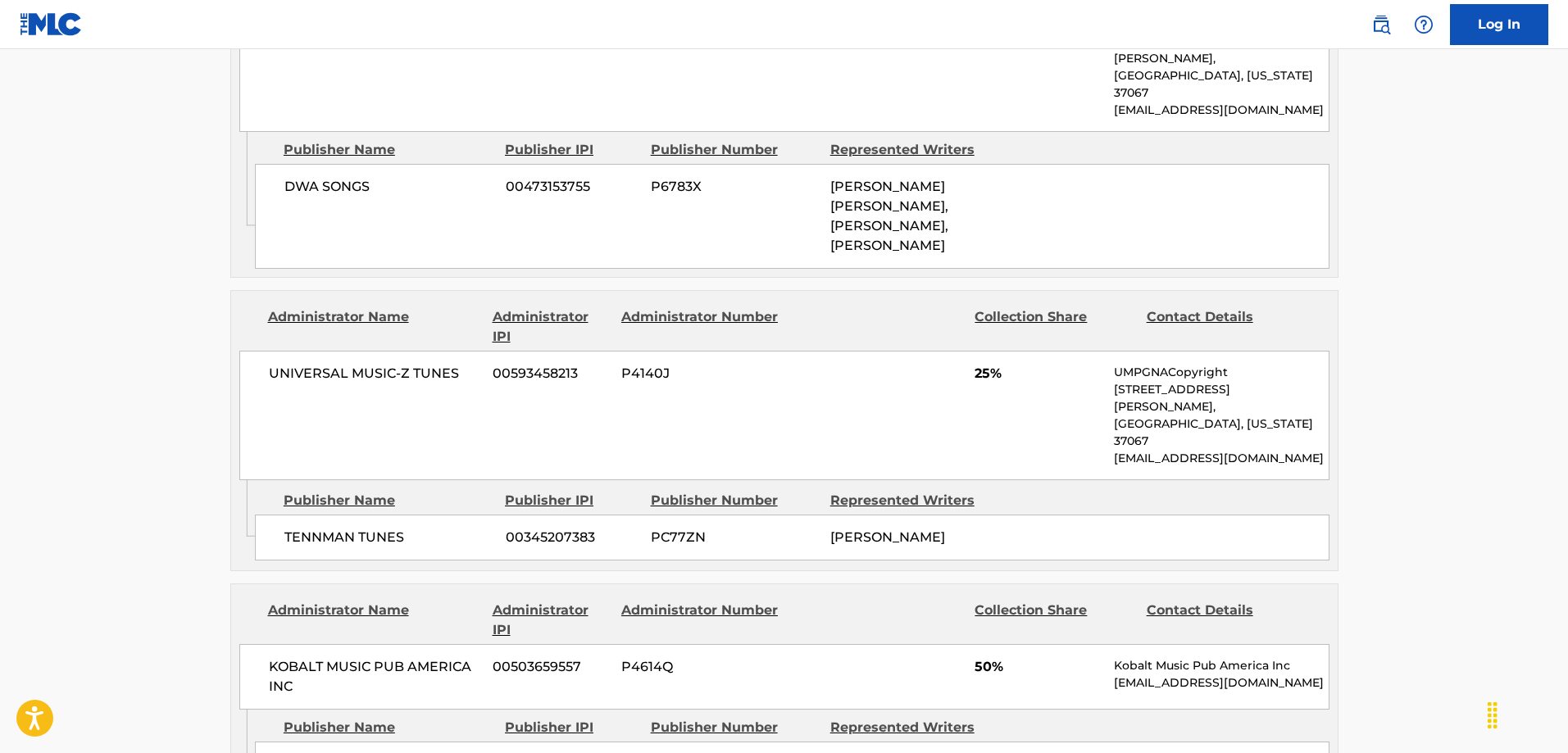
scroll to position [1230, 0]
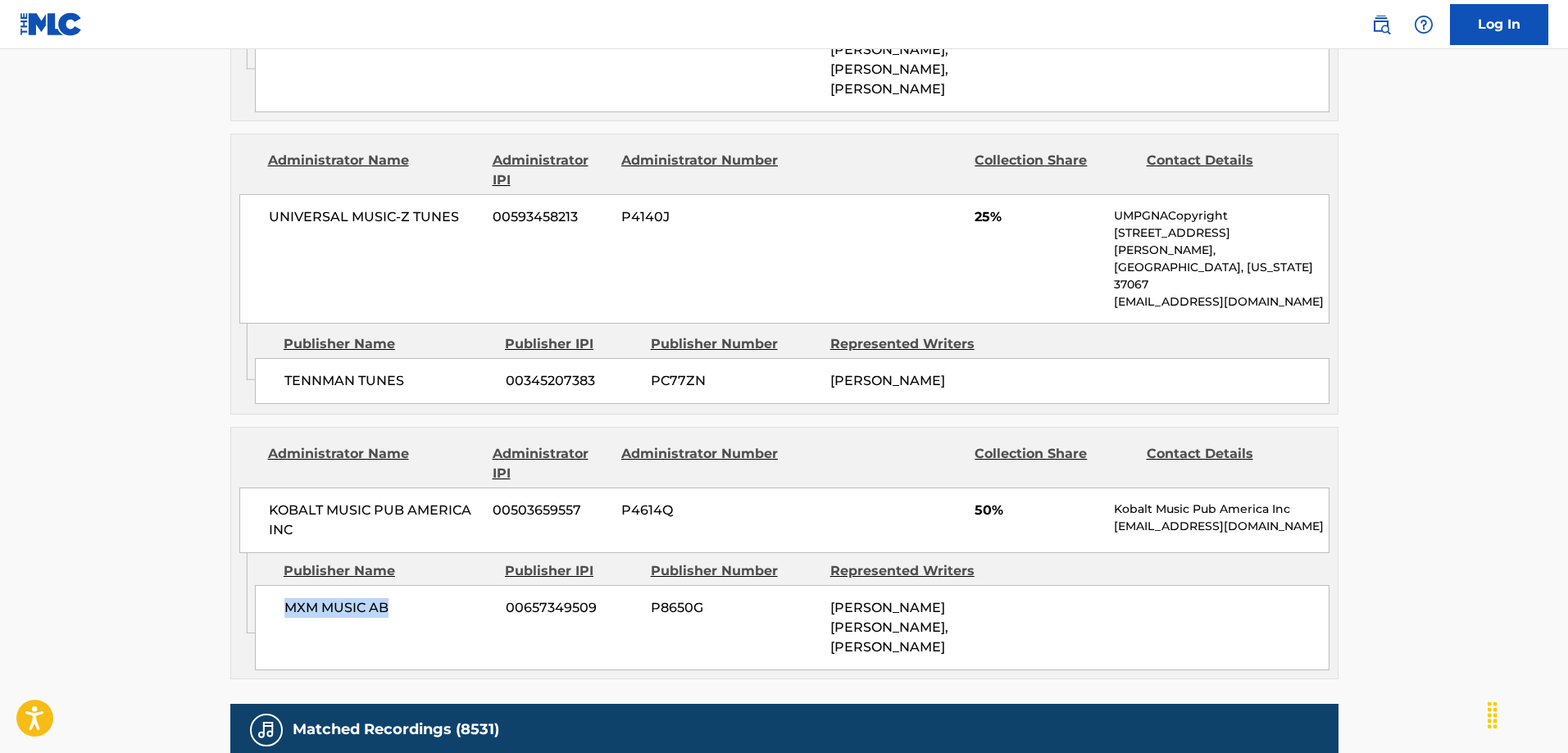
drag, startPoint x: 286, startPoint y: 533, endPoint x: 390, endPoint y: 539, distance: 104.2
click at [390, 599] on span "MXM MUSIC AB" at bounding box center [389, 608] width 209 height 20
click at [425, 585] on div "MXM MUSIC AB 00657349509 P8650G [PERSON_NAME] [PERSON_NAME], [PERSON_NAME]" at bounding box center [792, 627] width 1075 height 85
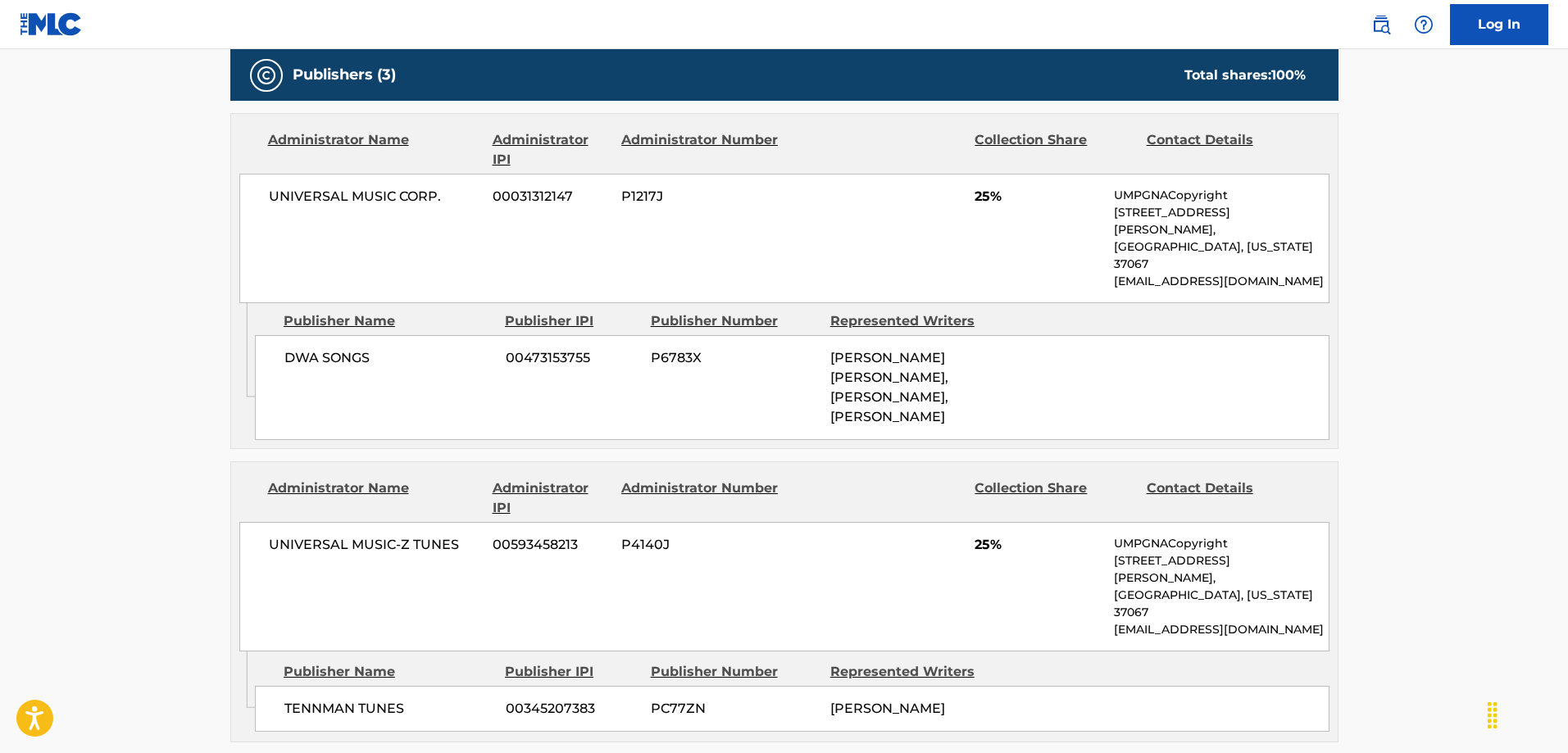
scroll to position [984, 0]
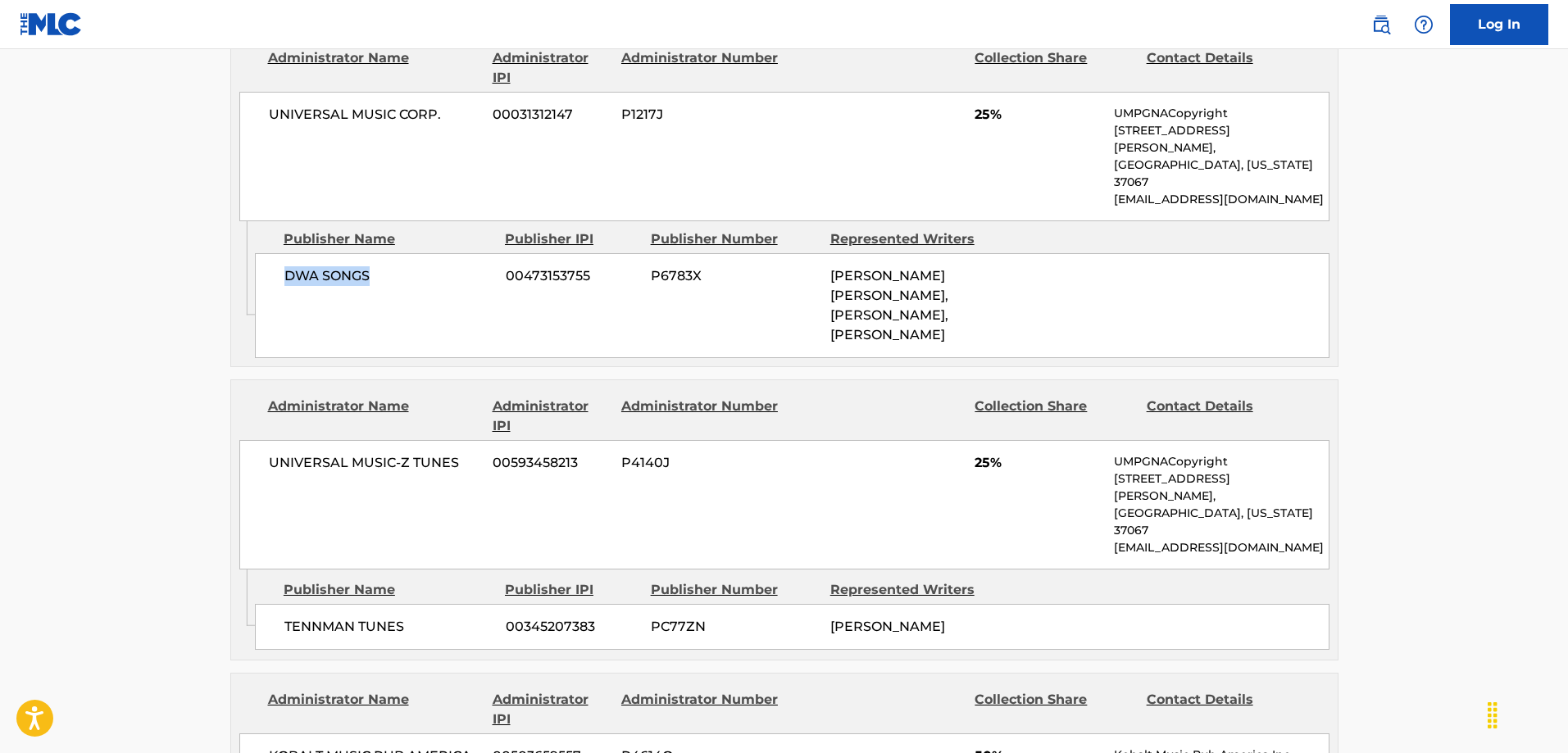
drag, startPoint x: 286, startPoint y: 239, endPoint x: 383, endPoint y: 240, distance: 97.0
click at [383, 267] on span "DWA SONGS" at bounding box center [389, 276] width 209 height 20
drag, startPoint x: 280, startPoint y: 556, endPoint x: 413, endPoint y: 554, distance: 133.0
click at [413, 604] on div "TENNMAN TUNES 00345207383 PC77ZN [PERSON_NAME]" at bounding box center [792, 627] width 1075 height 46
click at [395, 617] on span "TENNMAN TUNES" at bounding box center [389, 627] width 209 height 20
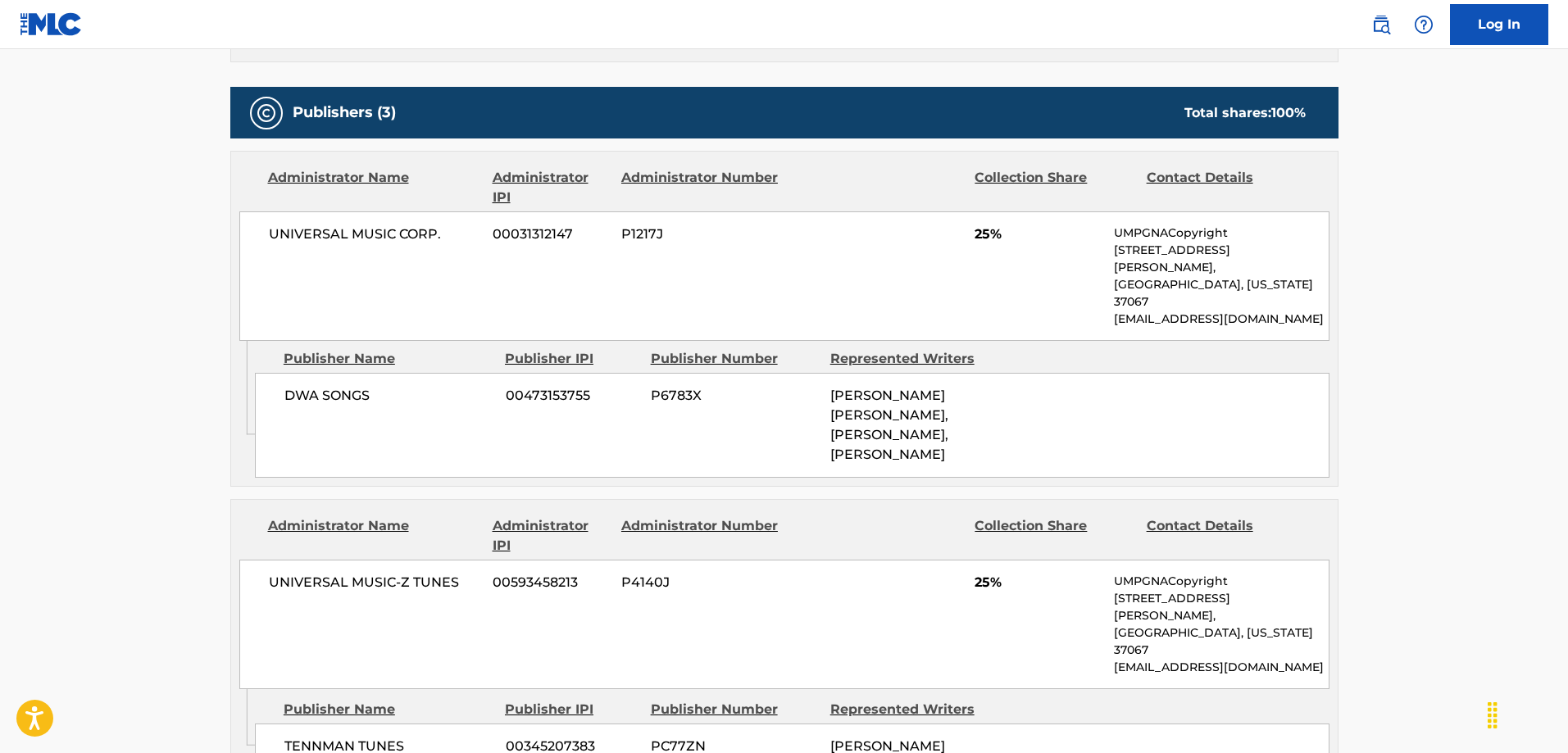
scroll to position [820, 0]
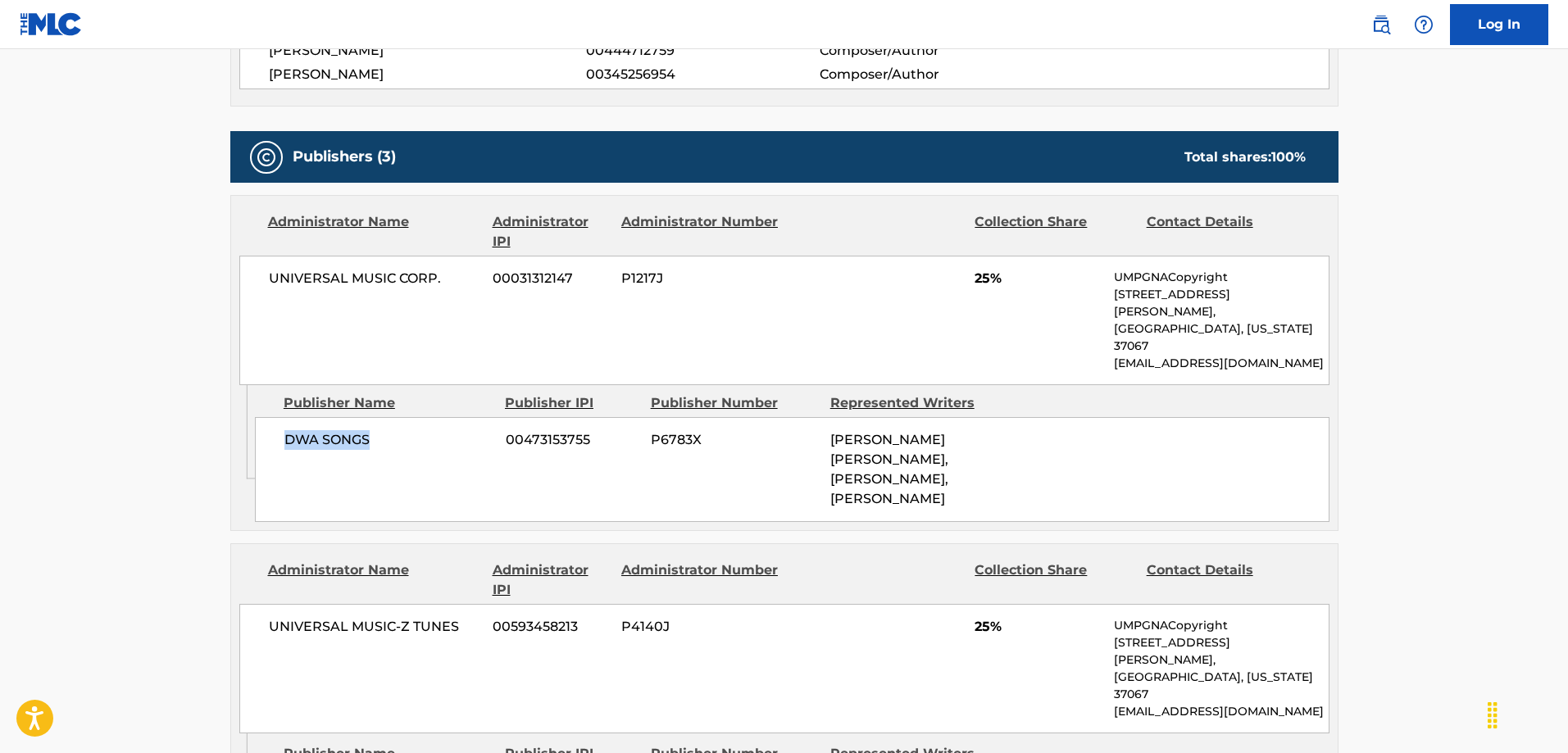
drag, startPoint x: 273, startPoint y: 408, endPoint x: 382, endPoint y: 407, distance: 109.0
click at [382, 418] on div "DWA SONGS 00473153755 P6783X [PERSON_NAME] [PERSON_NAME], [PERSON_NAME], [PERSO…" at bounding box center [792, 470] width 1075 height 105
click at [342, 282] on span "UNIVERSAL MUSIC CORP." at bounding box center [376, 279] width 213 height 20
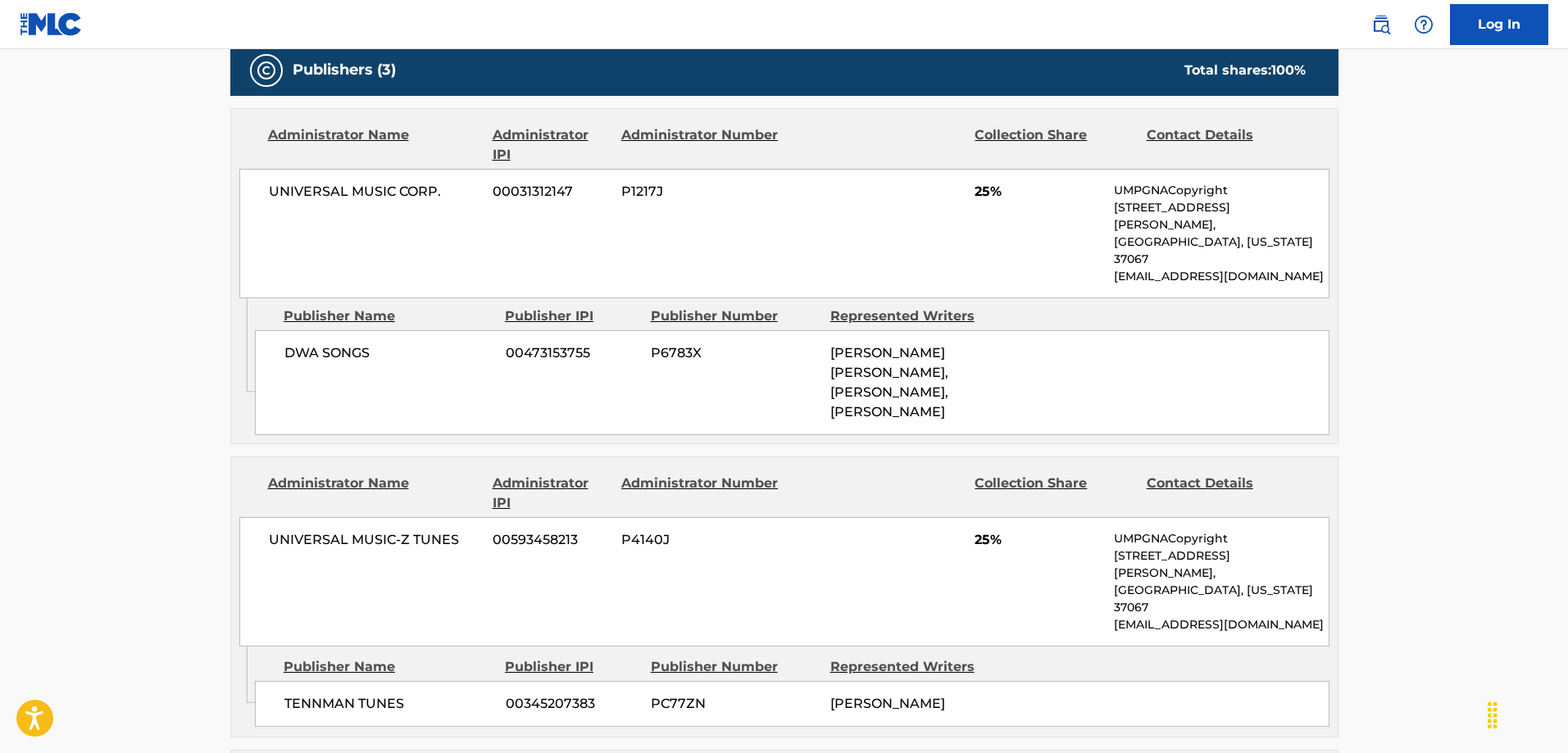
scroll to position [901, 0]
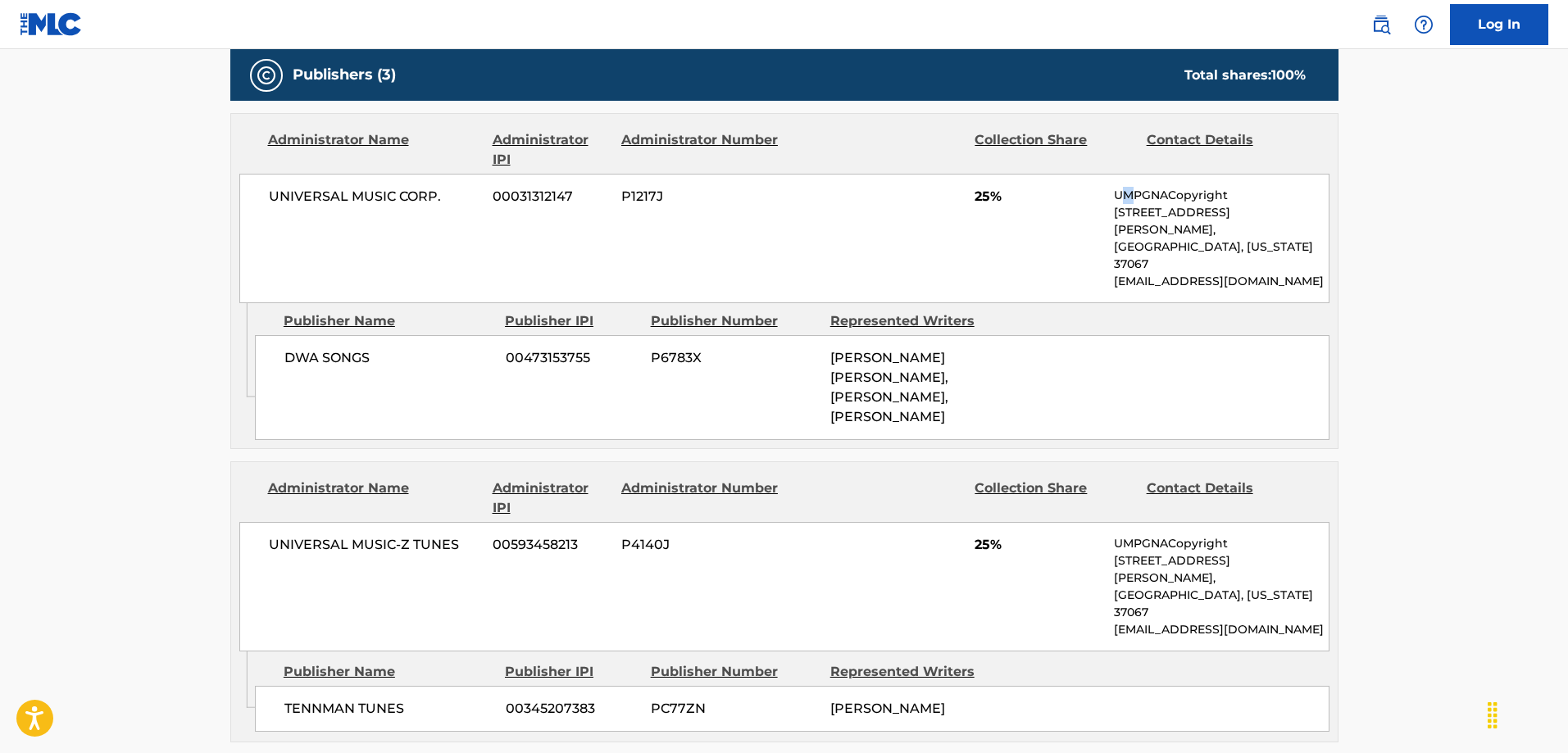
drag, startPoint x: 1119, startPoint y: 197, endPoint x: 1131, endPoint y: 197, distance: 12.0
click at [1131, 197] on p "UMPGNACopyright" at bounding box center [1221, 196] width 214 height 17
click at [1105, 214] on div "UNIVERSAL MUSIC CORP. 00031312147 P1217J 25% UMPGNACopyright [STREET_ADDRESS][P…" at bounding box center [784, 238] width 1090 height 130
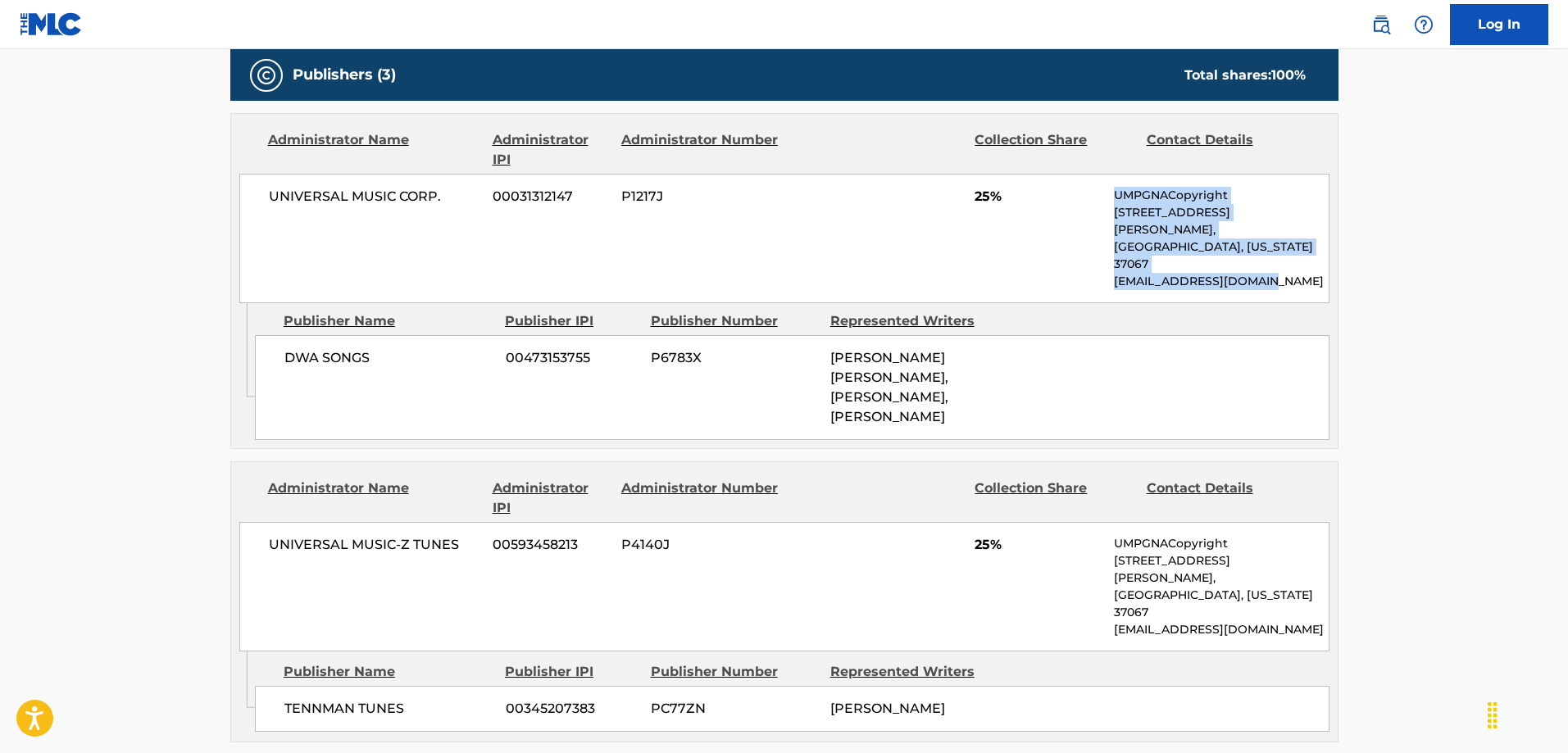
drag, startPoint x: 1116, startPoint y: 199, endPoint x: 1275, endPoint y: 246, distance: 165.8
click at [1275, 246] on div "UMPGNACopyright [STREET_ADDRESS][PERSON_NAME][US_STATE] [EMAIL_ADDRESS][DOMAIN_…" at bounding box center [1221, 238] width 214 height 103
click at [1275, 273] on p "[EMAIL_ADDRESS][DOMAIN_NAME]" at bounding box center [1221, 281] width 214 height 17
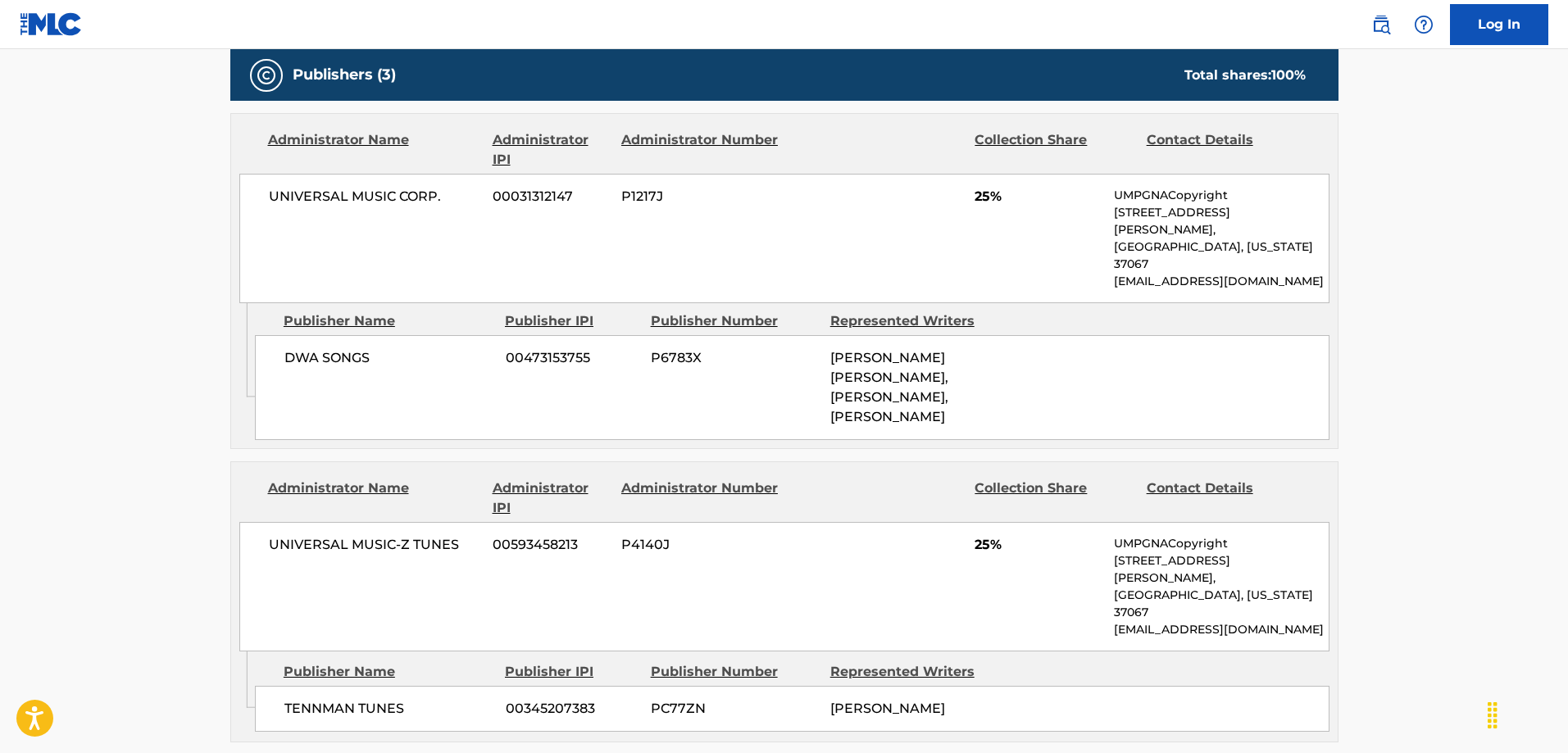
drag, startPoint x: 836, startPoint y: 641, endPoint x: 994, endPoint y: 626, distance: 158.7
click at [994, 686] on div "TENNMAN TUNES 00345207383 PC77ZN [PERSON_NAME]" at bounding box center [792, 709] width 1075 height 46
click at [995, 699] on div "[PERSON_NAME]" at bounding box center [914, 708] width 167 height 20
drag, startPoint x: 834, startPoint y: 642, endPoint x: 999, endPoint y: 636, distance: 165.1
click at [999, 686] on div "TENNMAN TUNES 00345207383 PC77ZN [PERSON_NAME]" at bounding box center [792, 709] width 1075 height 46
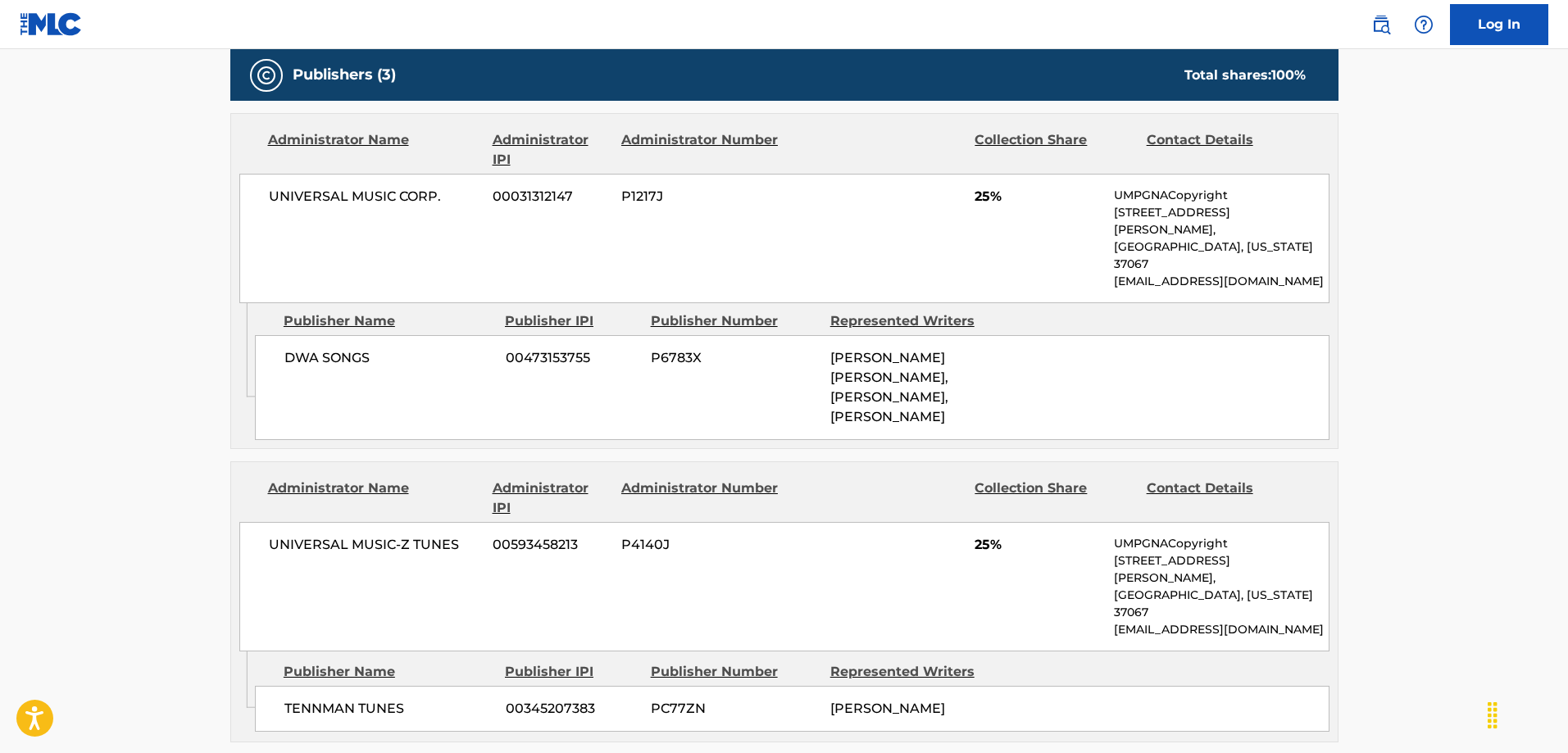
click at [118, 497] on main "Copy work link CAN'T STOP THE FEELING Work Detail Member Work Identifier -- MLC…" at bounding box center [784, 569] width 1568 height 2844
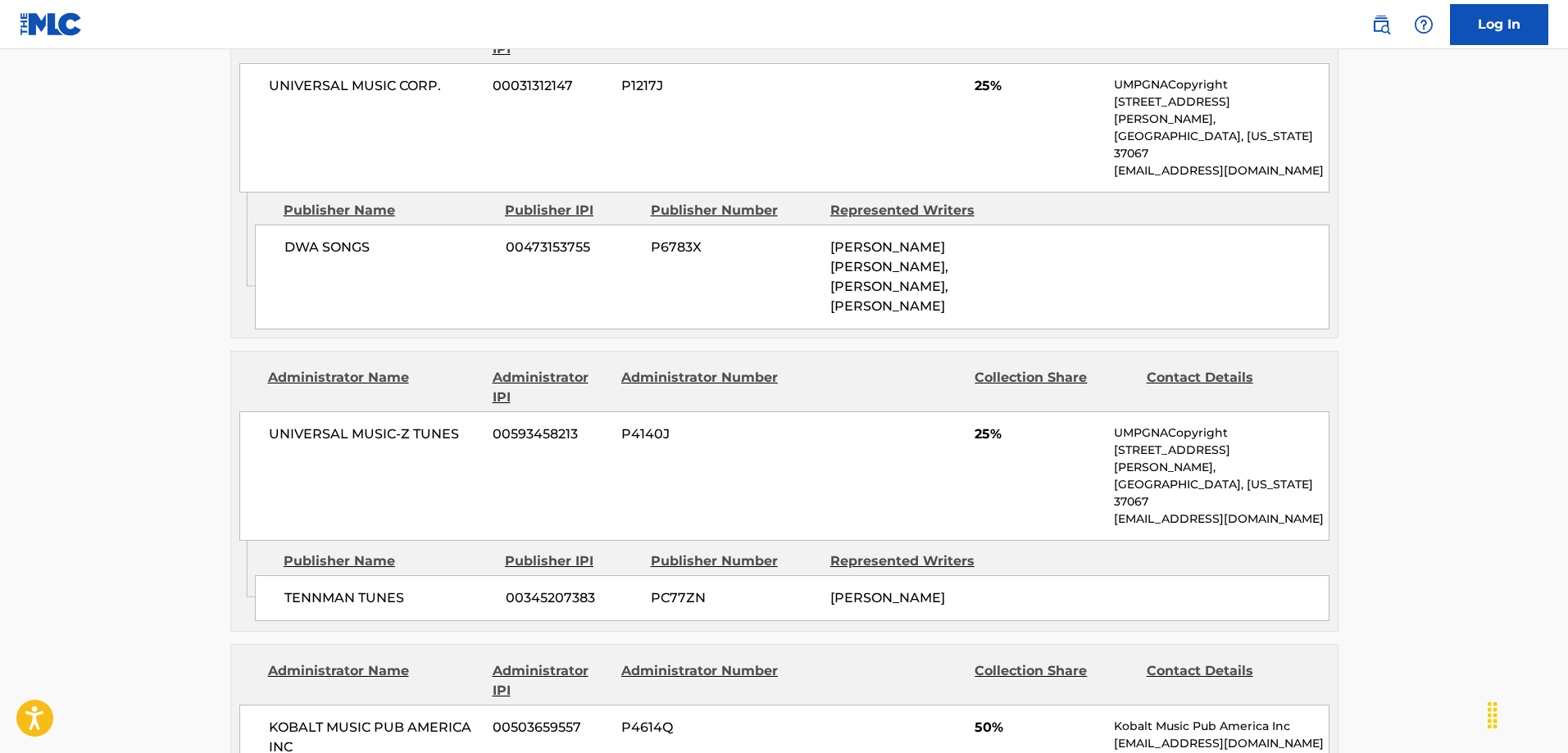
scroll to position [984, 0]
